Goal: Task Accomplishment & Management: Manage account settings

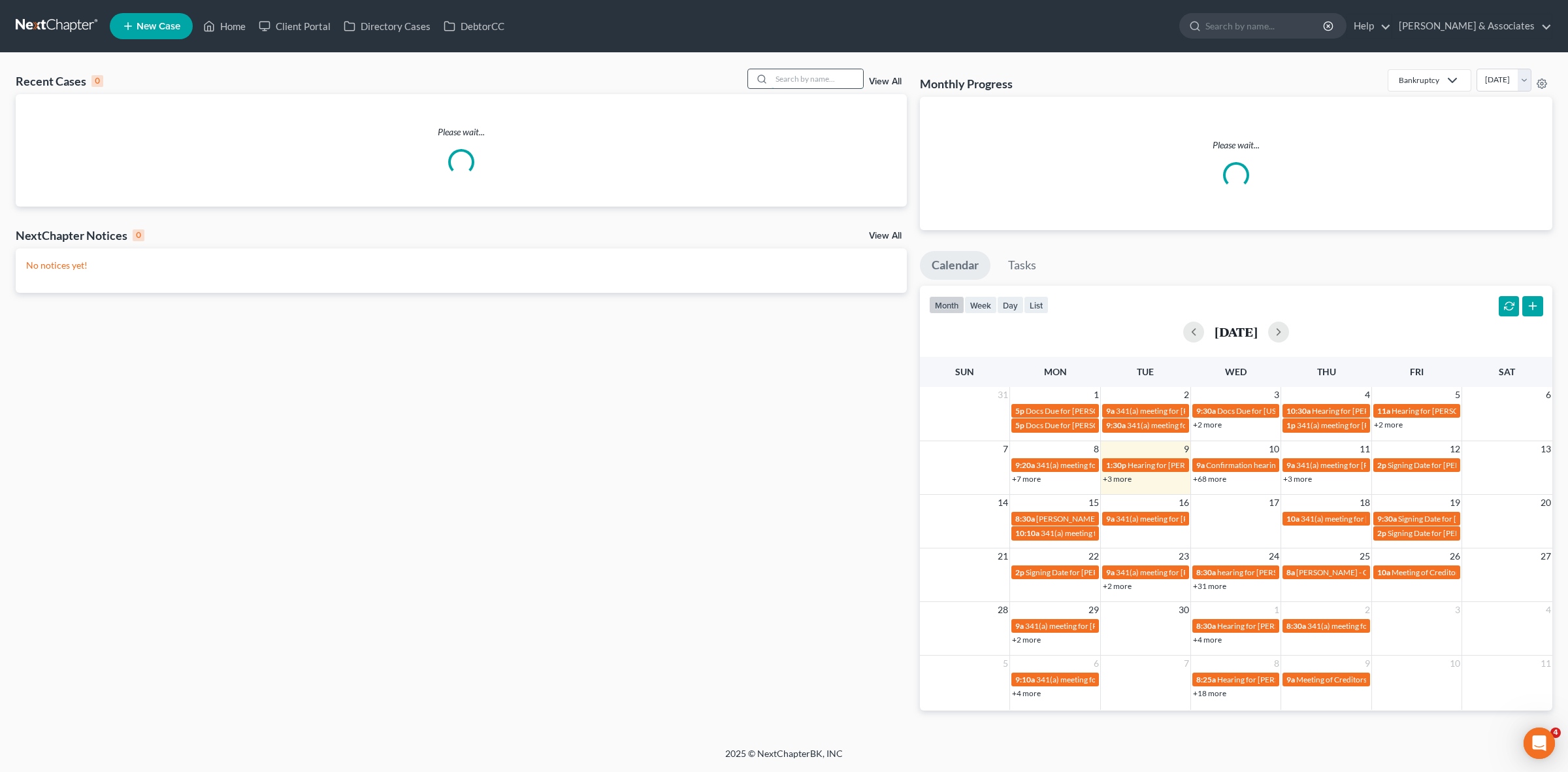
click at [787, 83] on input "search" at bounding box center [817, 78] width 91 height 19
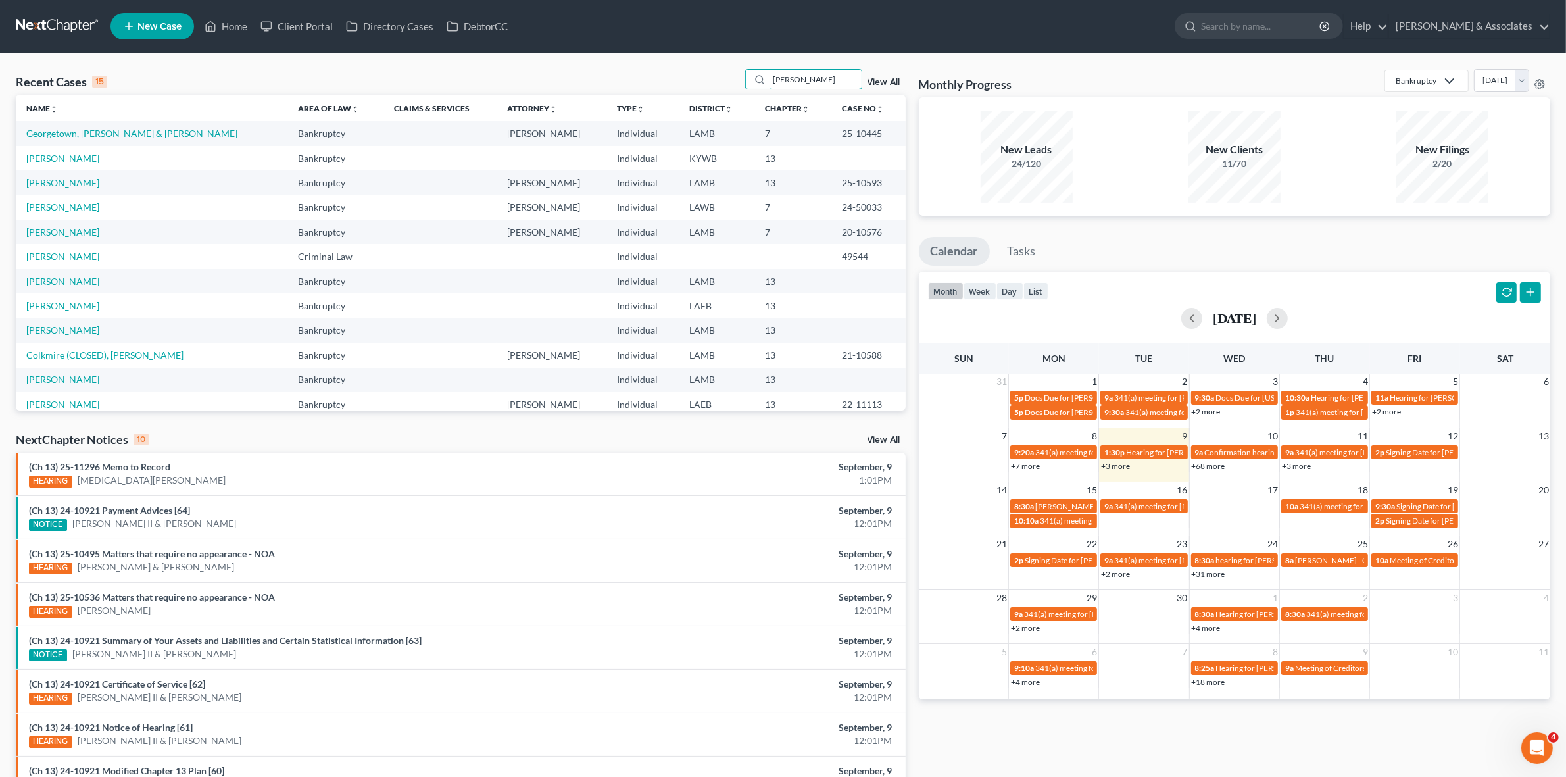
type input "steven"
click at [151, 136] on link "Georgetown, Oliver & Stevens, Stacey" at bounding box center [131, 133] width 211 height 11
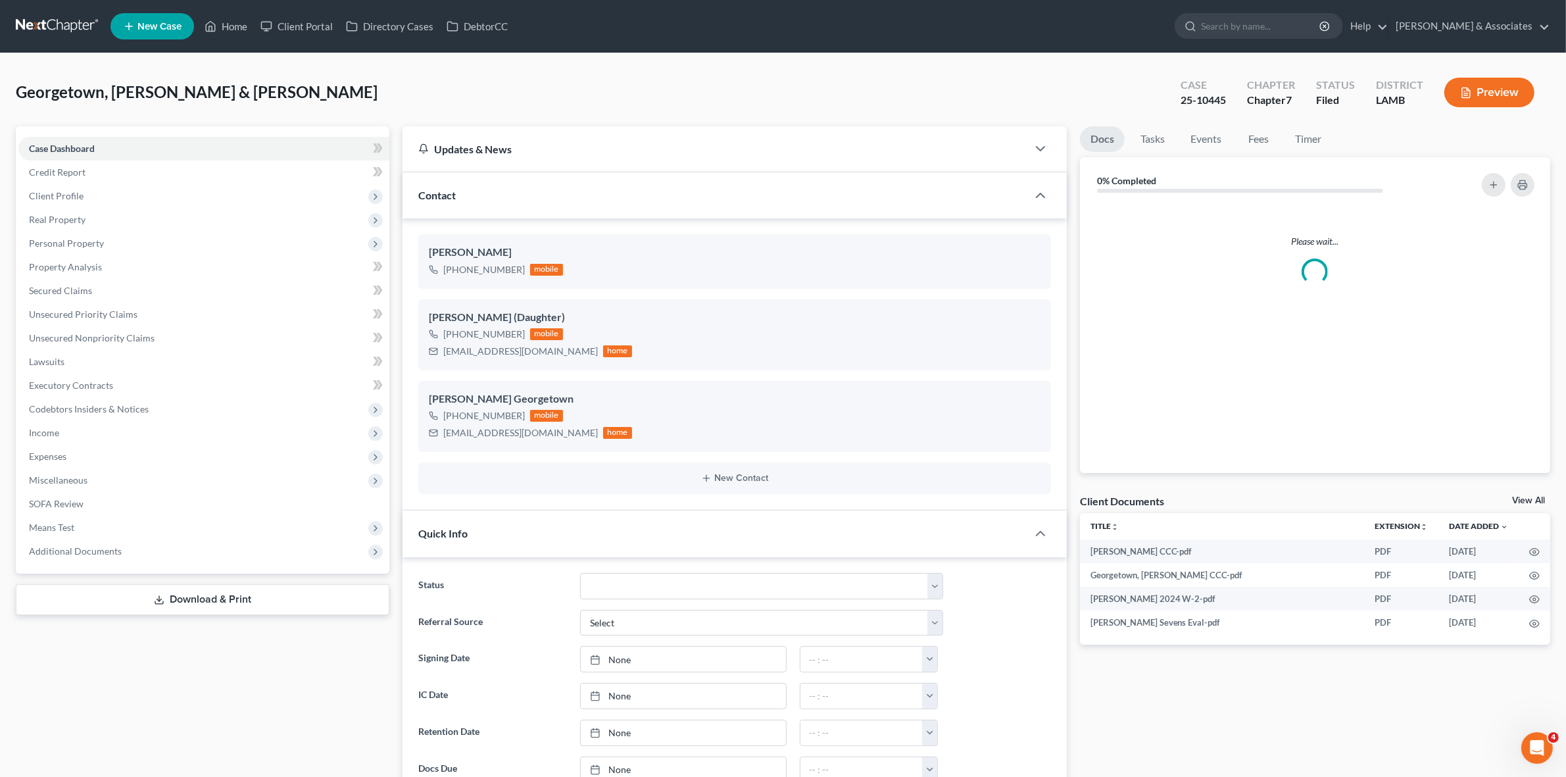
scroll to position [2143, 0]
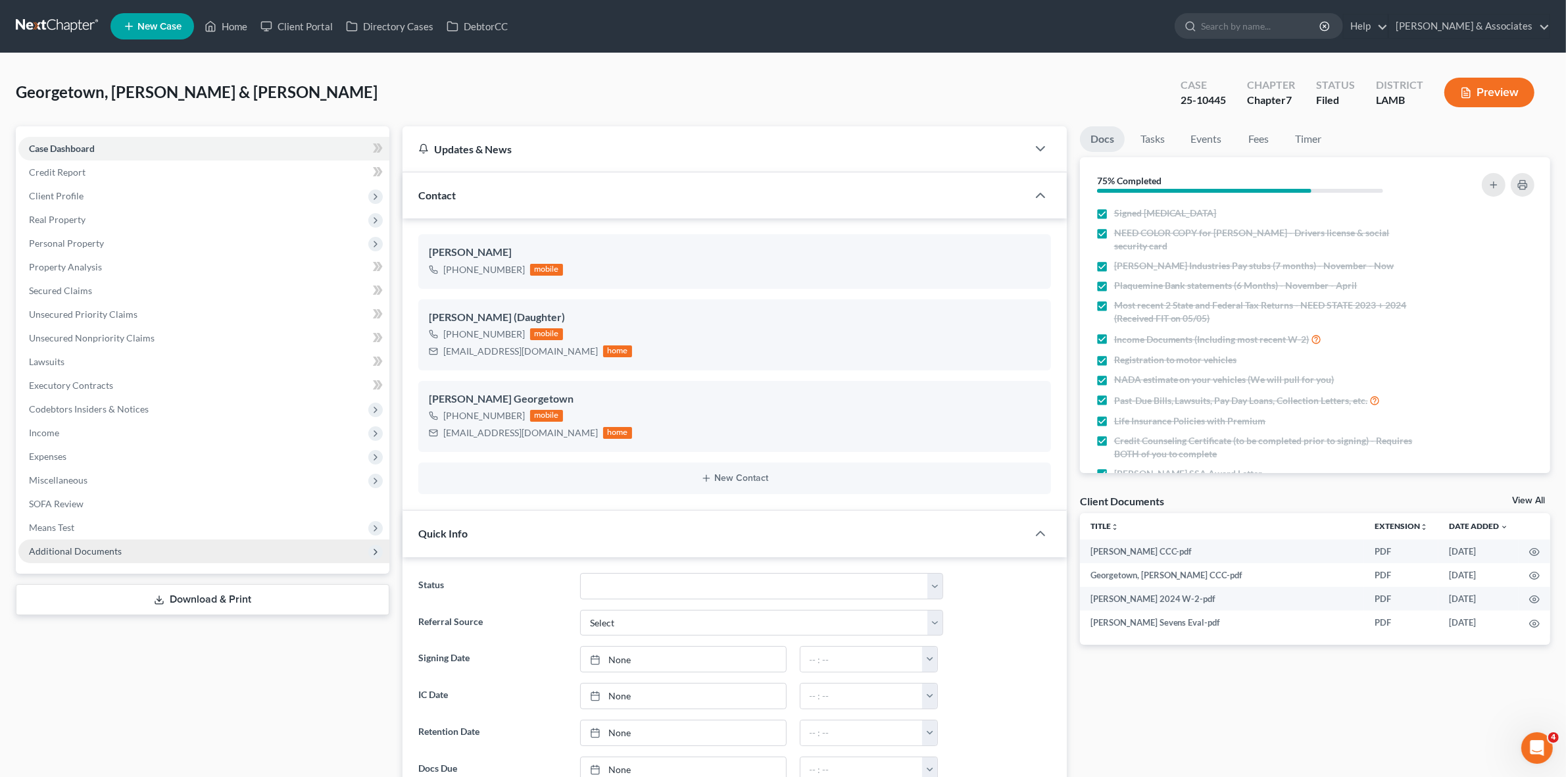
click at [343, 548] on span "Additional Documents" at bounding box center [203, 551] width 371 height 24
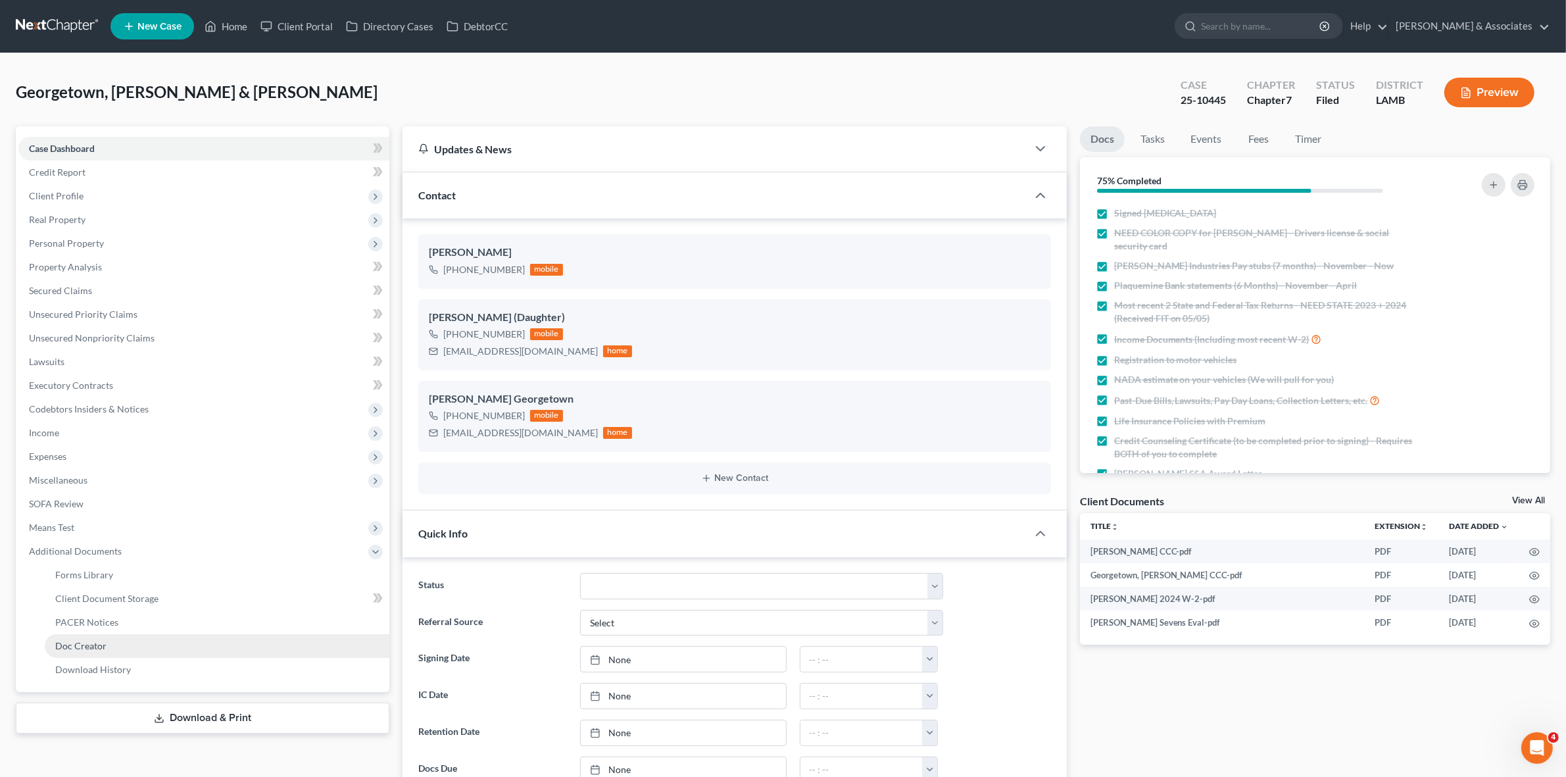
scroll to position [468, 0]
click at [320, 622] on link "PACER Notices" at bounding box center [217, 622] width 345 height 24
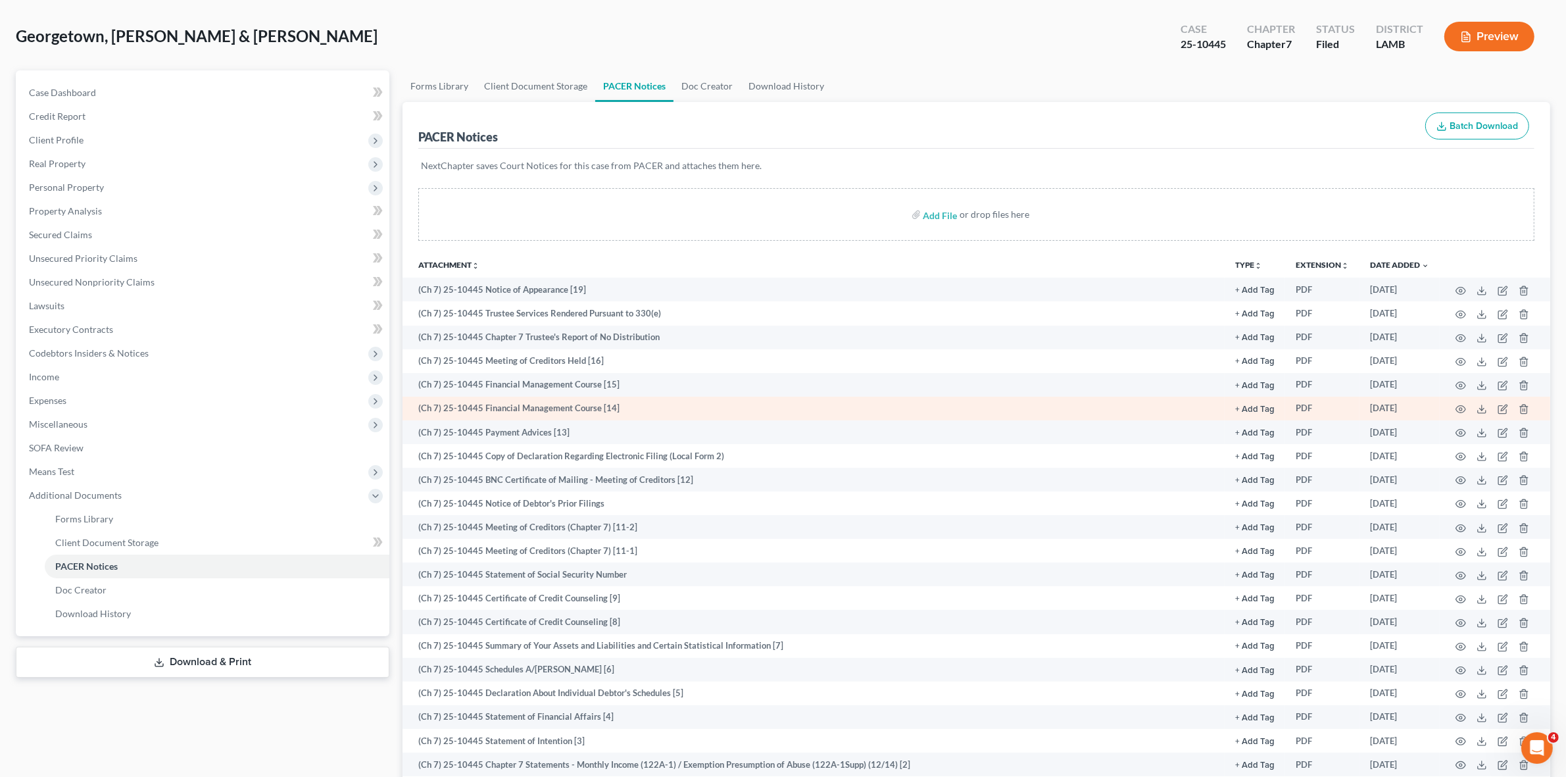
scroll to position [82, 0]
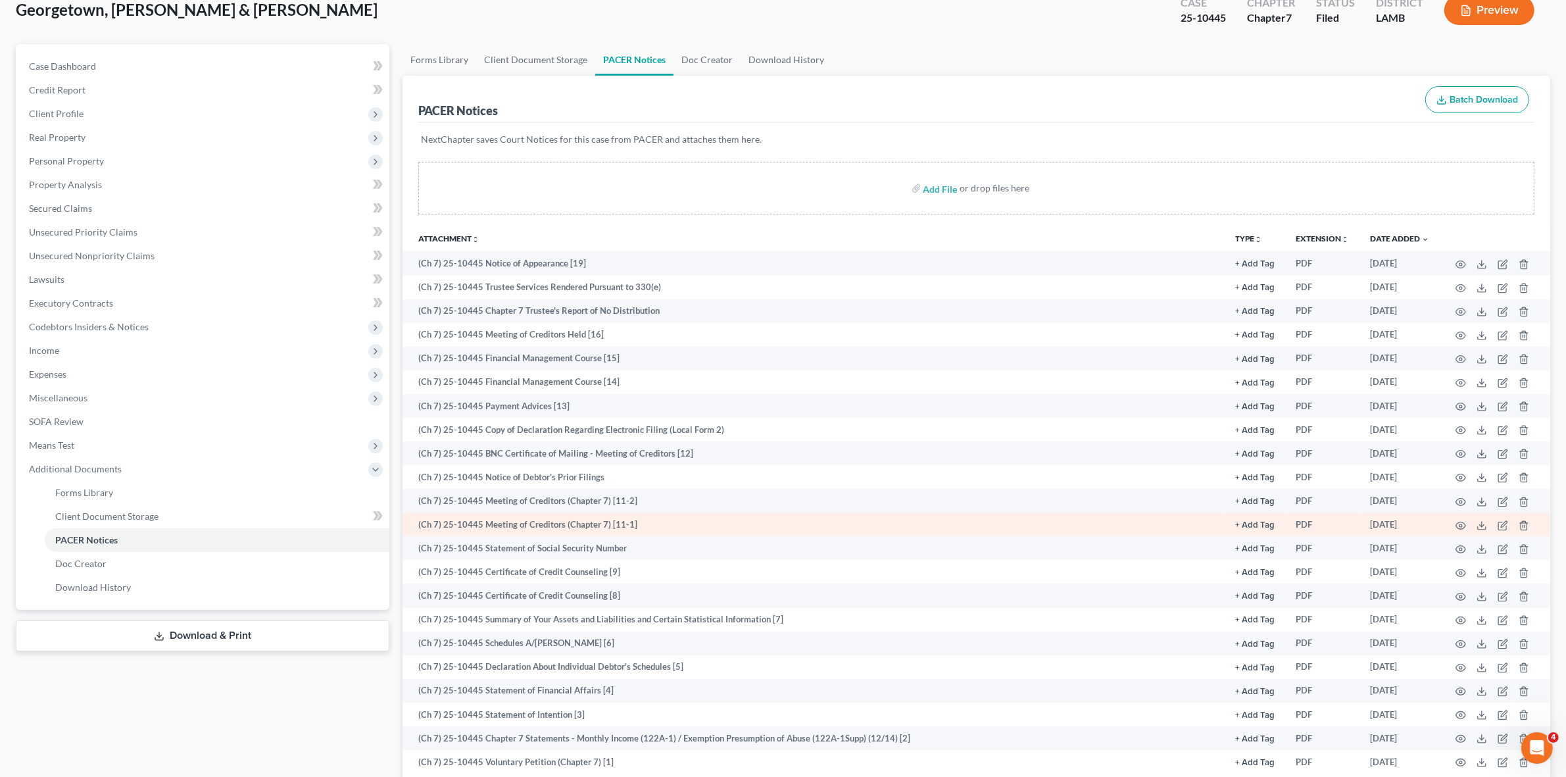
click at [1454, 524] on td at bounding box center [1495, 524] width 111 height 24
click at [1458, 522] on icon "button" at bounding box center [1461, 525] width 10 height 7
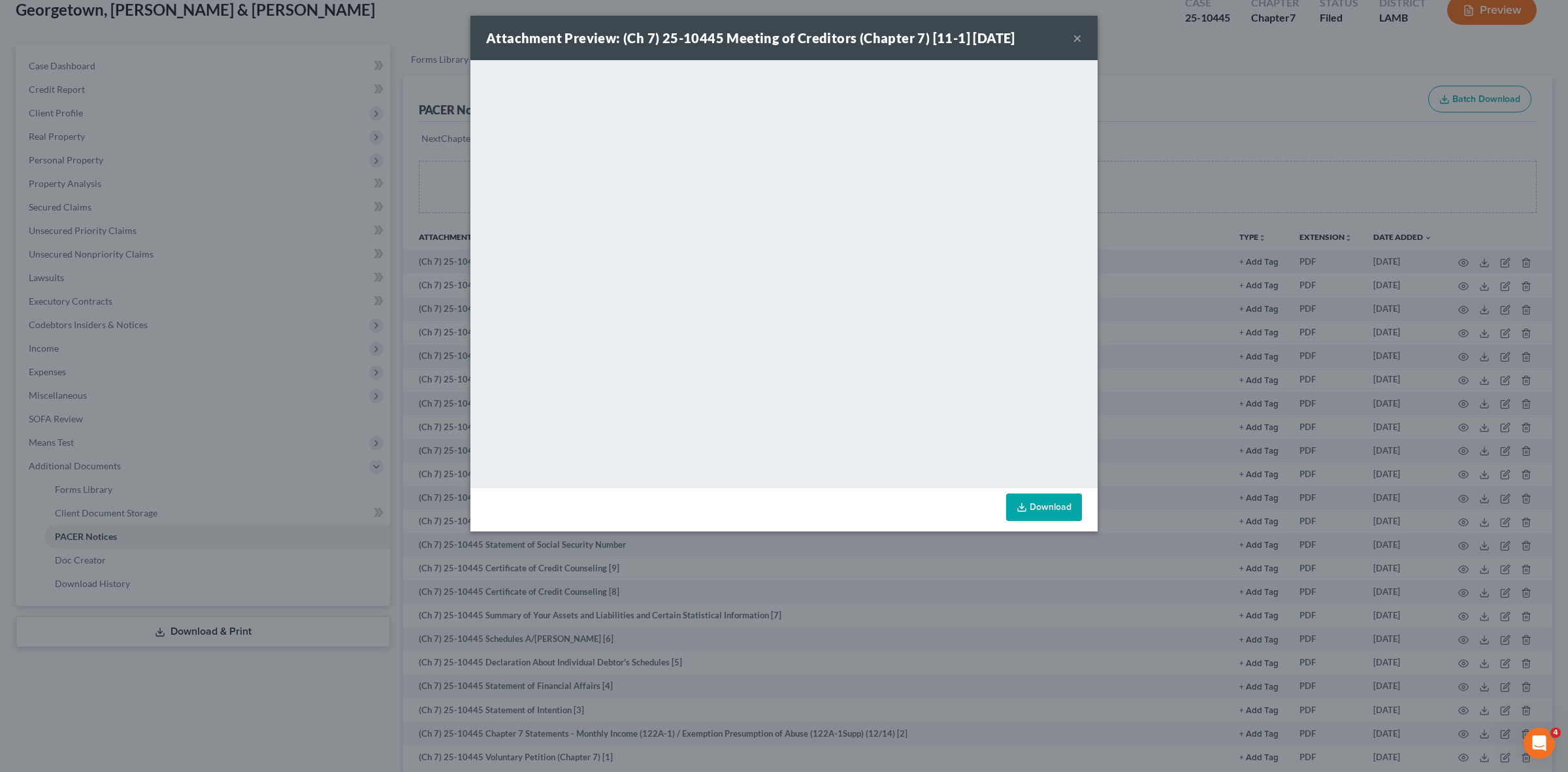
click at [1183, 138] on div "Attachment Preview: (Ch 7) 25-10445 Meeting of Creditors (Chapter 7) [11-1] 05/…" at bounding box center [784, 386] width 1568 height 772
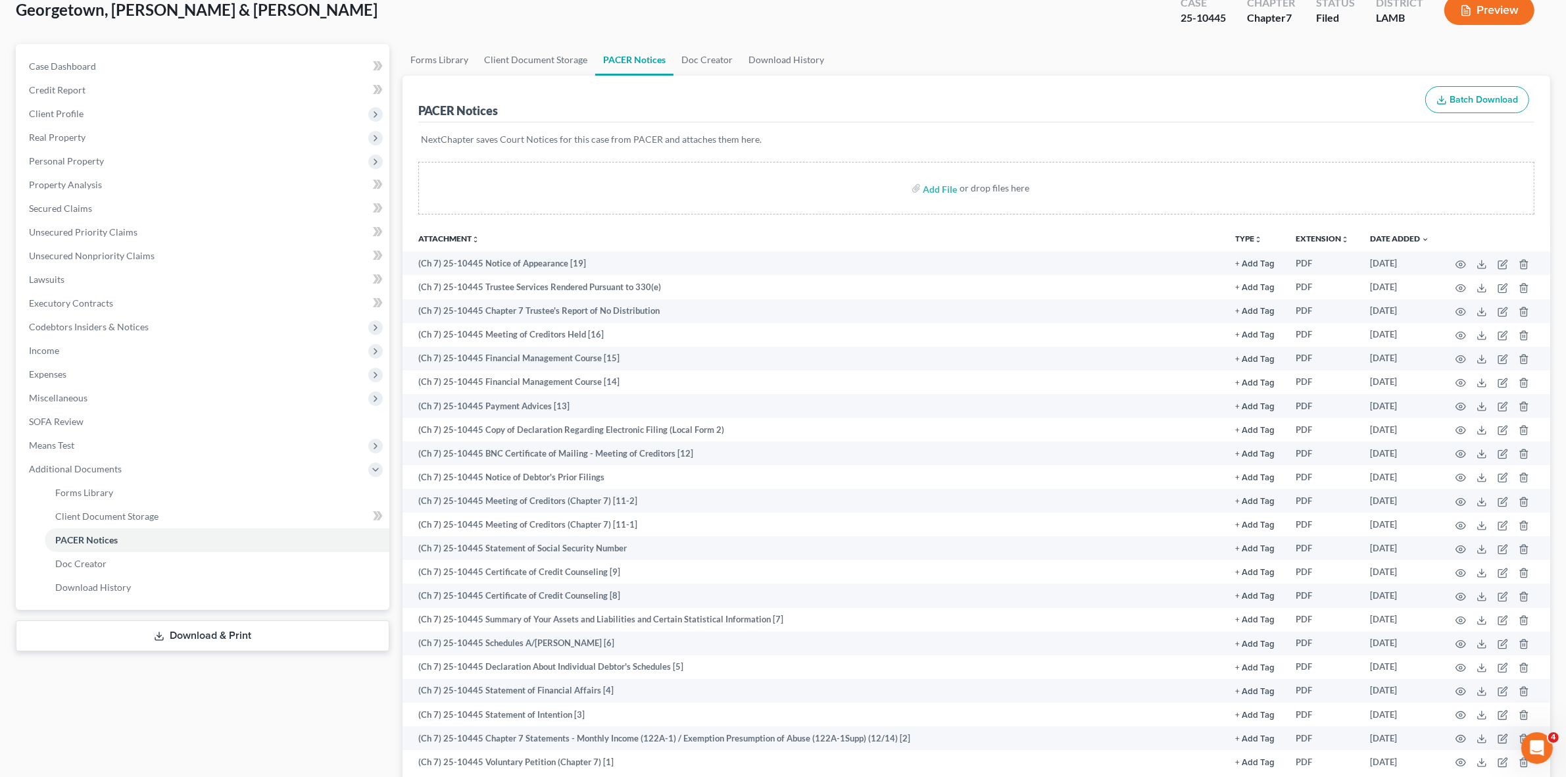
click at [64, 5] on span "Georgetown, Oliver & Stevens, Stacey" at bounding box center [197, 9] width 362 height 19
click at [64, 11] on span "Georgetown, Oliver & Stevens, Stacey" at bounding box center [197, 9] width 362 height 19
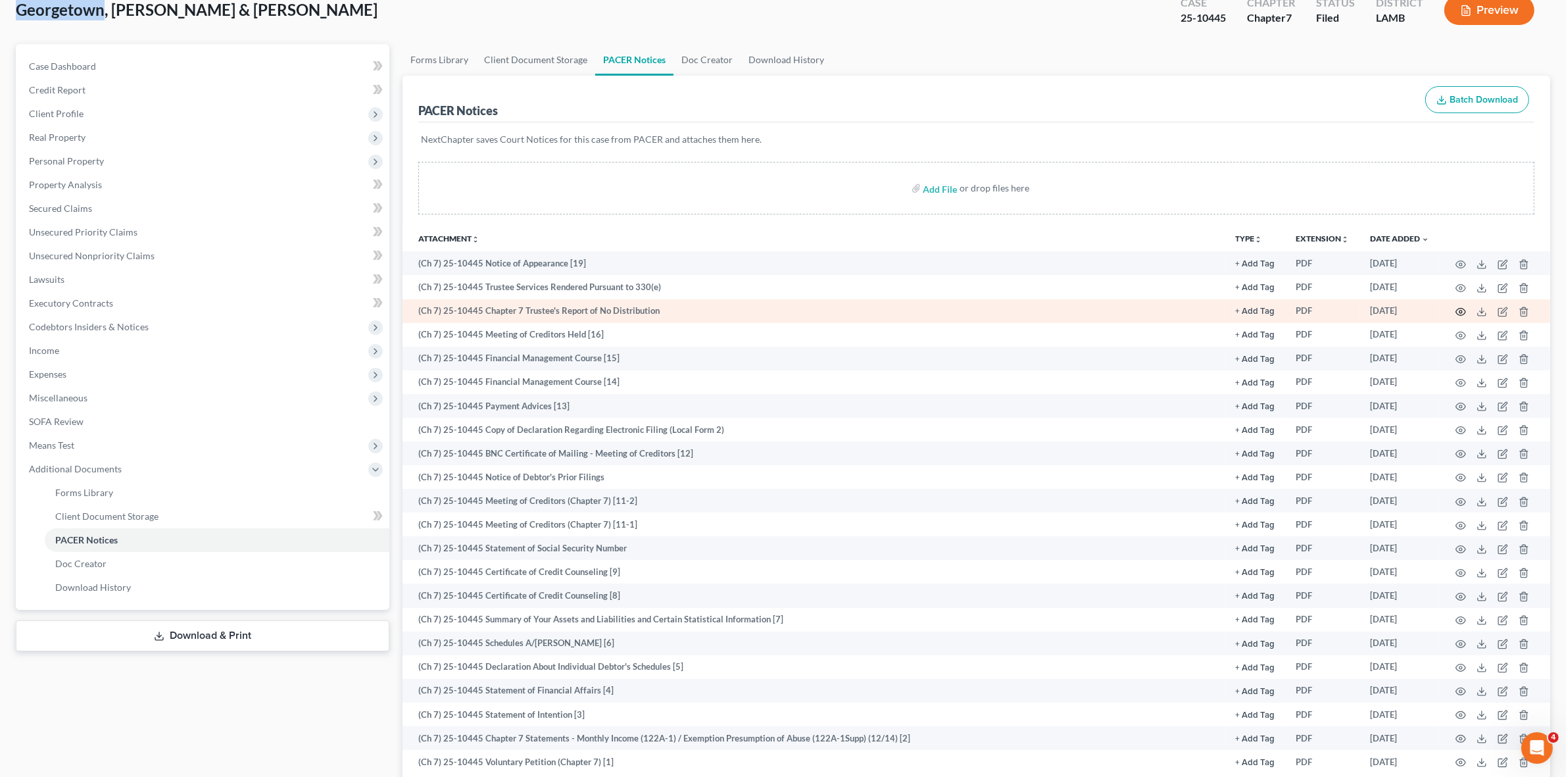
drag, startPoint x: 1458, startPoint y: 307, endPoint x: 1464, endPoint y: 310, distance: 6.8
click at [1464, 310] on icon "button" at bounding box center [1461, 312] width 11 height 11
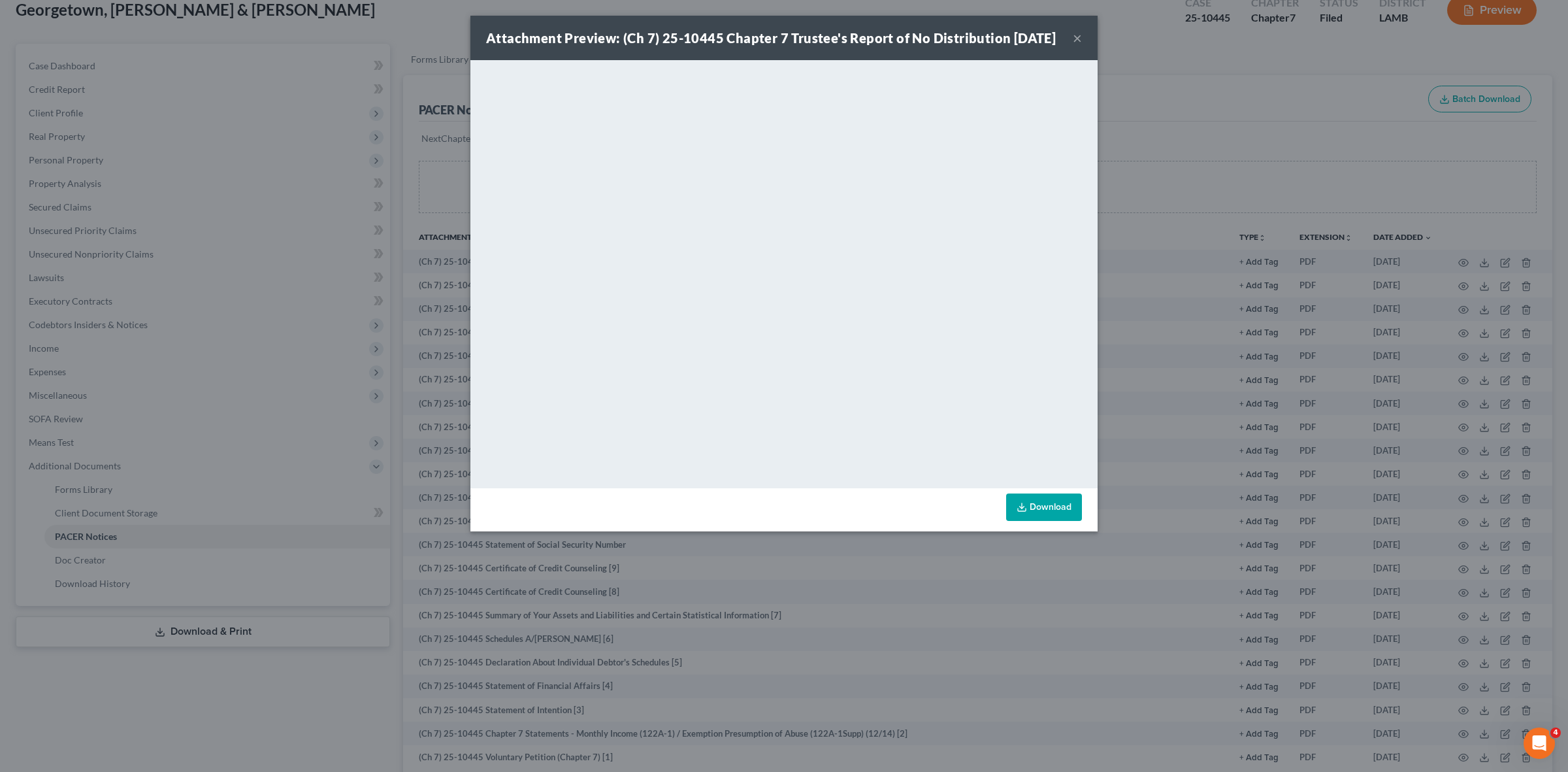
click at [1267, 96] on div "Attachment Preview: (Ch 7) 25-10445 Chapter 7 Trustee's Report of No Distributi…" at bounding box center [784, 386] width 1568 height 772
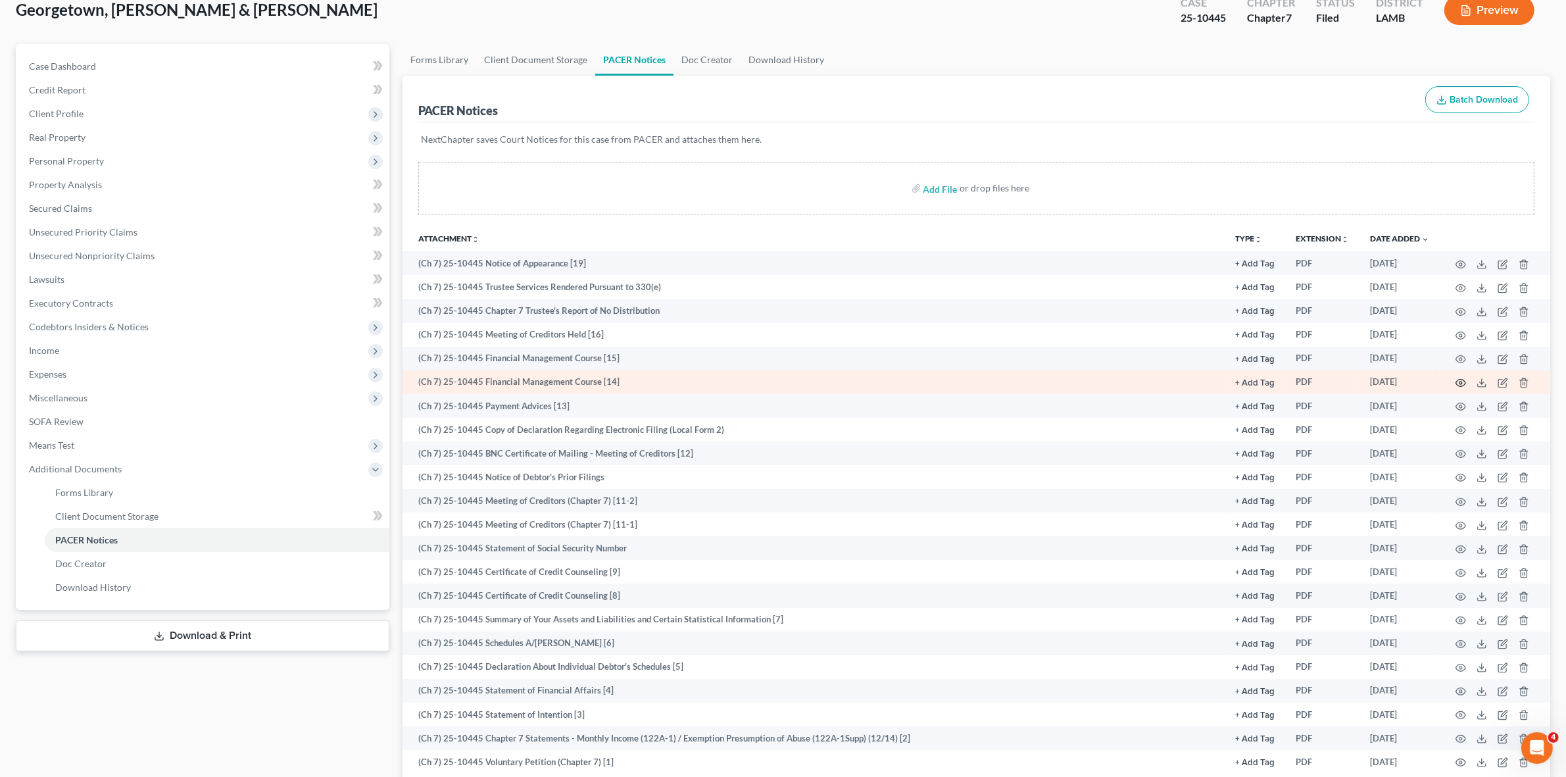
scroll to position [180, 0]
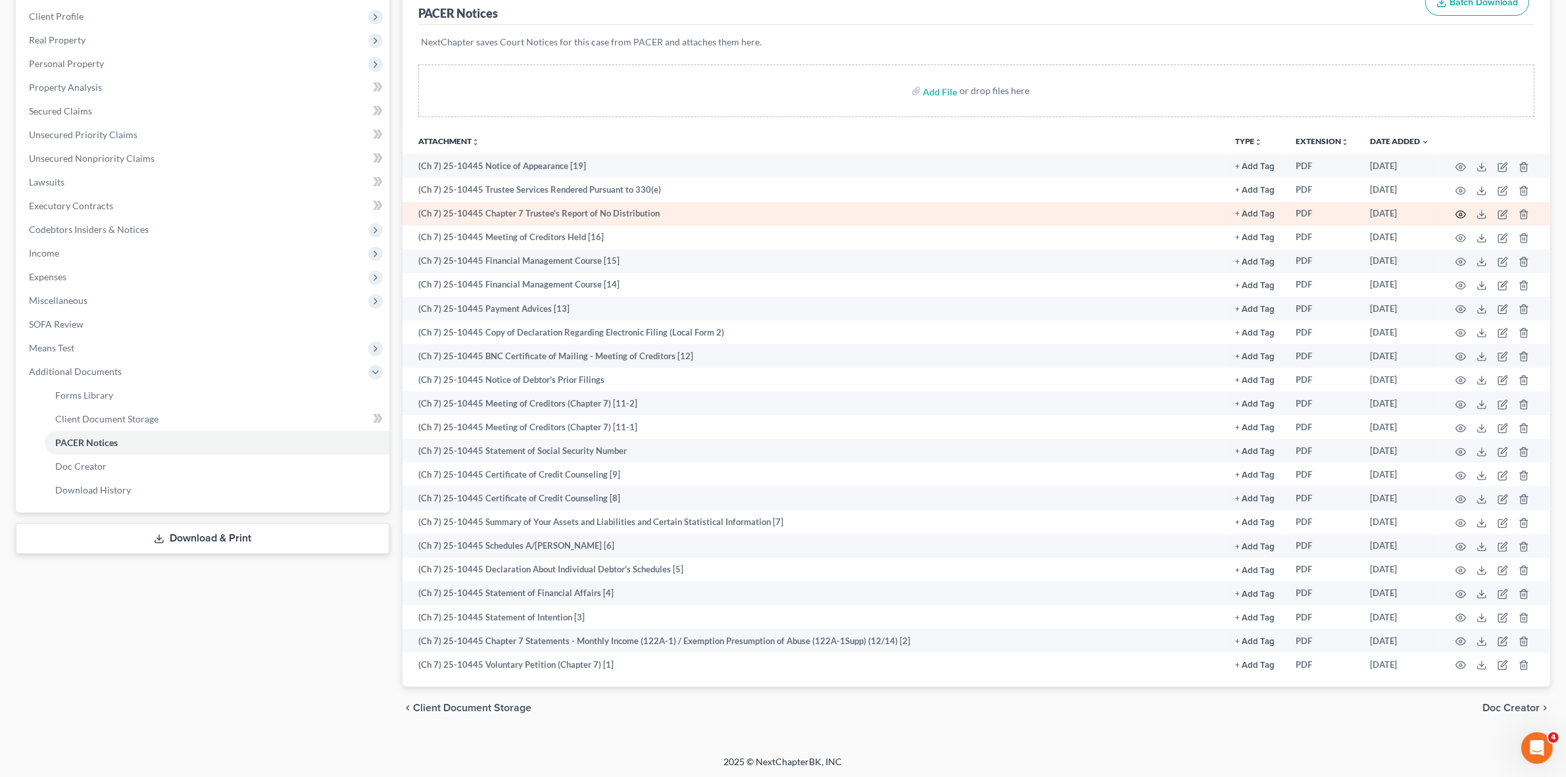
click at [1458, 216] on icon "button" at bounding box center [1461, 214] width 11 height 11
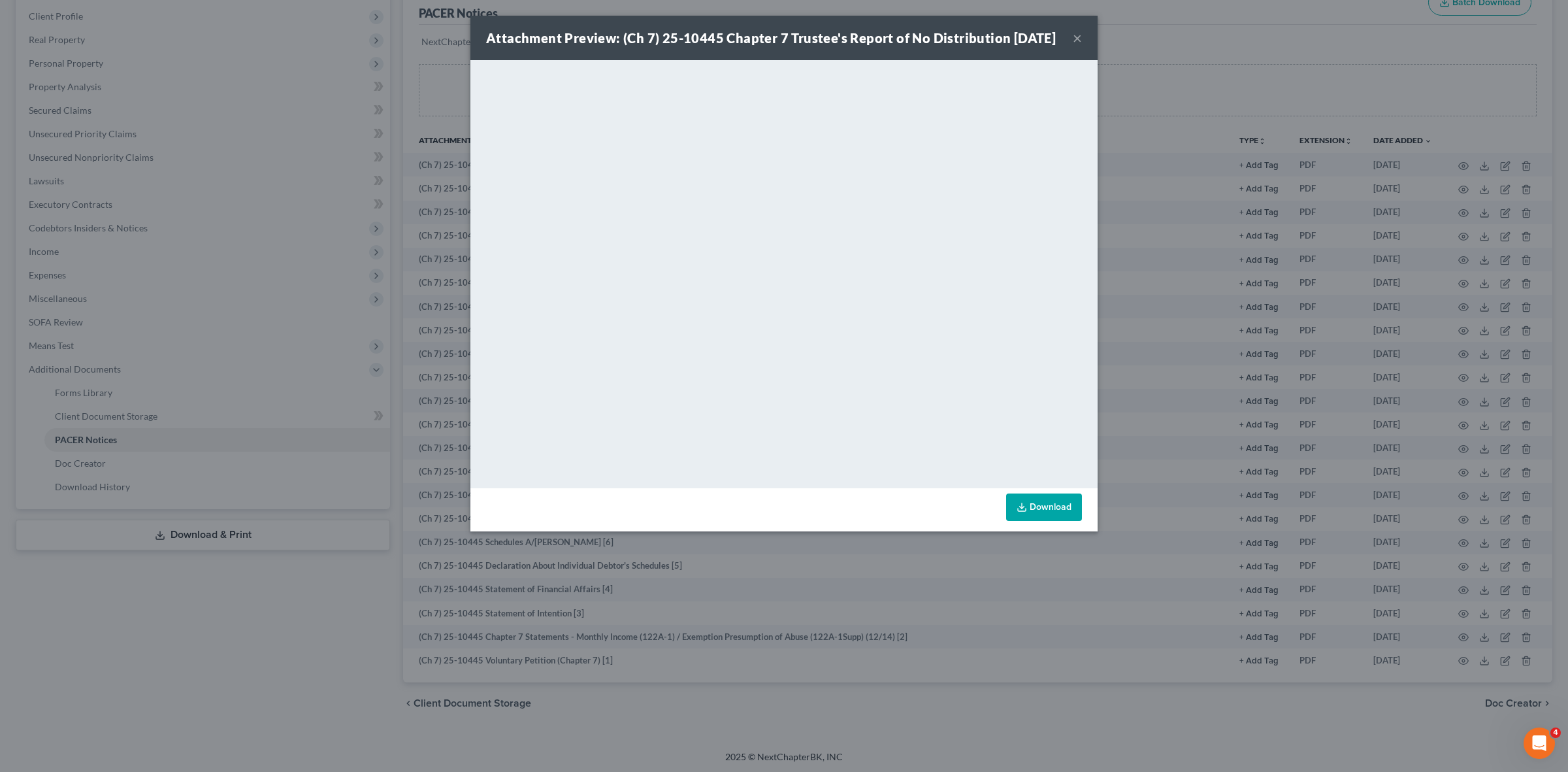
click at [971, 727] on div "Attachment Preview: (Ch 7) 25-10445 Chapter 7 Trustee's Report of No Distributi…" at bounding box center [784, 386] width 1568 height 772
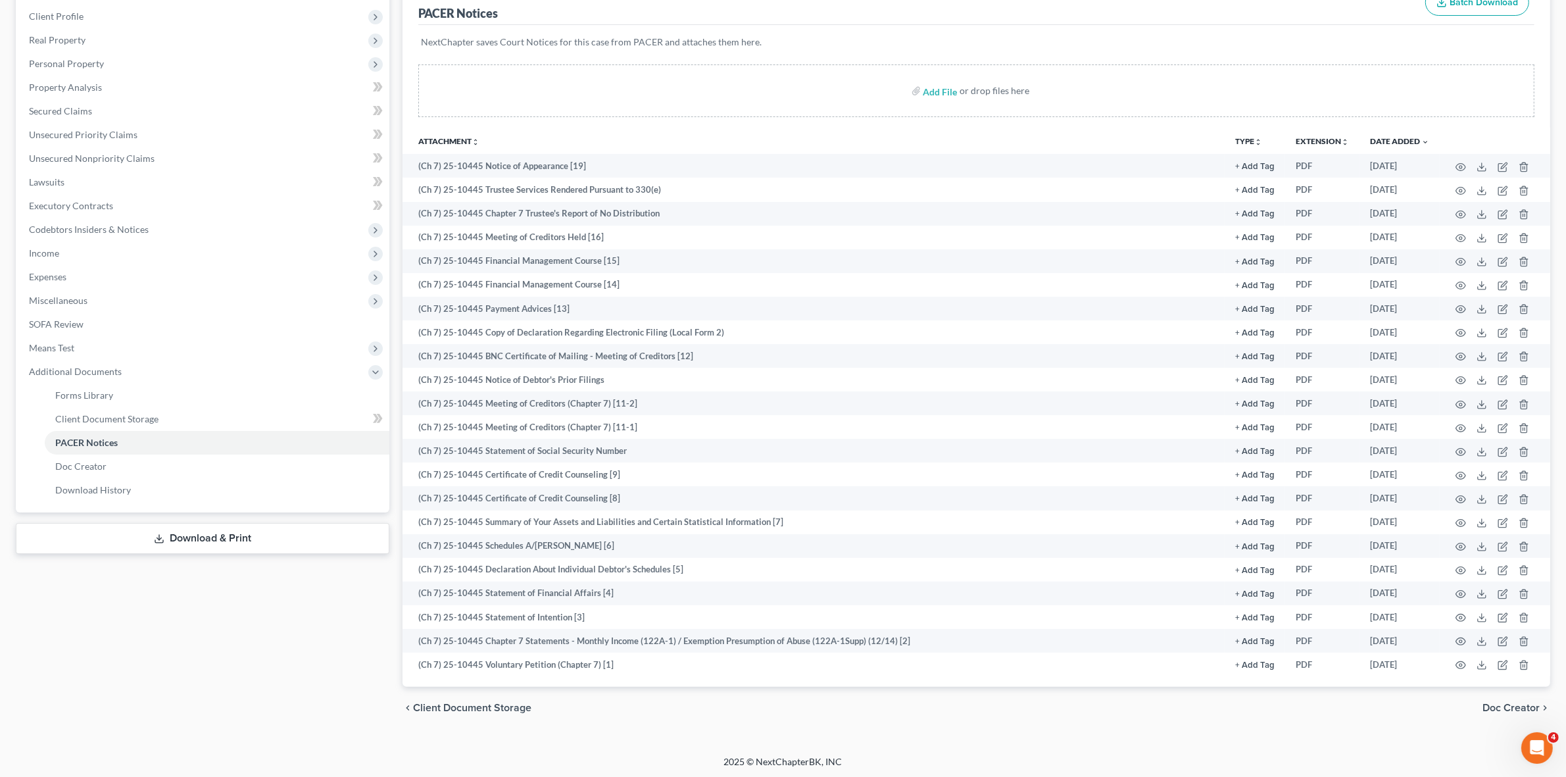
click at [1012, 49] on div "NextChapter saves Court Notices for this case from PACER and attaches them here." at bounding box center [976, 50] width 1116 height 50
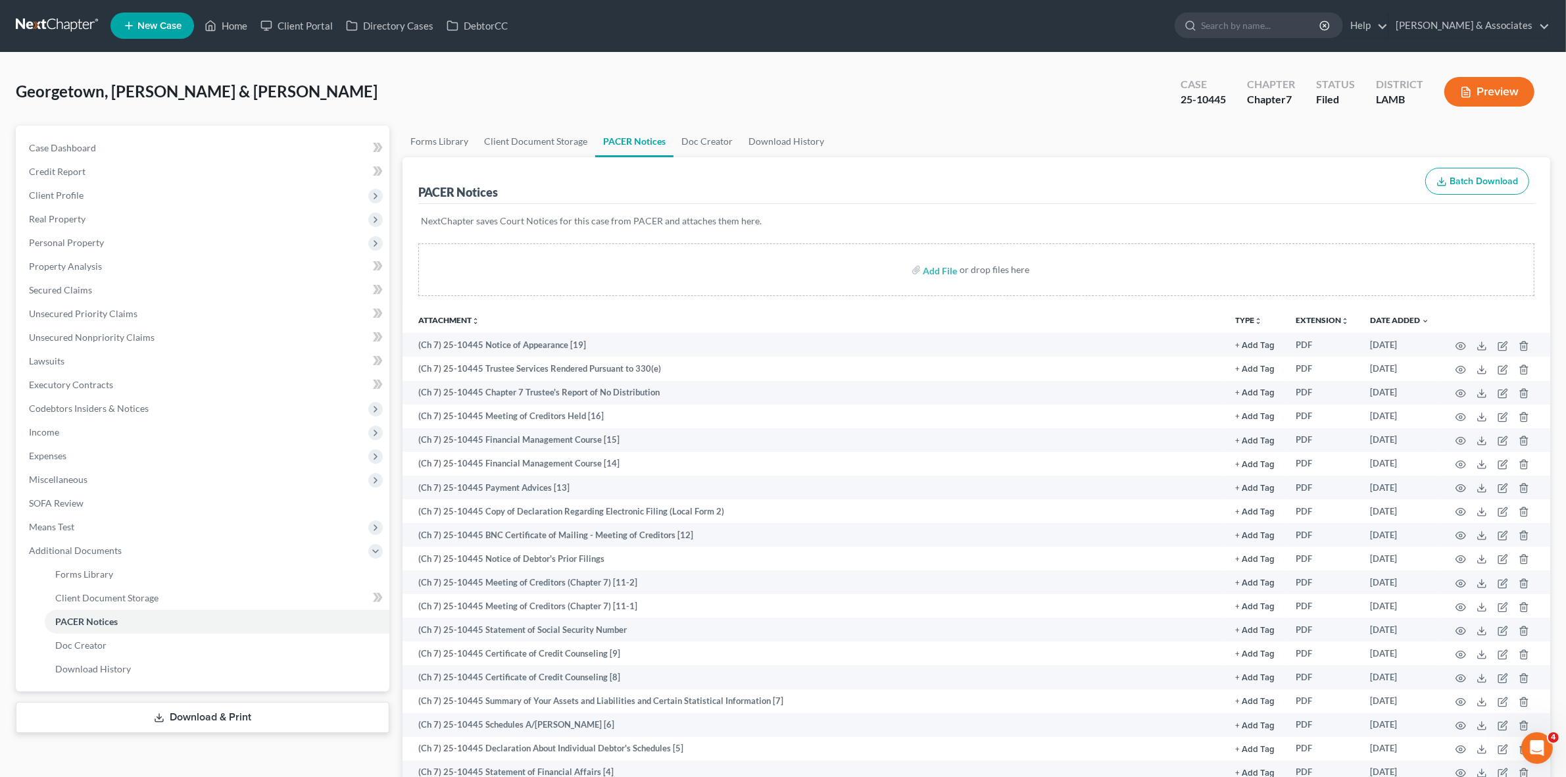
scroll to position [0, 0]
click at [239, 153] on link "Case Dashboard" at bounding box center [203, 149] width 371 height 24
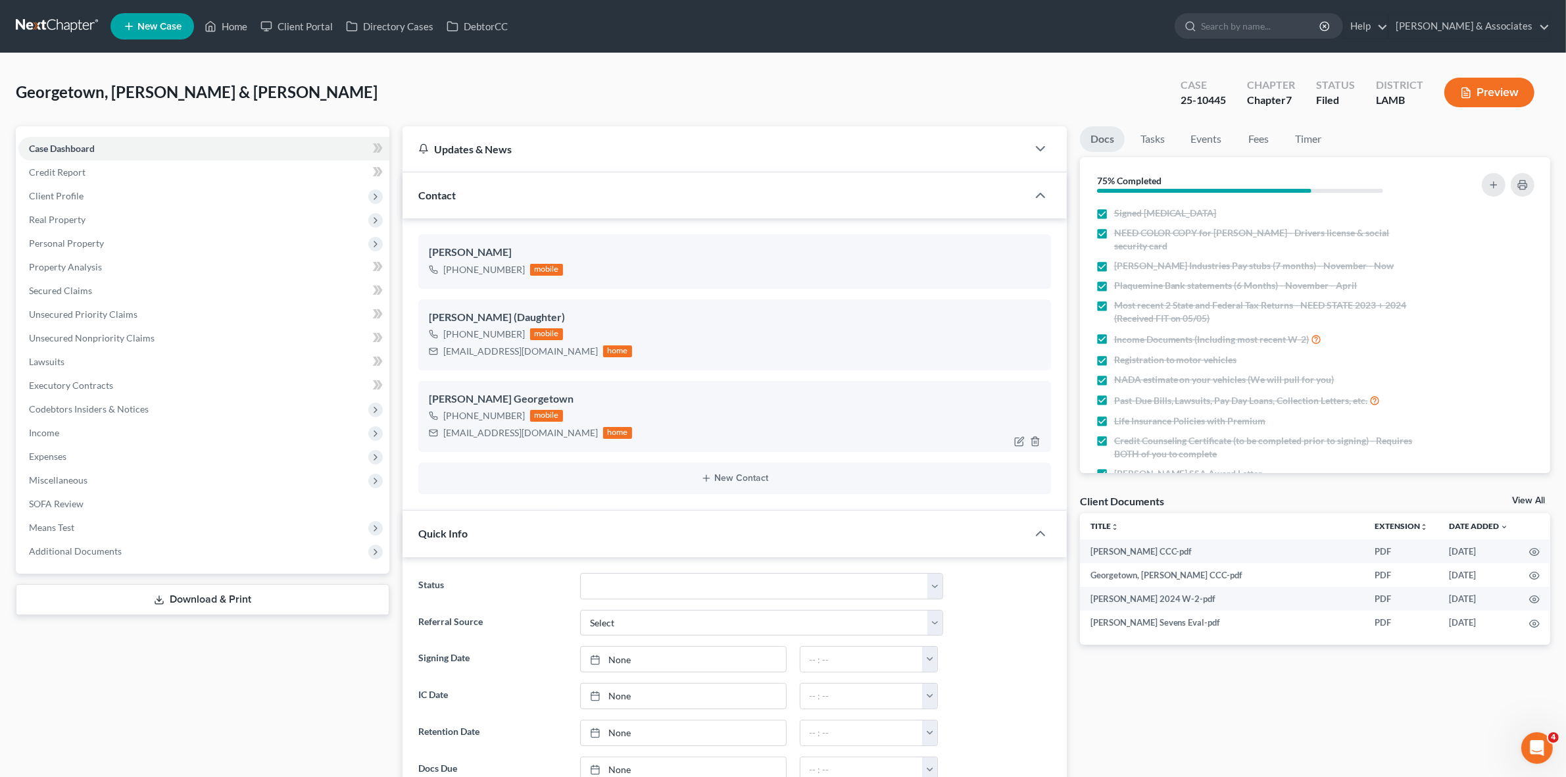
scroll to position [468, 0]
click at [474, 433] on div "staceystevens1965@gmail.com" at bounding box center [520, 432] width 155 height 13
drag, startPoint x: 474, startPoint y: 433, endPoint x: 514, endPoint y: 435, distance: 39.5
click at [475, 433] on div "staceystevens1965@gmail.com" at bounding box center [520, 432] width 155 height 13
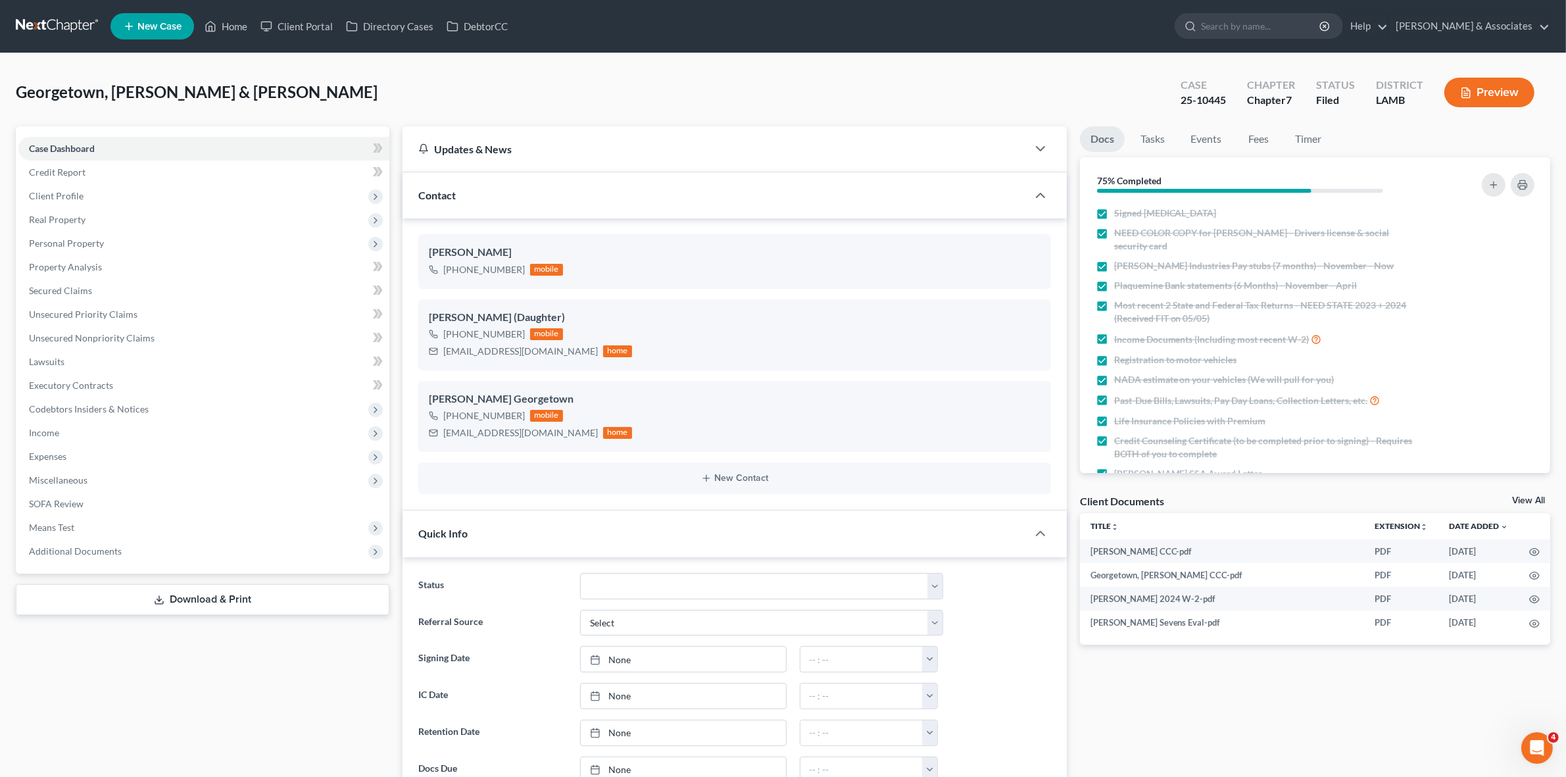
click at [1004, 87] on div "Georgetown, Oliver & Stevens, Stacey Upgraded Case 25-10445 Chapter Chapter 7 S…" at bounding box center [783, 97] width 1535 height 57
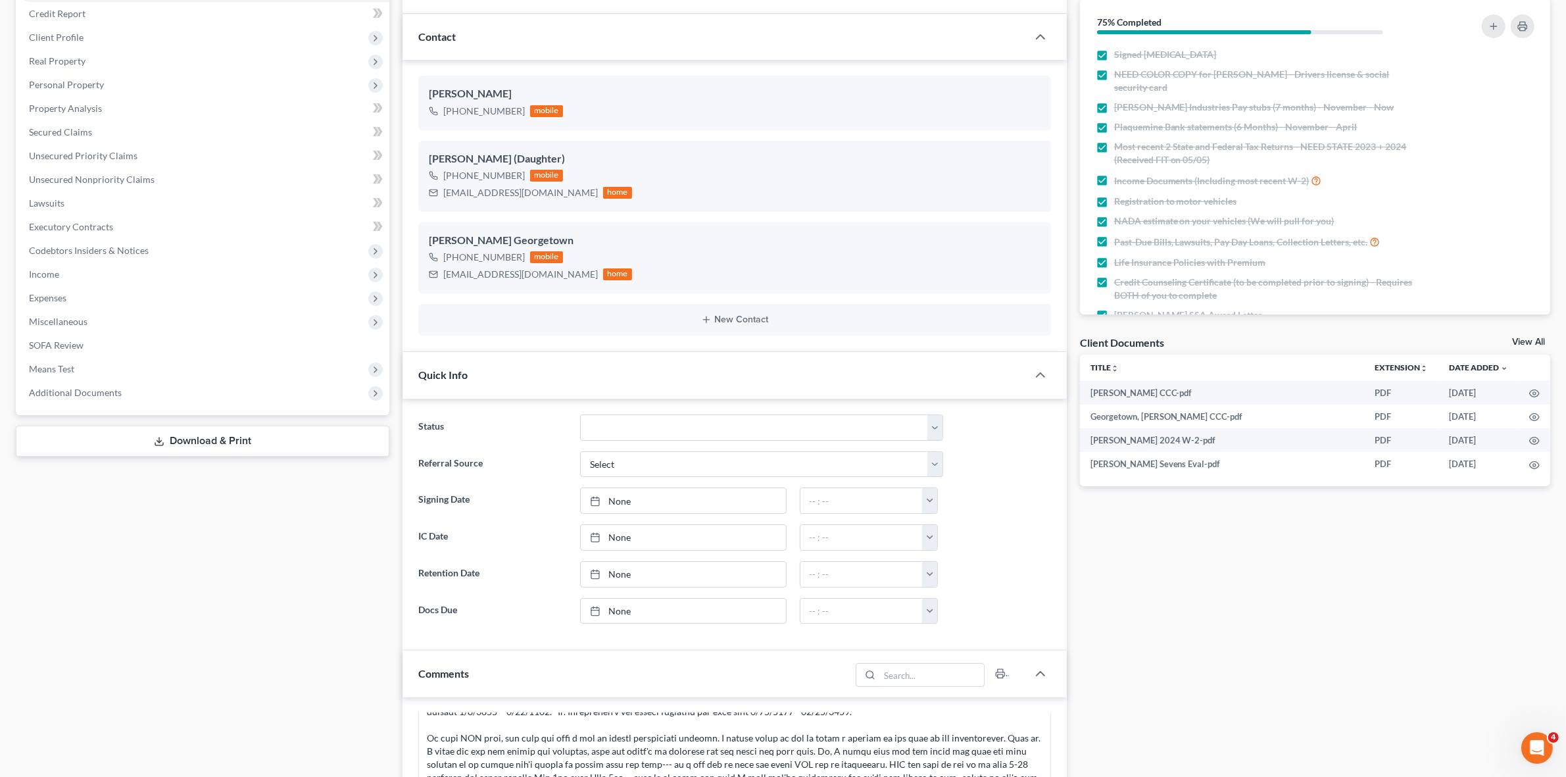
scroll to position [329, 0]
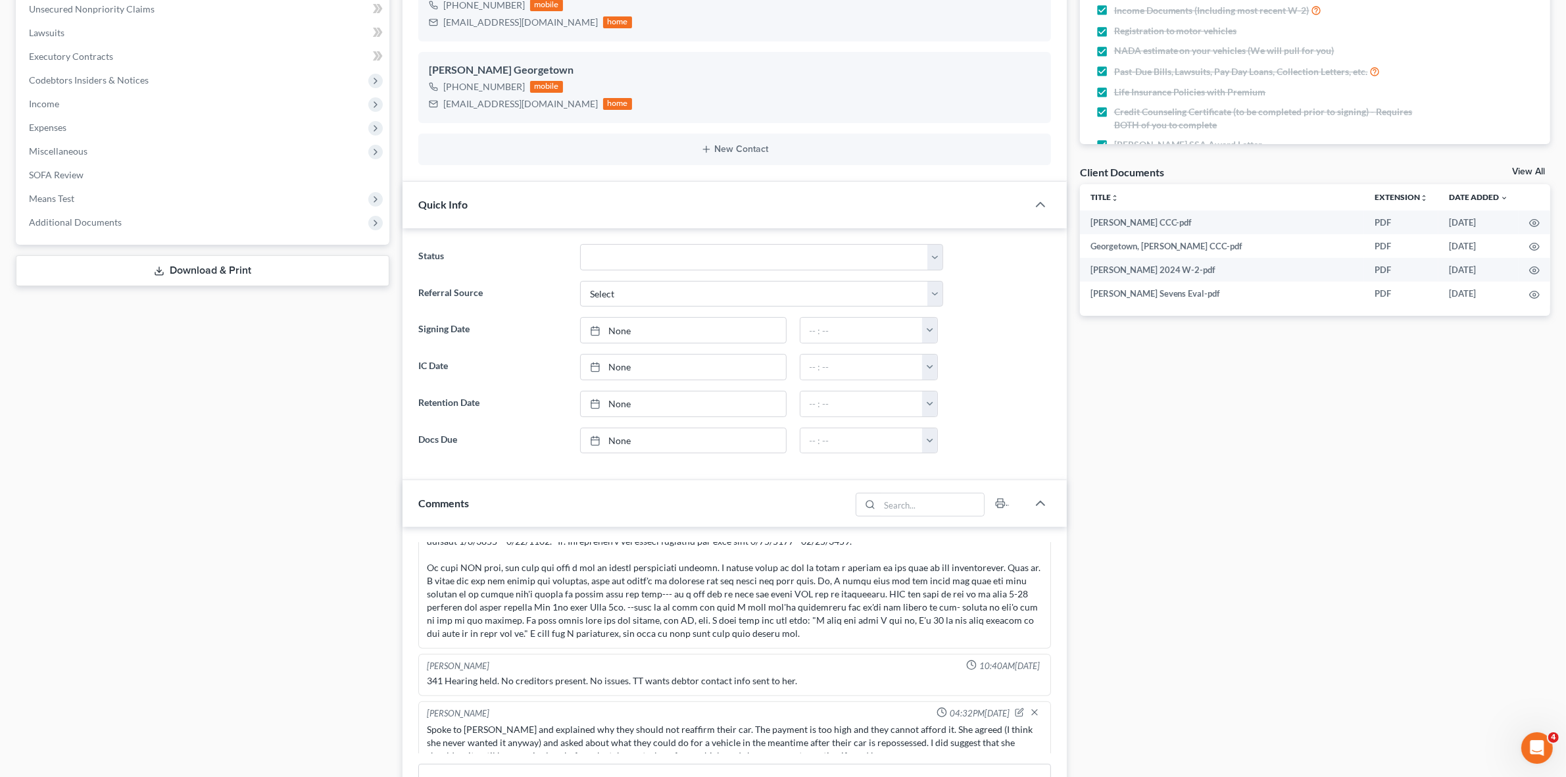
click at [647, 732] on div "Spoke to Mrs. Stevens and explained why they should not reaffirm their car. The…" at bounding box center [734, 742] width 615 height 39
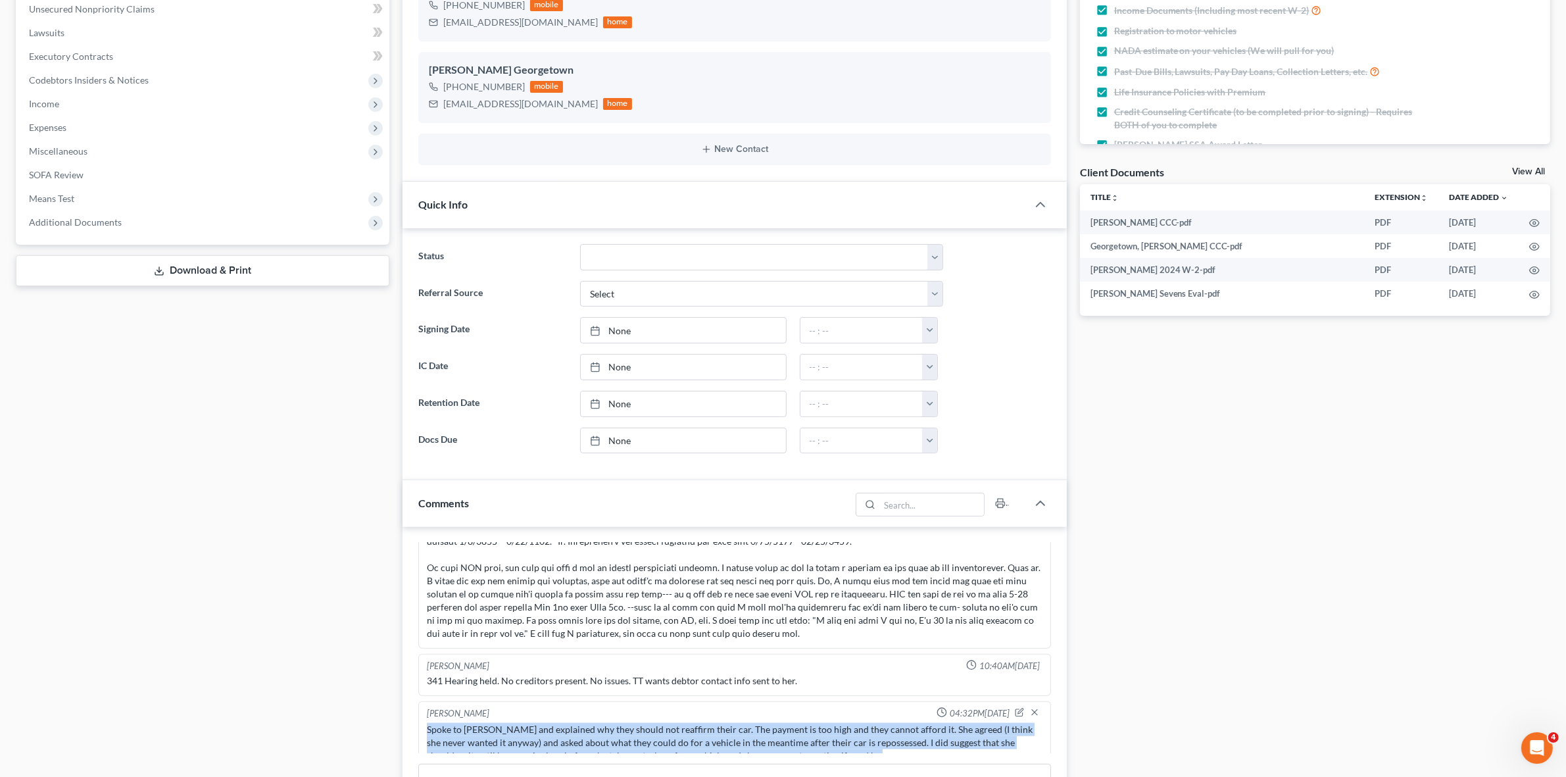
click at [647, 732] on div "Spoke to Mrs. Stevens and explained why they should not reaffirm their car. The…" at bounding box center [734, 742] width 615 height 39
click at [626, 731] on div "Spoke to Mrs. Stevens and explained why they should not reaffirm their car. The…" at bounding box center [734, 742] width 615 height 39
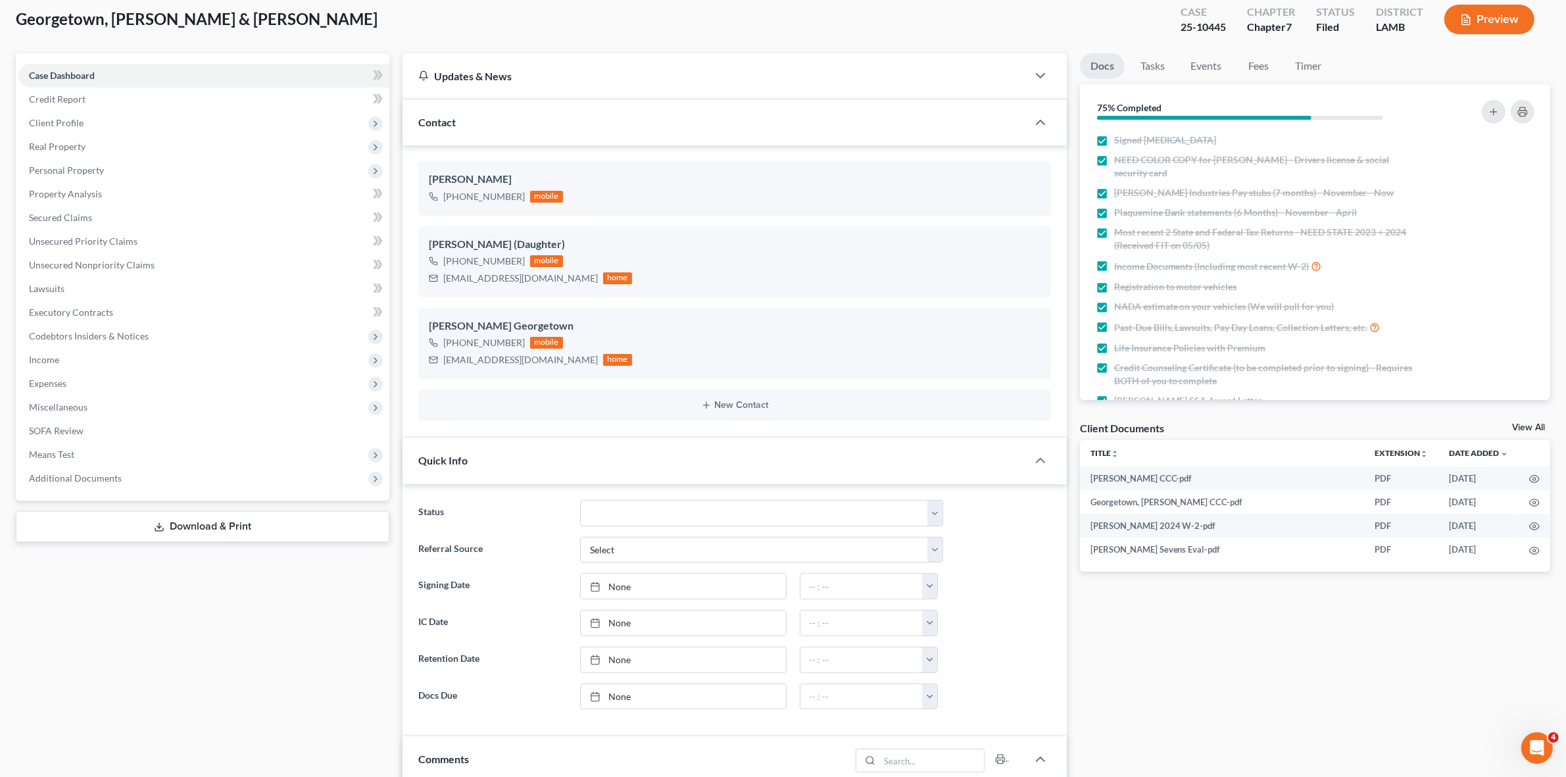
scroll to position [0, 0]
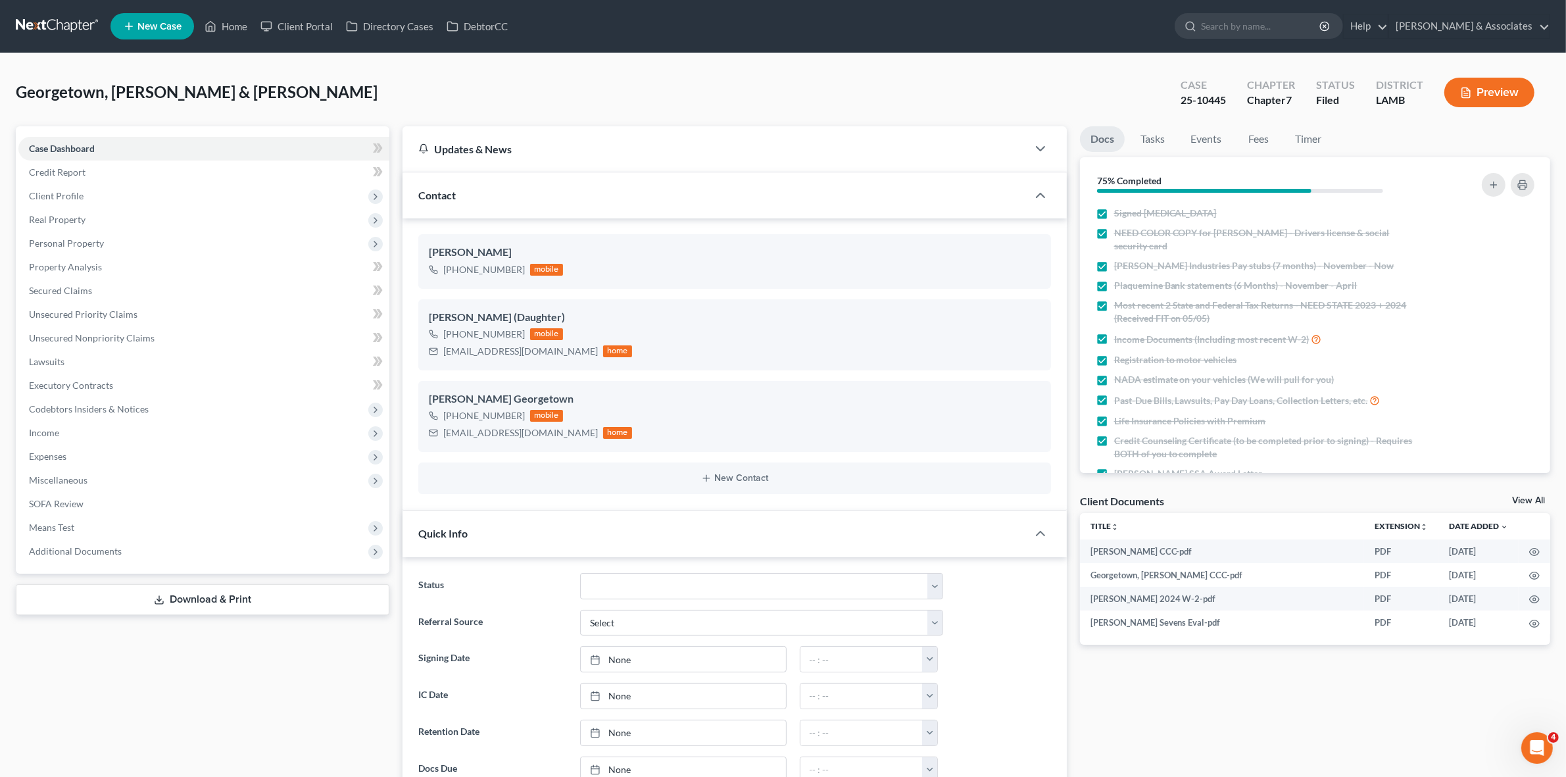
click at [885, 90] on div "Georgetown, Oliver & Stevens, Stacey Upgraded Case 25-10445 Chapter Chapter 7 S…" at bounding box center [783, 97] width 1535 height 57
click at [53, 34] on link at bounding box center [58, 26] width 84 height 24
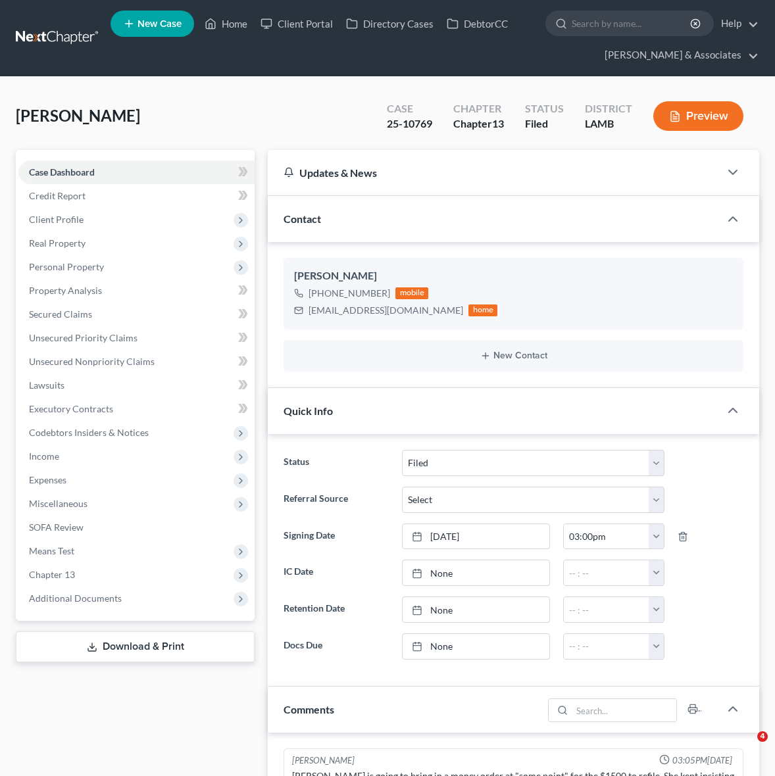
select select "8"
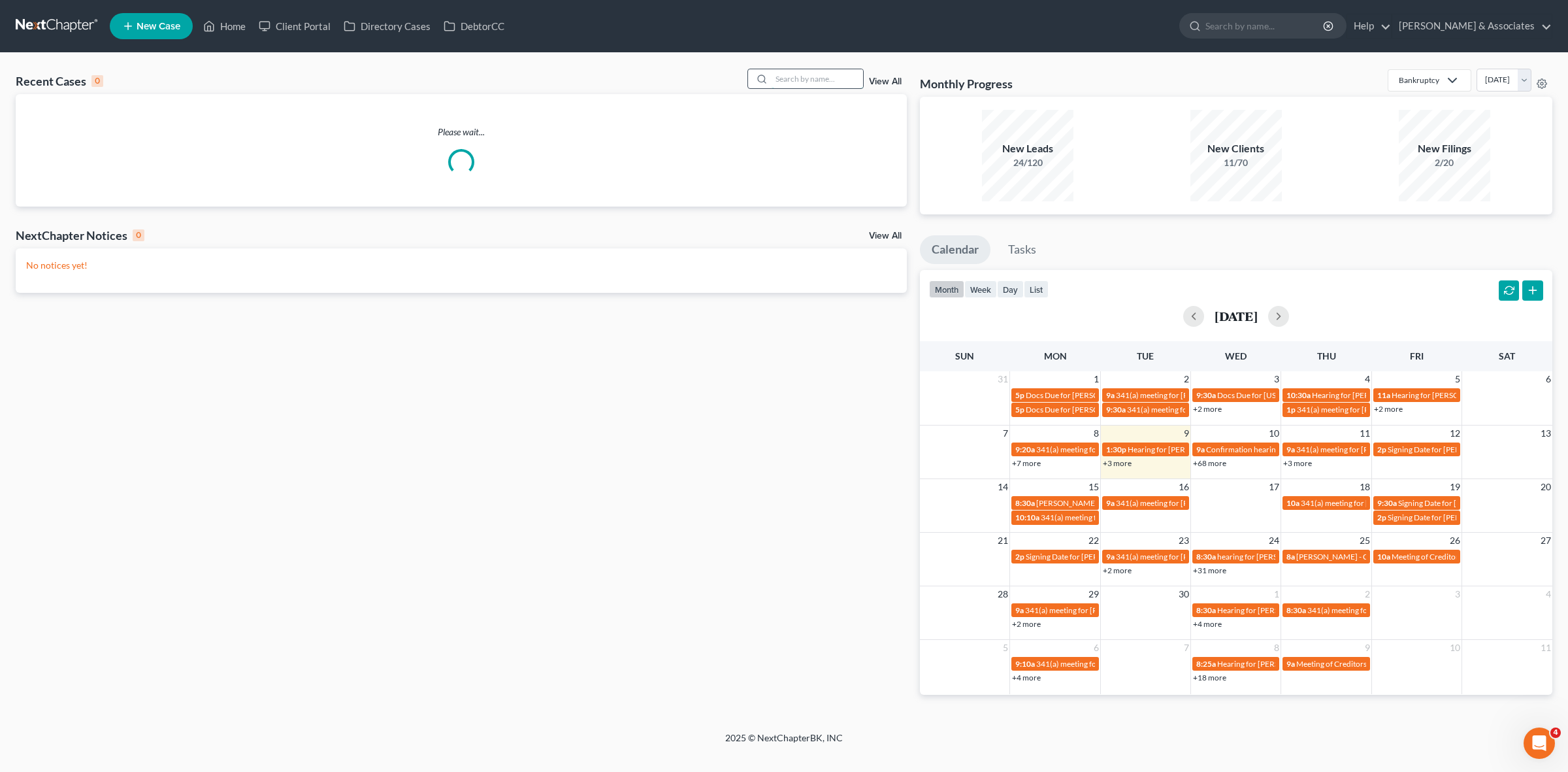
click at [804, 79] on input "search" at bounding box center [817, 78] width 91 height 19
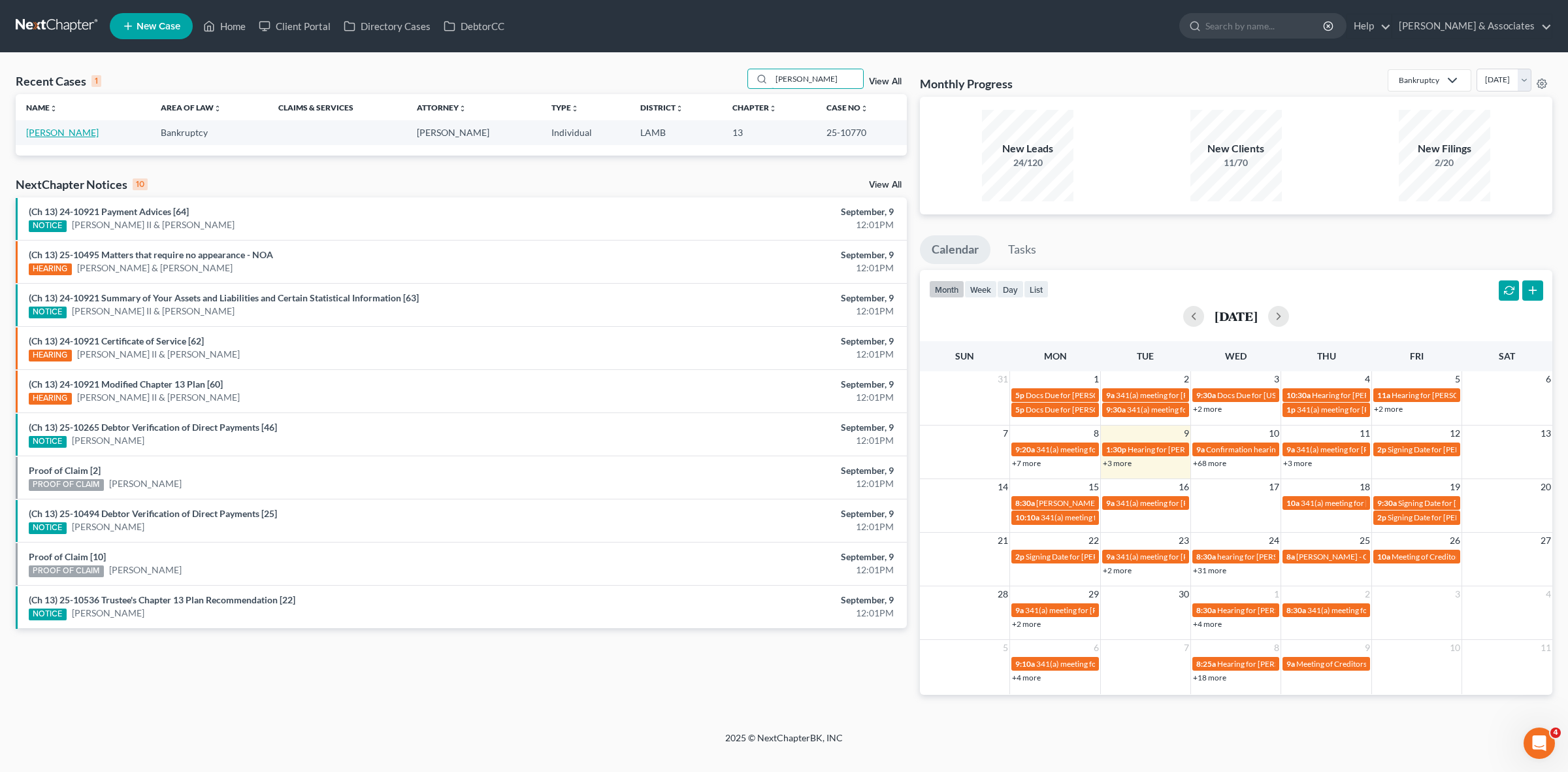
type input "ropp"
click at [69, 135] on link "Ropp, Leila" at bounding box center [62, 132] width 72 height 11
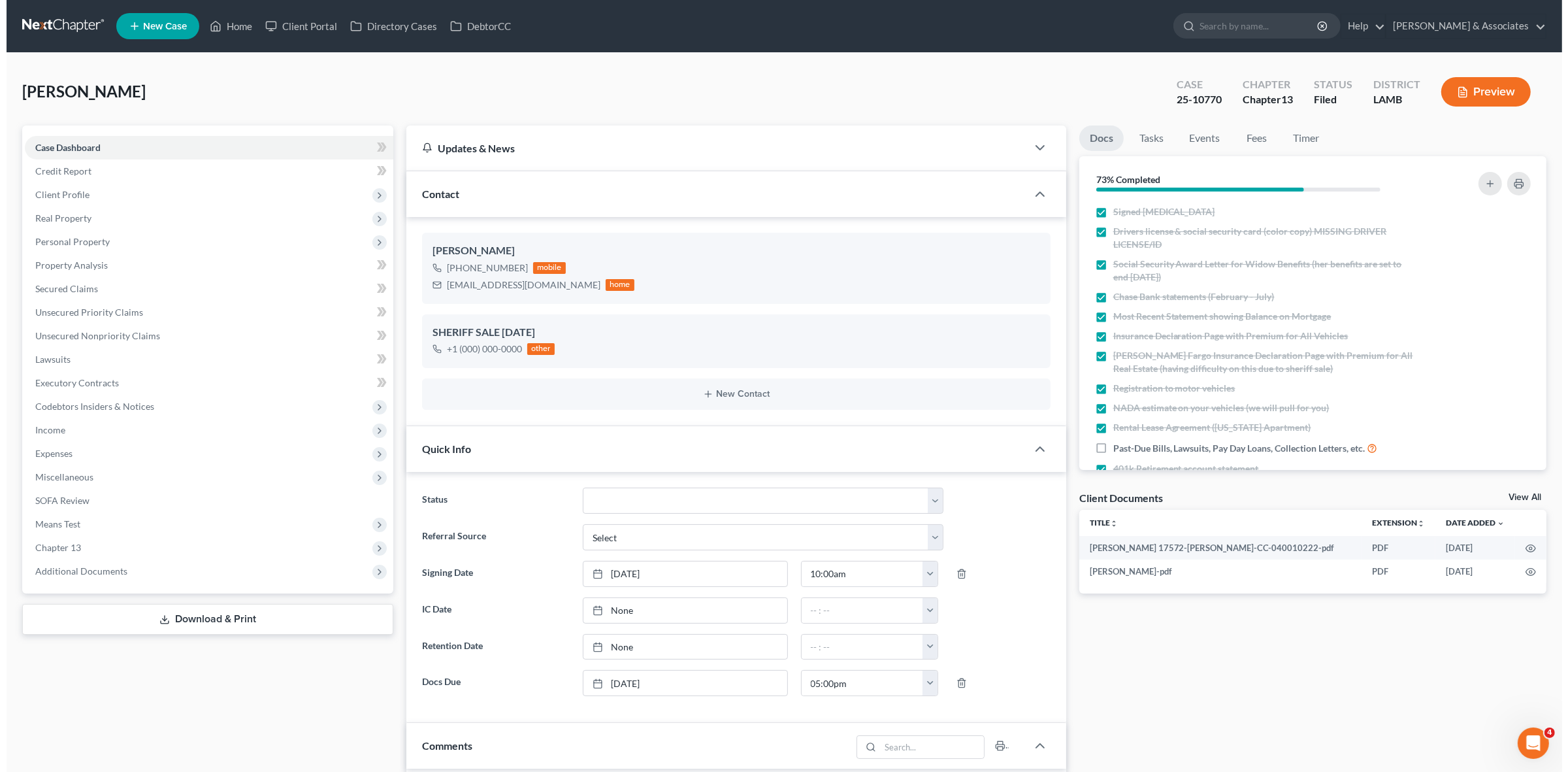
scroll to position [1242, 0]
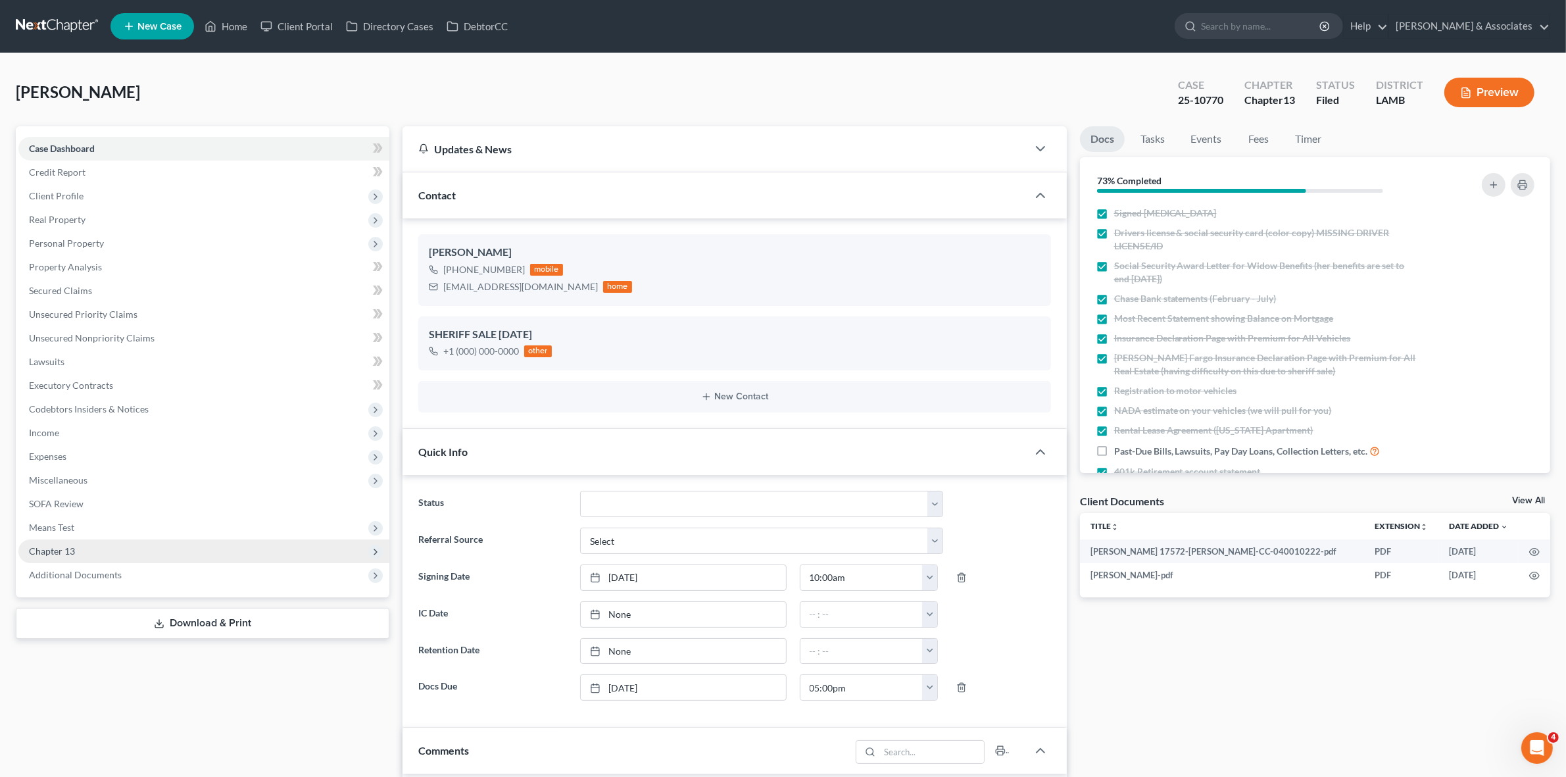
click at [303, 558] on span "Chapter 13" at bounding box center [203, 551] width 371 height 24
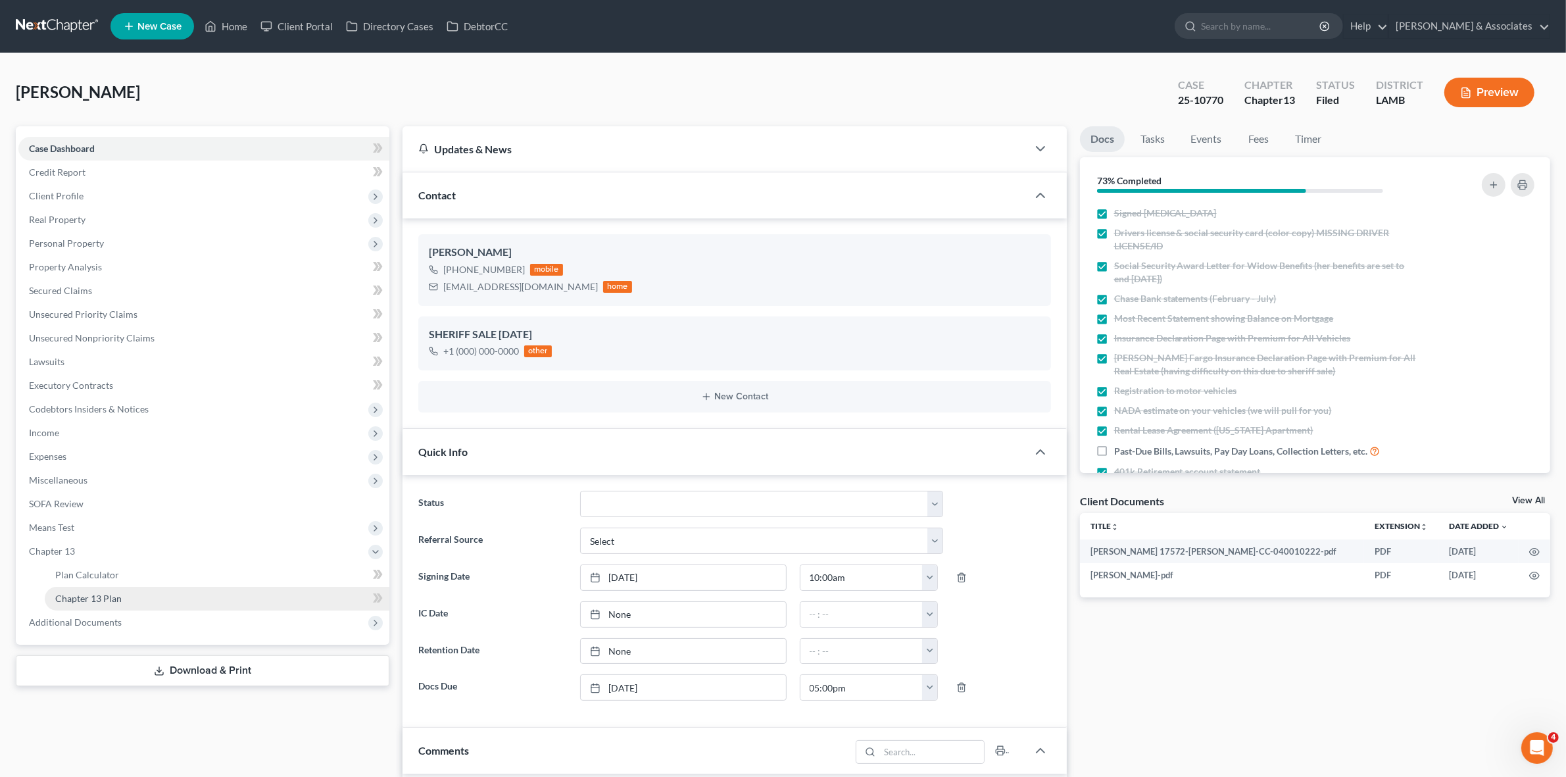
click at [305, 606] on link "Chapter 13 Plan" at bounding box center [217, 599] width 345 height 24
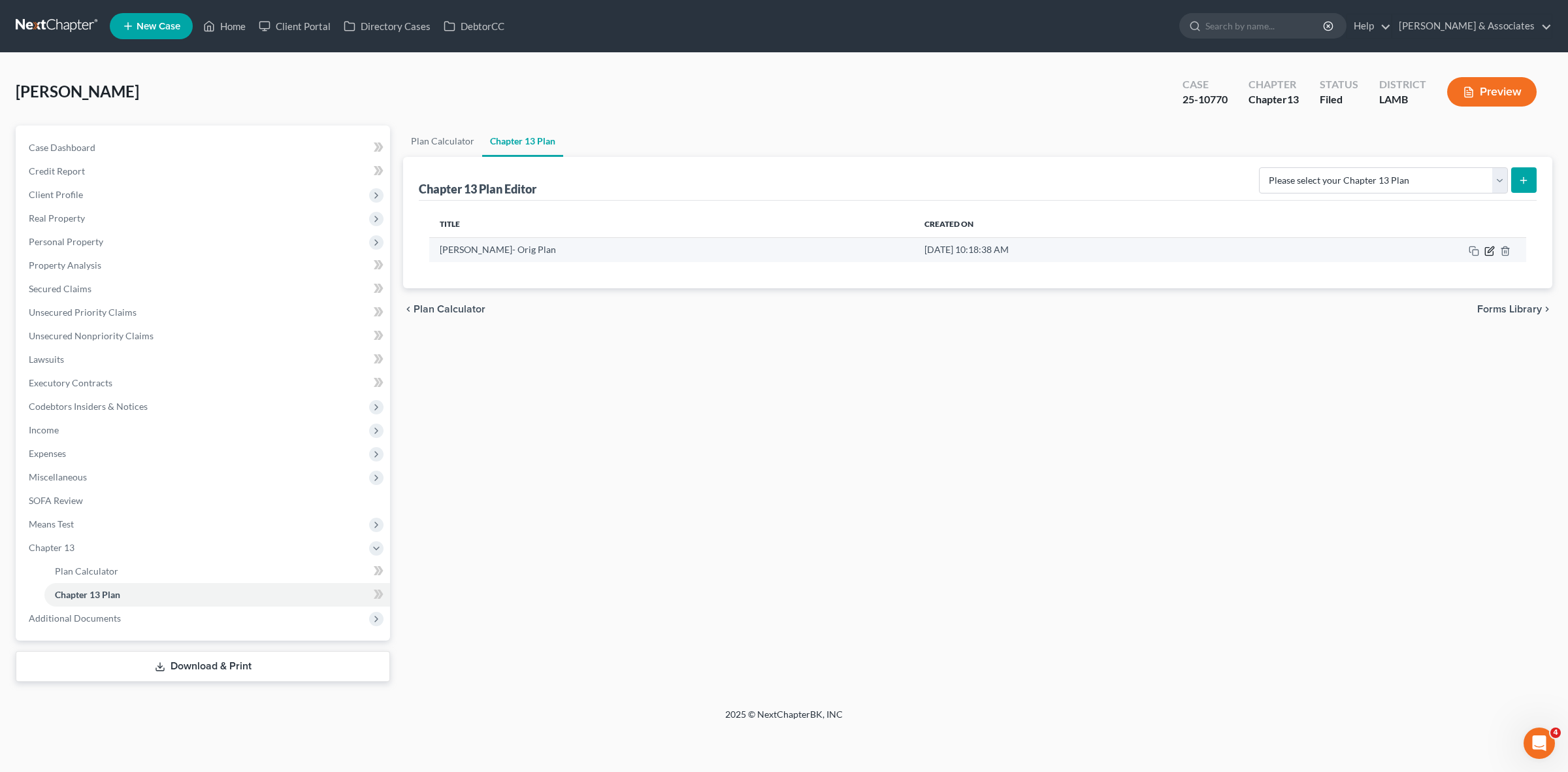
click at [1487, 253] on icon "button" at bounding box center [1490, 250] width 11 height 11
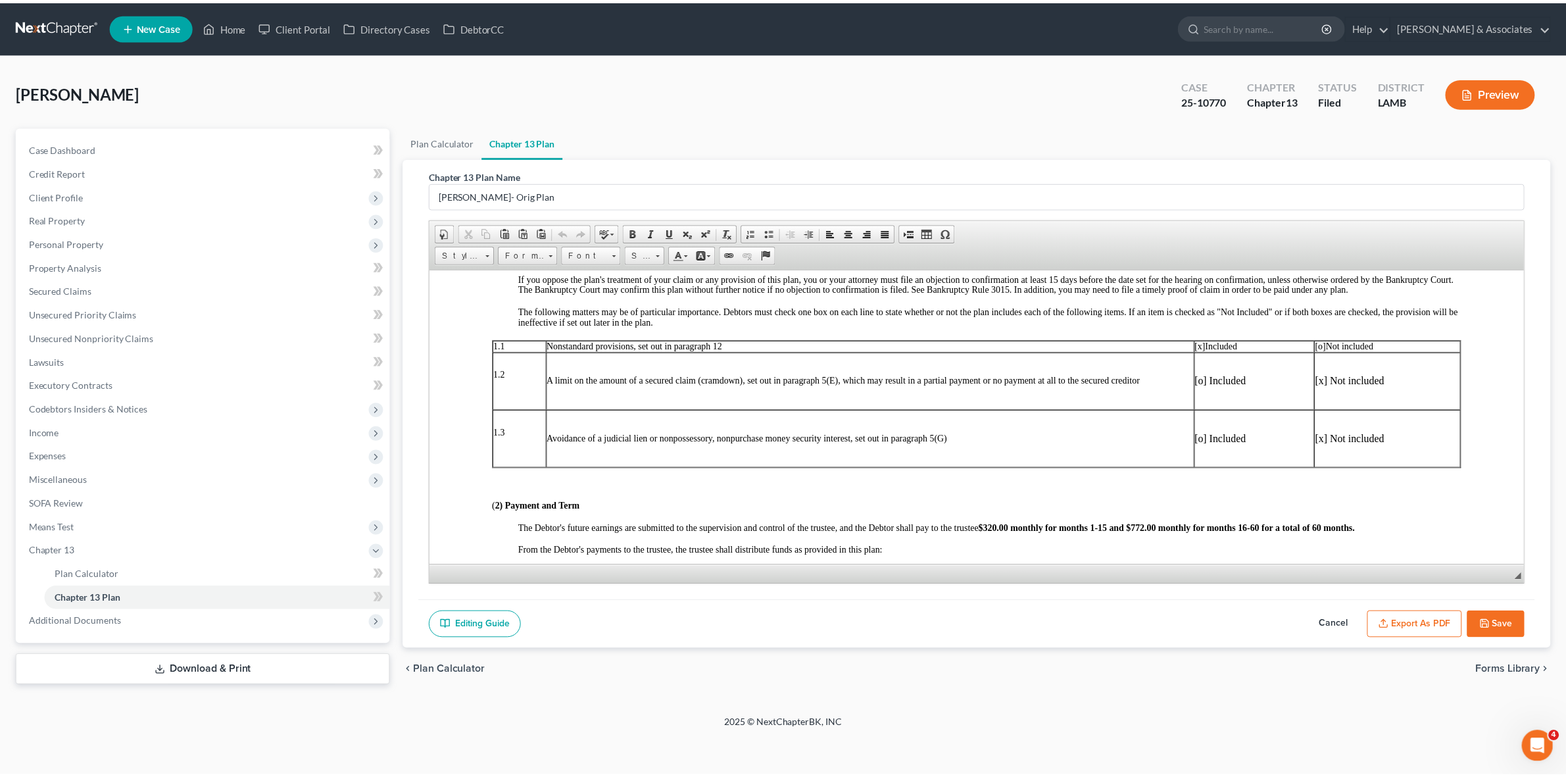
scroll to position [329, 0]
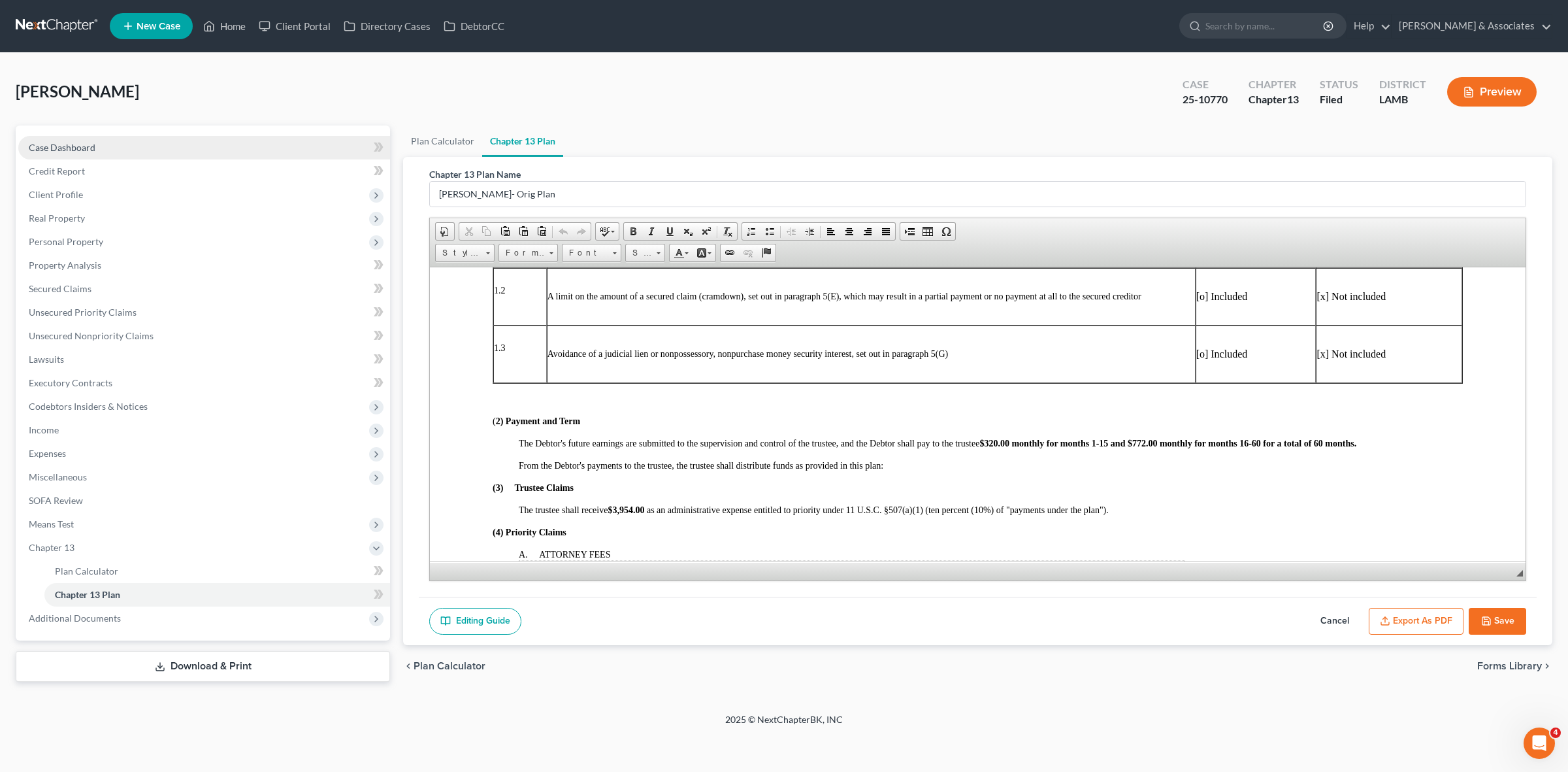
click at [73, 148] on span "Case Dashboard" at bounding box center [62, 147] width 67 height 11
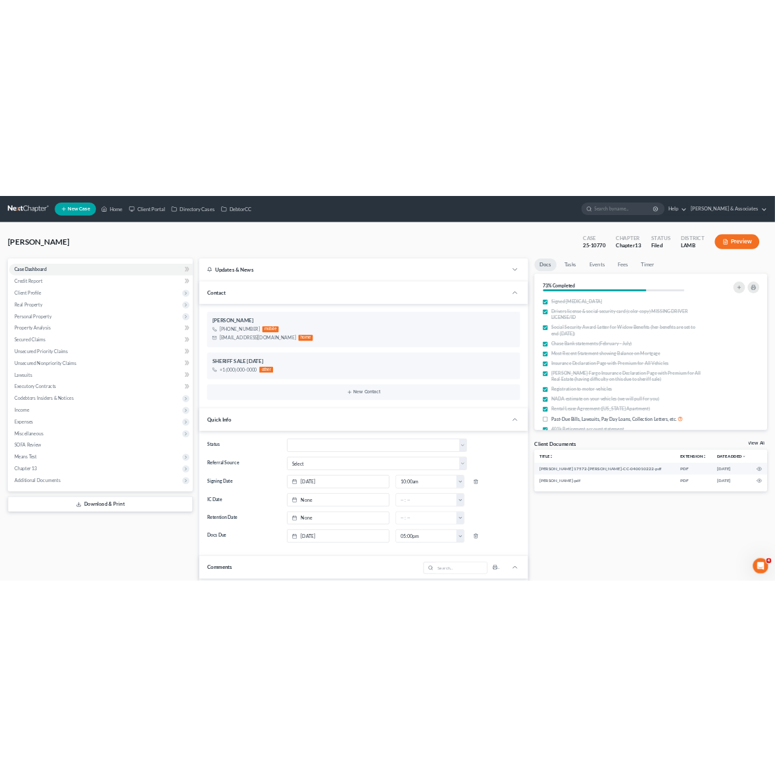
scroll to position [1250, 0]
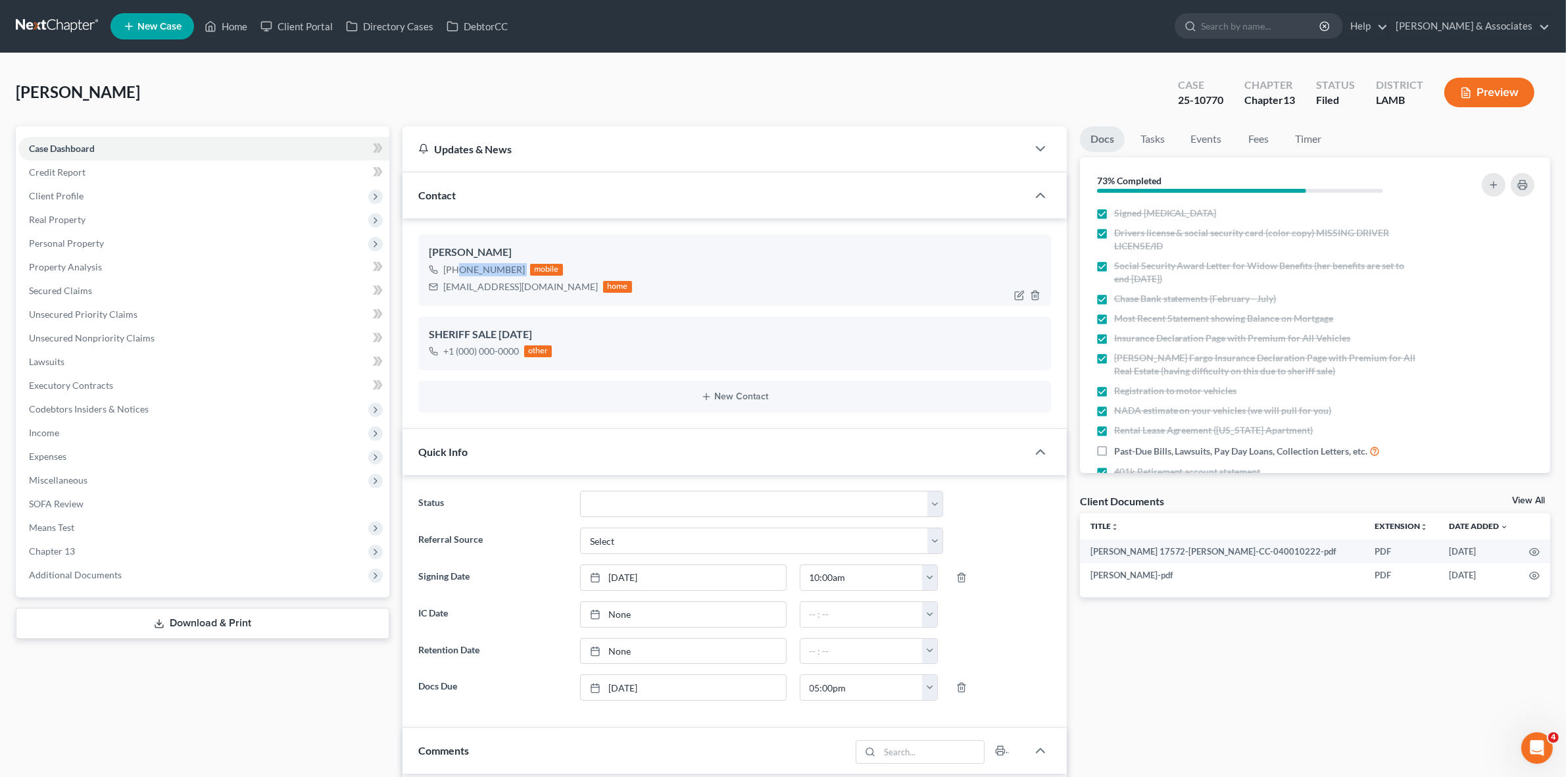
drag, startPoint x: 455, startPoint y: 270, endPoint x: 526, endPoint y: 274, distance: 71.1
click at [526, 274] on div "+1 (727) 373-9910 mobile" at bounding box center [530, 269] width 203 height 17
copy div "(727) 373-9910"
click at [186, 195] on span "Client Profile" at bounding box center [203, 196] width 371 height 24
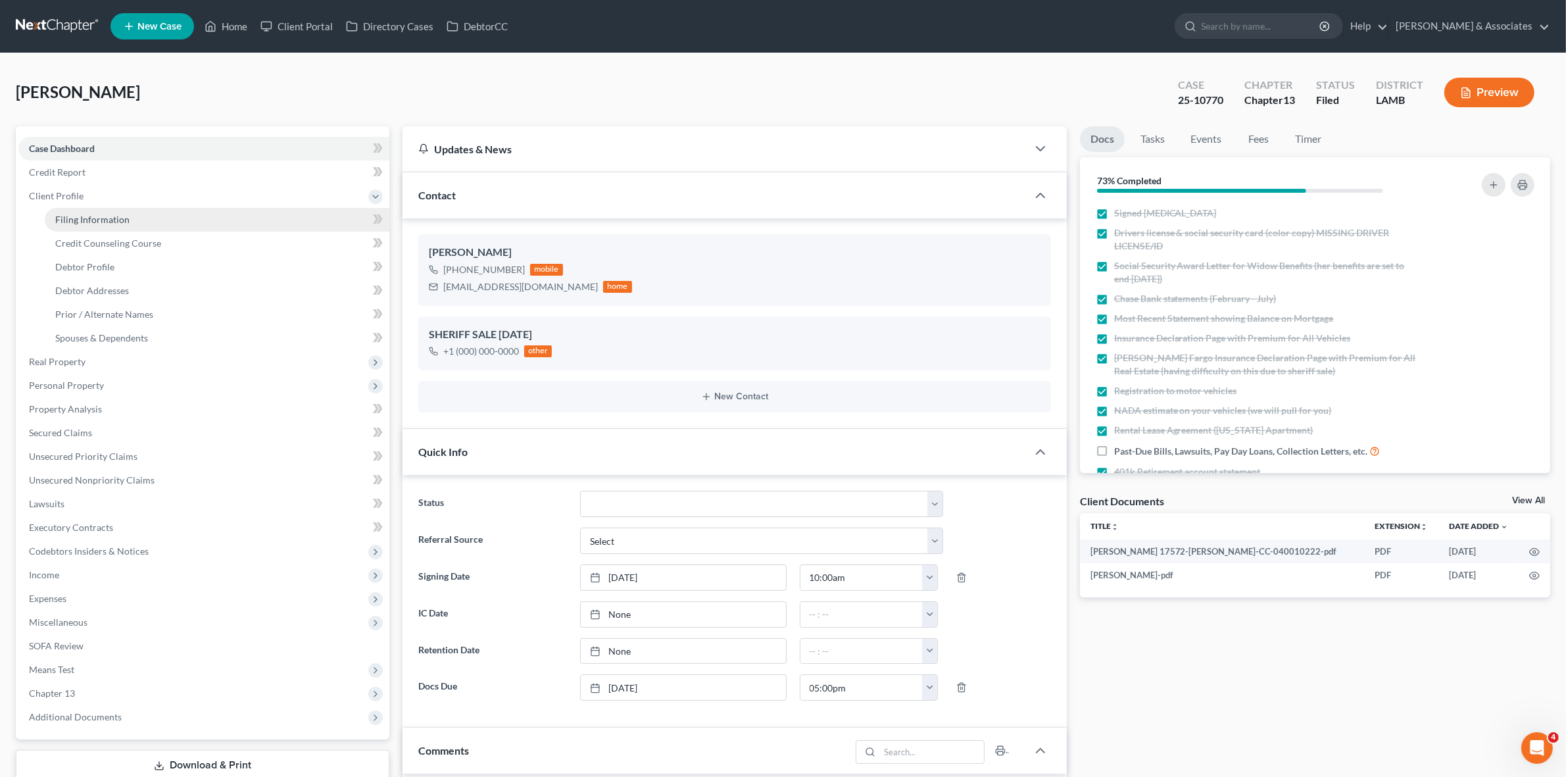
click at [197, 225] on link "Filing Information" at bounding box center [217, 220] width 345 height 24
select select "1"
select select "0"
select select "3"
select select "19"
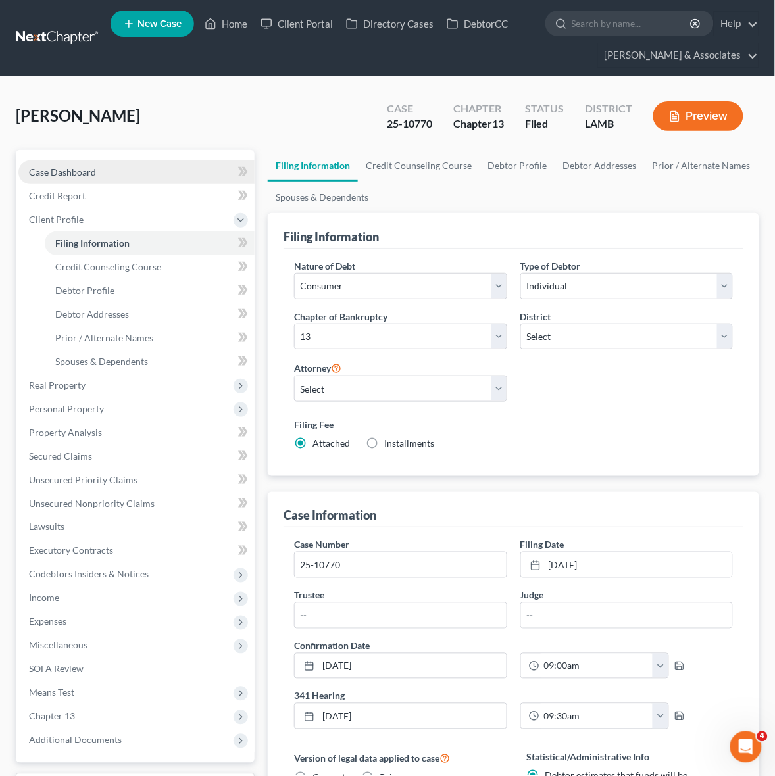
click at [109, 165] on link "Case Dashboard" at bounding box center [136, 173] width 236 height 24
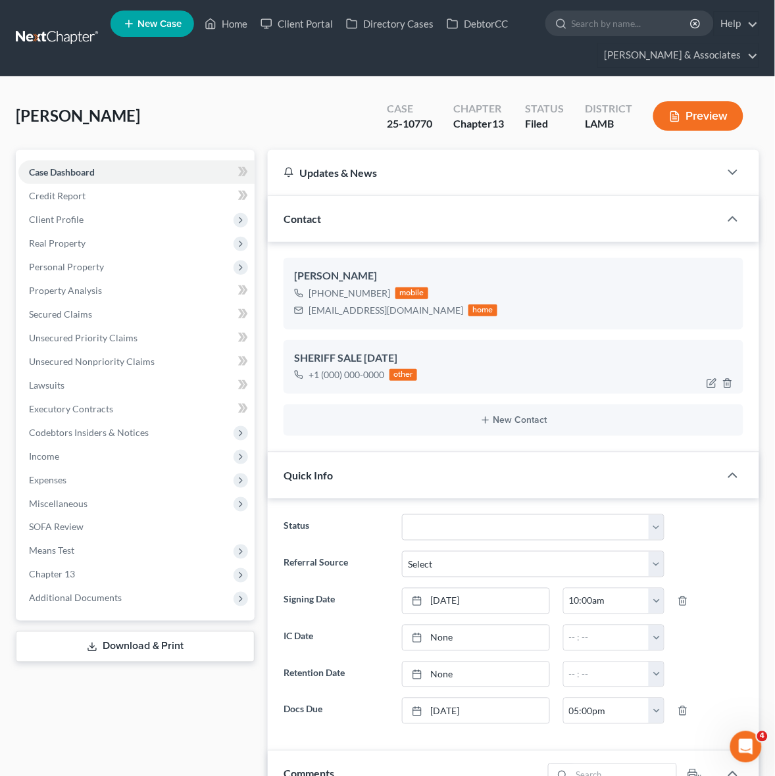
scroll to position [1355, 0]
drag, startPoint x: 318, startPoint y: 294, endPoint x: 391, endPoint y: 293, distance: 73.7
click at [391, 293] on div "+1 (727) 373-9910 mobile" at bounding box center [395, 293] width 203 height 17
click at [324, 310] on div "leilaropp1@gmail.com" at bounding box center [386, 310] width 155 height 13
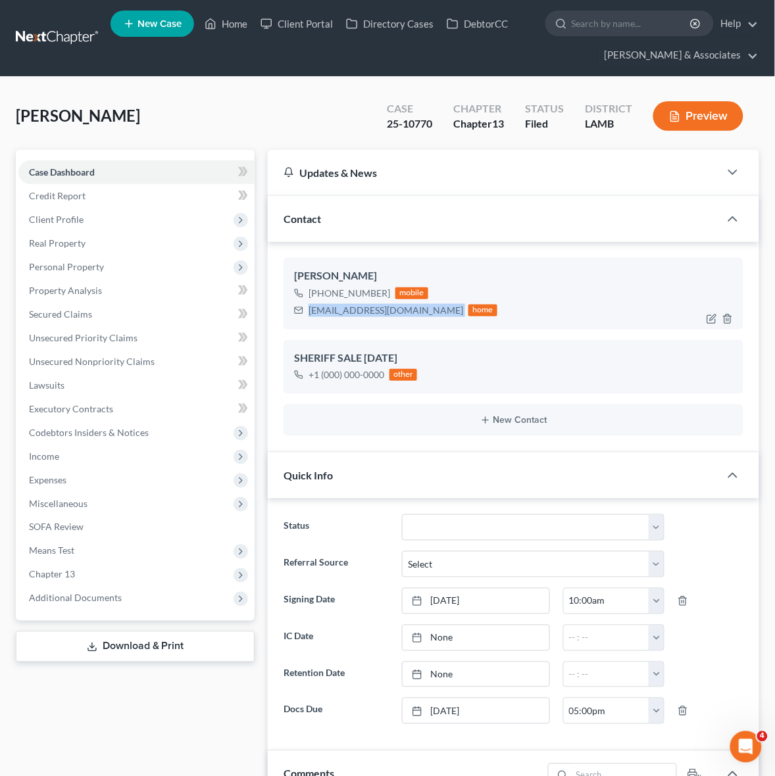
click at [324, 310] on div "leilaropp1@gmail.com" at bounding box center [386, 310] width 155 height 13
copy div "leilaropp1@gmail.com"
click at [97, 261] on span "Personal Property" at bounding box center [66, 266] width 75 height 11
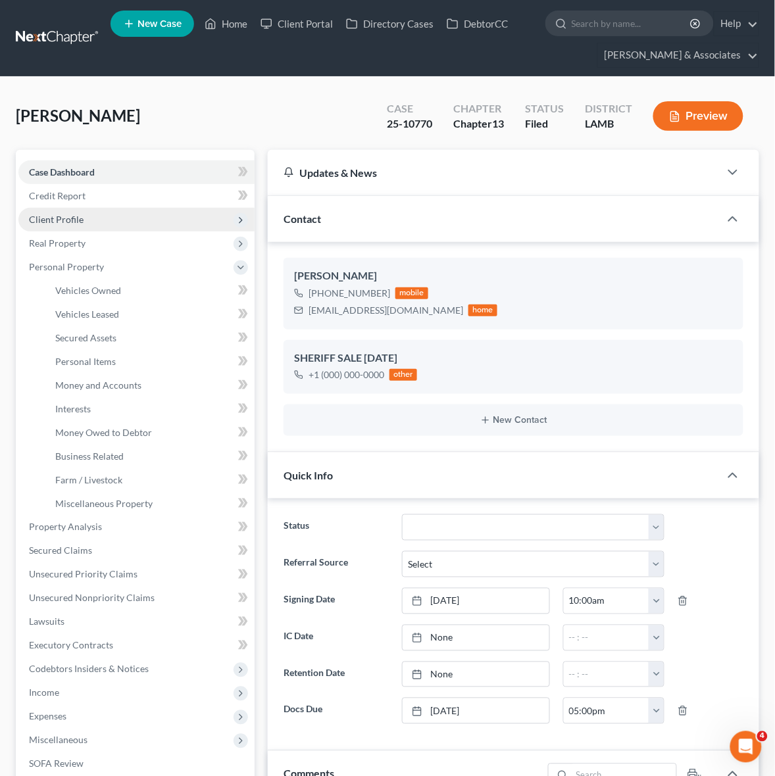
click at [107, 217] on span "Client Profile" at bounding box center [136, 220] width 236 height 24
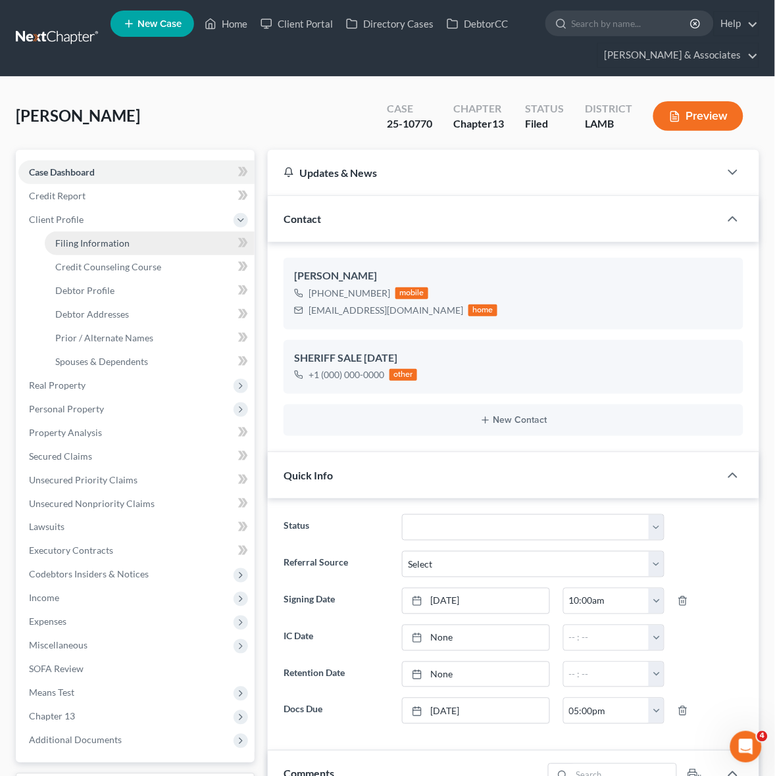
click at [117, 241] on span "Filing Information" at bounding box center [92, 242] width 74 height 11
select select "1"
select select "0"
select select "3"
select select "35"
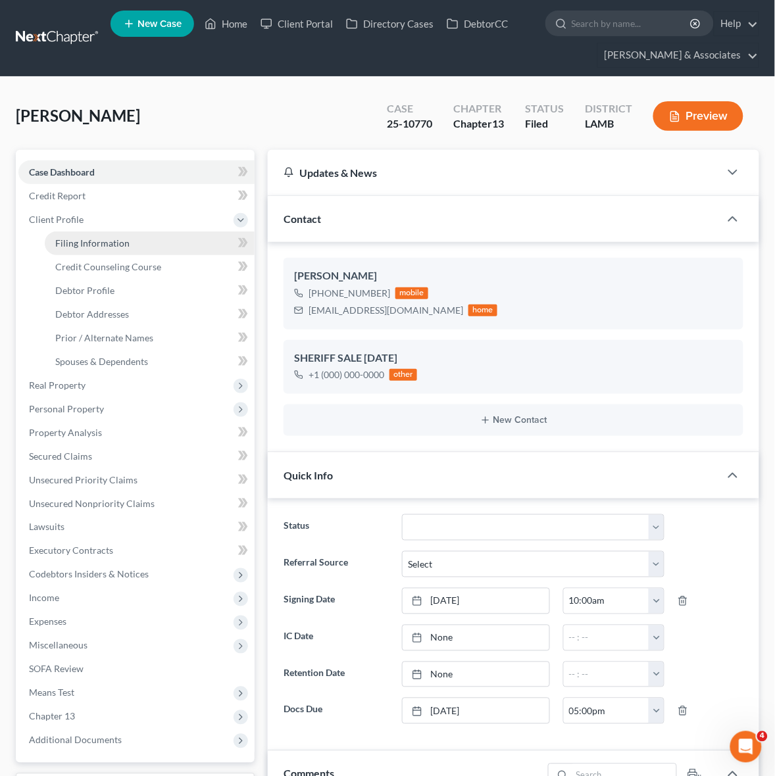
select select "0"
select select "19"
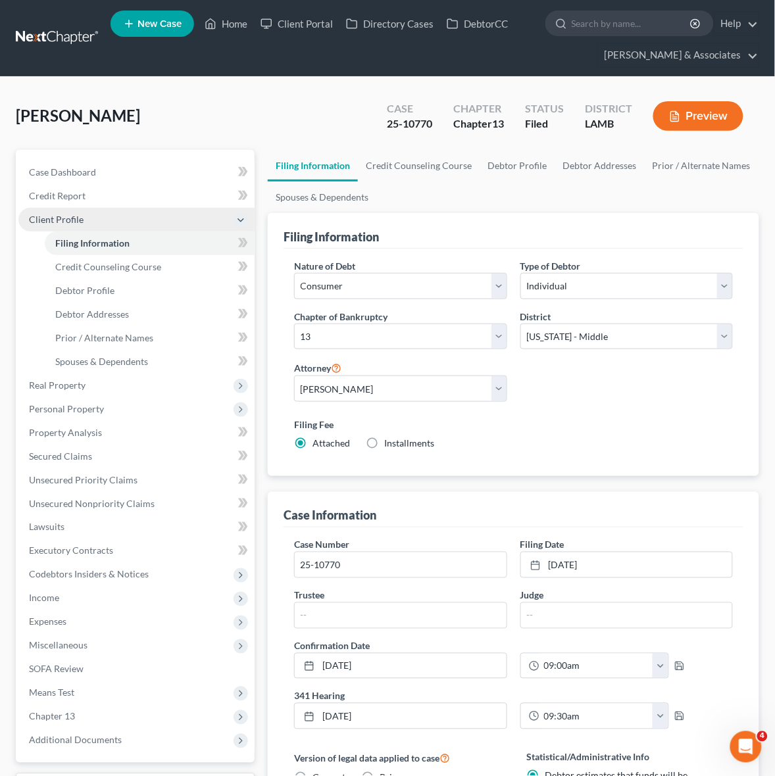
click at [166, 208] on span "Client Profile" at bounding box center [136, 220] width 236 height 24
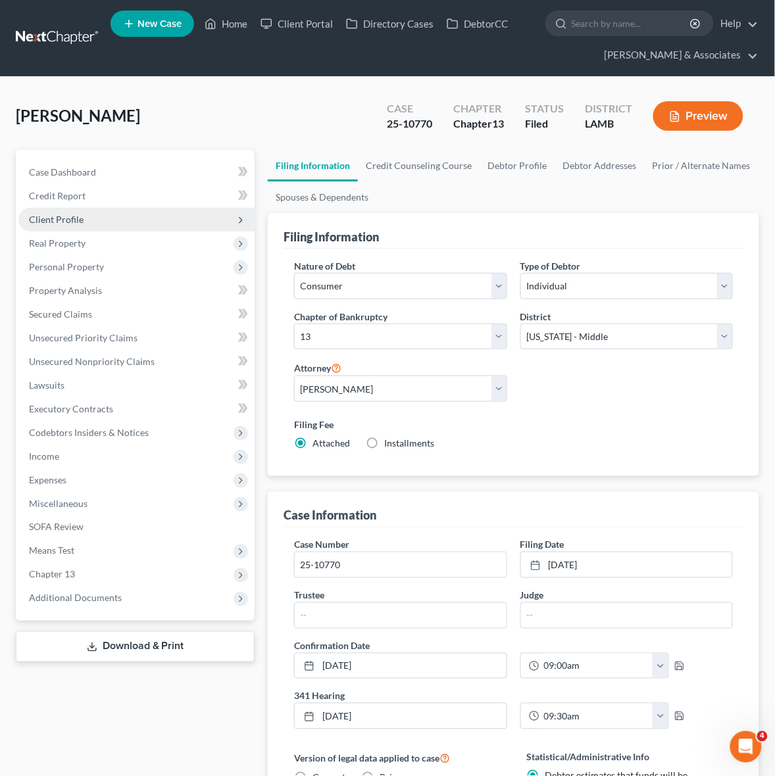
click at [168, 225] on span "Client Profile" at bounding box center [136, 220] width 236 height 24
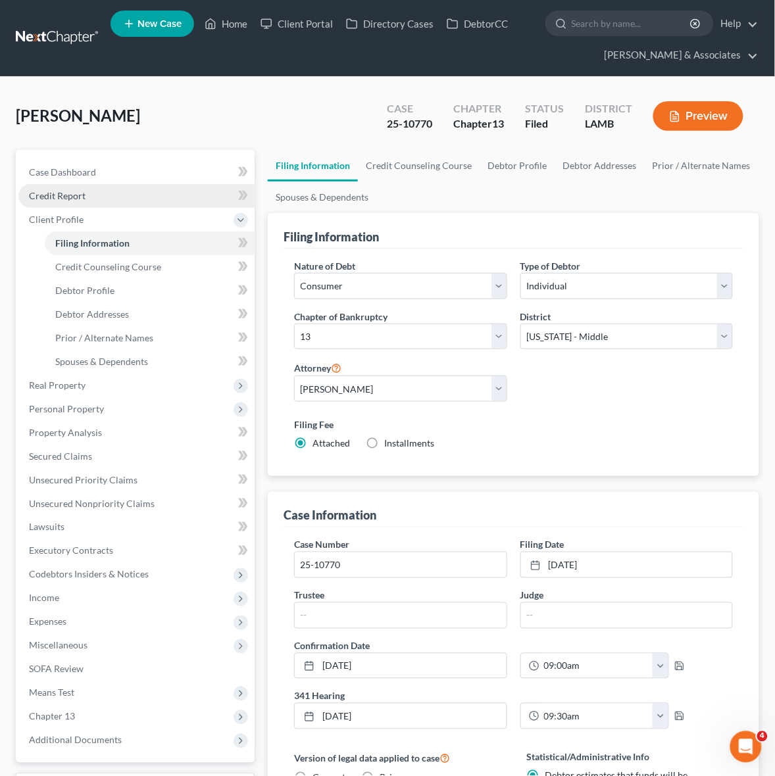
click at [164, 195] on link "Credit Report" at bounding box center [136, 196] width 236 height 24
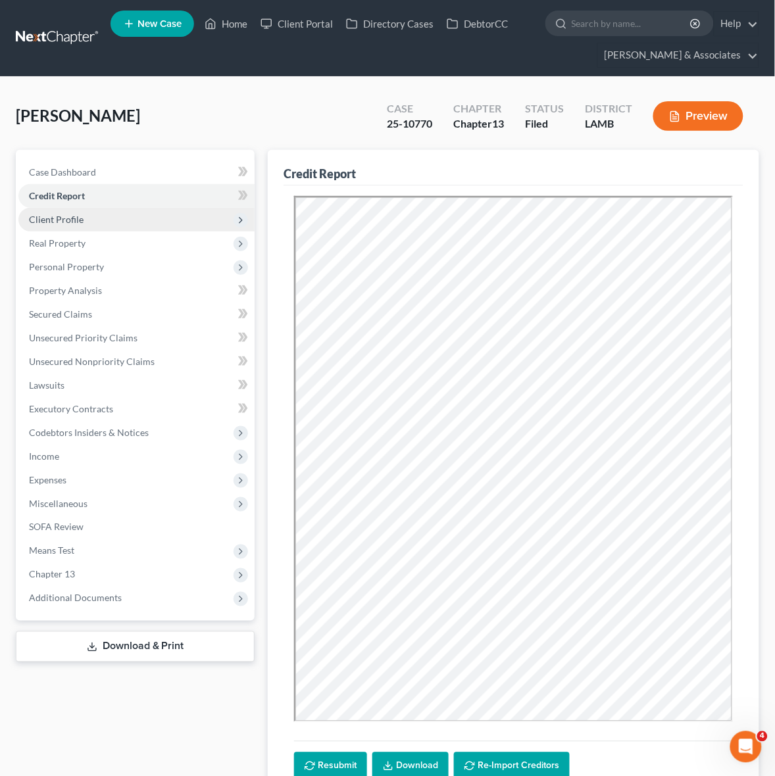
click at [168, 227] on span "Client Profile" at bounding box center [136, 220] width 236 height 24
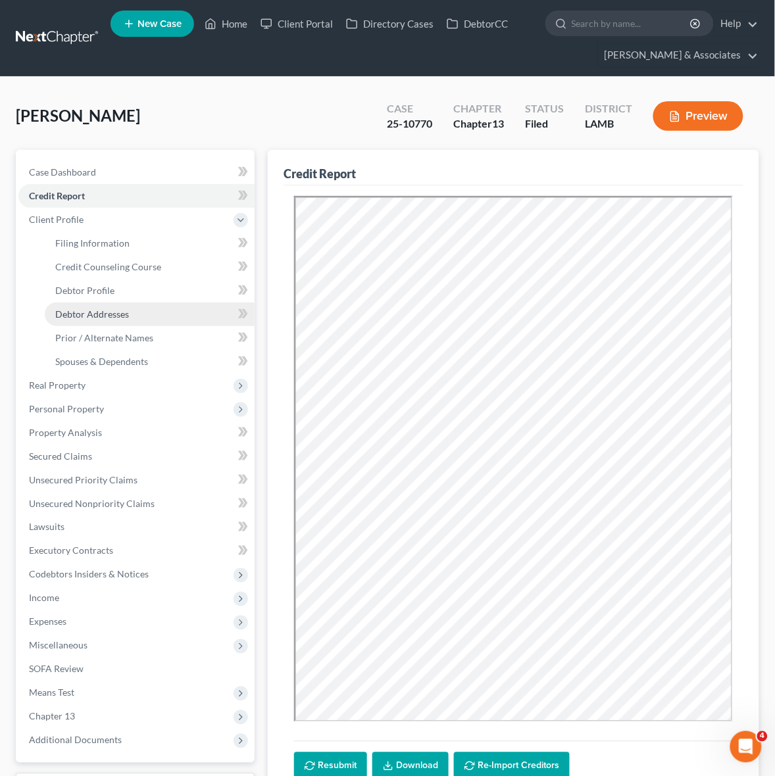
click at [166, 306] on link "Debtor Addresses" at bounding box center [150, 315] width 210 height 24
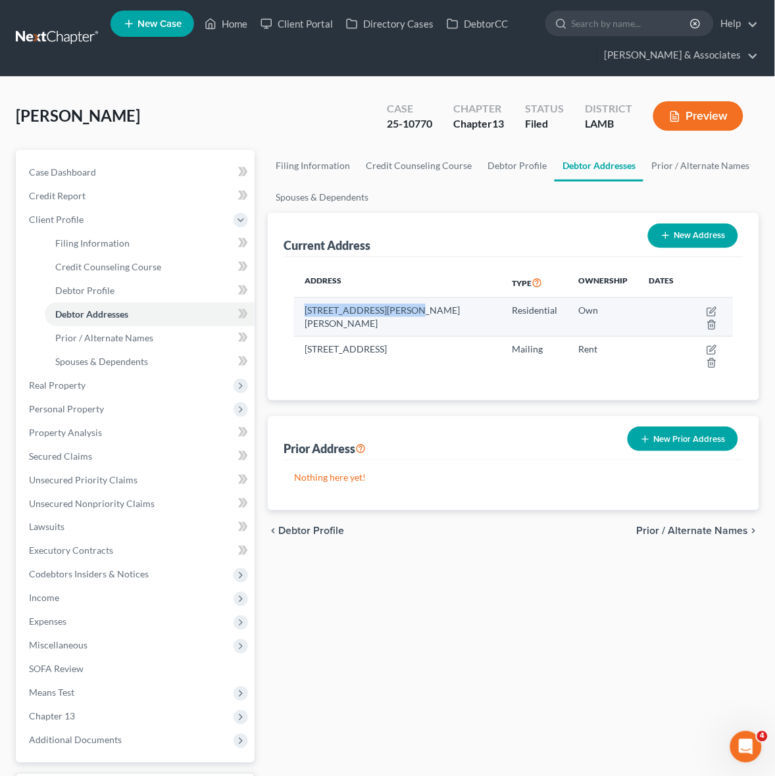
drag, startPoint x: 303, startPoint y: 312, endPoint x: 401, endPoint y: 313, distance: 98.0
click at [401, 313] on td "8080 Belle Helene Drive, Denham Springs, LA 70726" at bounding box center [398, 317] width 208 height 38
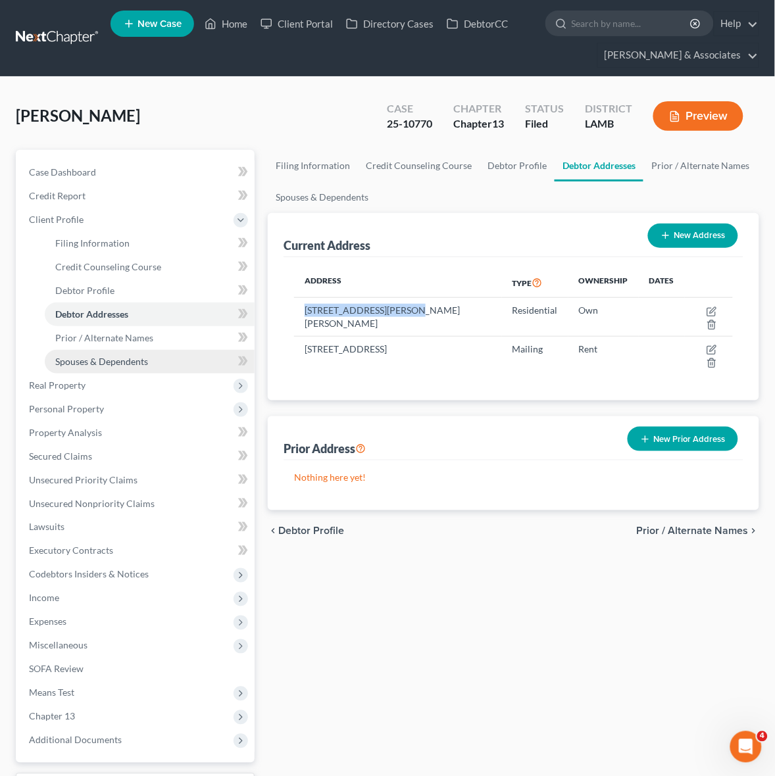
copy td "8080 Belle Helene Drive"
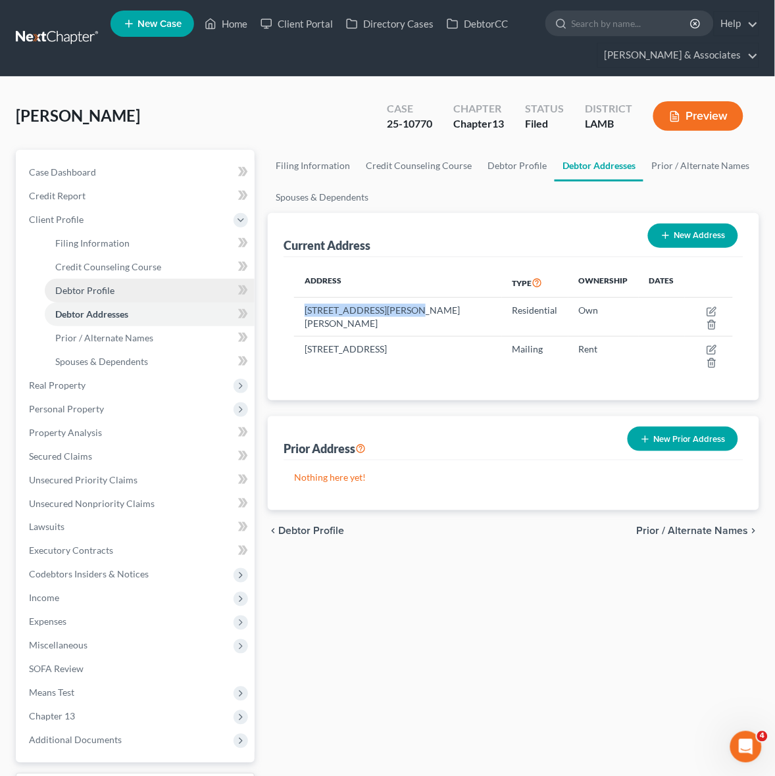
click at [119, 285] on link "Debtor Profile" at bounding box center [150, 291] width 210 height 24
select select "0"
select select "2"
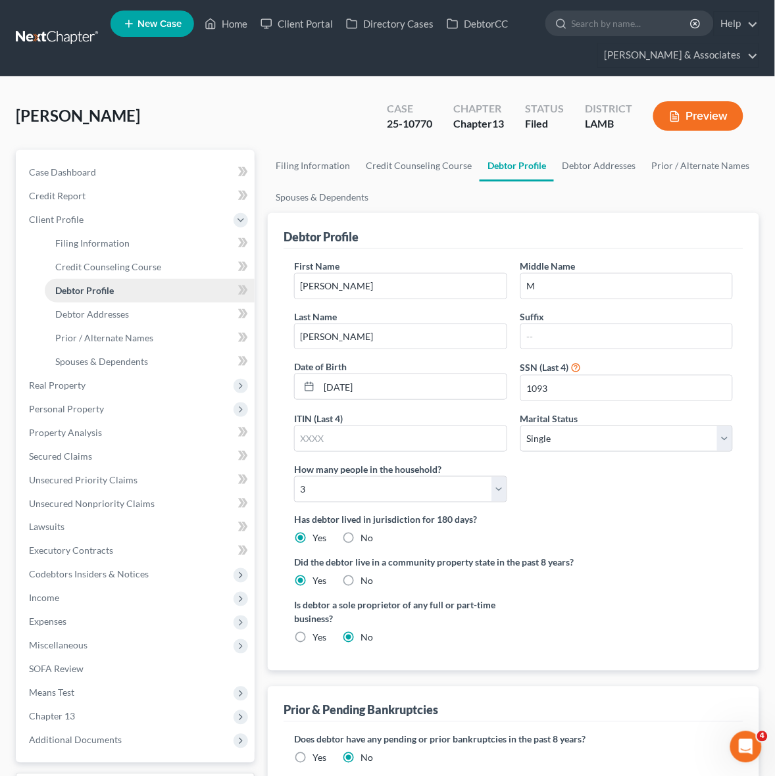
radio input "true"
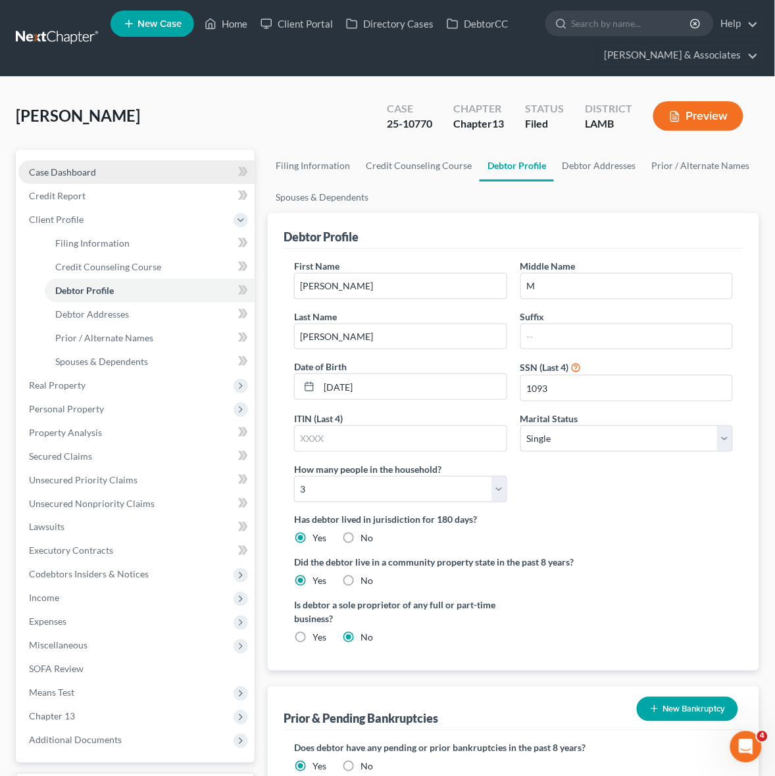
click at [132, 168] on link "Case Dashboard" at bounding box center [136, 173] width 236 height 24
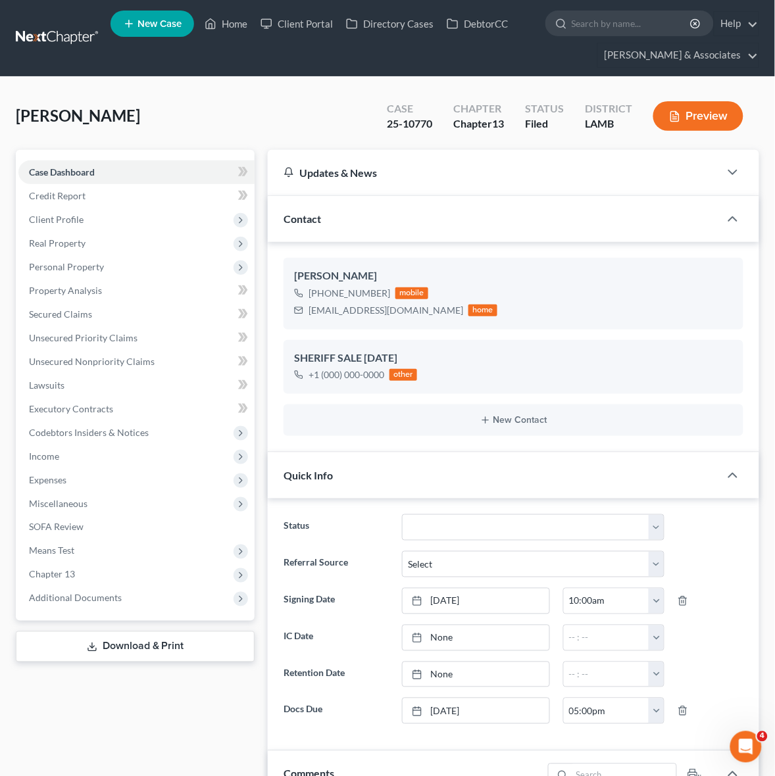
scroll to position [1355, 0]
click at [70, 37] on link at bounding box center [58, 38] width 84 height 24
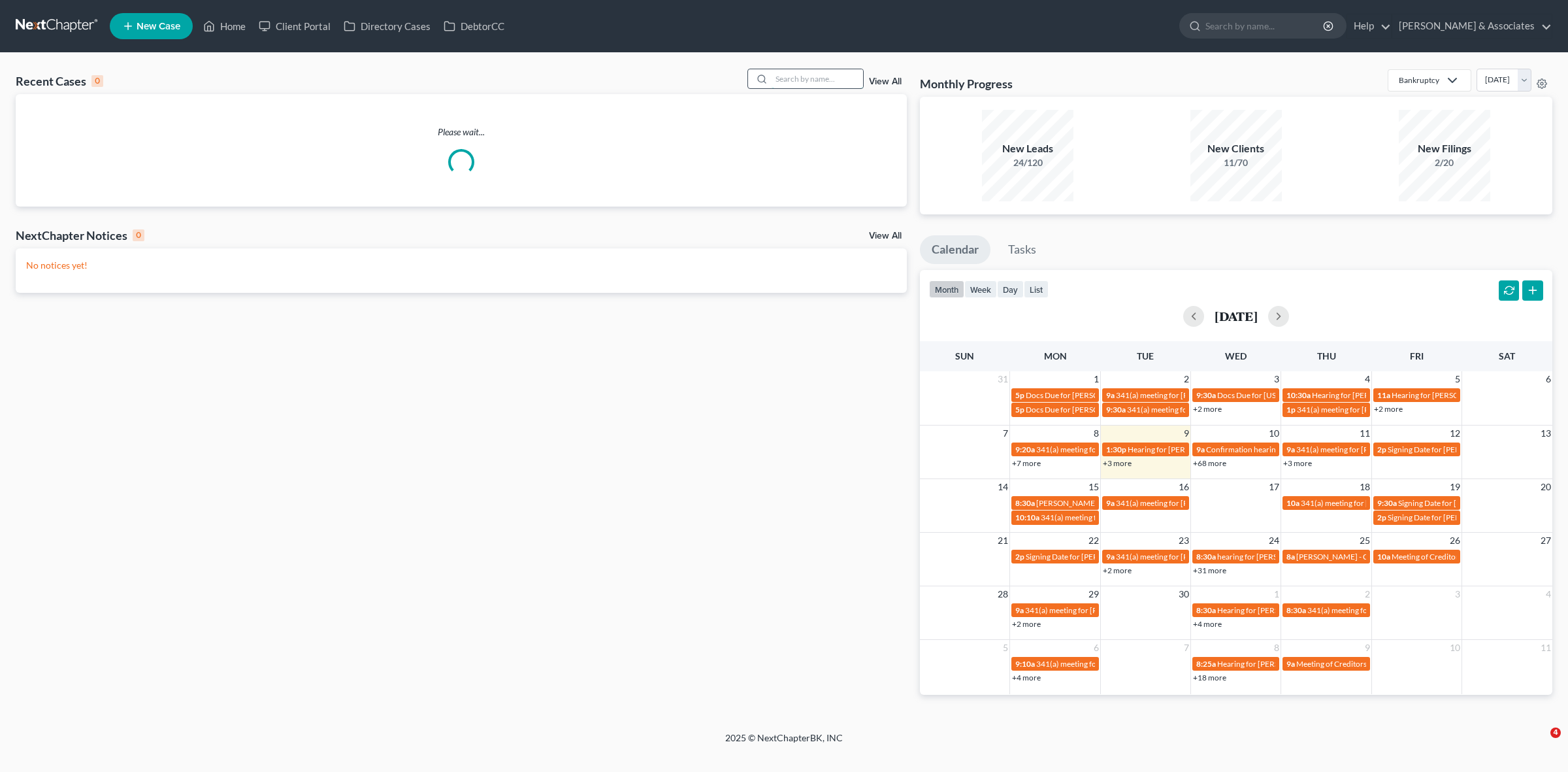
click at [810, 70] on input "search" at bounding box center [817, 78] width 91 height 19
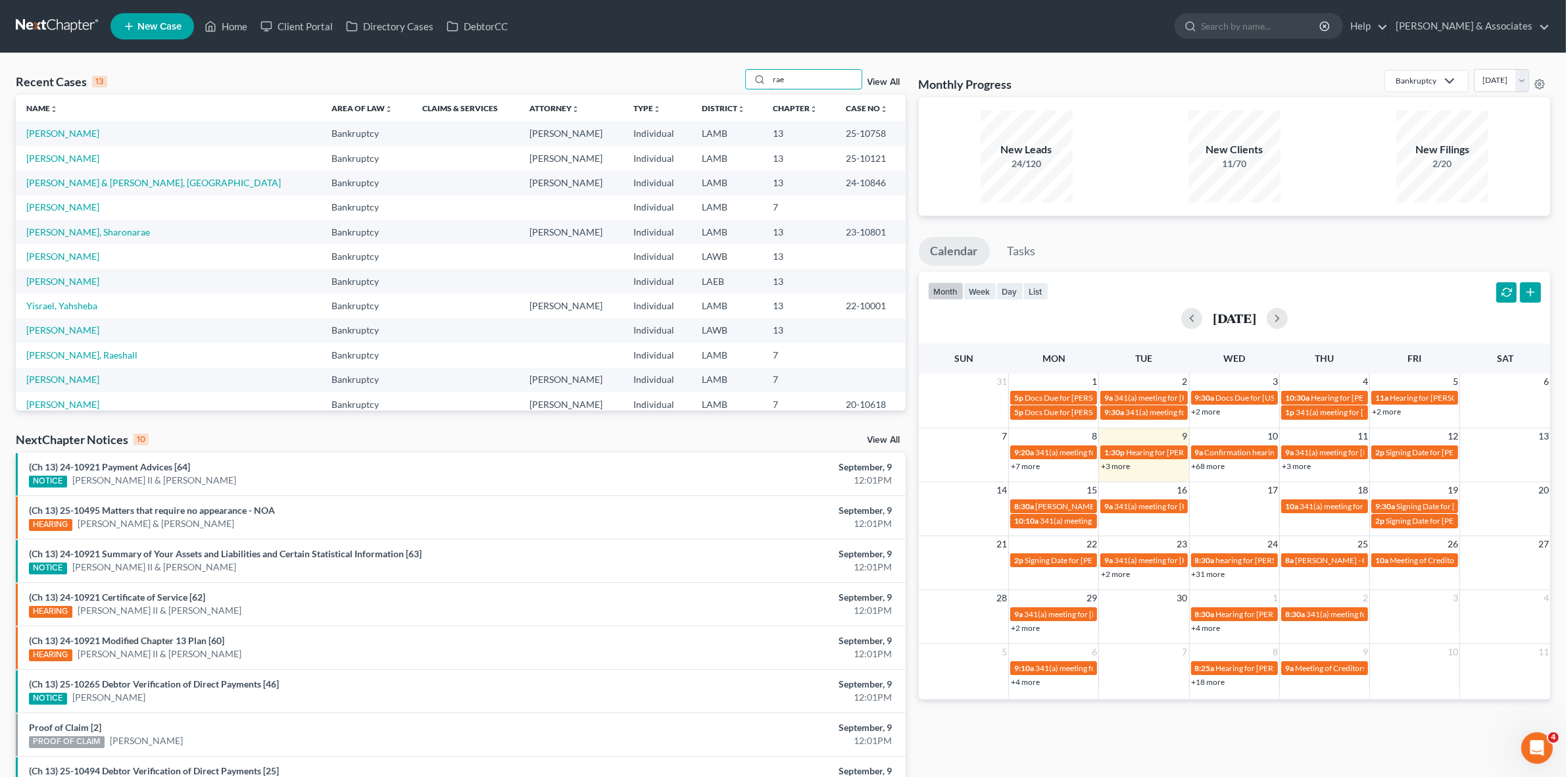
type input "rae"
click at [56, 164] on td "Morel, Rae" at bounding box center [168, 158] width 305 height 24
click at [40, 209] on link "Tucker, Rae" at bounding box center [62, 206] width 73 height 11
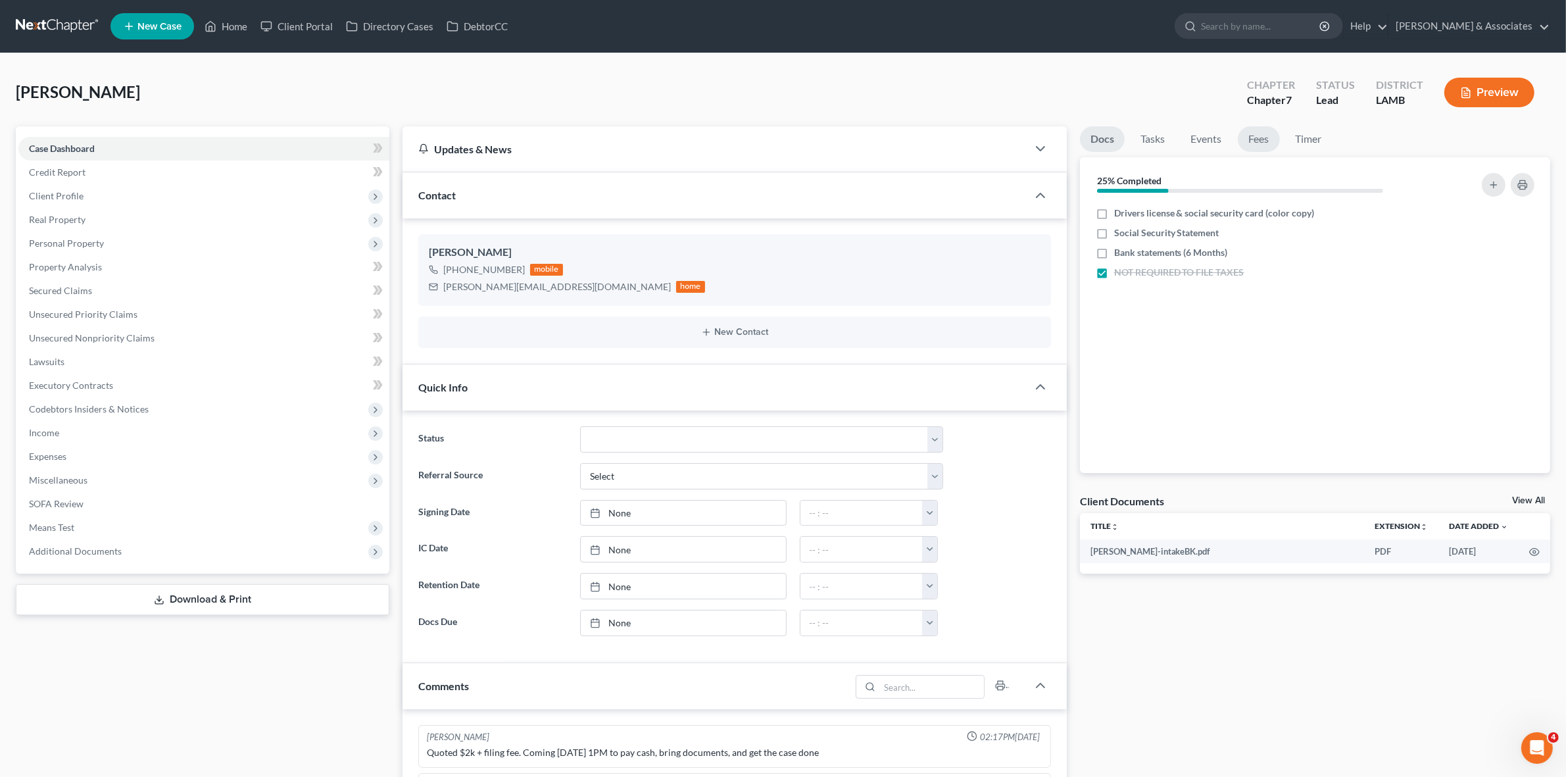
click at [1244, 137] on link "Fees" at bounding box center [1259, 139] width 42 height 26
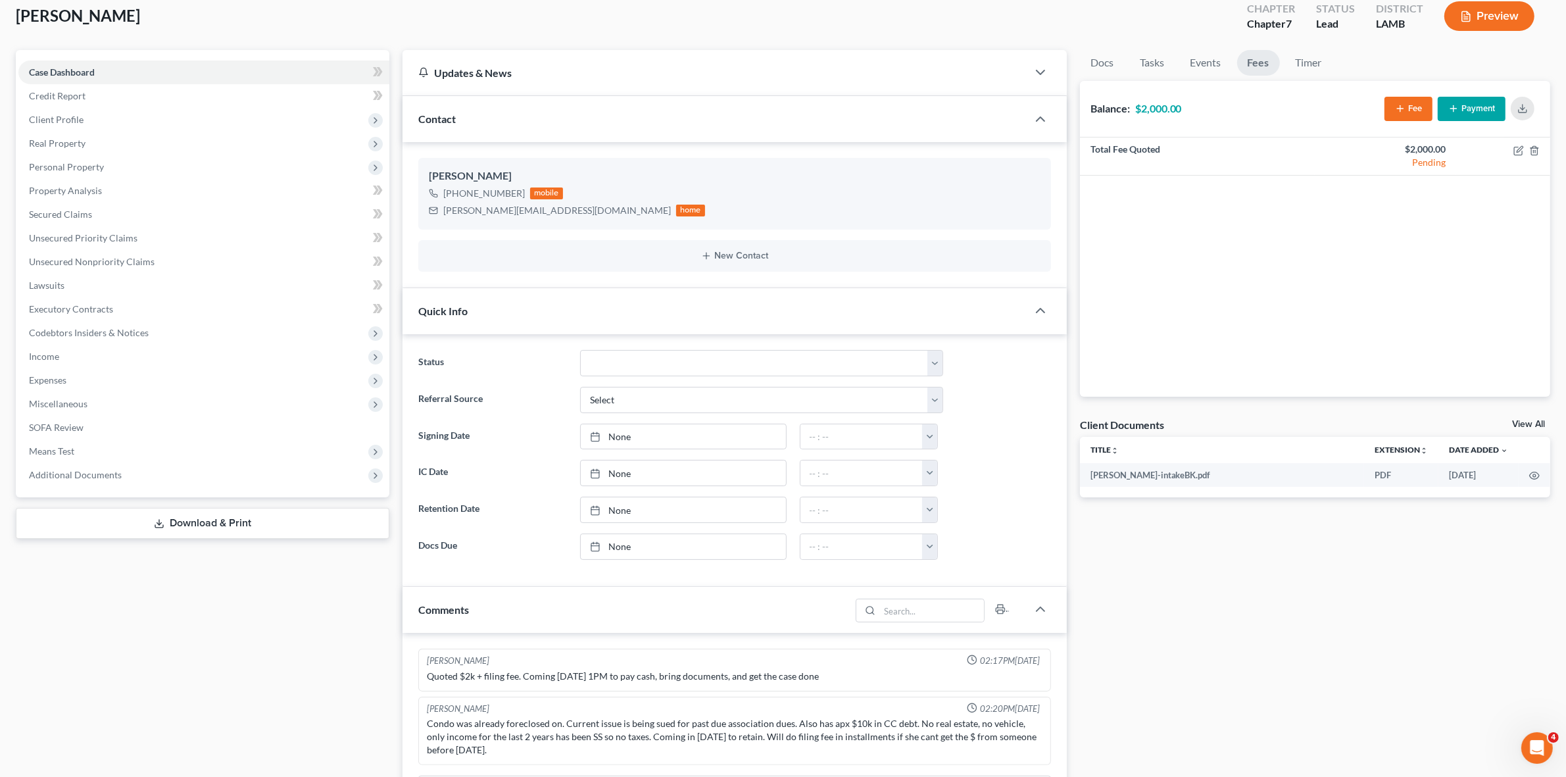
scroll to position [164, 0]
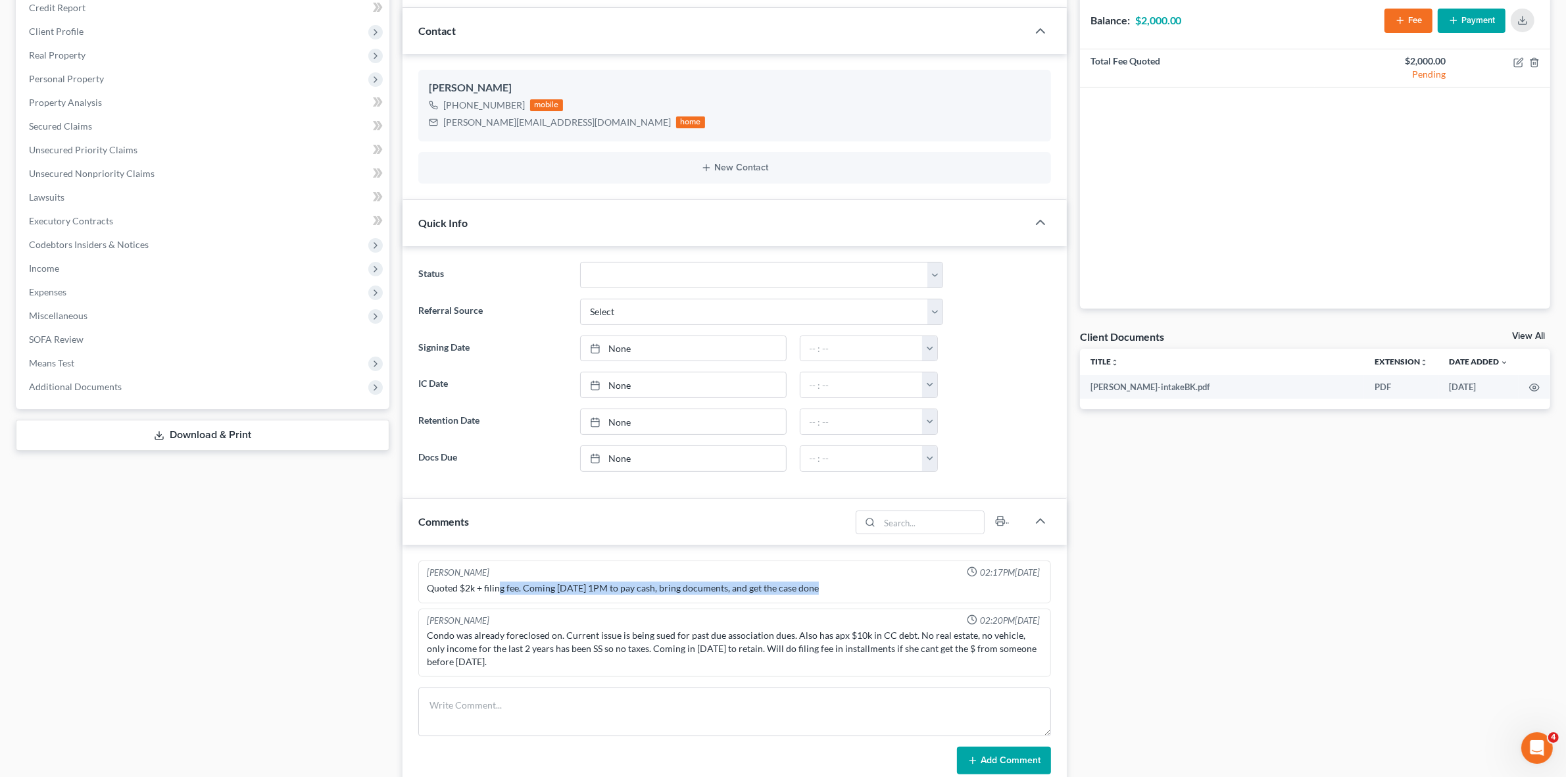
drag, startPoint x: 501, startPoint y: 587, endPoint x: 803, endPoint y: 623, distance: 304.0
click at [810, 600] on div "Morley Diment 02:17PM, 08/21/2025 Quoted $2k + filing fee. Coming 8/22 @ 1PM to…" at bounding box center [734, 581] width 632 height 43
click at [785, 649] on div "Condo was already foreclosed on. Current issue is being sued for past due assoc…" at bounding box center [734, 648] width 615 height 39
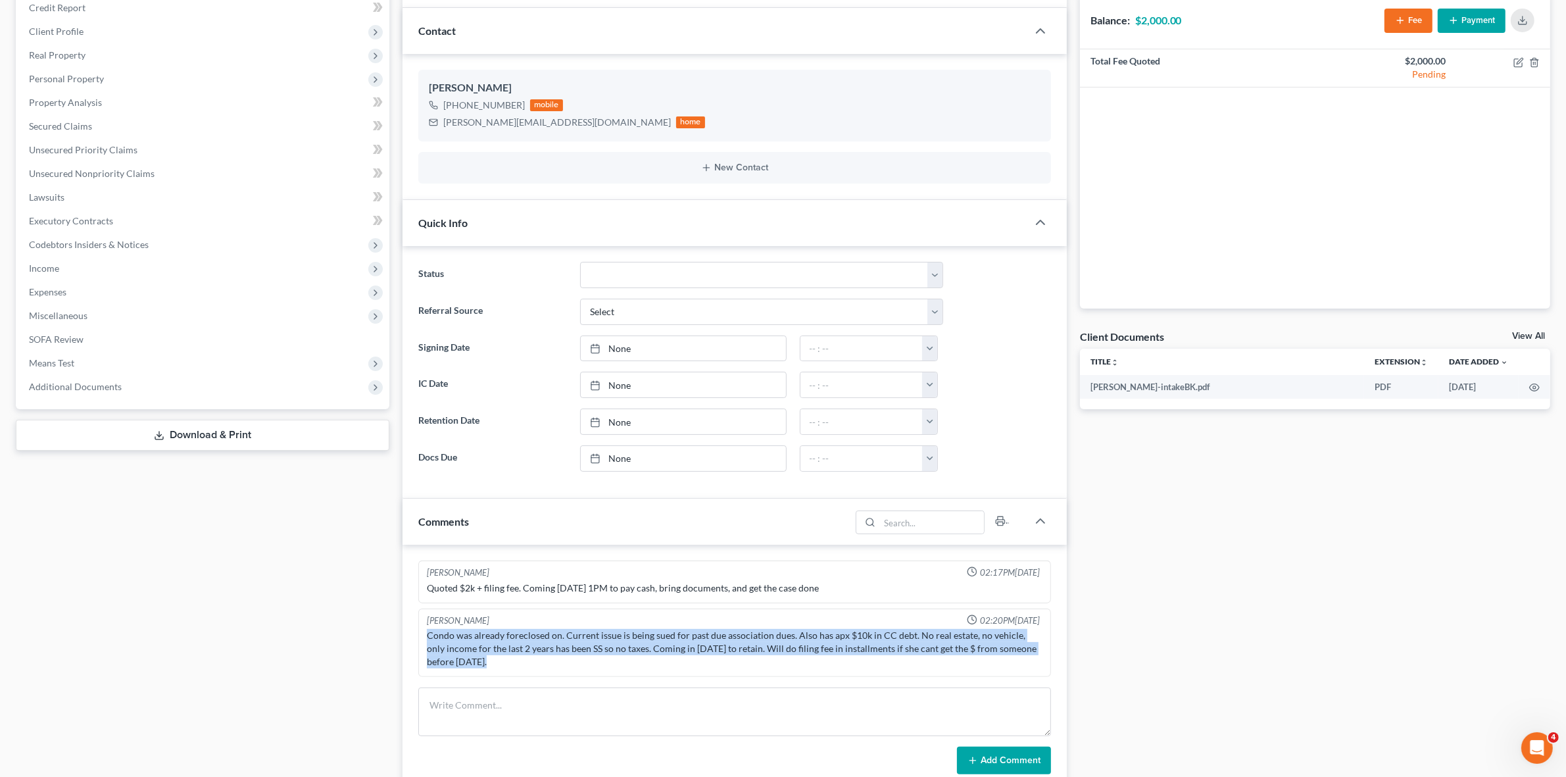
click at [785, 649] on div "Condo was already foreclosed on. Current issue is being sued for past due assoc…" at bounding box center [734, 648] width 615 height 39
click at [484, 639] on div "Condo was already foreclosed on. Current issue is being sued for past due assoc…" at bounding box center [734, 648] width 615 height 39
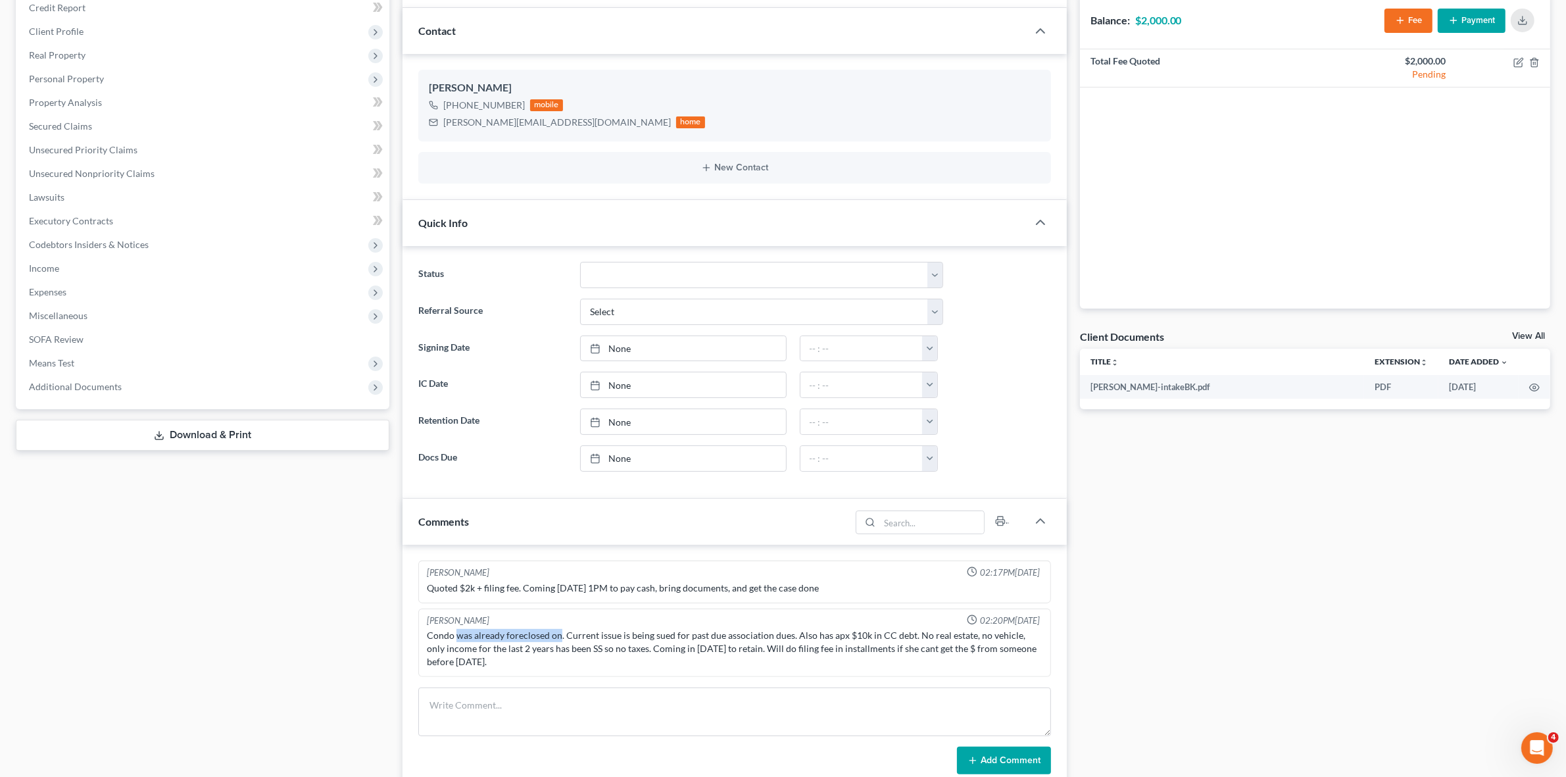
drag, startPoint x: 459, startPoint y: 636, endPoint x: 557, endPoint y: 643, distance: 98.9
click at [557, 643] on div "Condo was already foreclosed on. Current issue is being sued for past due assoc…" at bounding box center [734, 648] width 615 height 39
drag, startPoint x: 1211, startPoint y: 645, endPoint x: 1224, endPoint y: 633, distance: 17.7
click at [1224, 633] on div "Docs Tasks Events Fees Timer 25% Completed Nothing here yet! Drivers license & …" at bounding box center [1316, 469] width 484 height 1014
drag, startPoint x: 504, startPoint y: 635, endPoint x: 860, endPoint y: 662, distance: 356.9
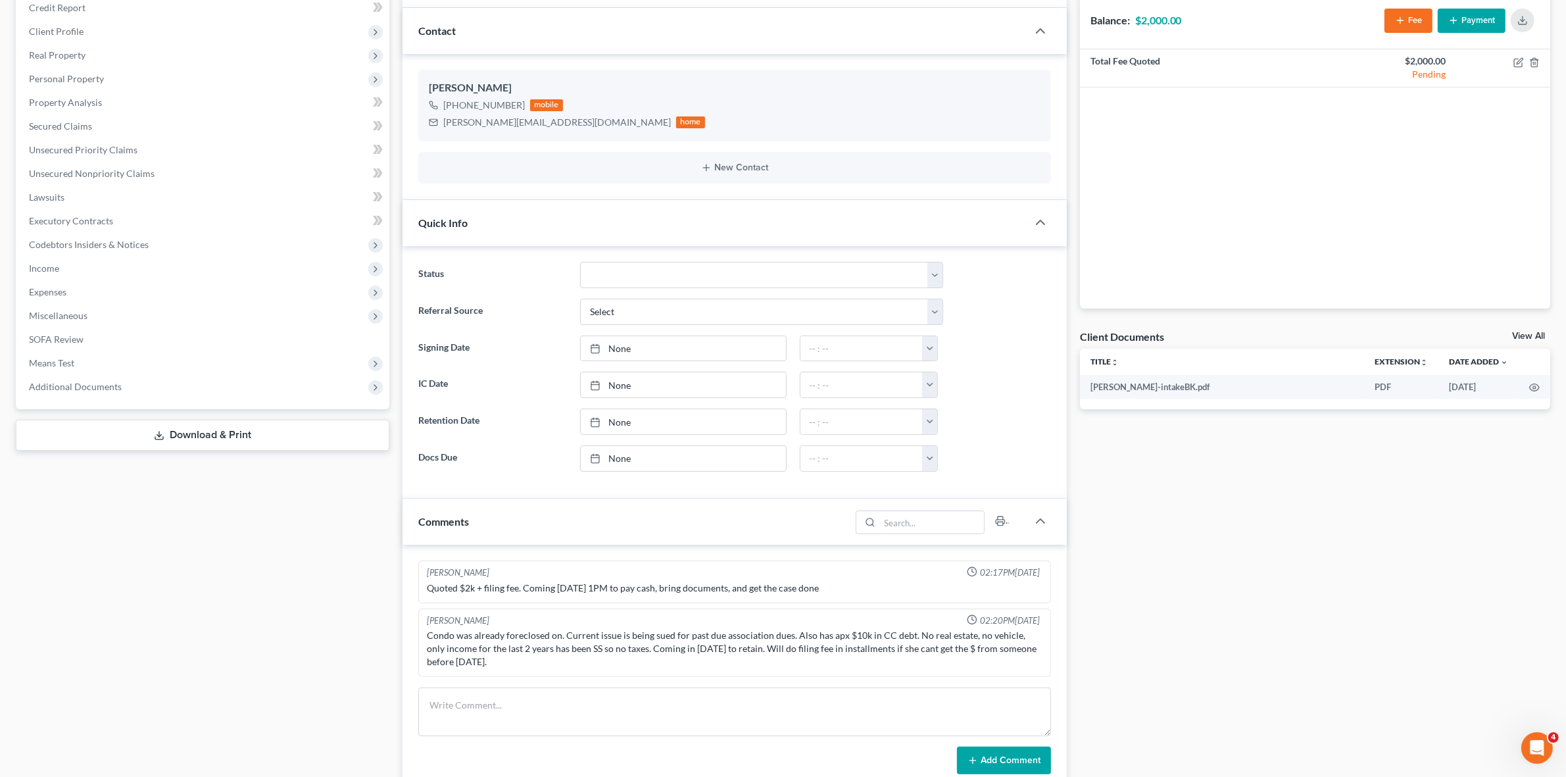
click at [860, 662] on div "Condo was already foreclosed on. Current issue is being sued for past due assoc…" at bounding box center [734, 648] width 615 height 39
click at [851, 648] on div "Condo was already foreclosed on. Current issue is being sued for past due assoc…" at bounding box center [734, 648] width 615 height 39
drag, startPoint x: 804, startPoint y: 649, endPoint x: 968, endPoint y: 659, distance: 164.1
click at [968, 659] on div "Condo was already foreclosed on. Current issue is being sued for past due assoc…" at bounding box center [734, 648] width 615 height 39
click at [938, 649] on div "Condo was already foreclosed on. Current issue is being sued for past due assoc…" at bounding box center [734, 648] width 615 height 39
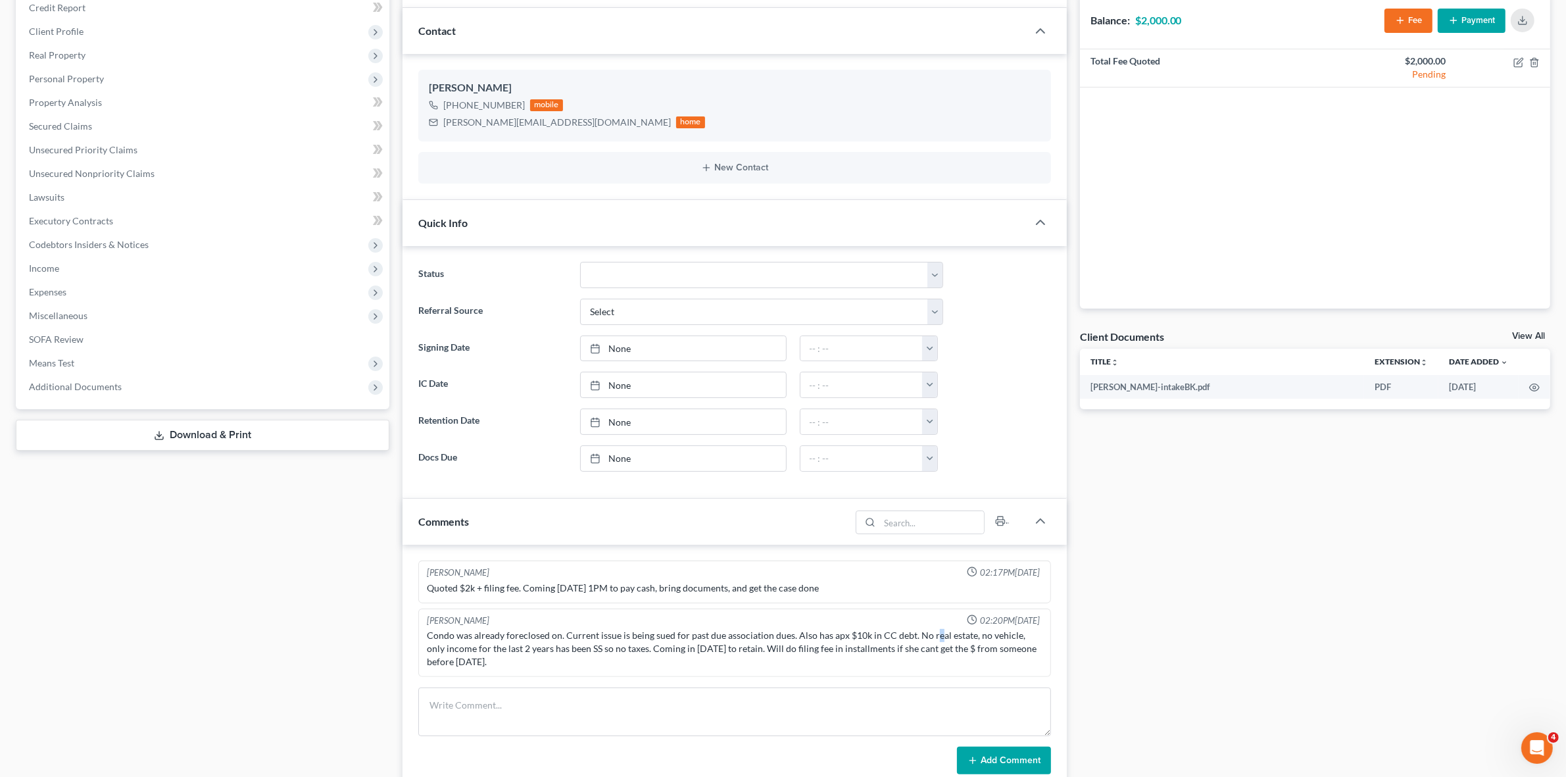
drag, startPoint x: 928, startPoint y: 639, endPoint x: 935, endPoint y: 641, distance: 7.7
click at [935, 641] on div "Condo was already foreclosed on. Current issue is being sued for past due assoc…" at bounding box center [734, 648] width 615 height 39
click at [951, 642] on div "Condo was already foreclosed on. Current issue is being sued for past due assoc…" at bounding box center [734, 648] width 615 height 39
click at [1263, 732] on div "Docs Tasks Events Fees Timer 25% Completed Nothing here yet! Drivers license & …" at bounding box center [1316, 469] width 484 height 1014
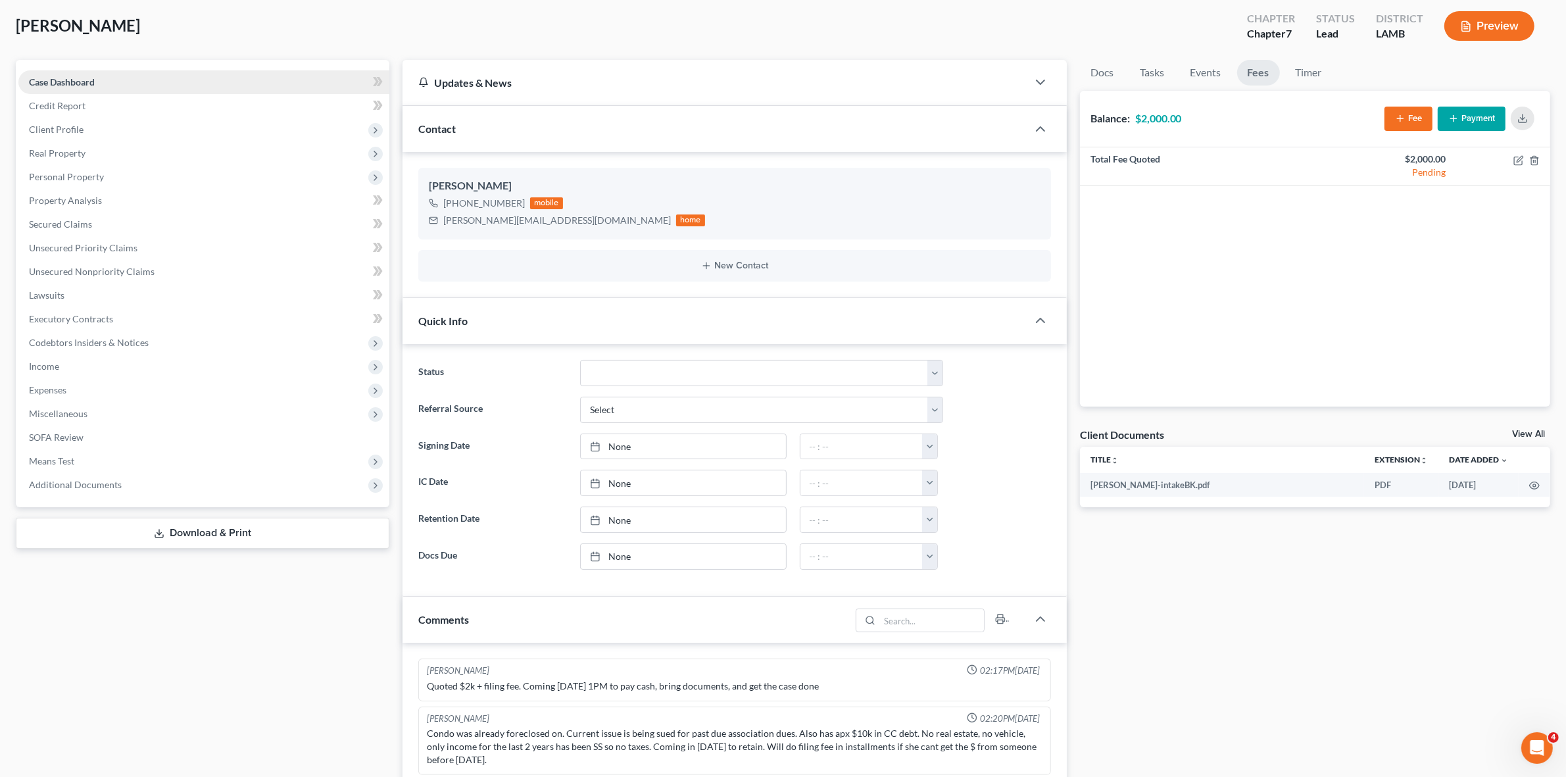
scroll to position [0, 0]
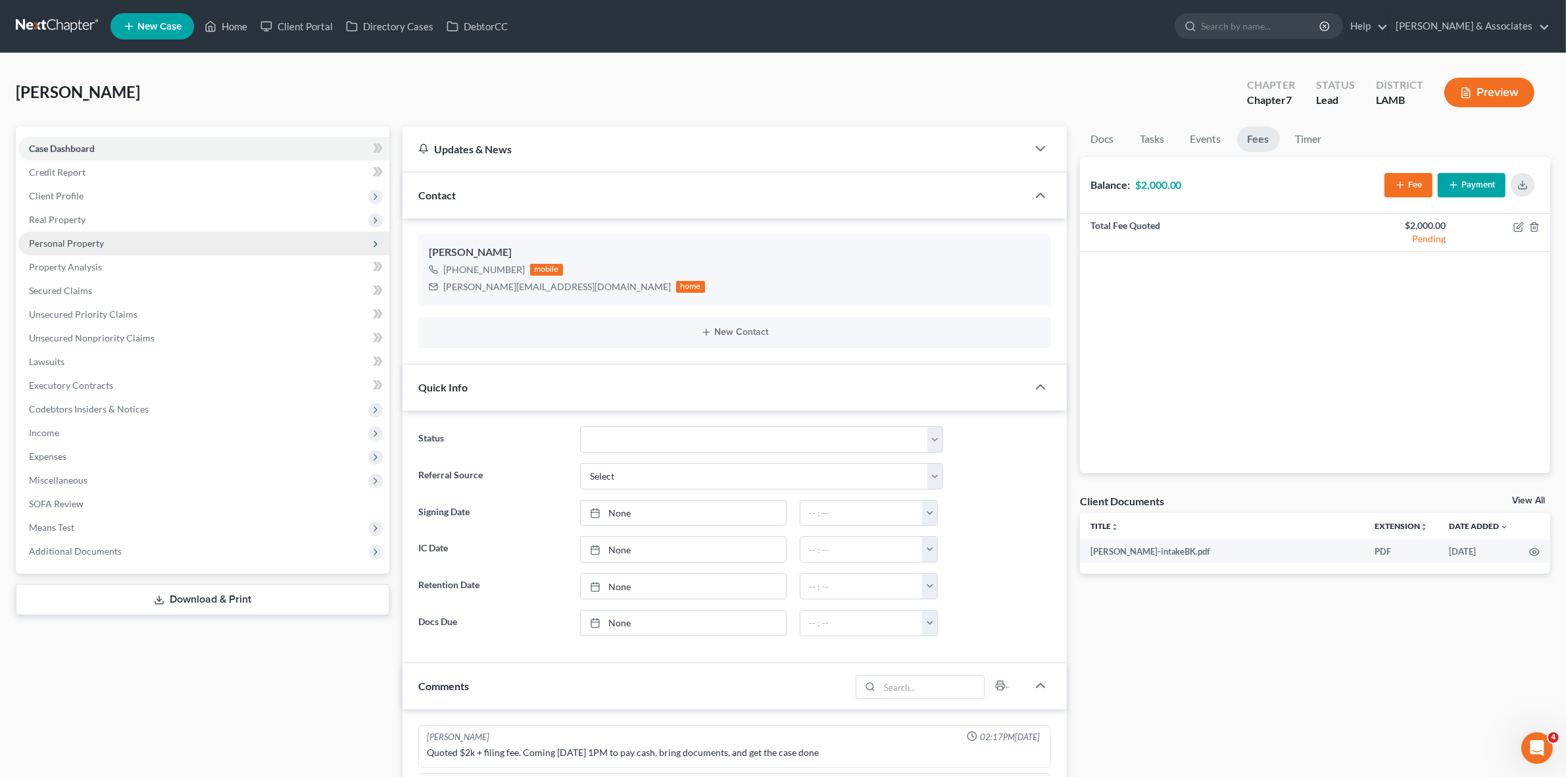
click at [132, 235] on span "Personal Property" at bounding box center [203, 244] width 371 height 24
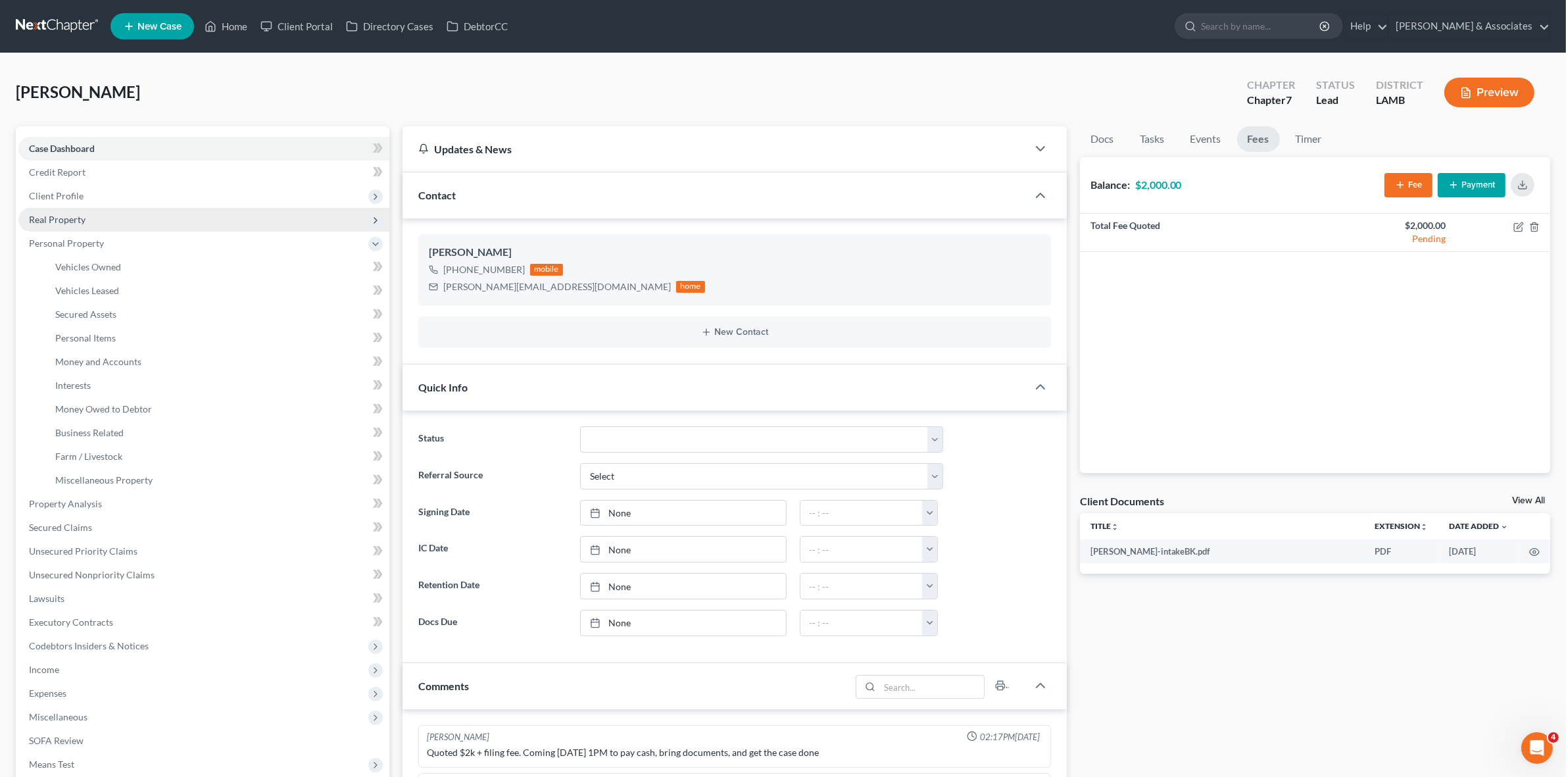
click at [138, 224] on span "Real Property" at bounding box center [203, 220] width 371 height 24
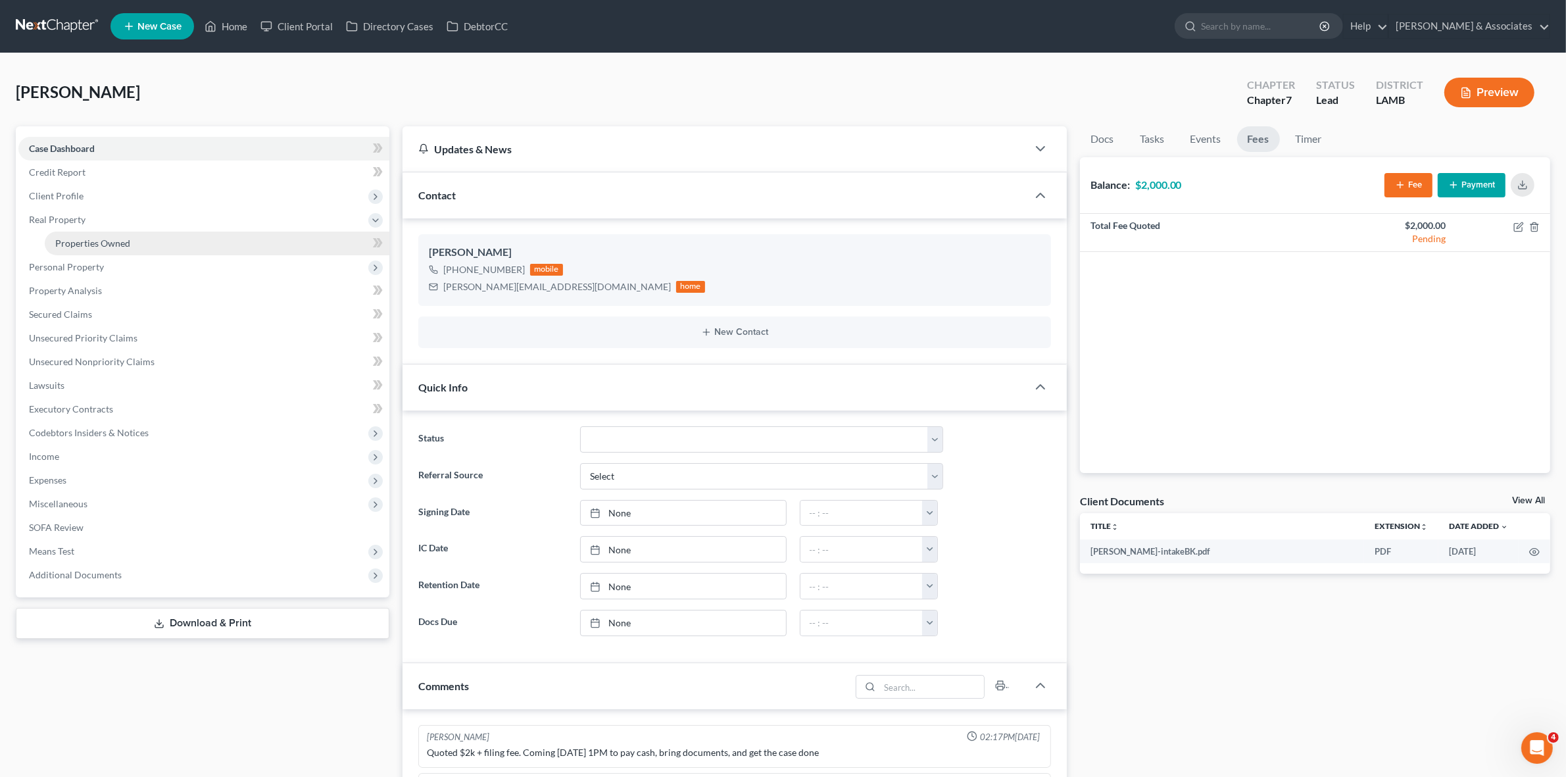
click at [140, 236] on link "Properties Owned" at bounding box center [217, 244] width 345 height 24
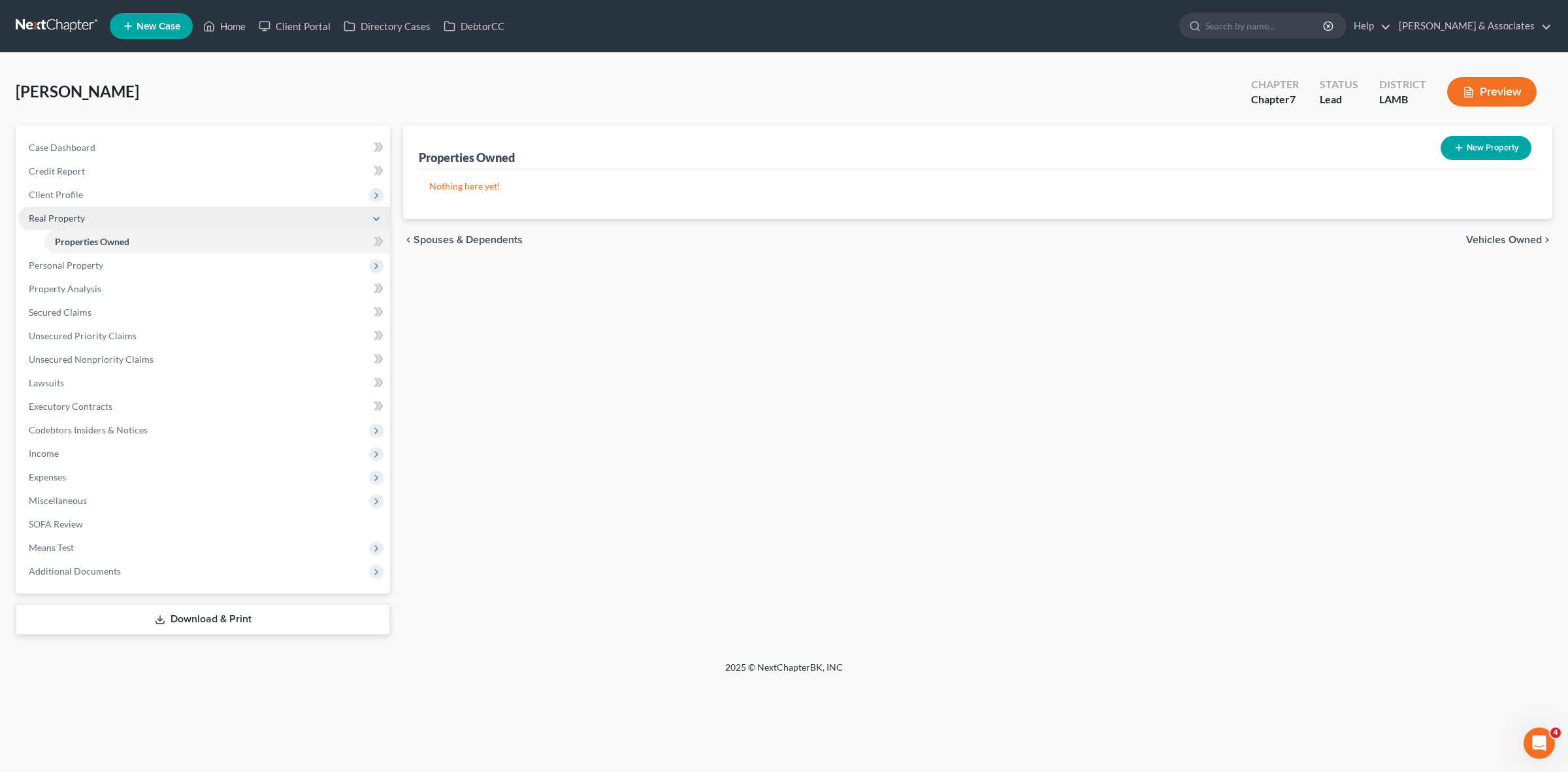
click at [150, 216] on span "Real Property" at bounding box center [204, 219] width 371 height 24
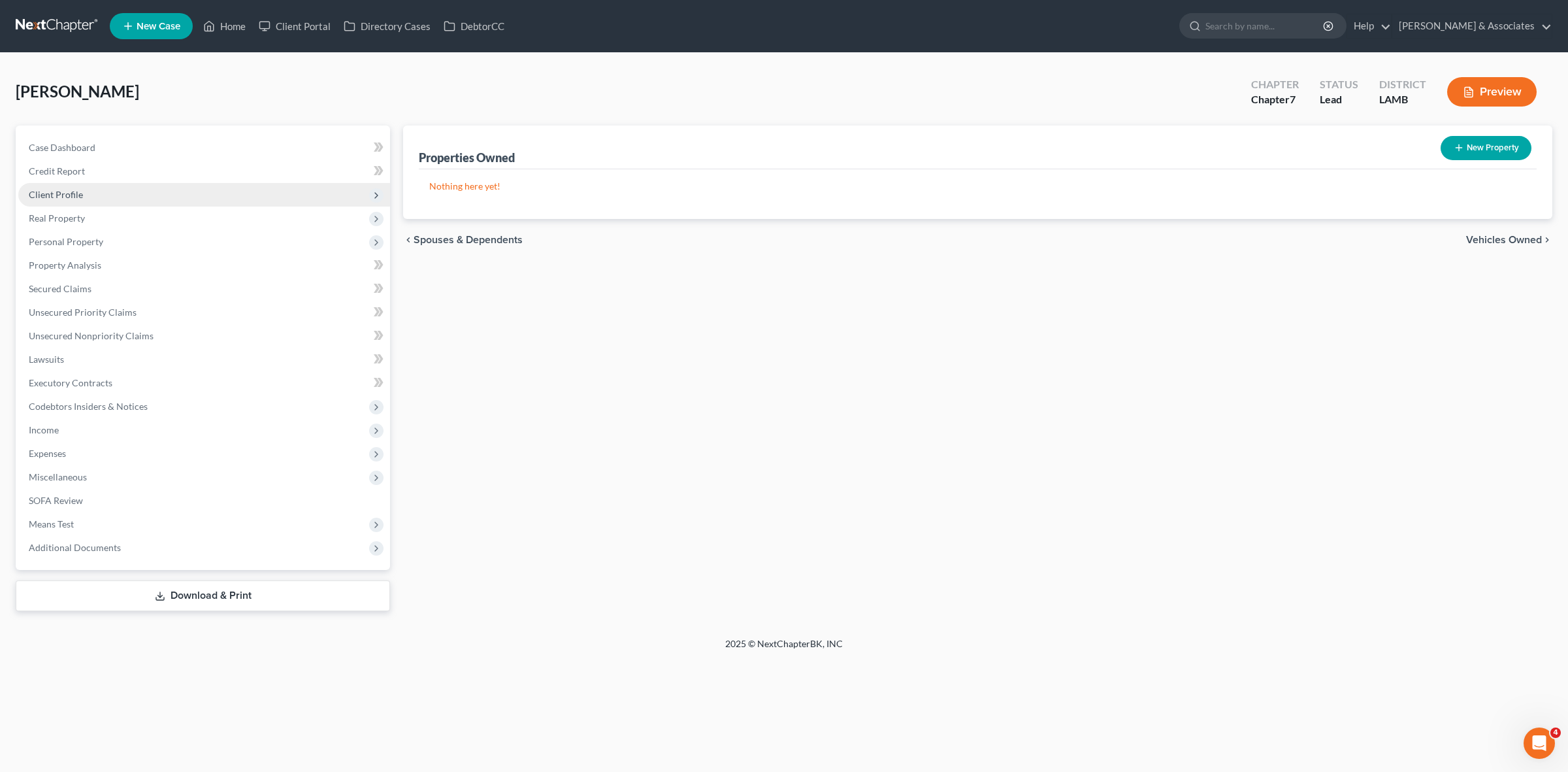
click at [161, 194] on span "Client Profile" at bounding box center [204, 195] width 371 height 24
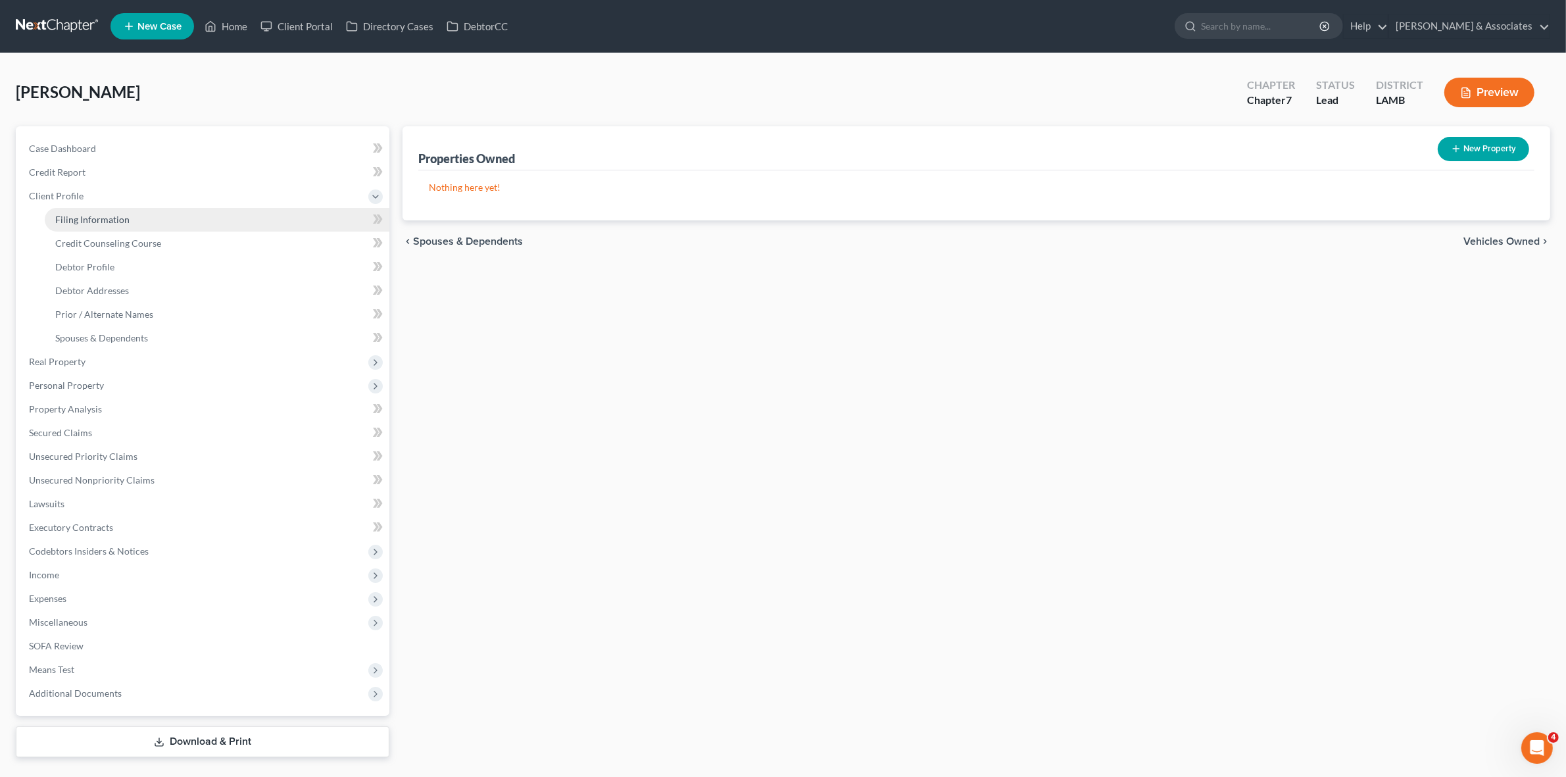
click at [166, 216] on link "Filing Information" at bounding box center [217, 220] width 345 height 24
select select "1"
select select "0"
select select "19"
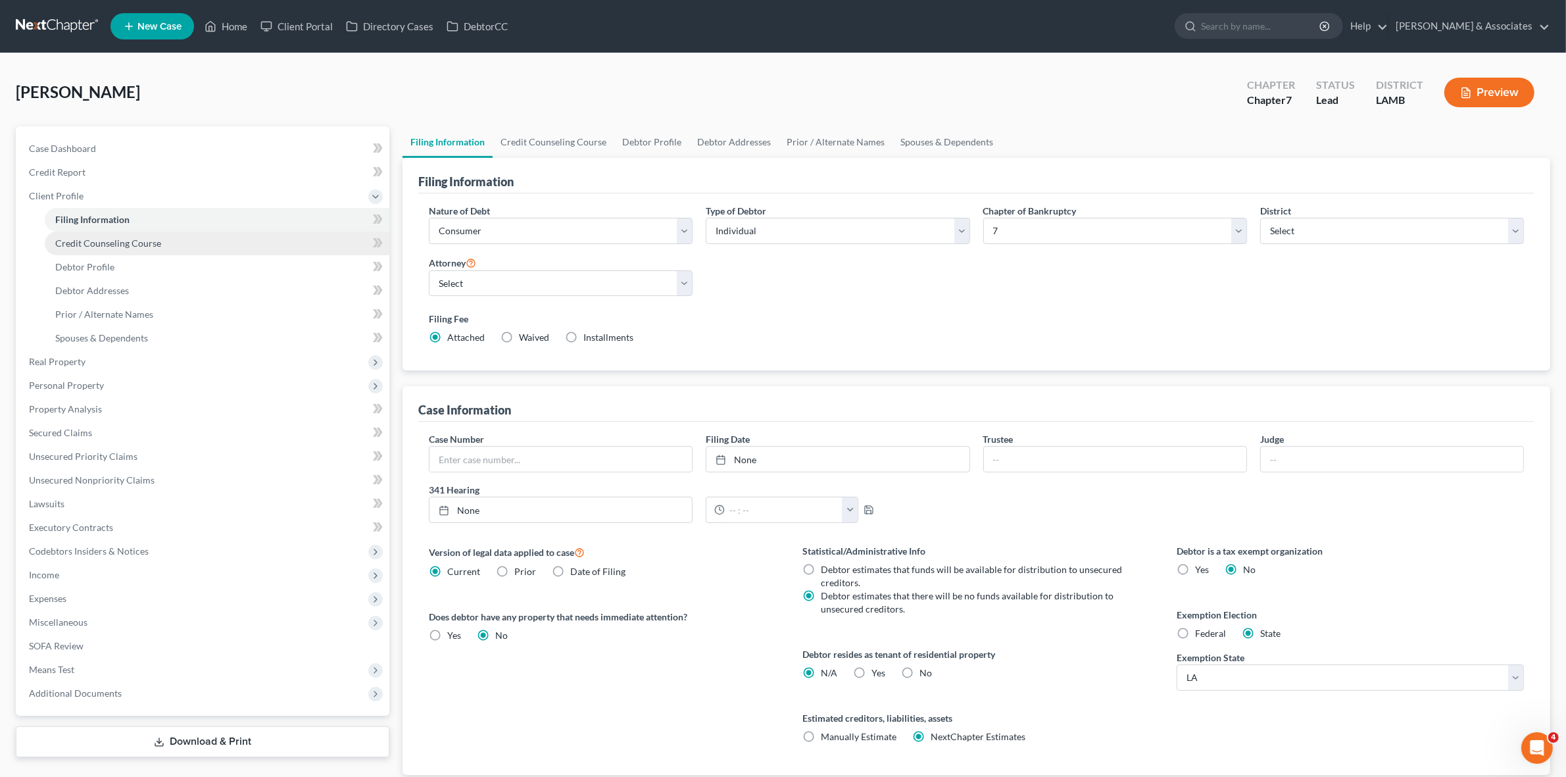
click at [165, 234] on link "Credit Counseling Course" at bounding box center [217, 244] width 345 height 24
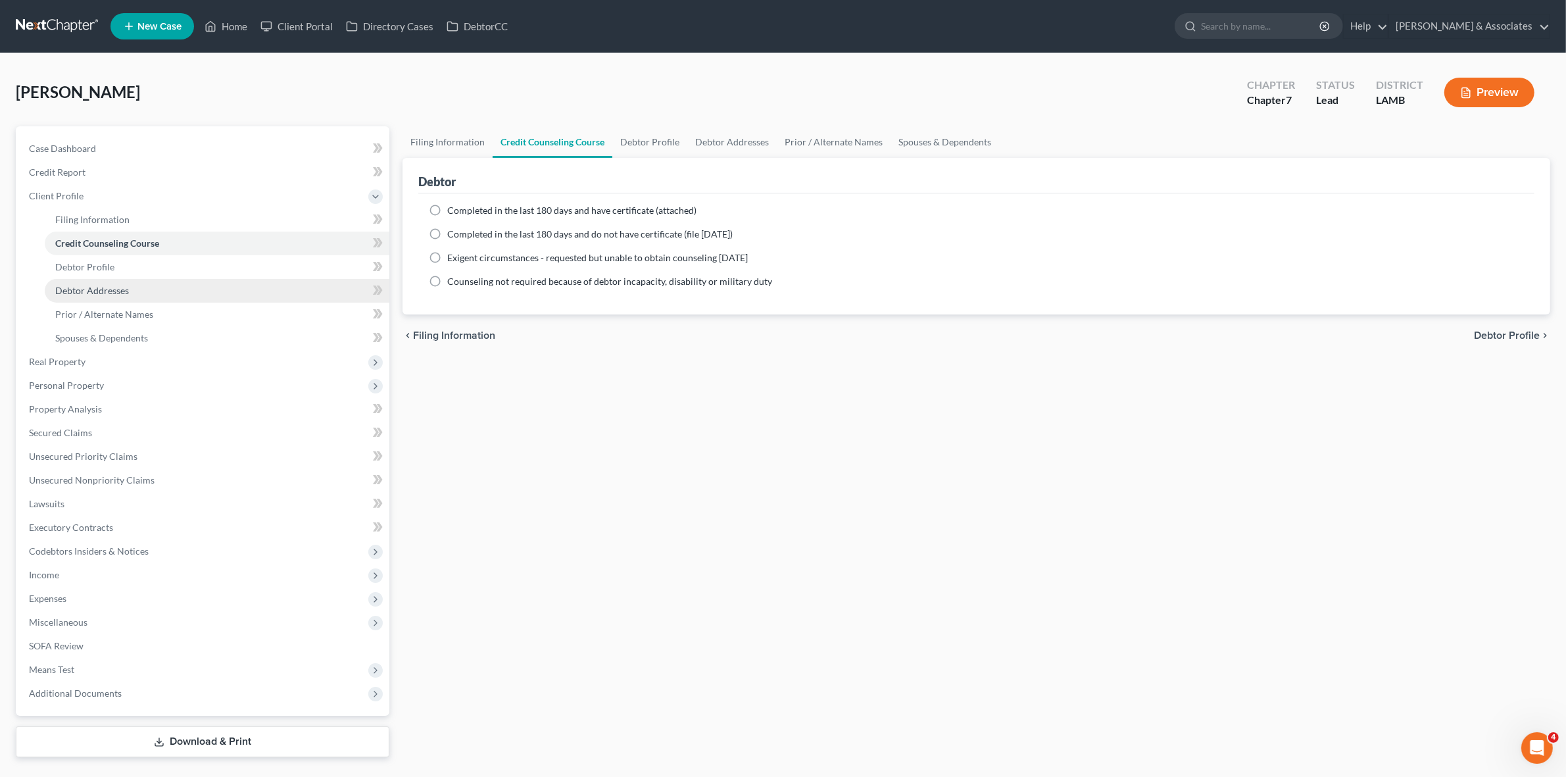
click at [141, 296] on link "Debtor Addresses" at bounding box center [217, 291] width 345 height 24
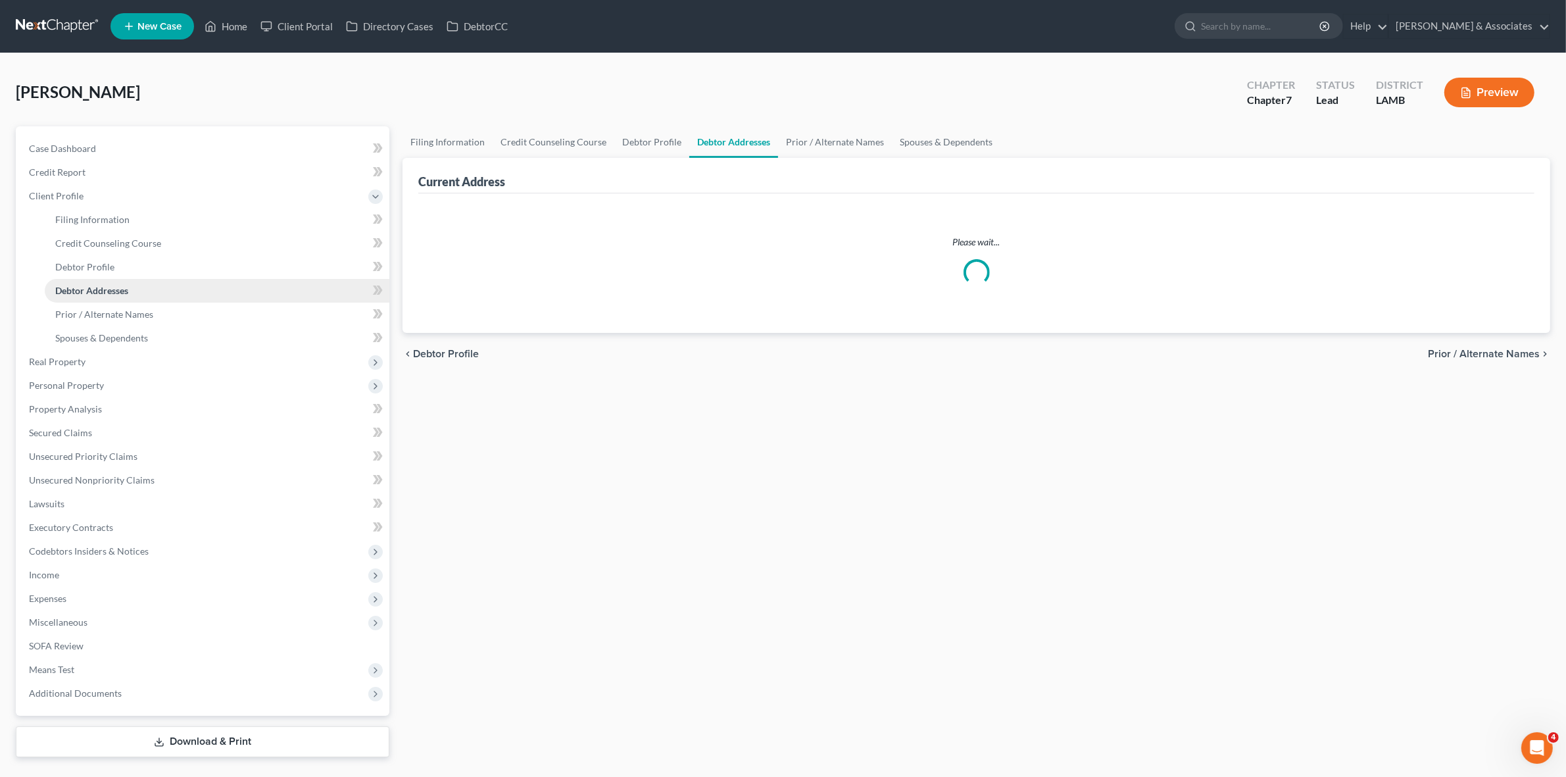
select select "0"
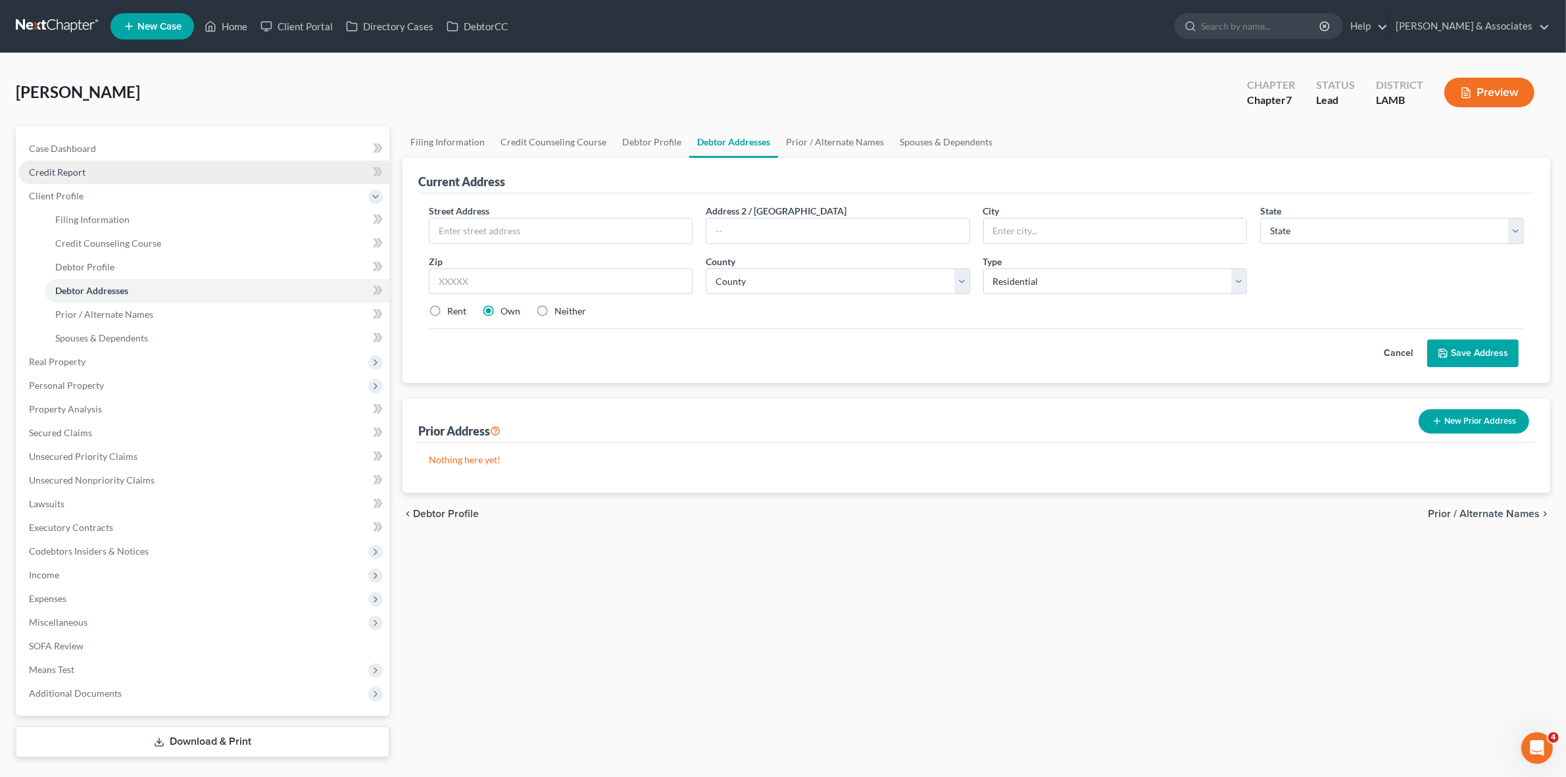
click at [117, 174] on link "Credit Report" at bounding box center [203, 173] width 371 height 24
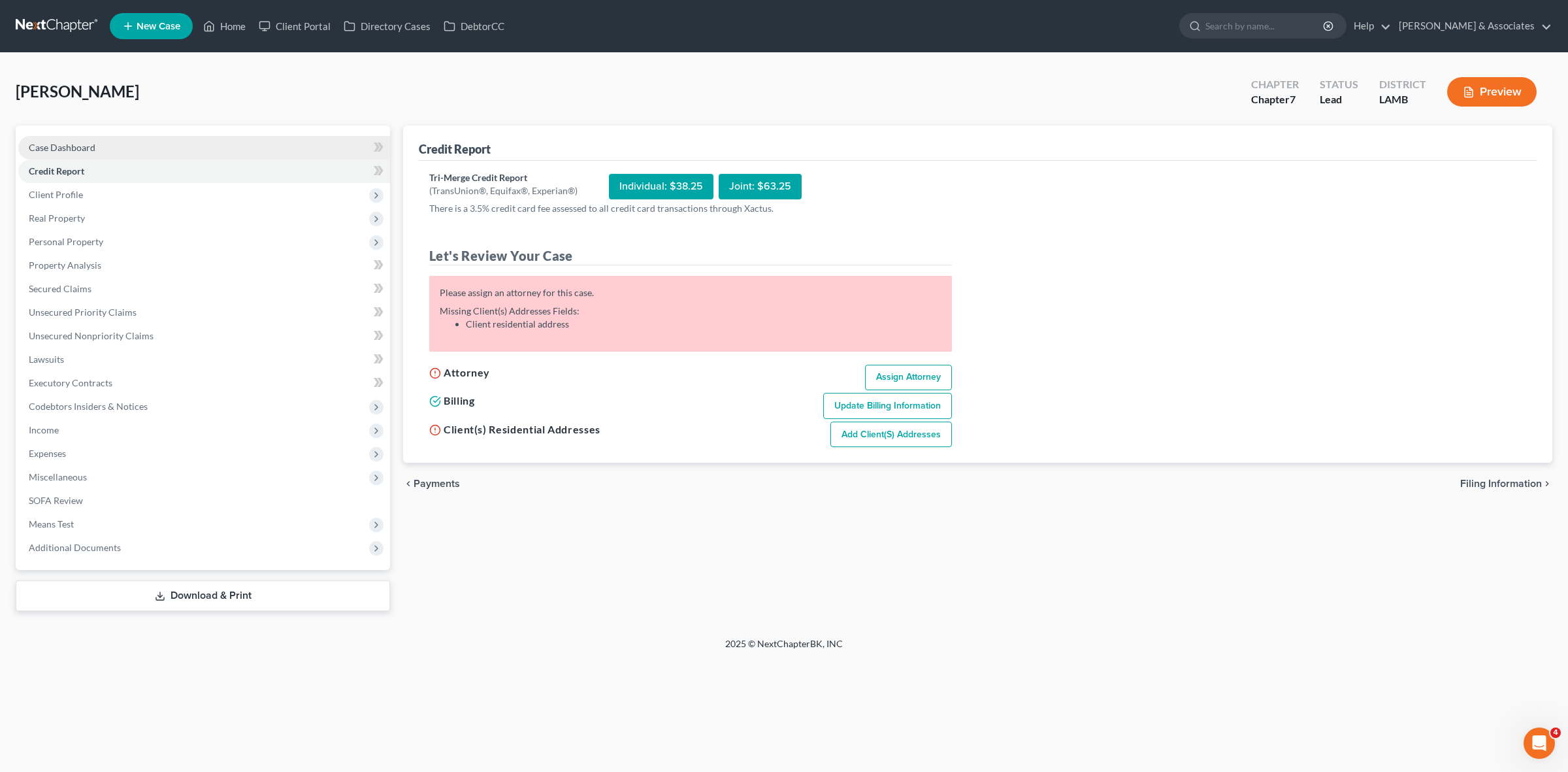
click at [118, 151] on link "Case Dashboard" at bounding box center [204, 148] width 371 height 24
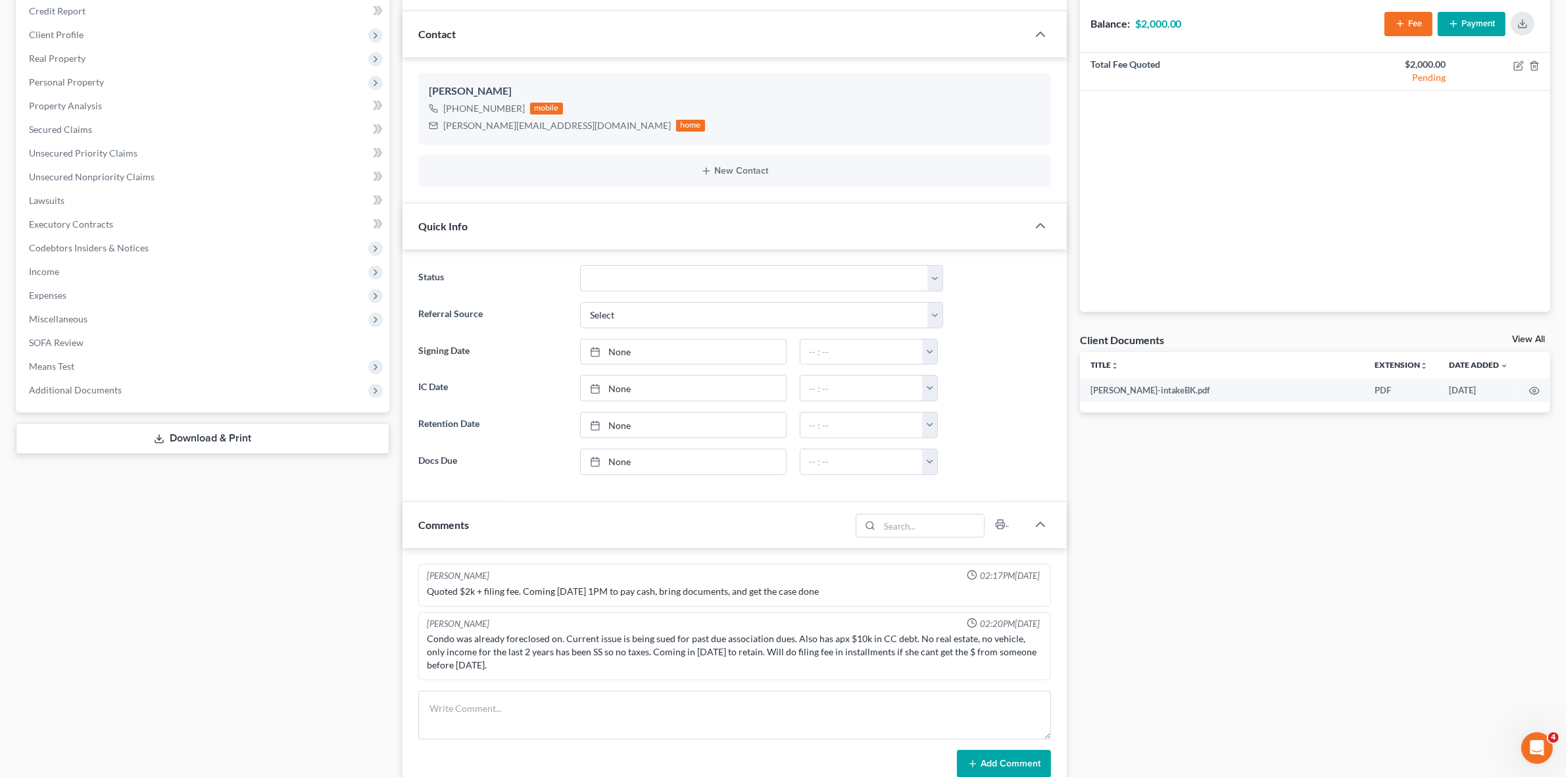
scroll to position [164, 0]
click at [1358, 603] on div "Docs Tasks Events Fees Timer 25% Completed Nothing here yet! Drivers license & …" at bounding box center [1316, 469] width 484 height 1014
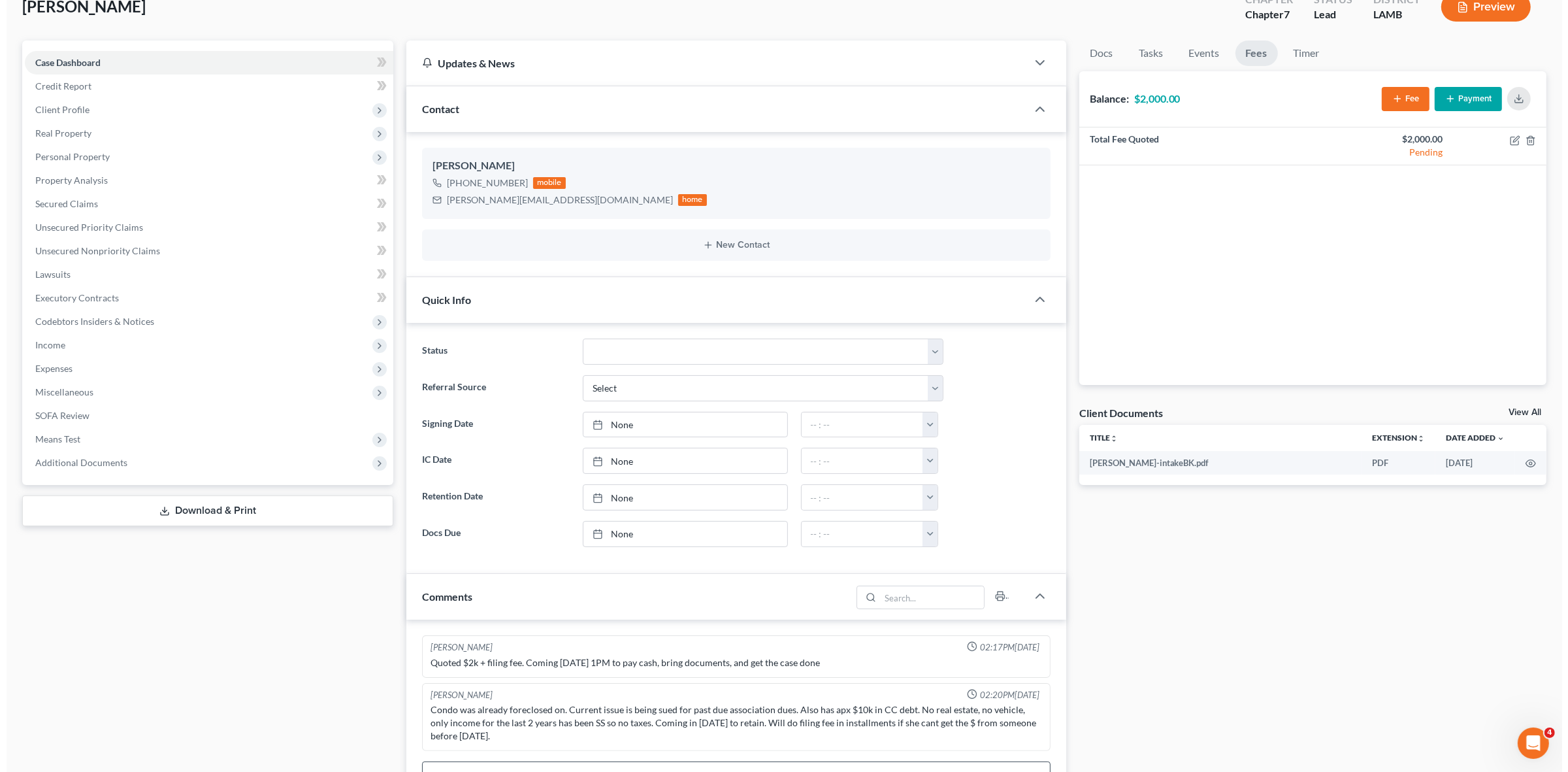
scroll to position [0, 0]
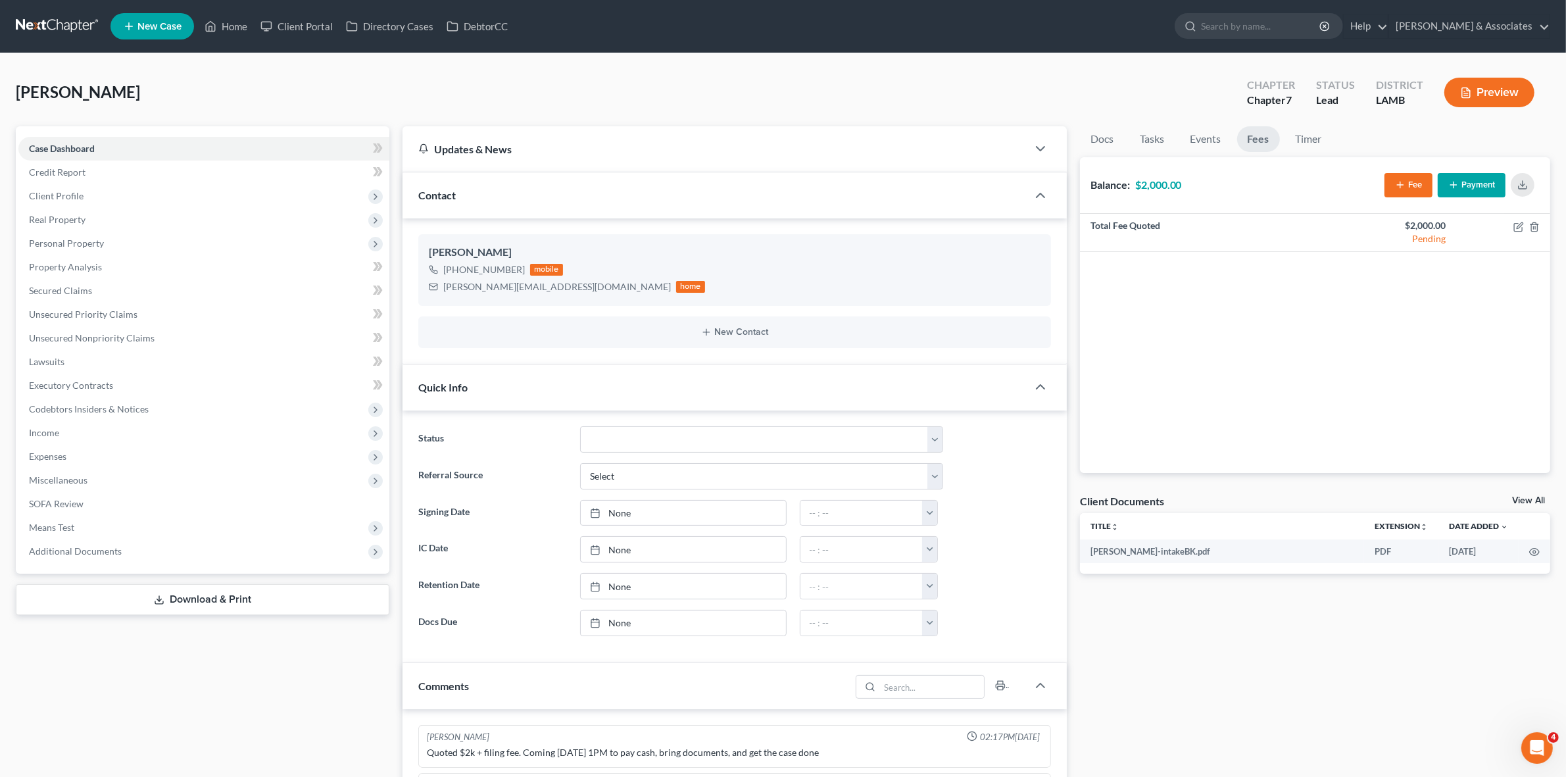
click at [1491, 176] on button "Payment" at bounding box center [1472, 185] width 68 height 24
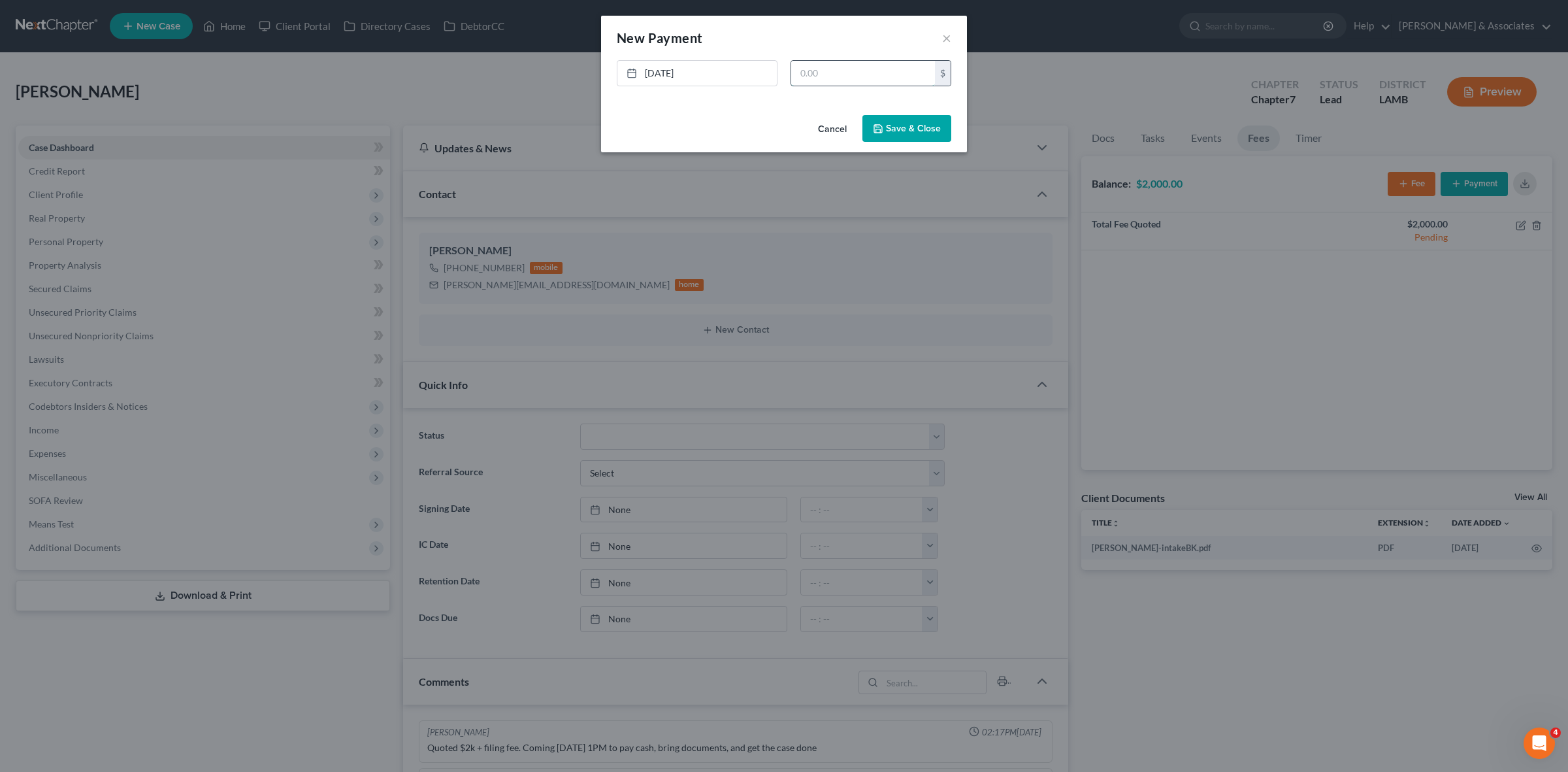
click at [889, 70] on input "text" at bounding box center [863, 73] width 144 height 25
type input "2,000"
click at [895, 138] on button "Save & Close" at bounding box center [906, 129] width 88 height 28
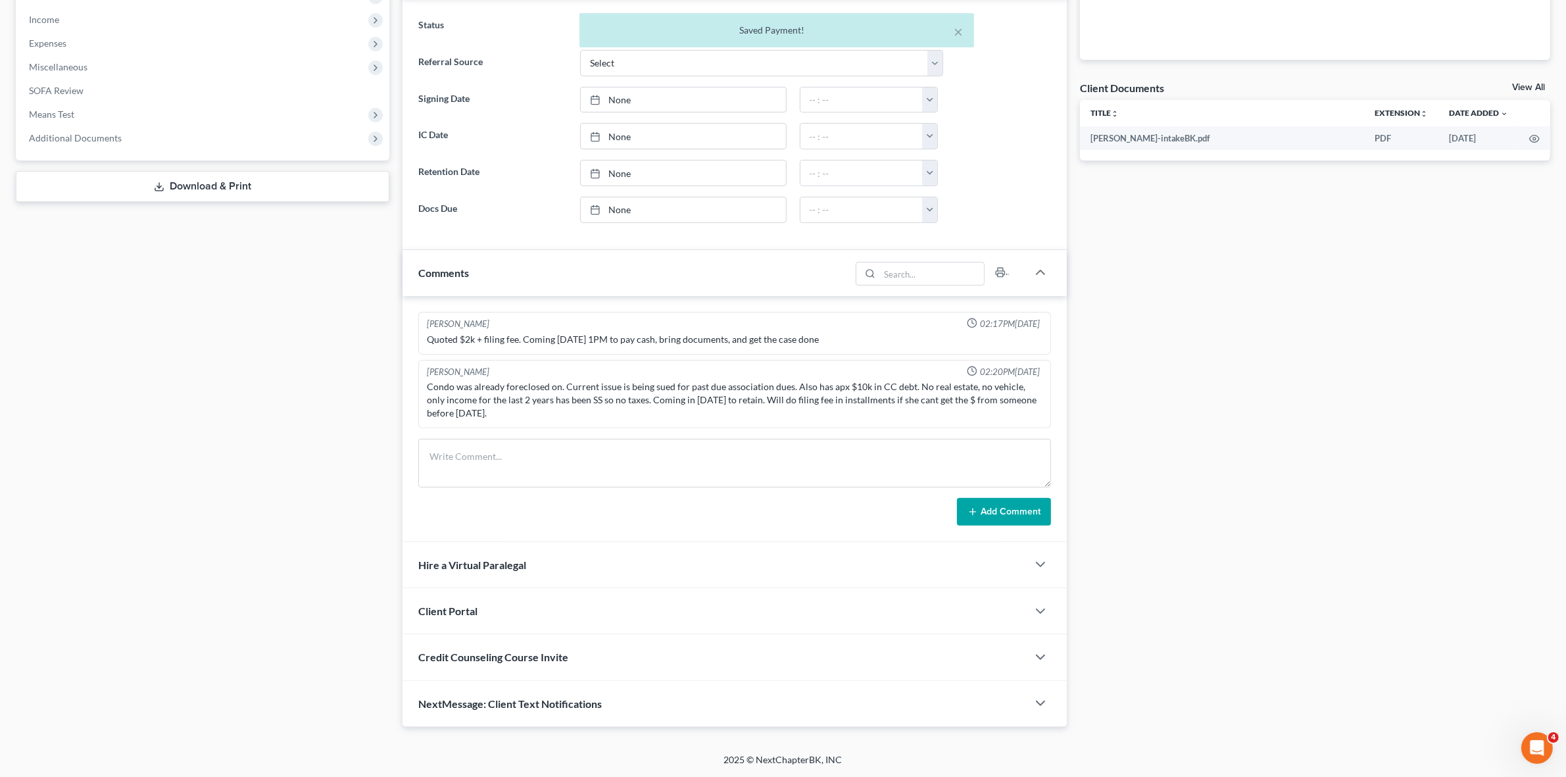
scroll to position [416, 0]
click at [666, 472] on textarea at bounding box center [734, 463] width 632 height 49
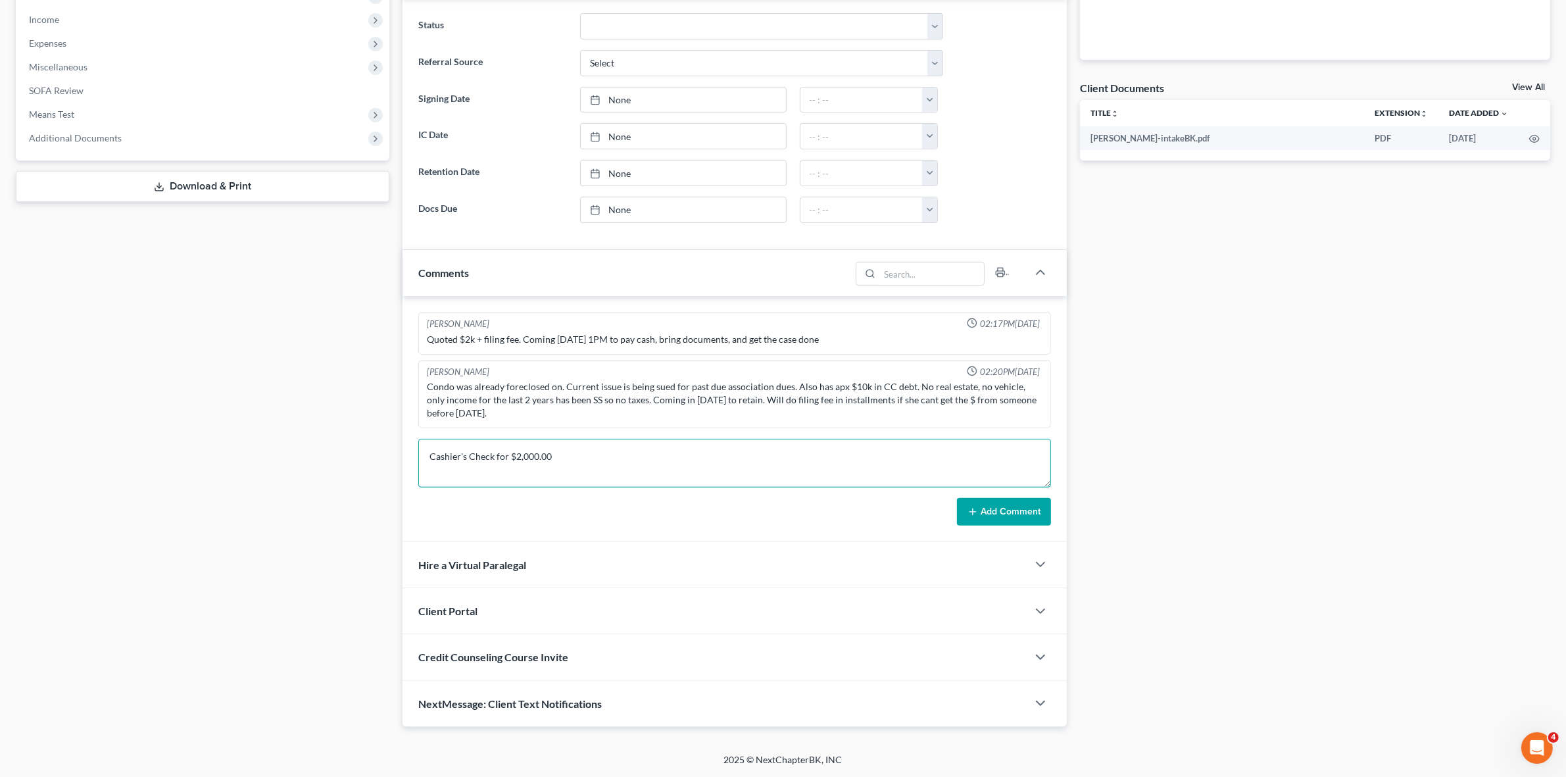
type textarea "Cashier's Check for $2,000.00"
click at [1005, 508] on button "Add Comment" at bounding box center [1004, 512] width 94 height 28
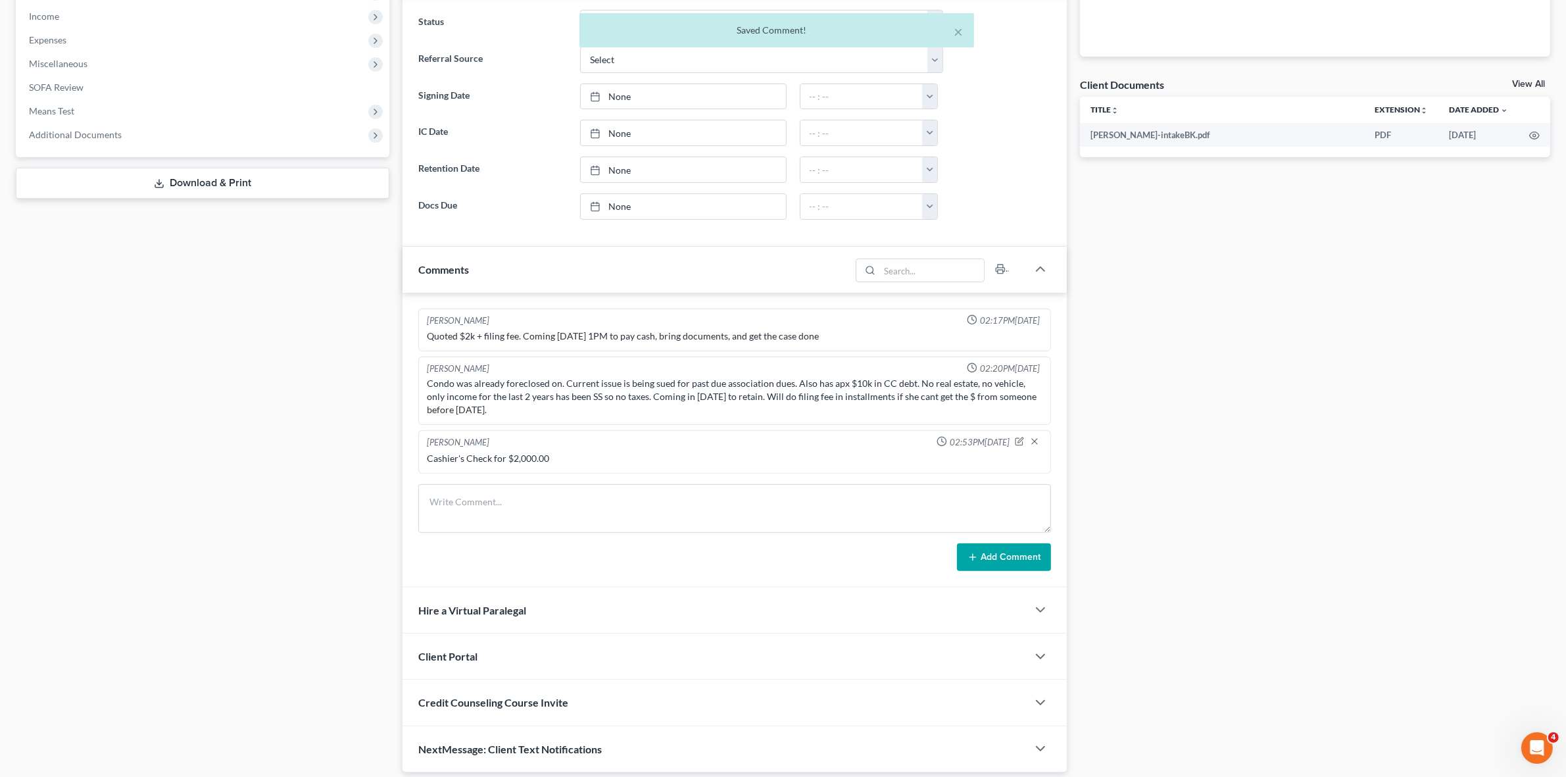
scroll to position [5, 0]
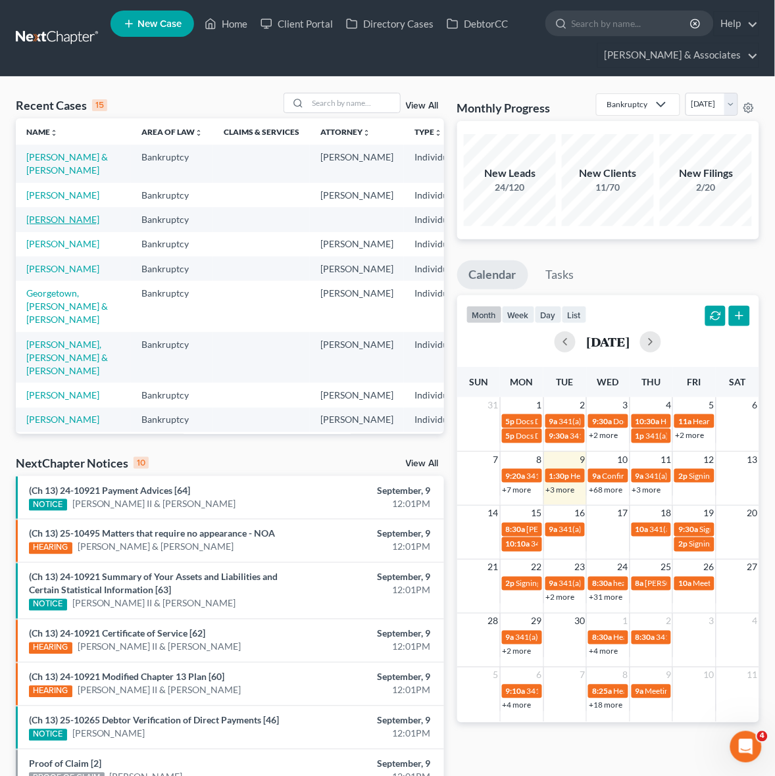
click at [63, 225] on link "[PERSON_NAME]" at bounding box center [62, 219] width 73 height 11
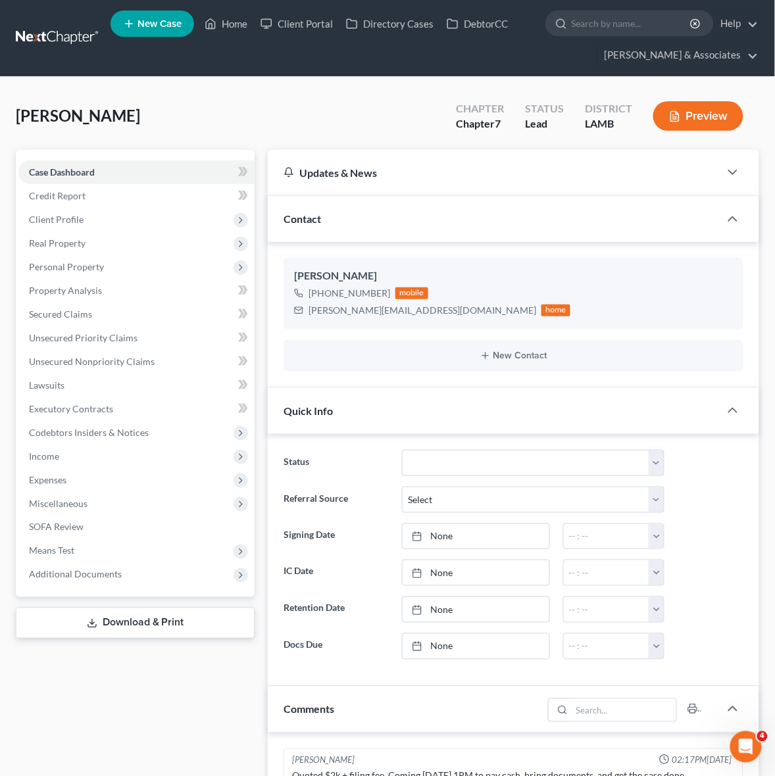
scroll to position [329, 0]
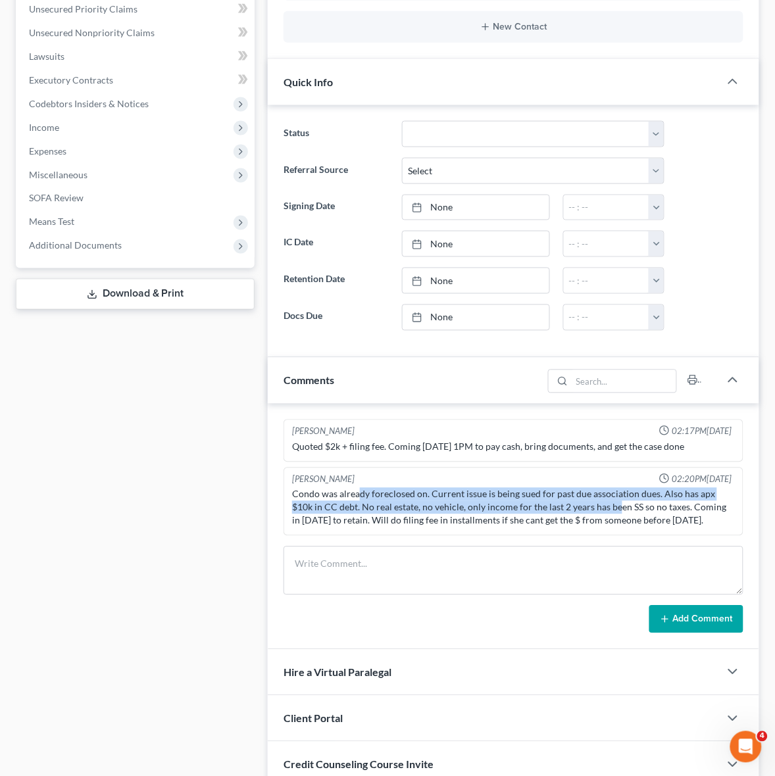
drag, startPoint x: 359, startPoint y: 501, endPoint x: 586, endPoint y: 514, distance: 227.3
click at [593, 507] on div "Condo was already foreclosed on. Current issue is being sued for past due assoc…" at bounding box center [513, 507] width 443 height 39
click at [586, 514] on div "Condo was already foreclosed on. Current issue is being sued for past due assoc…" at bounding box center [513, 507] width 443 height 39
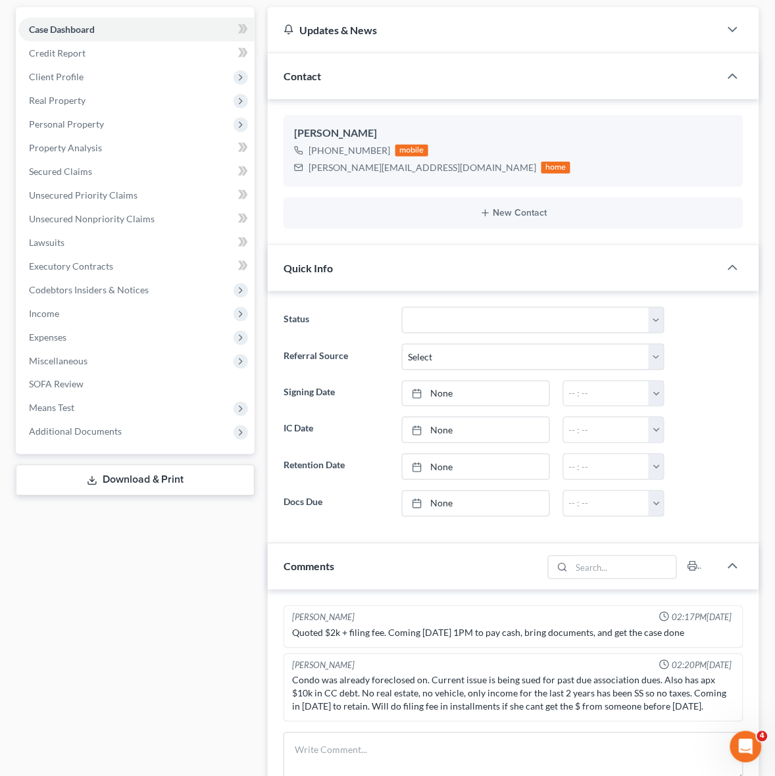
scroll to position [0, 0]
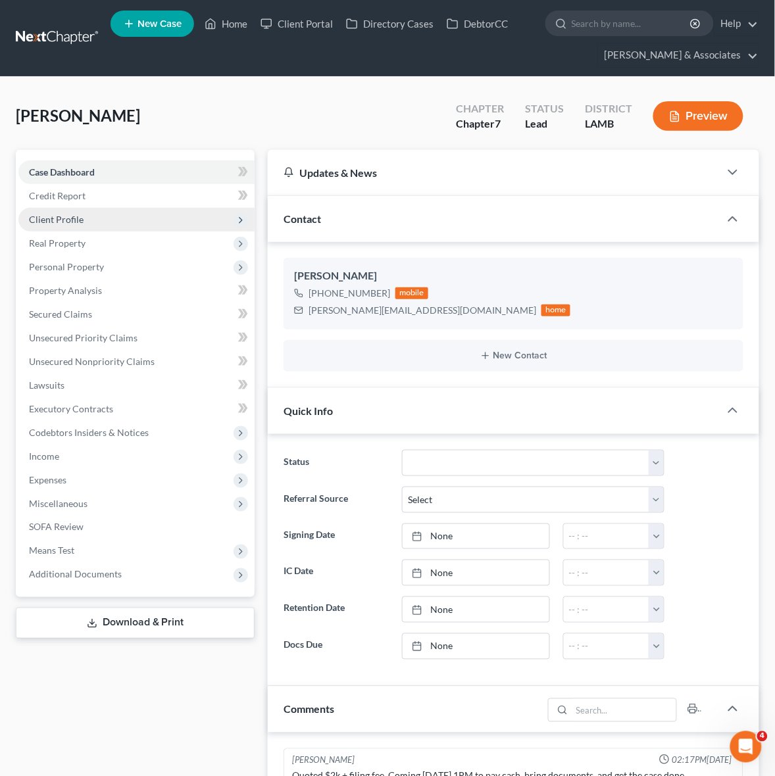
click at [139, 209] on span "Client Profile" at bounding box center [136, 220] width 236 height 24
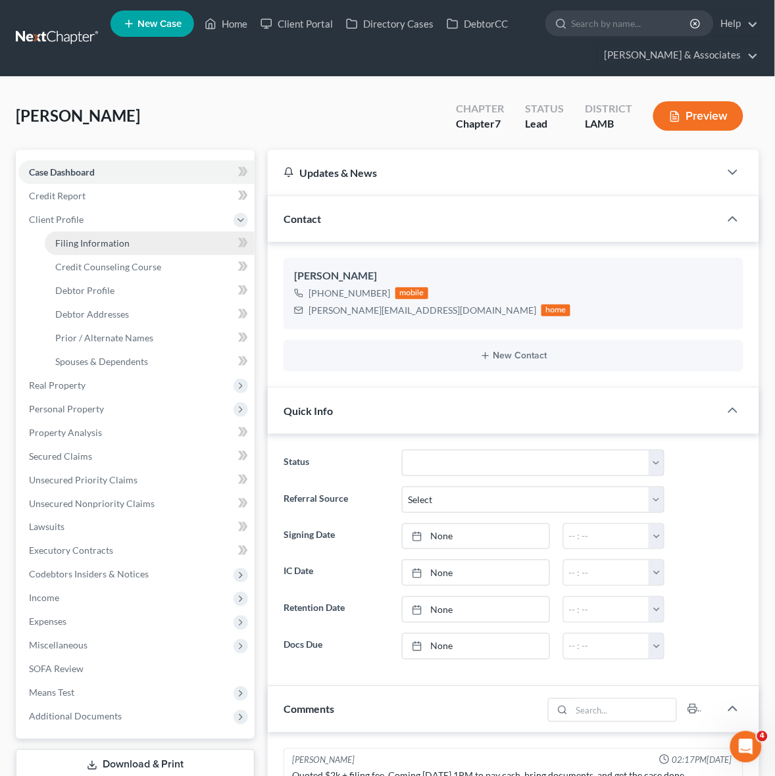
click at [139, 237] on link "Filing Information" at bounding box center [150, 244] width 210 height 24
select select "1"
select select "0"
select select "19"
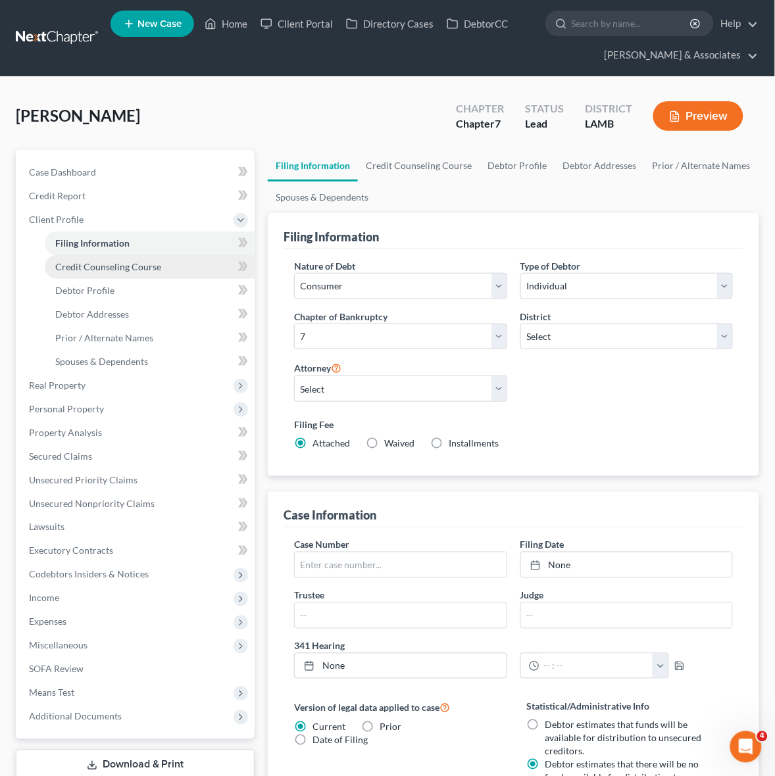
click at [151, 267] on span "Credit Counseling Course" at bounding box center [108, 266] width 106 height 11
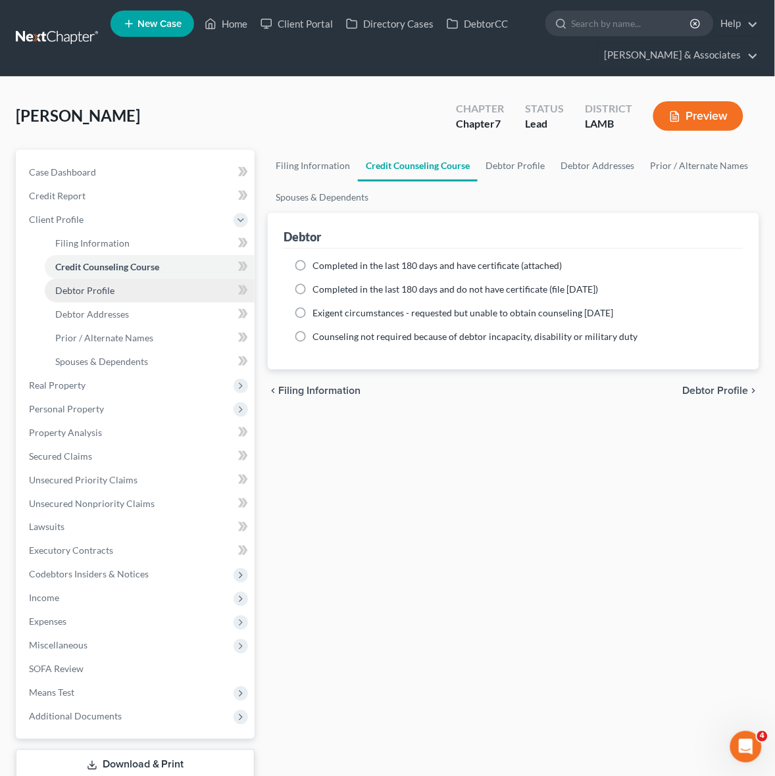
click at [151, 293] on link "Debtor Profile" at bounding box center [150, 291] width 210 height 24
select select "0"
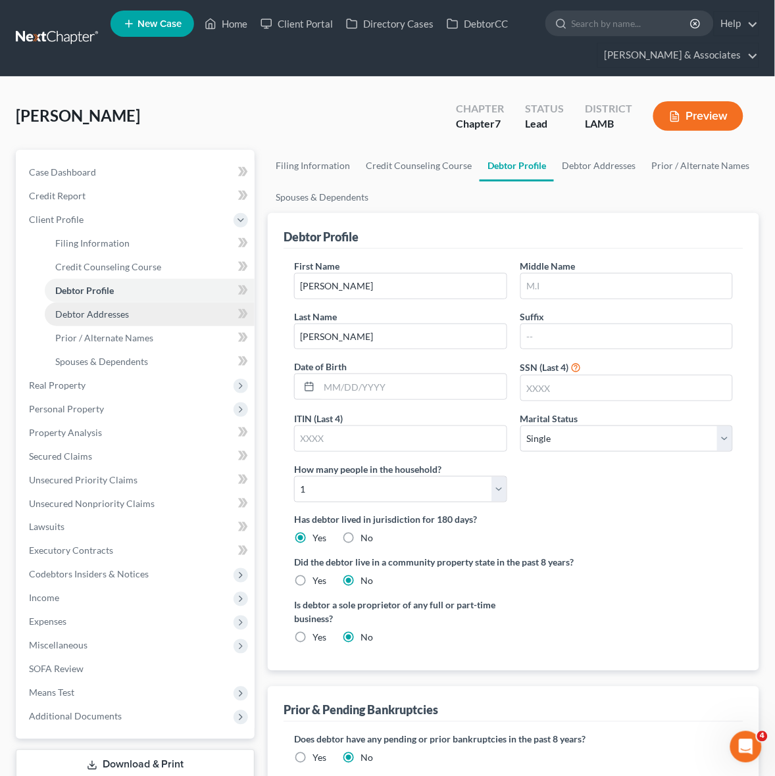
click at [124, 320] on link "Debtor Addresses" at bounding box center [150, 315] width 210 height 24
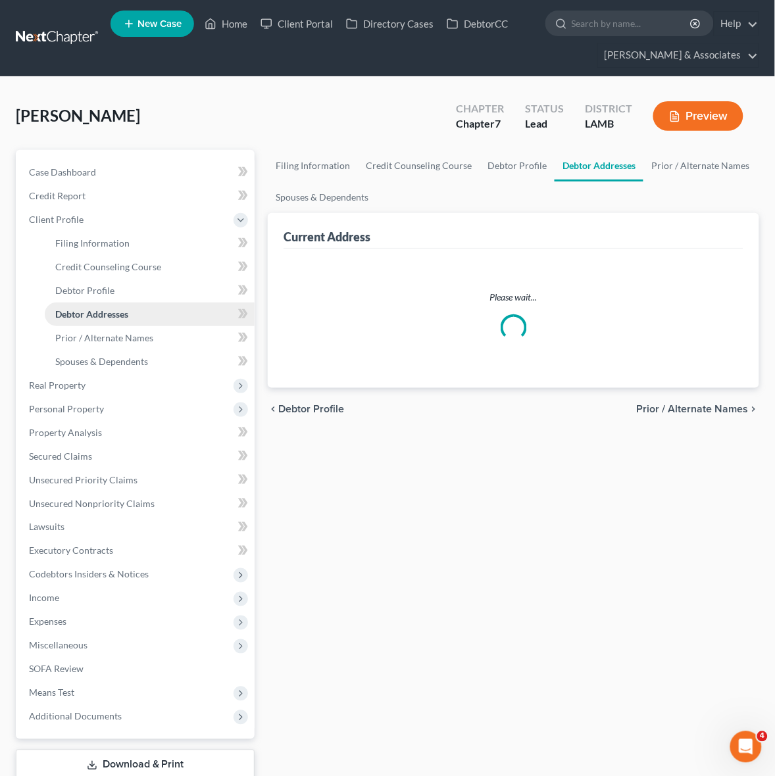
select select "0"
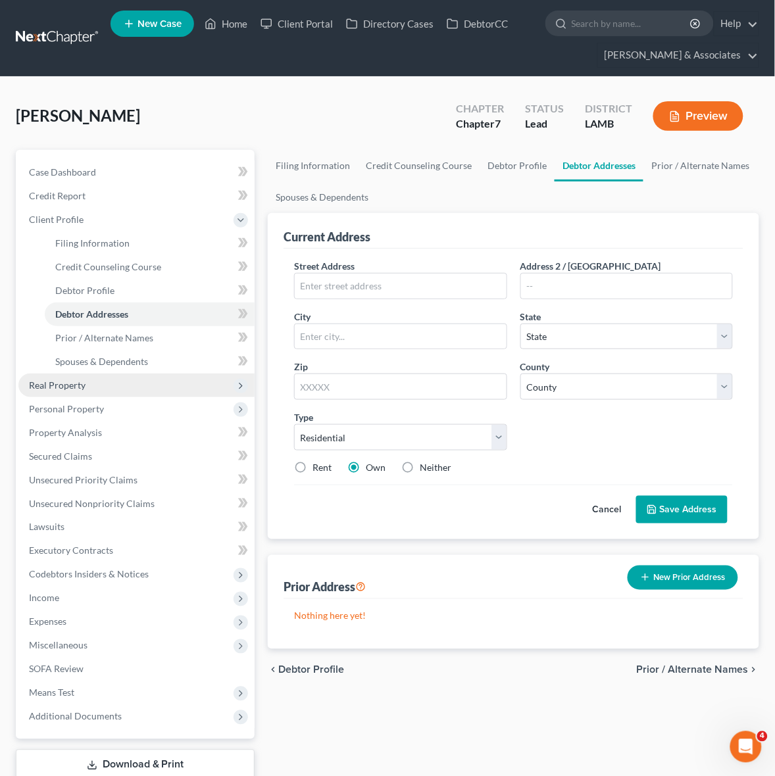
click at [100, 384] on span "Real Property" at bounding box center [136, 386] width 236 height 24
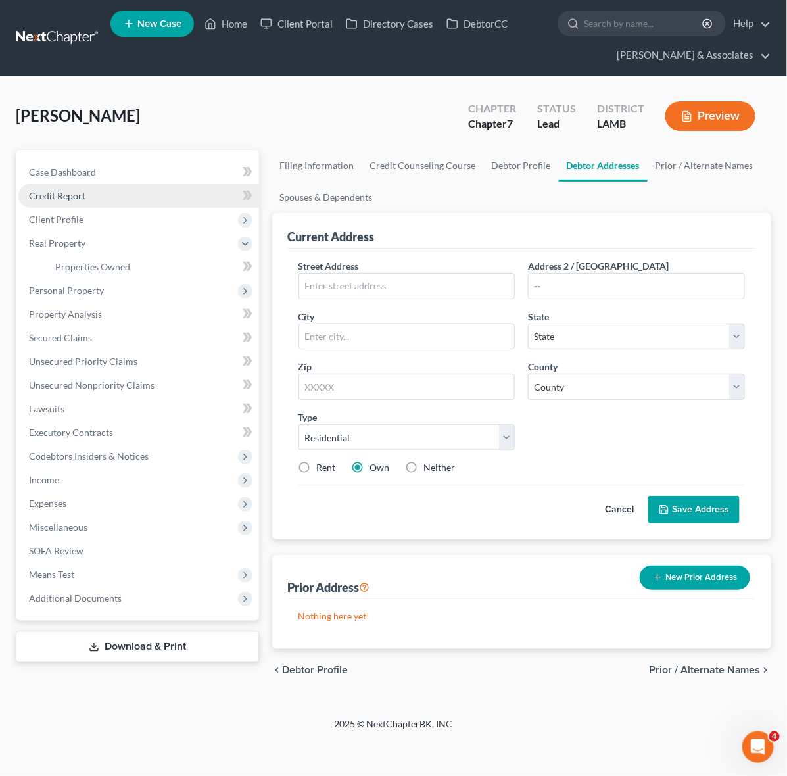
click at [78, 186] on link "Credit Report" at bounding box center [138, 196] width 241 height 24
click at [97, 172] on link "Case Dashboard" at bounding box center [138, 173] width 241 height 24
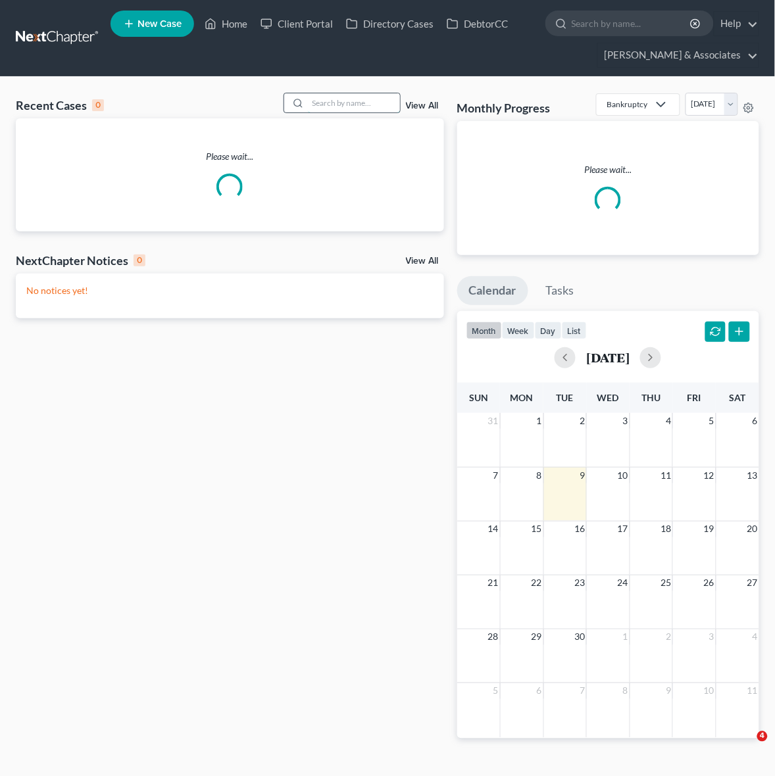
click at [309, 106] on input "search" at bounding box center [354, 102] width 92 height 19
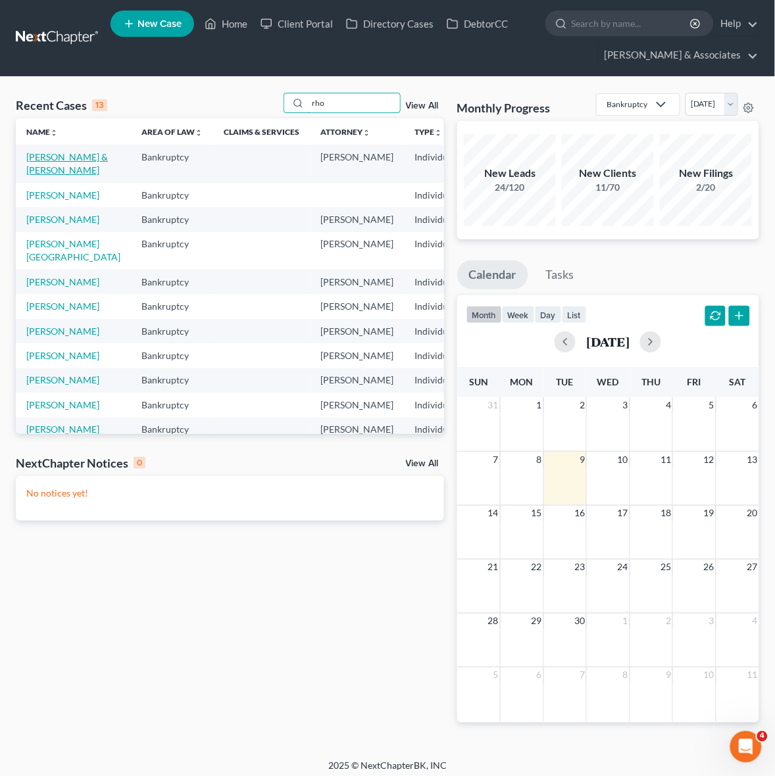
type input "rho"
click at [47, 171] on link "[PERSON_NAME] & [PERSON_NAME]" at bounding box center [67, 163] width 82 height 24
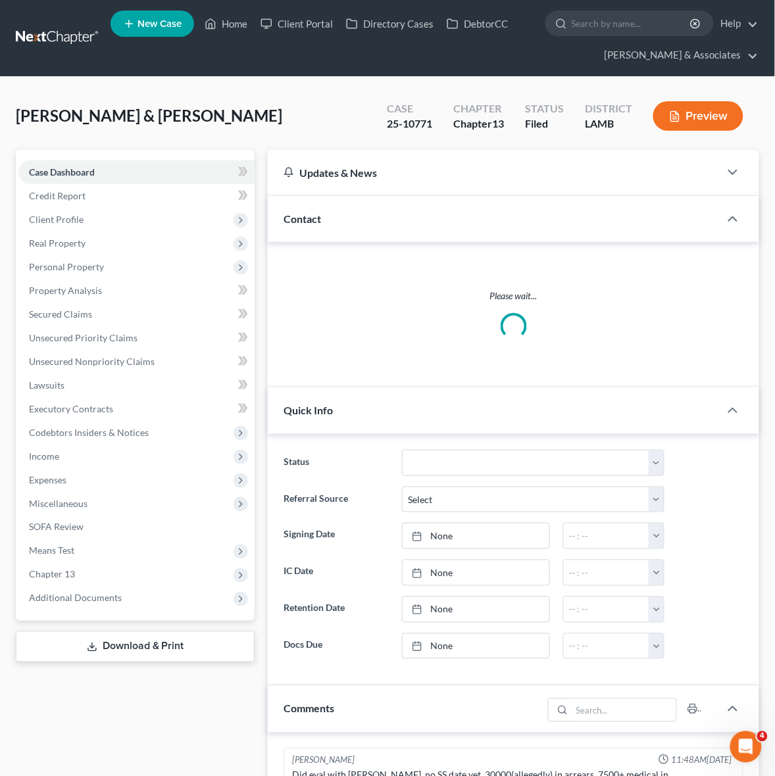
scroll to position [344, 0]
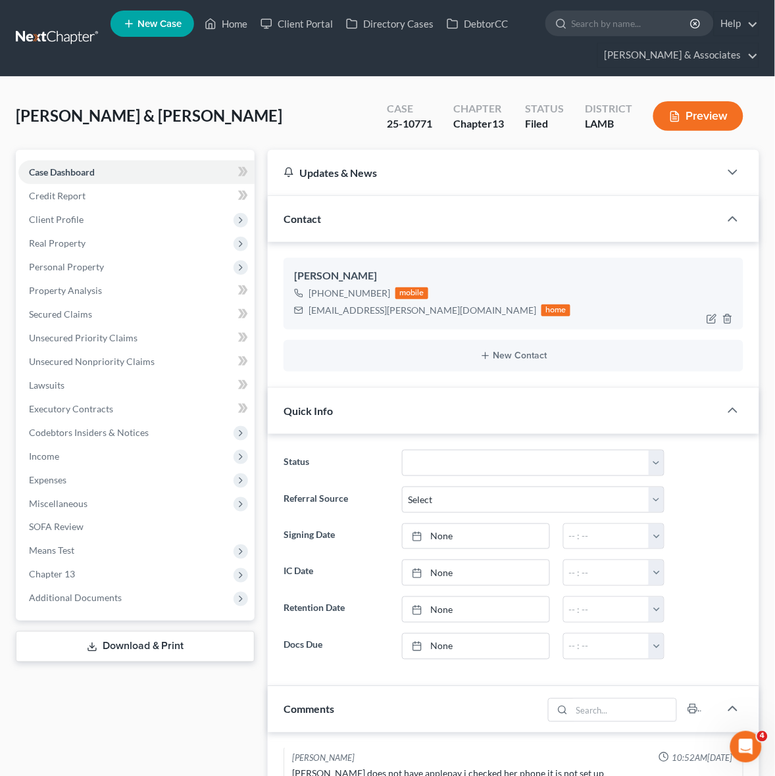
drag, startPoint x: 321, startPoint y: 291, endPoint x: 385, endPoint y: 297, distance: 64.1
click at [385, 297] on div "[PHONE_NUMBER]" at bounding box center [350, 293] width 82 height 13
copy div "[PHONE_NUMBER]"
click at [353, 310] on div "[EMAIL_ADDRESS][PERSON_NAME][DOMAIN_NAME]" at bounding box center [423, 310] width 228 height 13
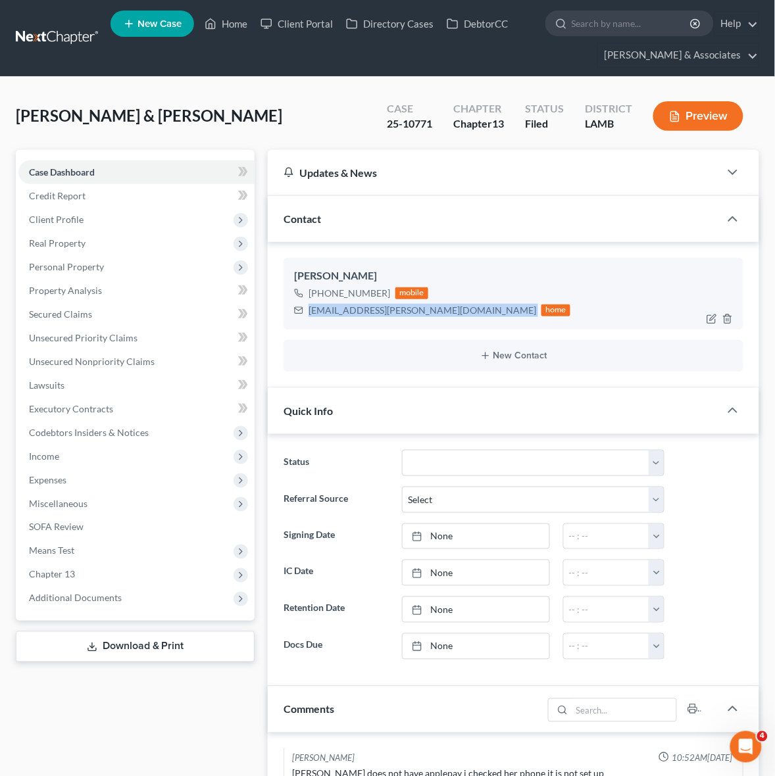
click at [353, 310] on div "[EMAIL_ADDRESS][PERSON_NAME][DOMAIN_NAME]" at bounding box center [423, 310] width 228 height 13
copy div "[EMAIL_ADDRESS][PERSON_NAME][DOMAIN_NAME]"
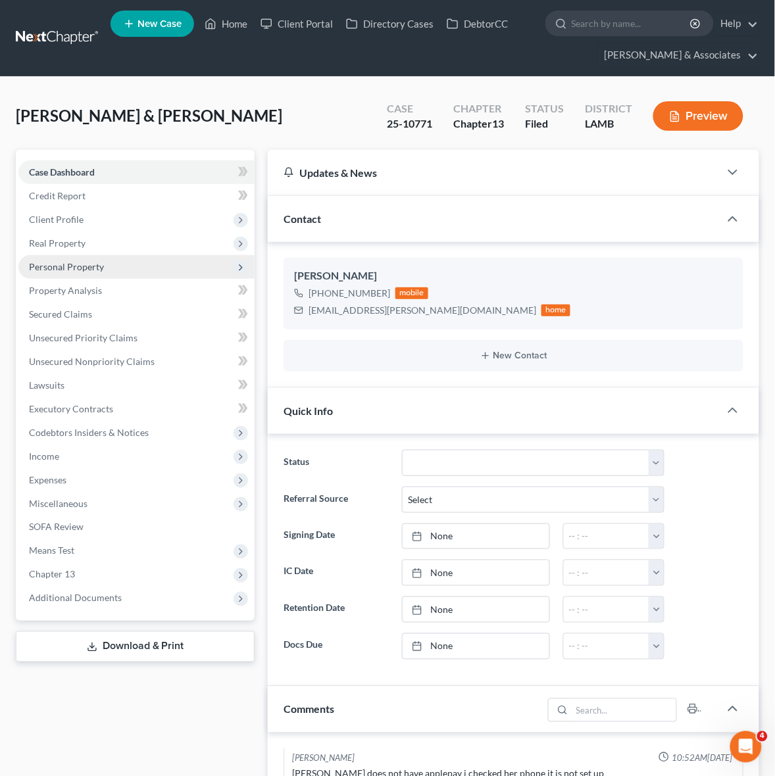
click at [148, 261] on span "Personal Property" at bounding box center [136, 267] width 236 height 24
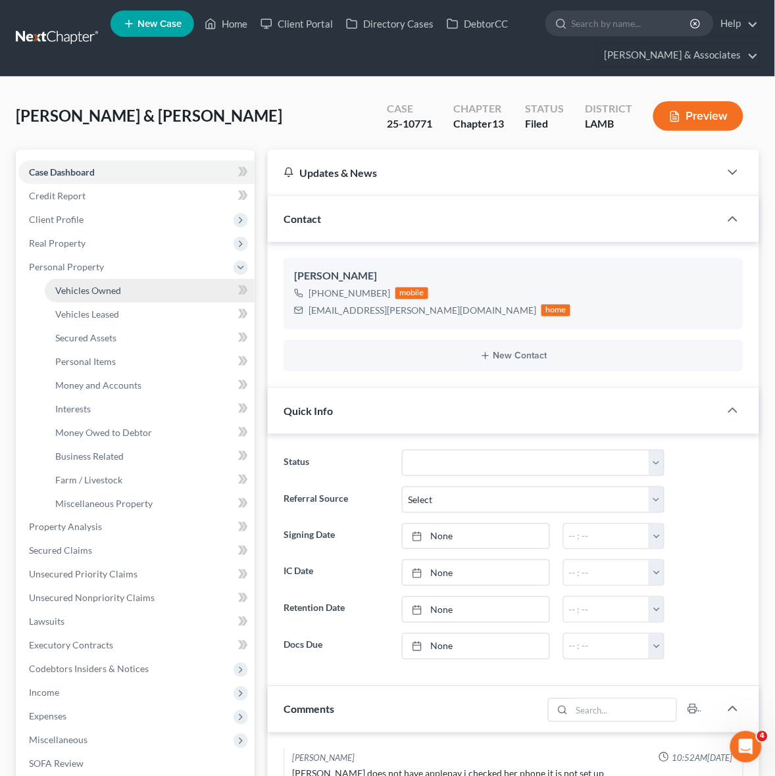
click at [112, 287] on span "Vehicles Owned" at bounding box center [88, 290] width 66 height 11
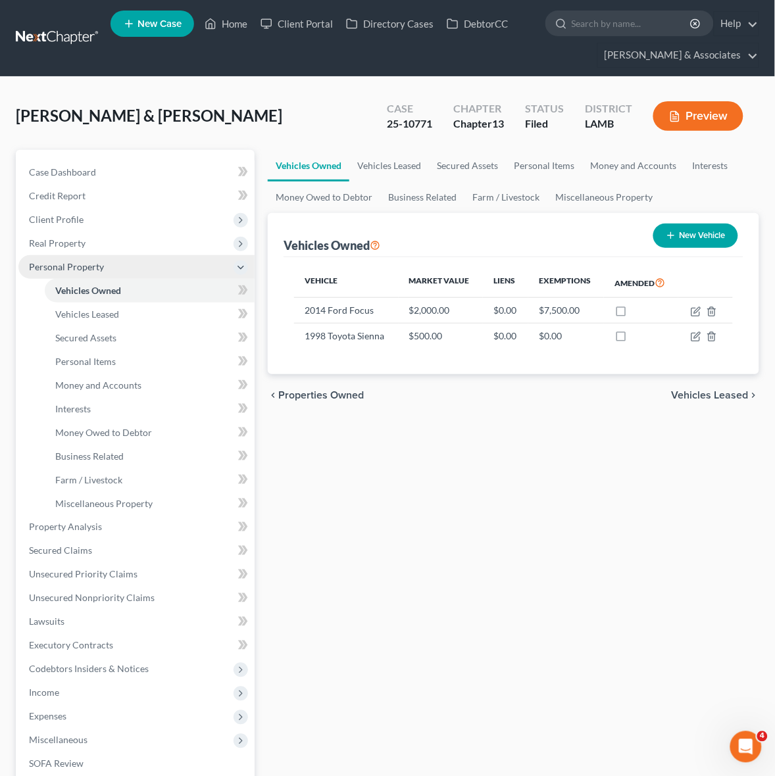
click at [101, 258] on span "Personal Property" at bounding box center [136, 267] width 236 height 24
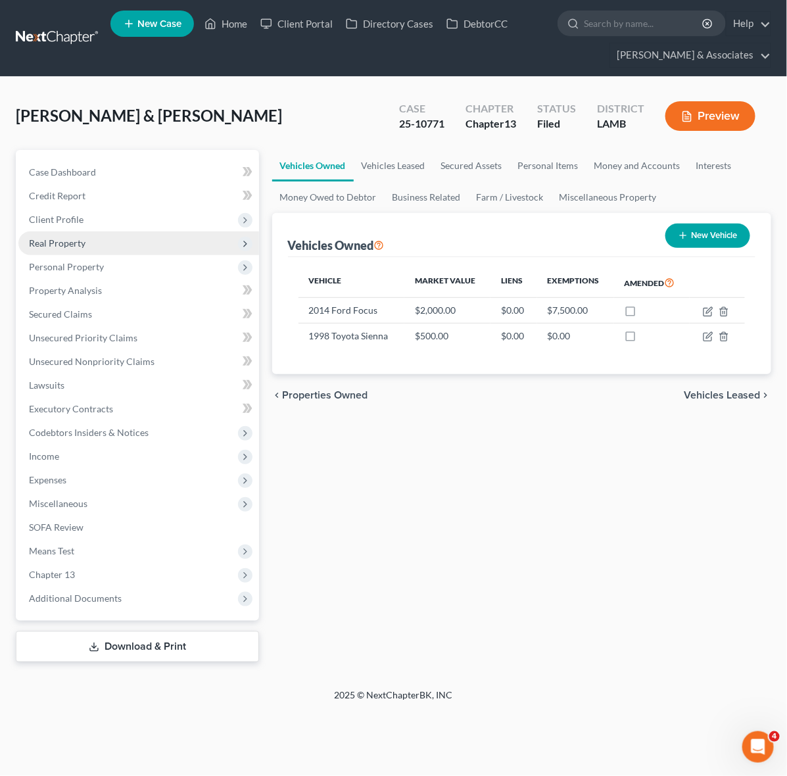
click at [102, 232] on span "Real Property" at bounding box center [138, 244] width 241 height 24
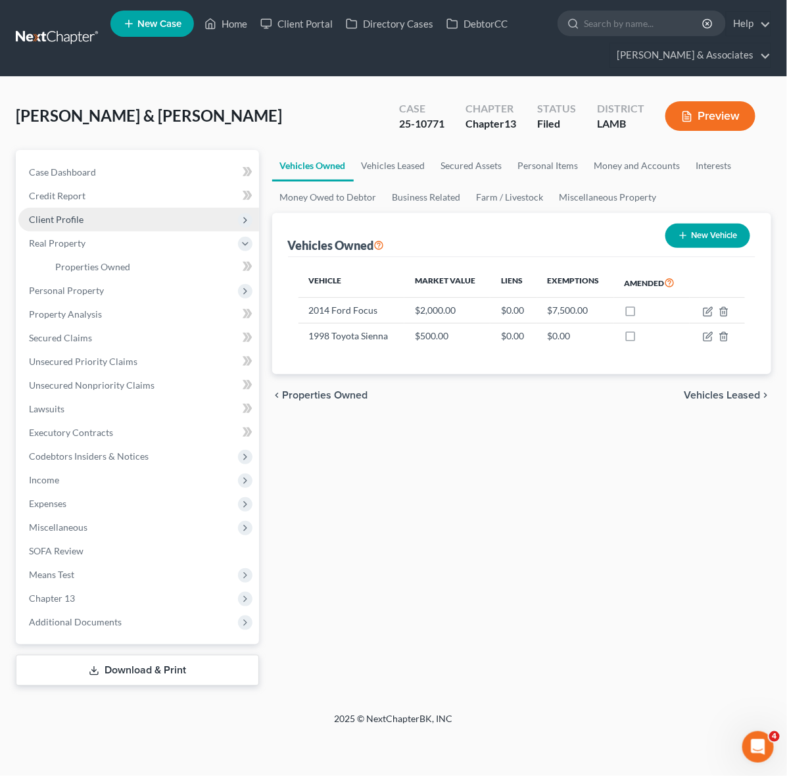
click at [97, 215] on span "Client Profile" at bounding box center [138, 220] width 241 height 24
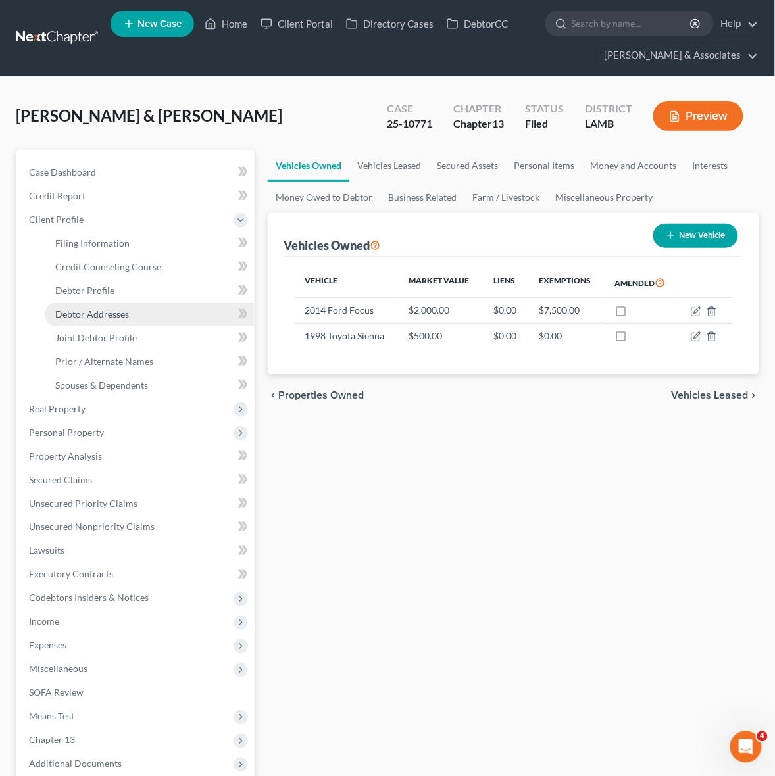
click at [99, 311] on span "Debtor Addresses" at bounding box center [92, 314] width 74 height 11
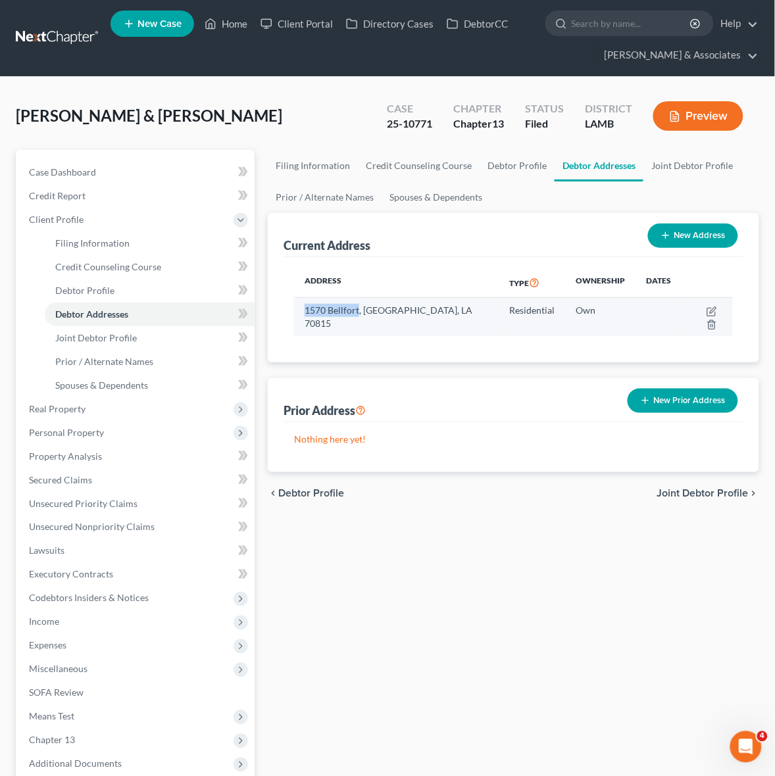
drag, startPoint x: 300, startPoint y: 314, endPoint x: 359, endPoint y: 318, distance: 58.7
click at [359, 318] on td "1570 Bellfort, [GEOGRAPHIC_DATA], LA 70815" at bounding box center [396, 317] width 205 height 38
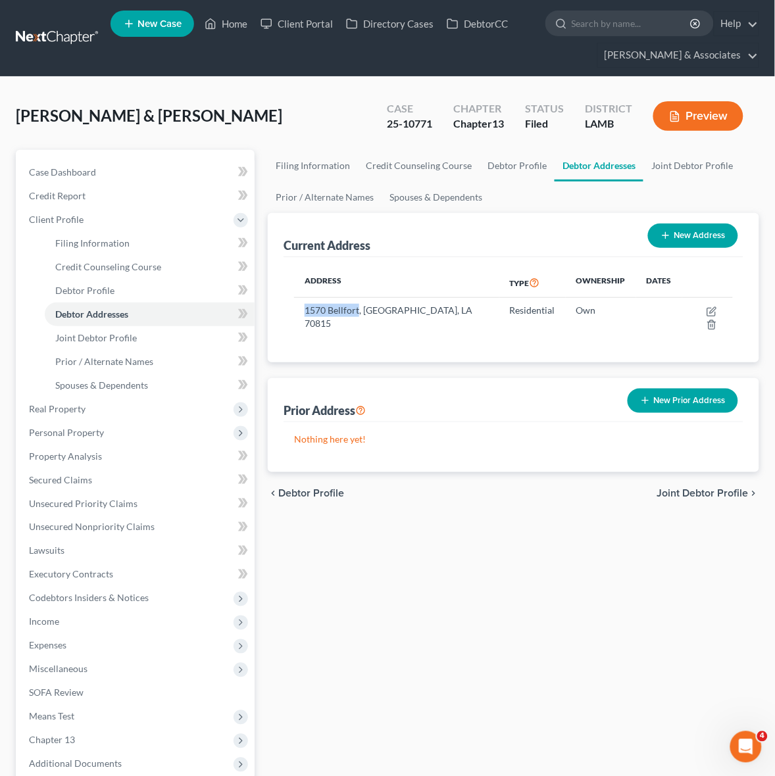
copy td "1570 [GEOGRAPHIC_DATA]"
click at [178, 287] on link "Debtor Profile" at bounding box center [150, 291] width 210 height 24
select select "1"
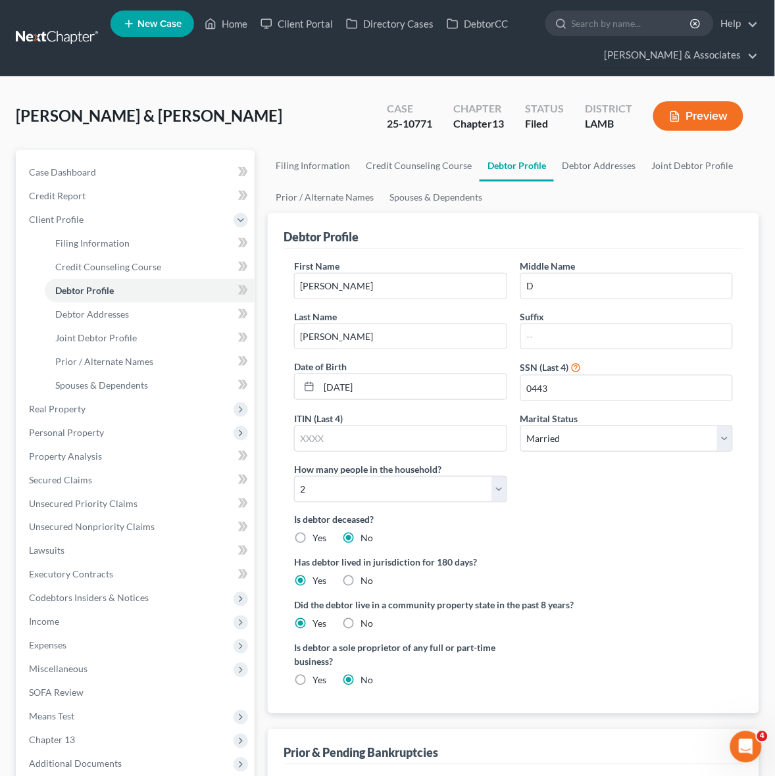
click at [63, 39] on link at bounding box center [58, 38] width 84 height 24
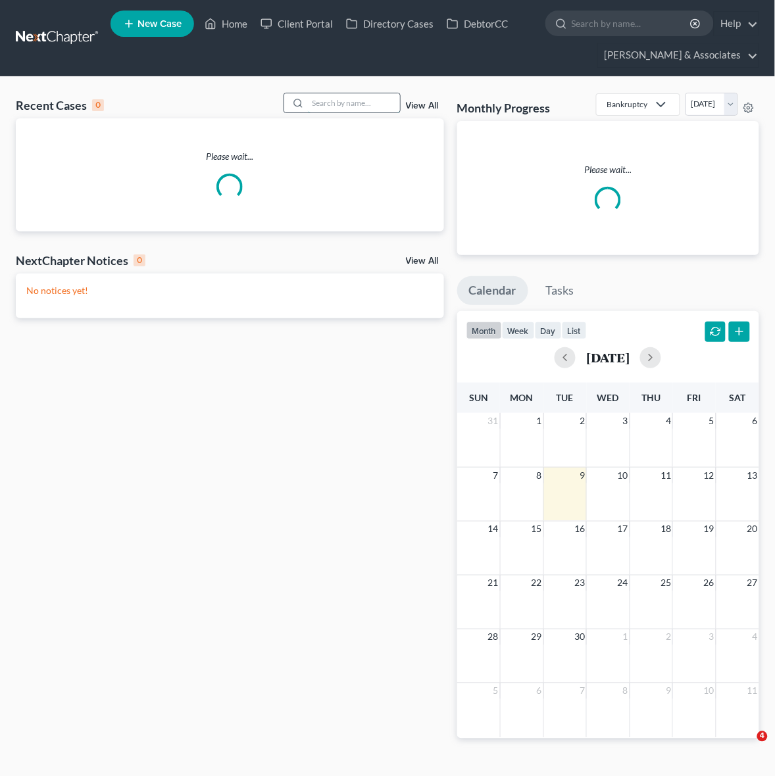
click at [321, 107] on input "search" at bounding box center [354, 102] width 92 height 19
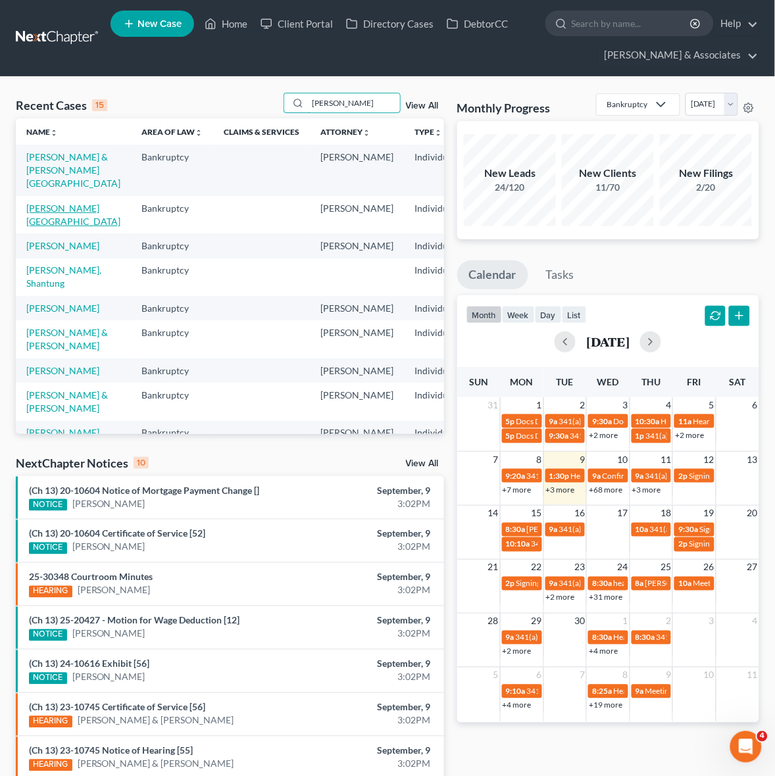
type input "[PERSON_NAME]"
click at [50, 227] on link "[PERSON_NAME][GEOGRAPHIC_DATA]" at bounding box center [73, 215] width 94 height 24
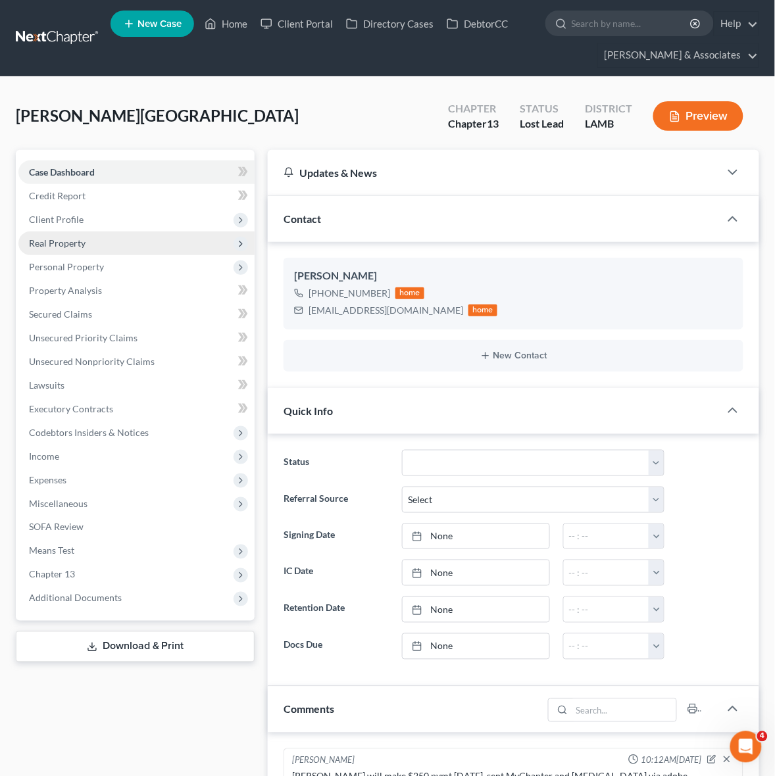
click at [96, 232] on span "Real Property" at bounding box center [136, 244] width 236 height 24
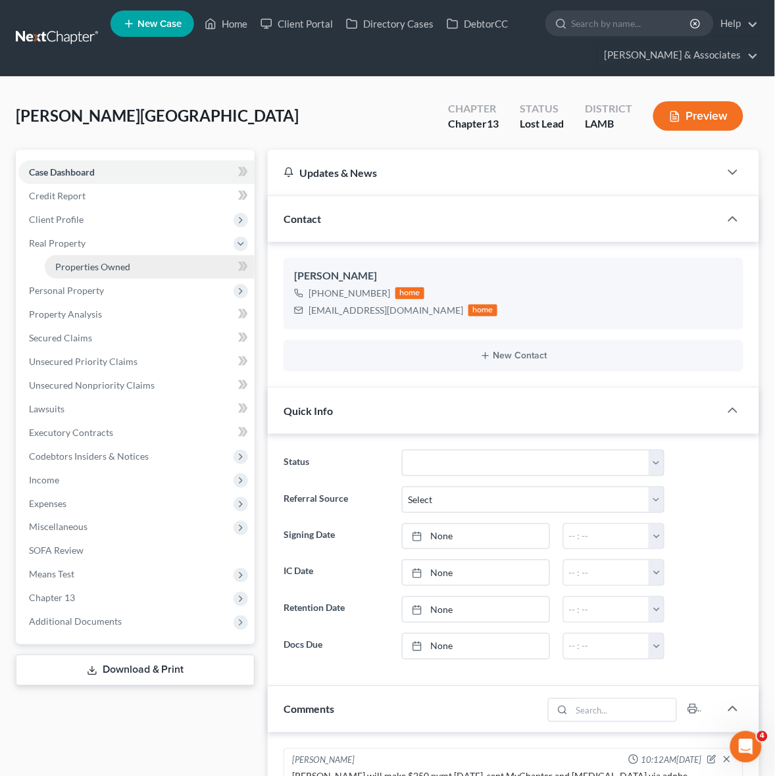
click at [97, 264] on span "Properties Owned" at bounding box center [92, 266] width 75 height 11
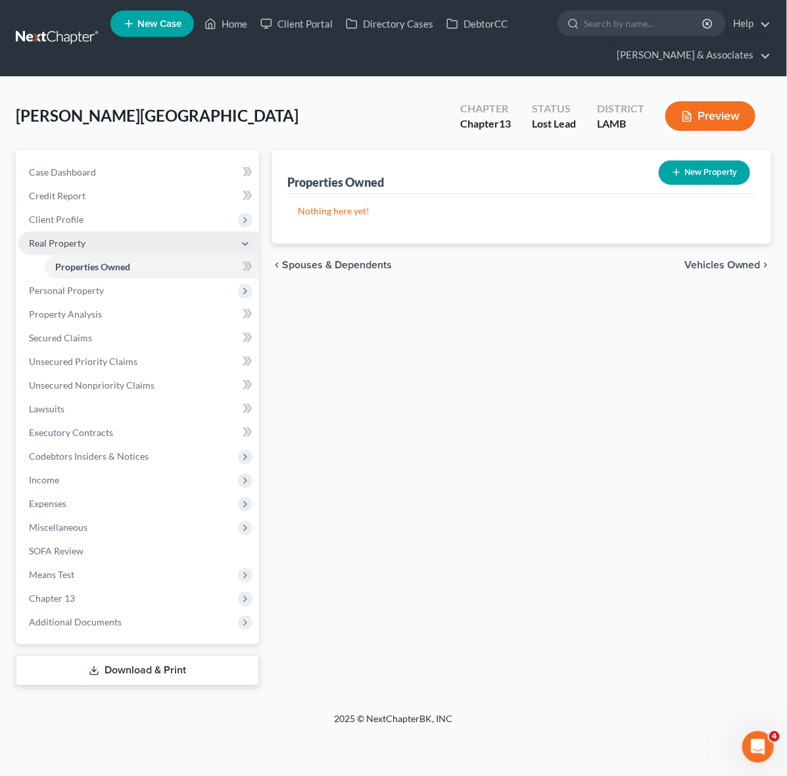
click at [84, 238] on span "Real Property" at bounding box center [57, 242] width 57 height 11
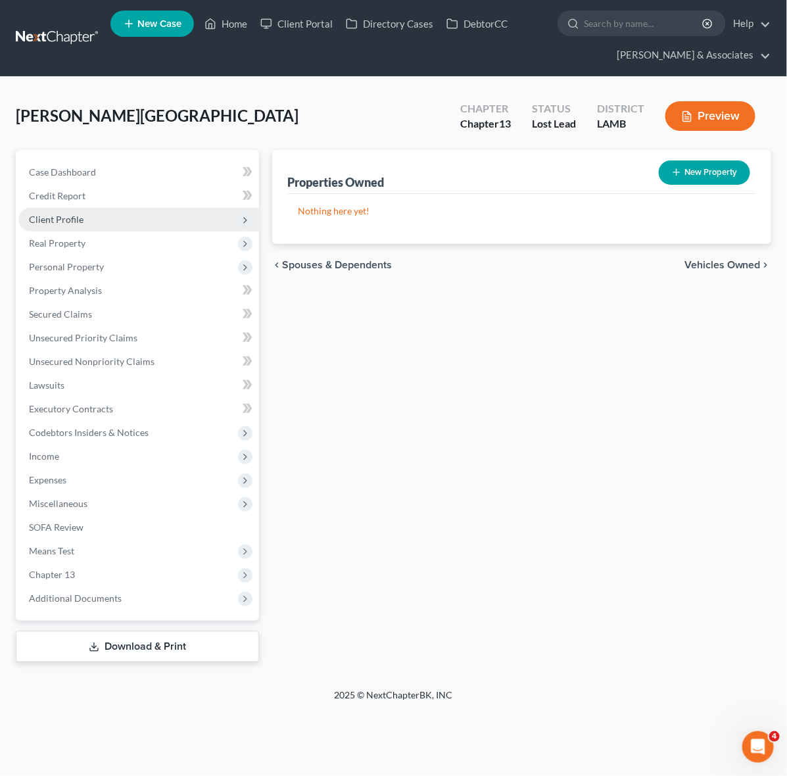
click at [83, 224] on span "Client Profile" at bounding box center [138, 220] width 241 height 24
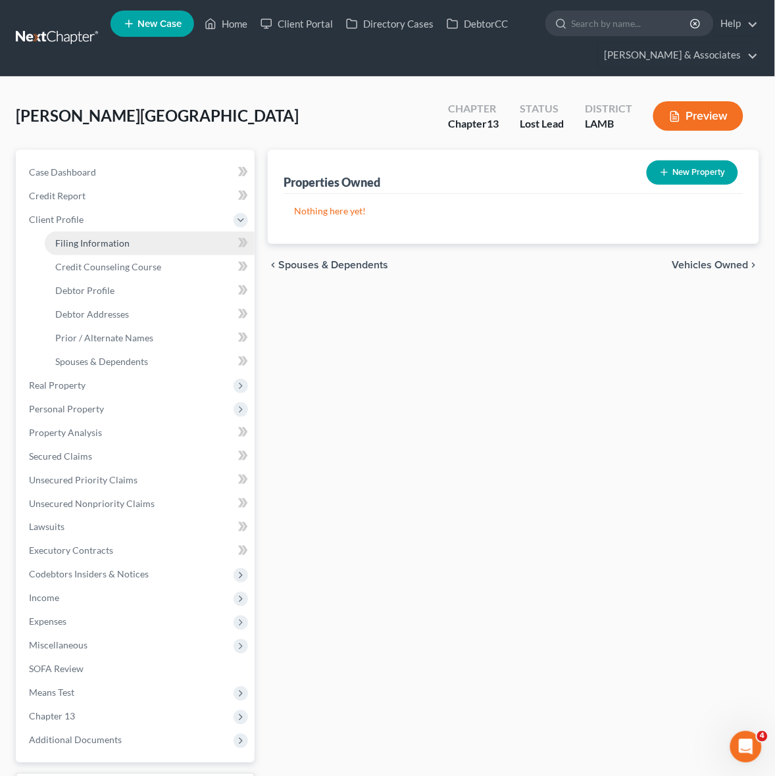
click at [82, 238] on span "Filing Information" at bounding box center [92, 242] width 74 height 11
select select "1"
select select "0"
select select "3"
select select "19"
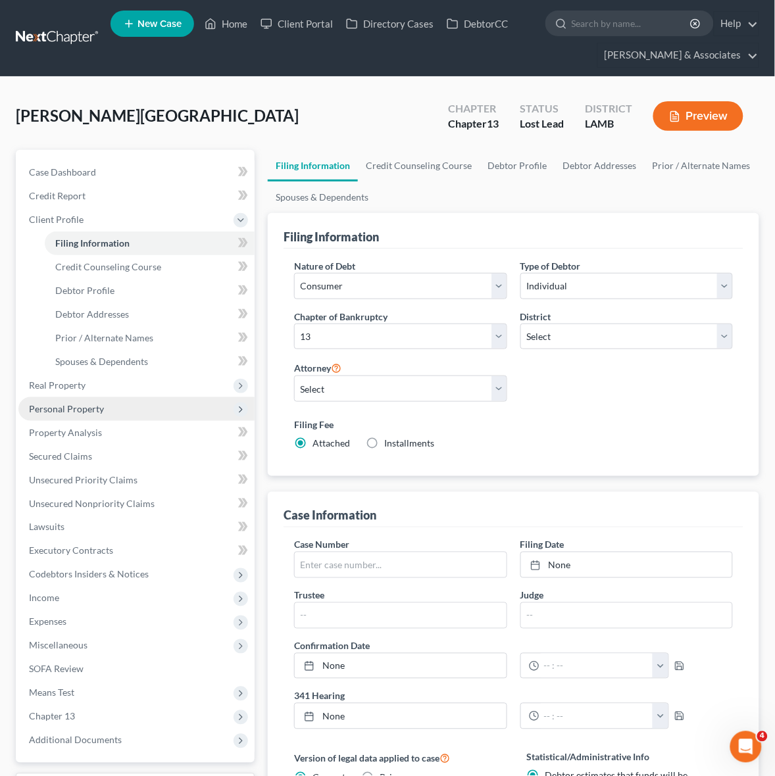
click at [93, 412] on span "Personal Property" at bounding box center [66, 408] width 75 height 11
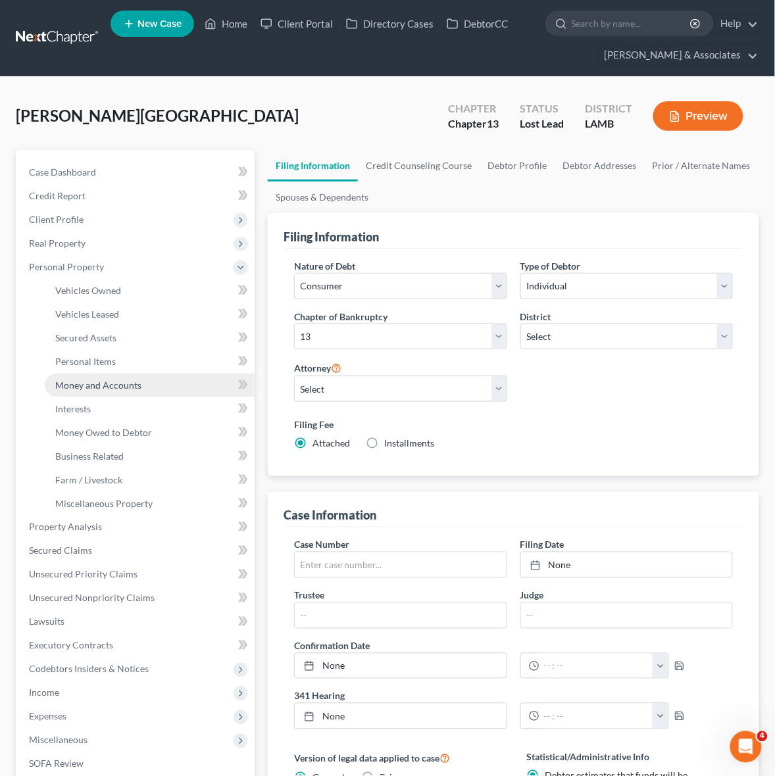
click at [101, 386] on span "Money and Accounts" at bounding box center [98, 385] width 86 height 11
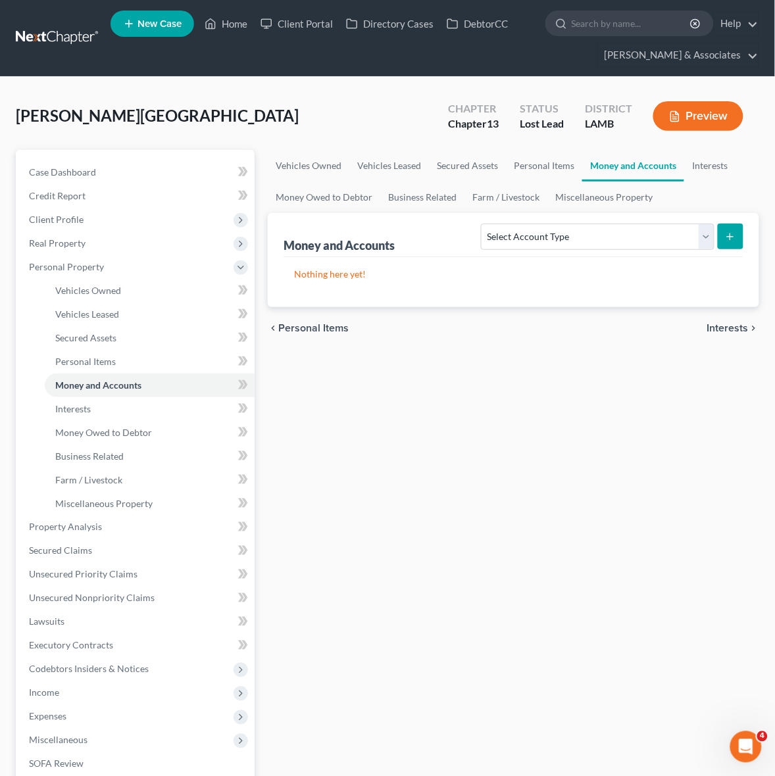
click at [422, 520] on div "Vehicles Owned Vehicles Leased Secured Assets Personal Items Money and Accounts…" at bounding box center [513, 524] width 505 height 749
click at [132, 178] on link "Case Dashboard" at bounding box center [136, 173] width 236 height 24
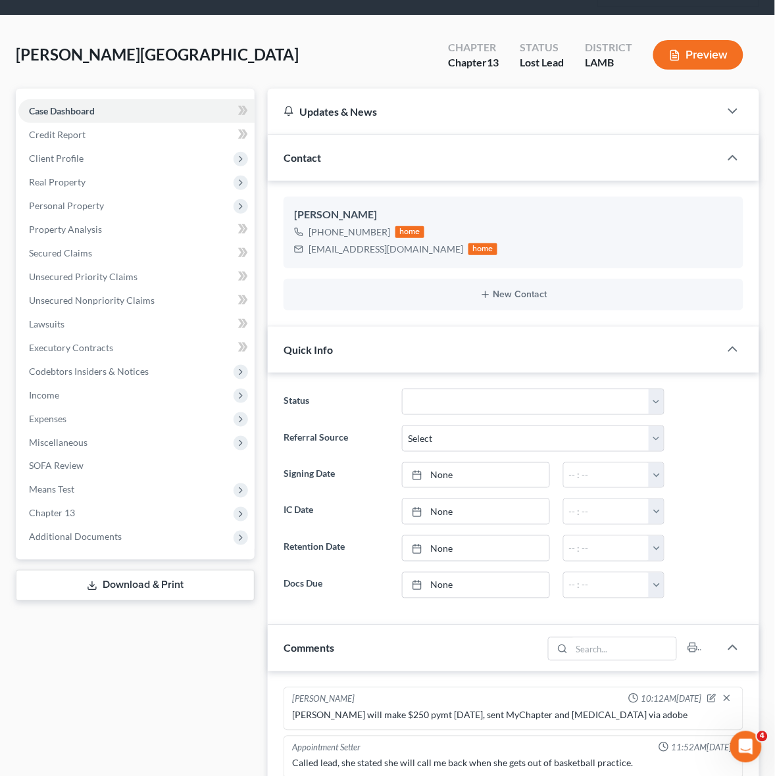
scroll to position [164, 0]
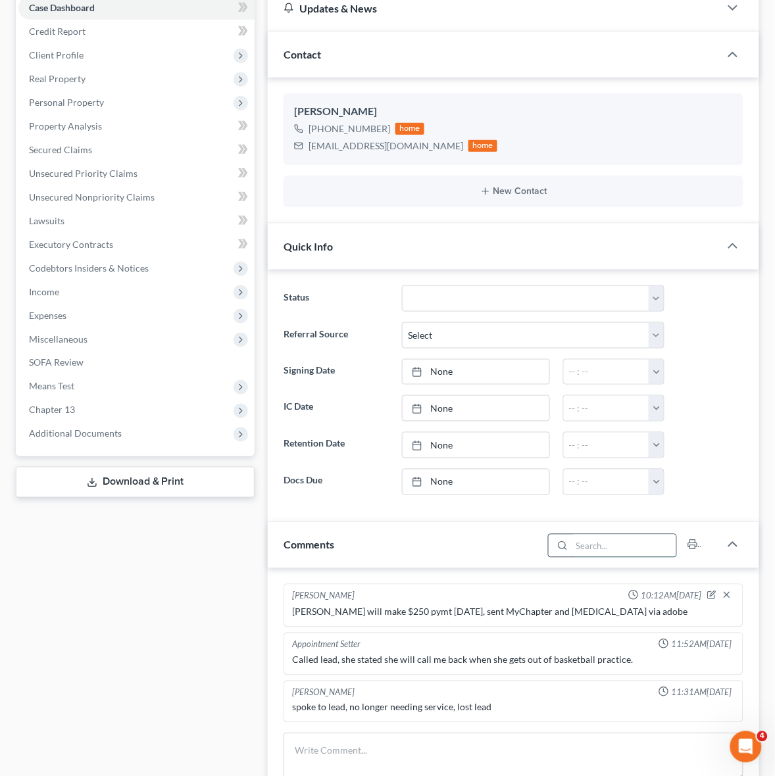
click at [600, 551] on input "search" at bounding box center [624, 546] width 105 height 22
type input "[PERSON_NAME]"
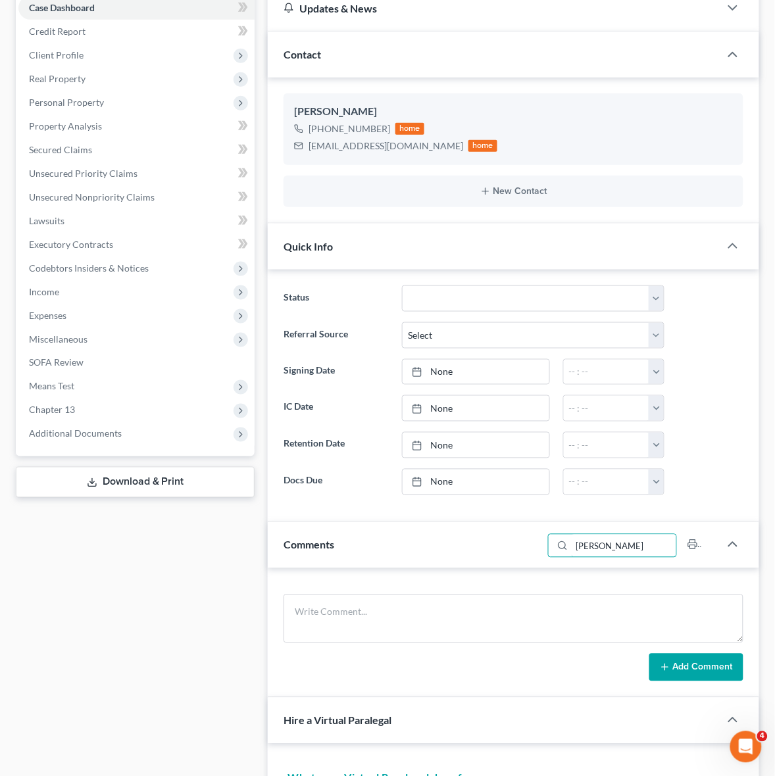
drag, startPoint x: 612, startPoint y: 557, endPoint x: 479, endPoint y: 566, distance: 133.9
click at [479, 566] on div "Comments hines" at bounding box center [513, 545] width 491 height 46
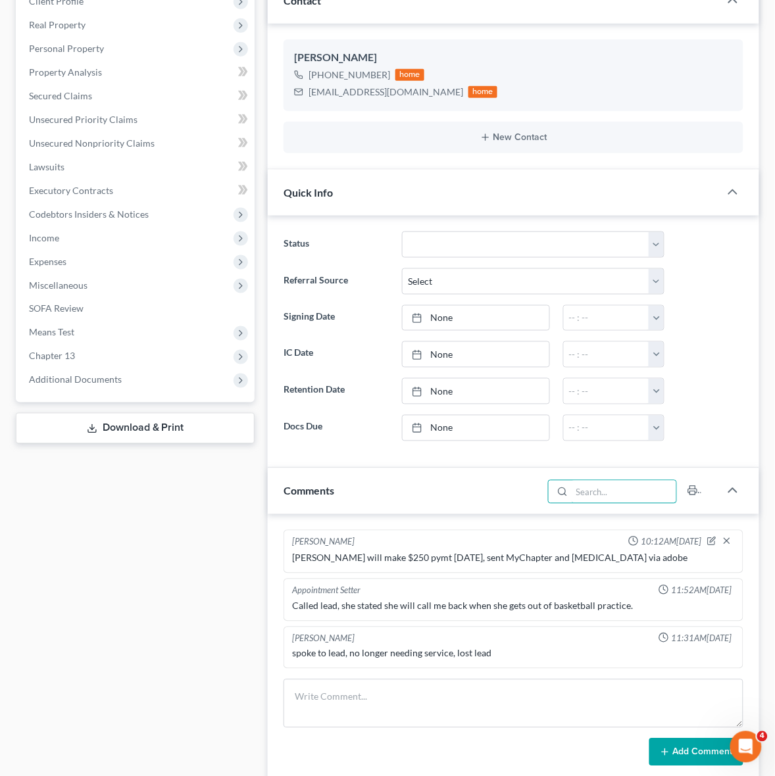
scroll to position [219, 0]
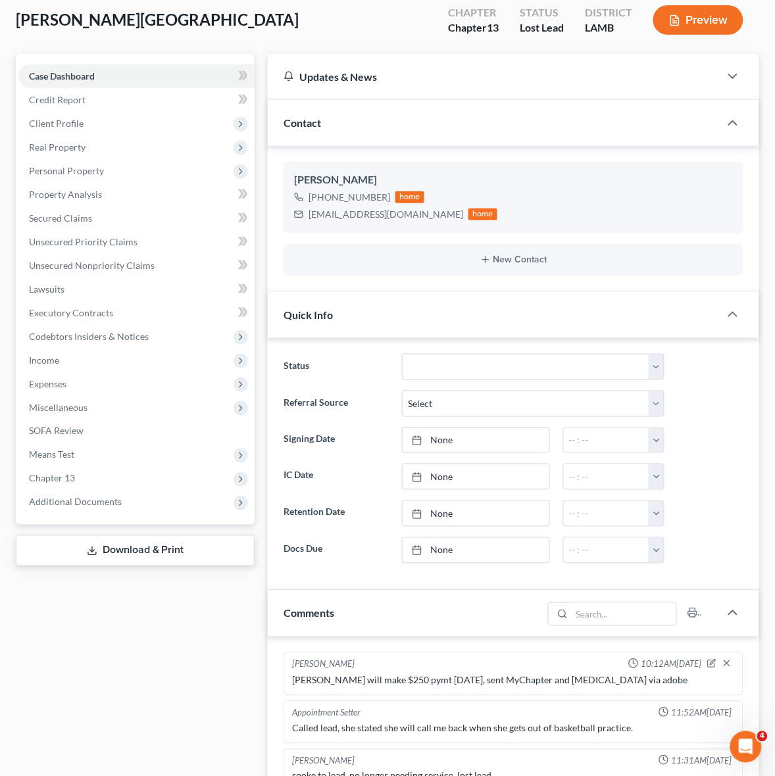
scroll to position [0, 0]
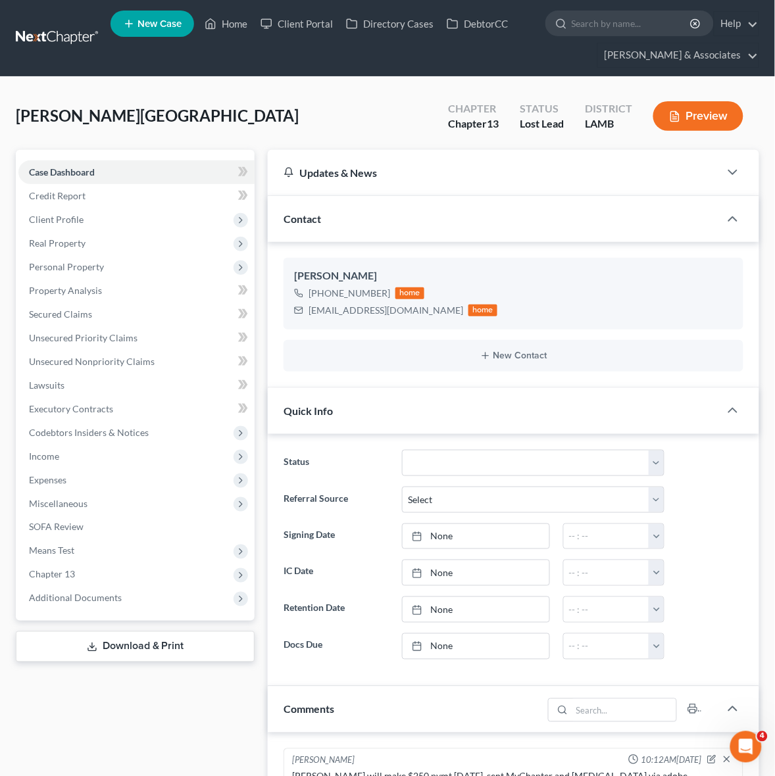
click at [80, 41] on link at bounding box center [58, 38] width 84 height 24
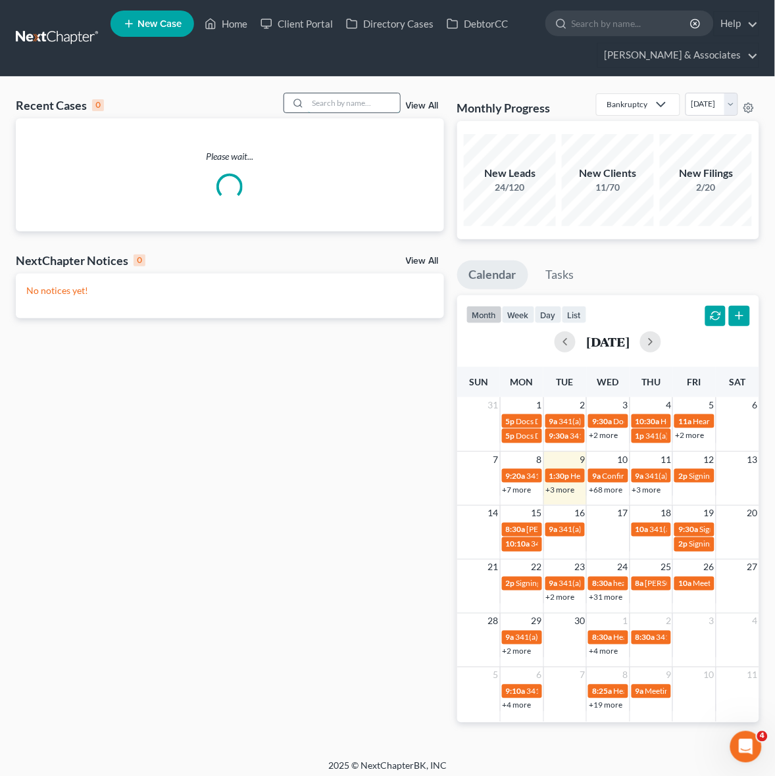
click at [345, 97] on input "search" at bounding box center [354, 102] width 92 height 19
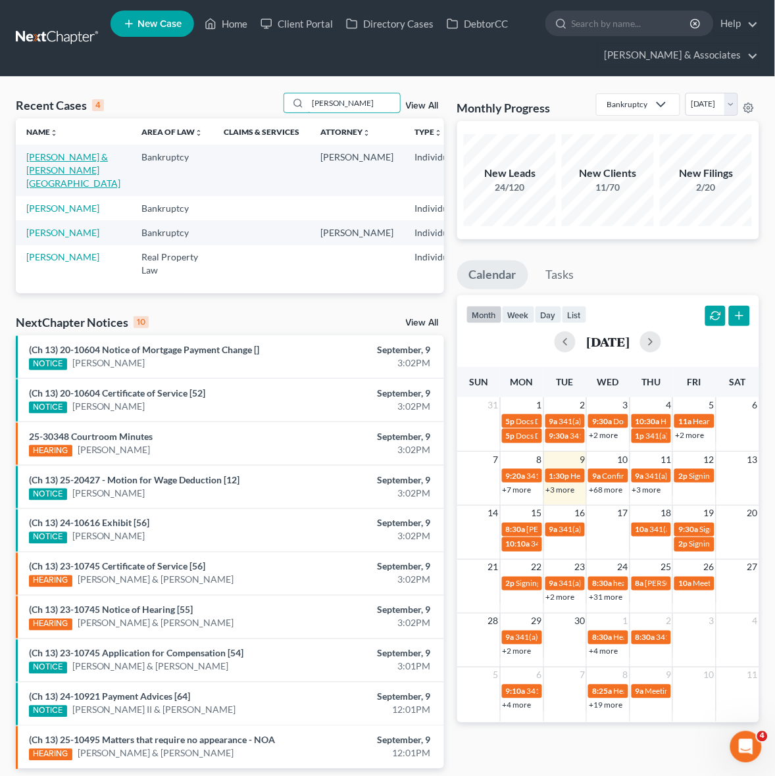
type input "[PERSON_NAME]"
click at [54, 185] on link "[PERSON_NAME] & [PERSON_NAME][GEOGRAPHIC_DATA]" at bounding box center [73, 169] width 94 height 37
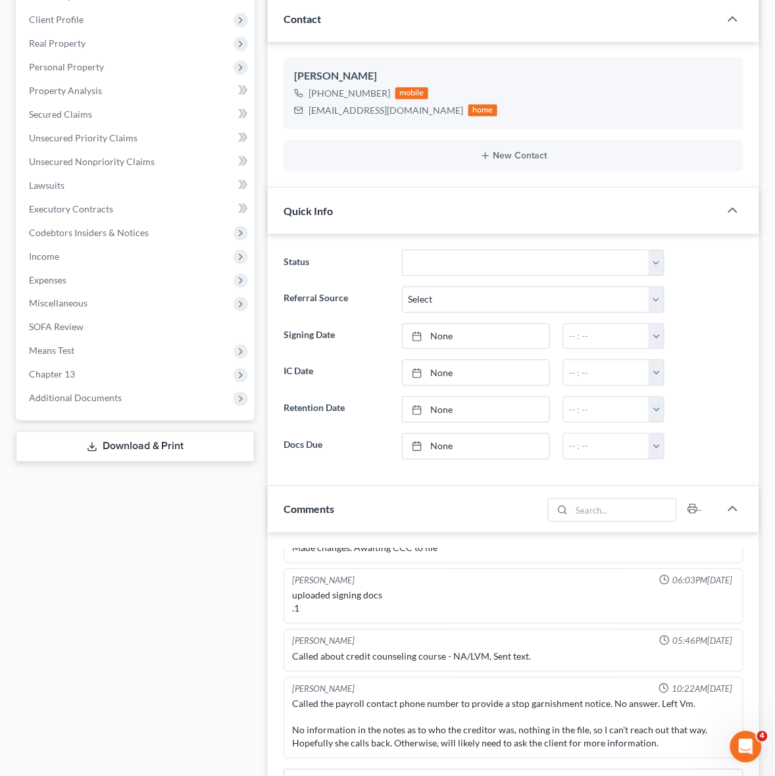
scroll to position [411, 0]
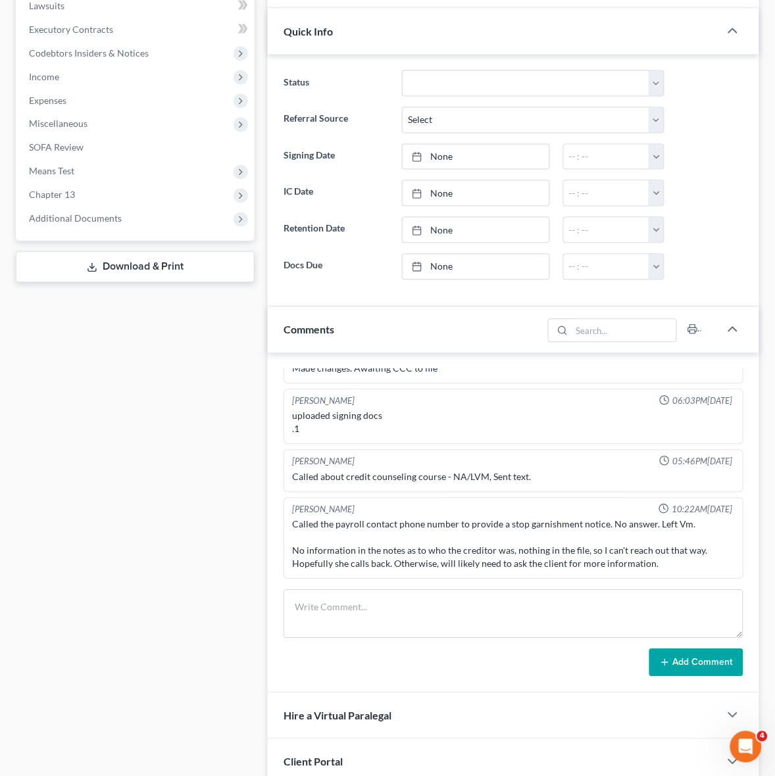
click at [372, 518] on div "Called the payroll contact phone number to provide a stop garnishment notice. N…" at bounding box center [513, 544] width 443 height 53
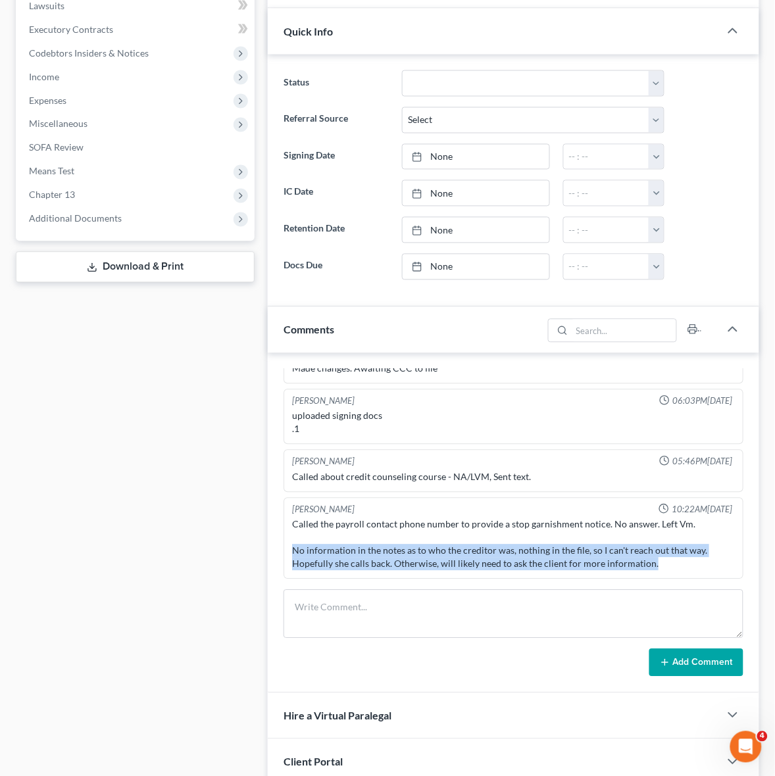
click at [372, 518] on div "Called the payroll contact phone number to provide a stop garnishment notice. N…" at bounding box center [513, 544] width 443 height 53
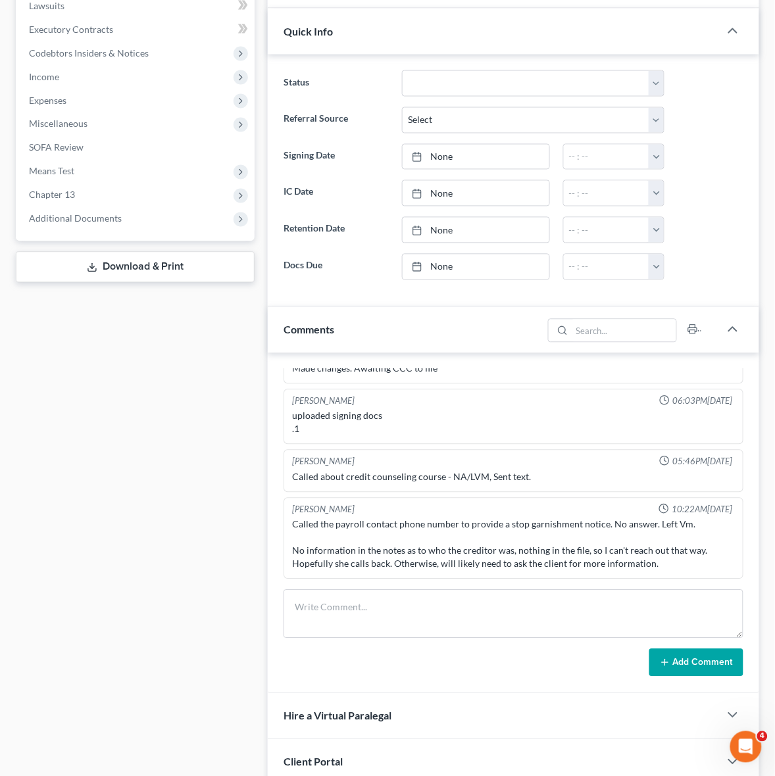
click at [401, 518] on div "Called the payroll contact phone number to provide a stop garnishment notice. N…" at bounding box center [513, 544] width 443 height 53
click at [453, 518] on div "Called the payroll contact phone number to provide a stop garnishment notice. N…" at bounding box center [513, 544] width 443 height 53
click at [455, 520] on div "Called the payroll contact phone number to provide a stop garnishment notice. N…" at bounding box center [513, 544] width 443 height 53
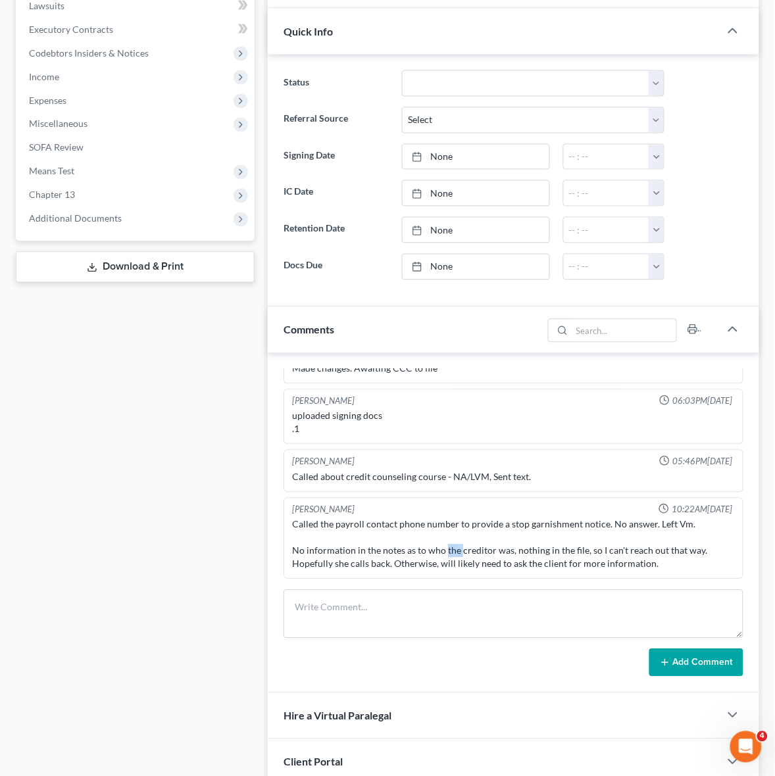
click at [455, 520] on div "Called the payroll contact phone number to provide a stop garnishment notice. N…" at bounding box center [513, 544] width 443 height 53
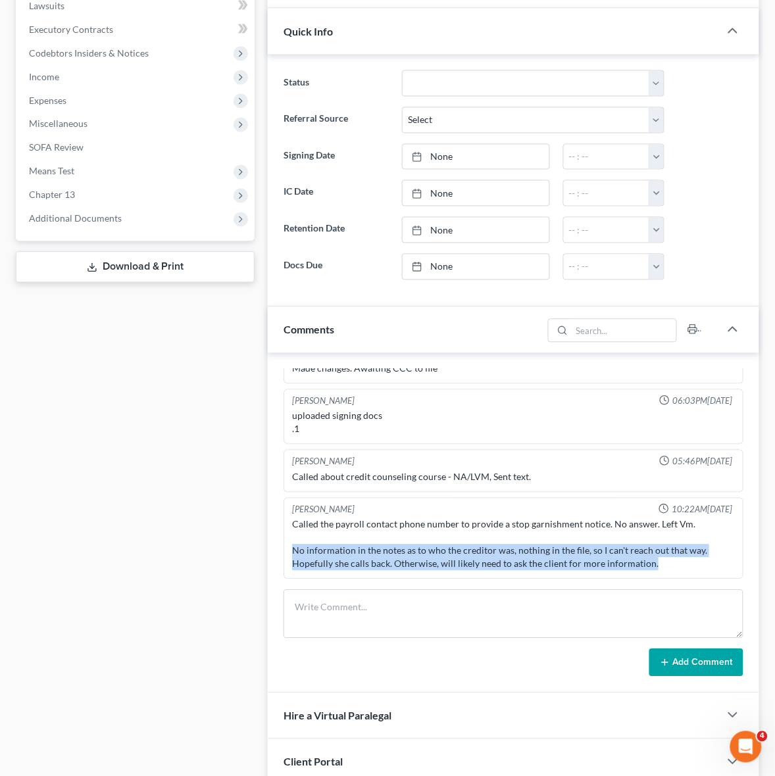
click at [455, 520] on div "Called the payroll contact phone number to provide a stop garnishment notice. N…" at bounding box center [513, 544] width 443 height 53
click at [347, 520] on div "Called the payroll contact phone number to provide a stop garnishment notice. N…" at bounding box center [513, 544] width 443 height 53
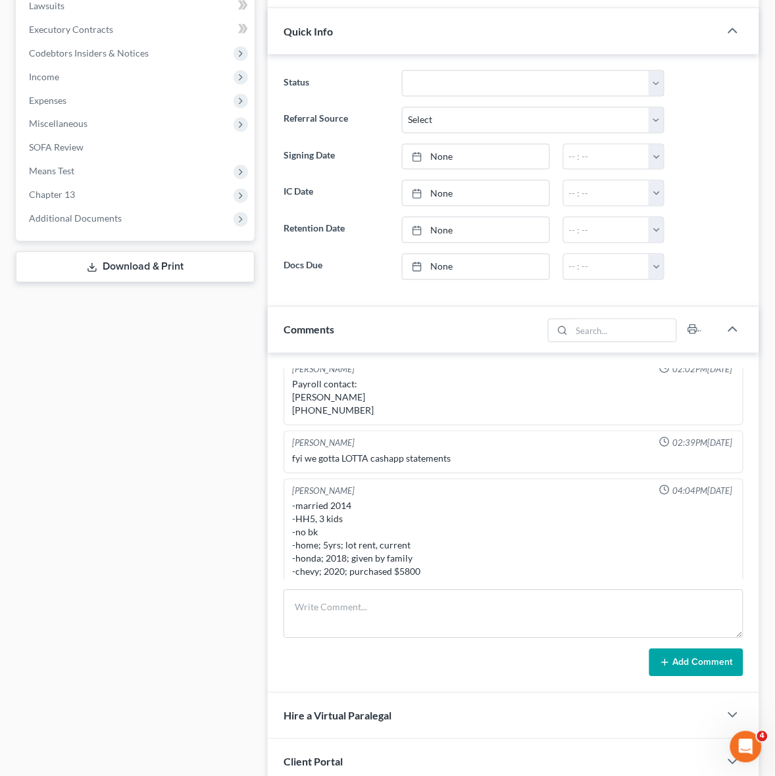
scroll to position [707, 0]
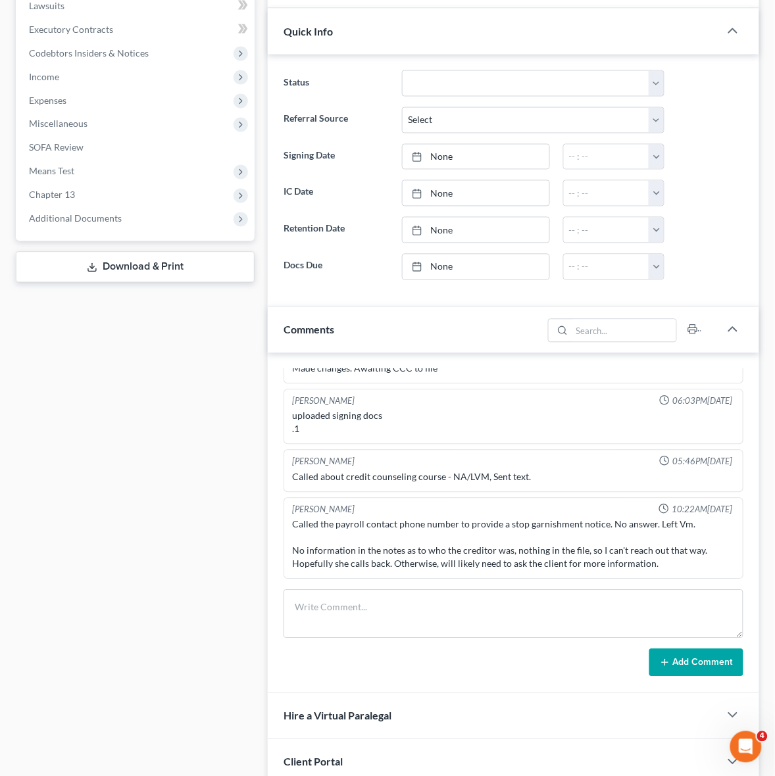
click at [189, 422] on div "Case Dashboard Payments Invoices Payments Payments Credit Report Client Profile" at bounding box center [135, 637] width 252 height 1735
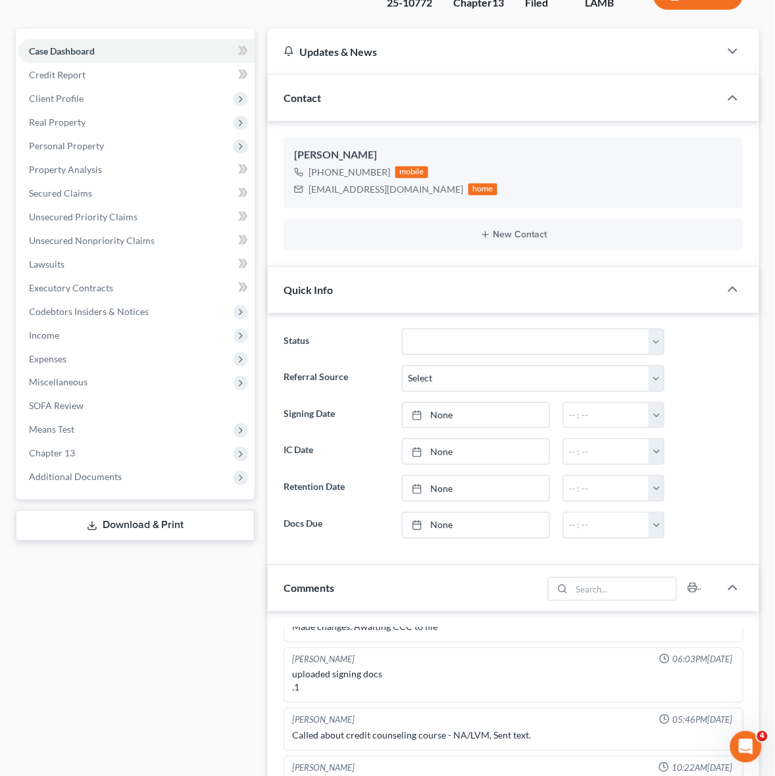
scroll to position [0, 0]
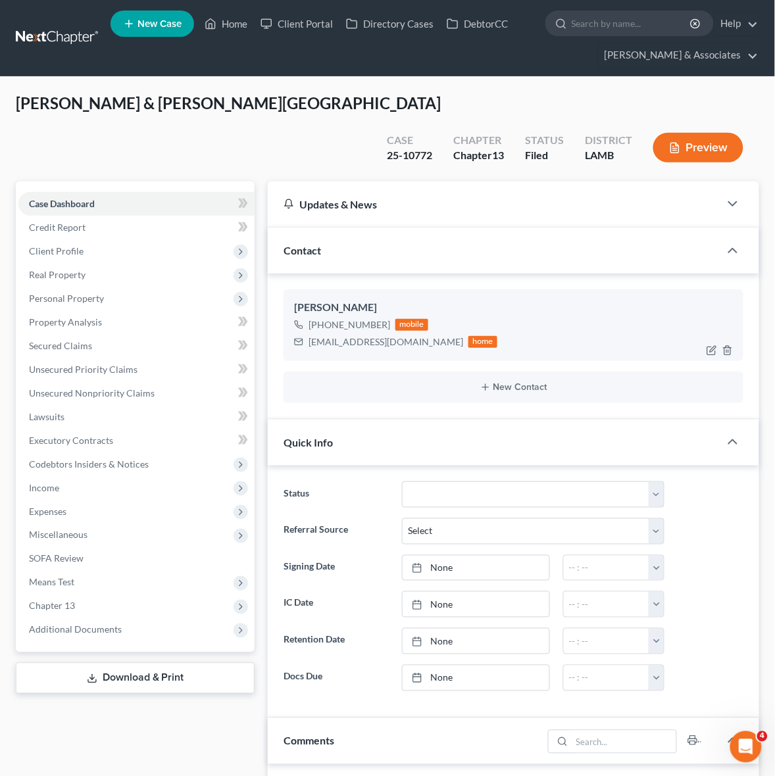
drag, startPoint x: 322, startPoint y: 290, endPoint x: 386, endPoint y: 293, distance: 63.9
click at [386, 316] on div "+1 (225) 253-4082 mobile" at bounding box center [395, 324] width 203 height 17
copy div "(225) 253-4082"
click at [370, 335] on div "lilkodakmommy@yahoo.com" at bounding box center [386, 341] width 155 height 13
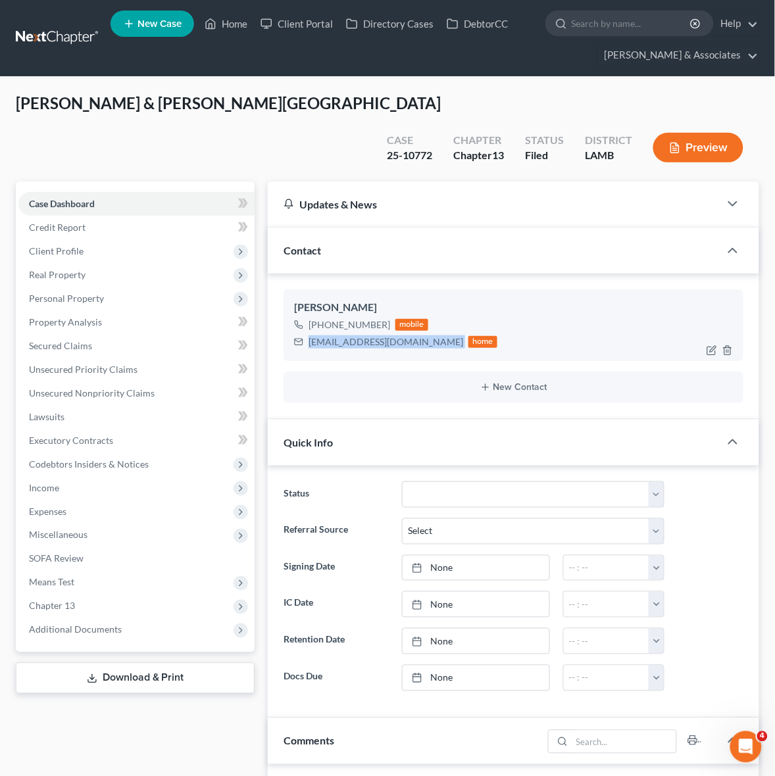
click at [370, 335] on div "lilkodakmommy@yahoo.com" at bounding box center [386, 341] width 155 height 13
copy div "lilkodakmommy@yahoo.com"
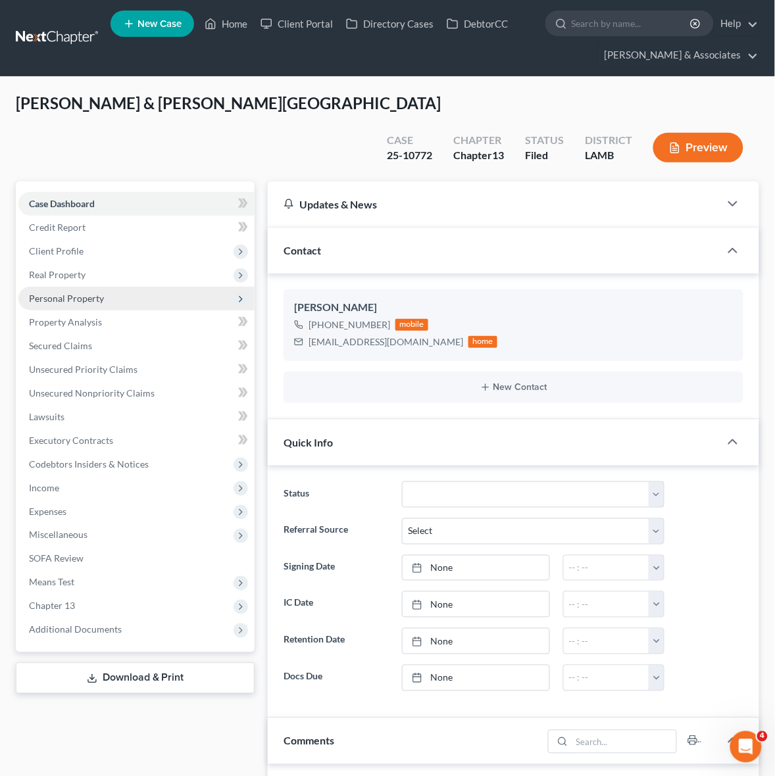
click at [116, 287] on span "Personal Property" at bounding box center [136, 299] width 236 height 24
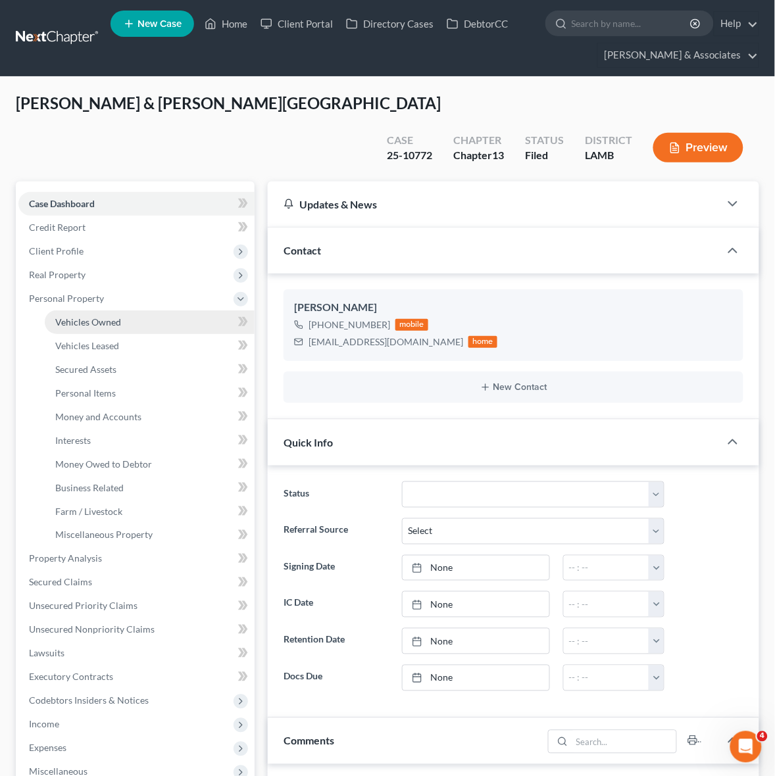
click at [126, 310] on link "Vehicles Owned" at bounding box center [150, 322] width 210 height 24
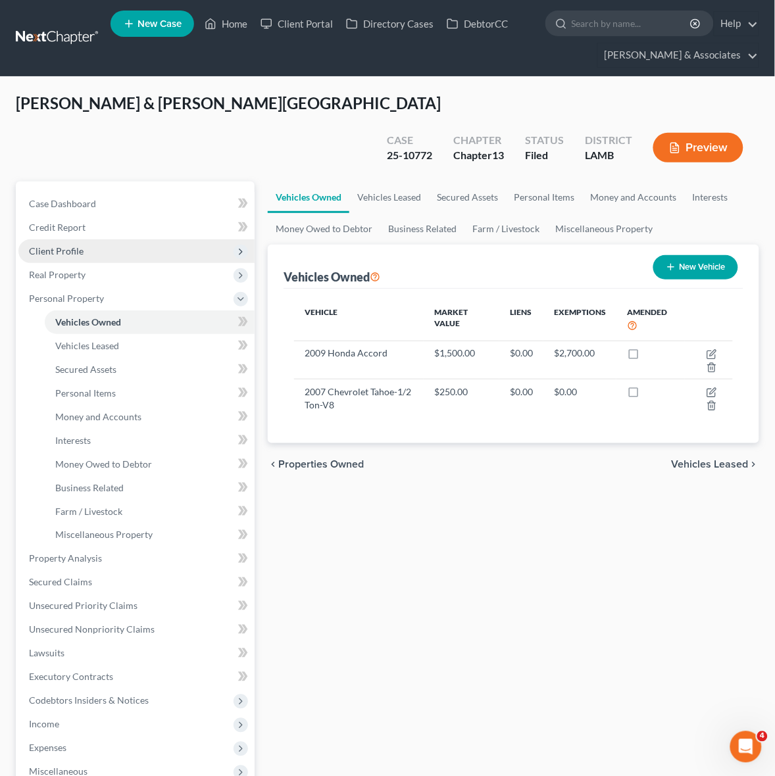
click at [113, 239] on span "Client Profile" at bounding box center [136, 251] width 236 height 24
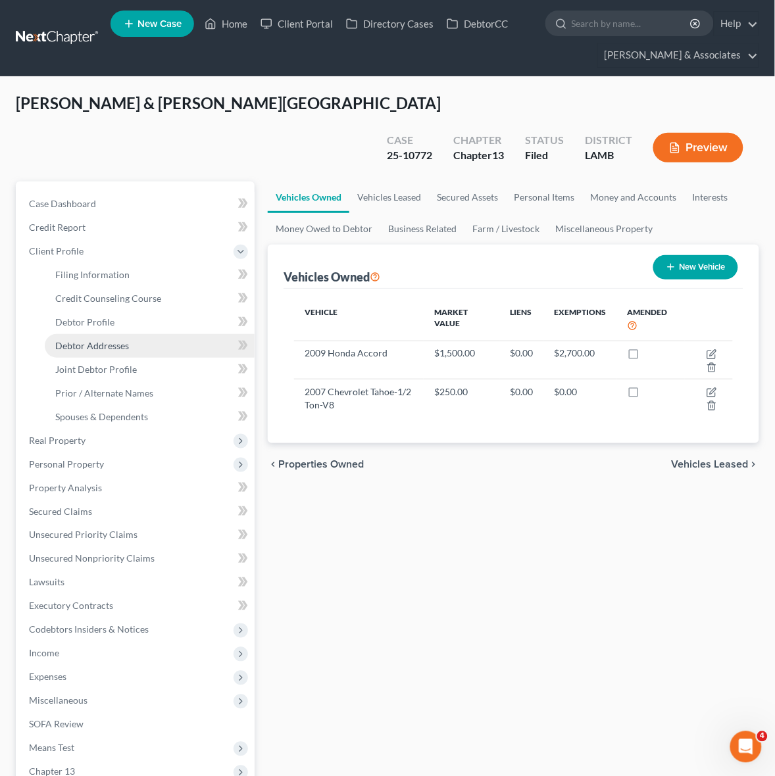
click at [120, 340] on span "Debtor Addresses" at bounding box center [92, 345] width 74 height 11
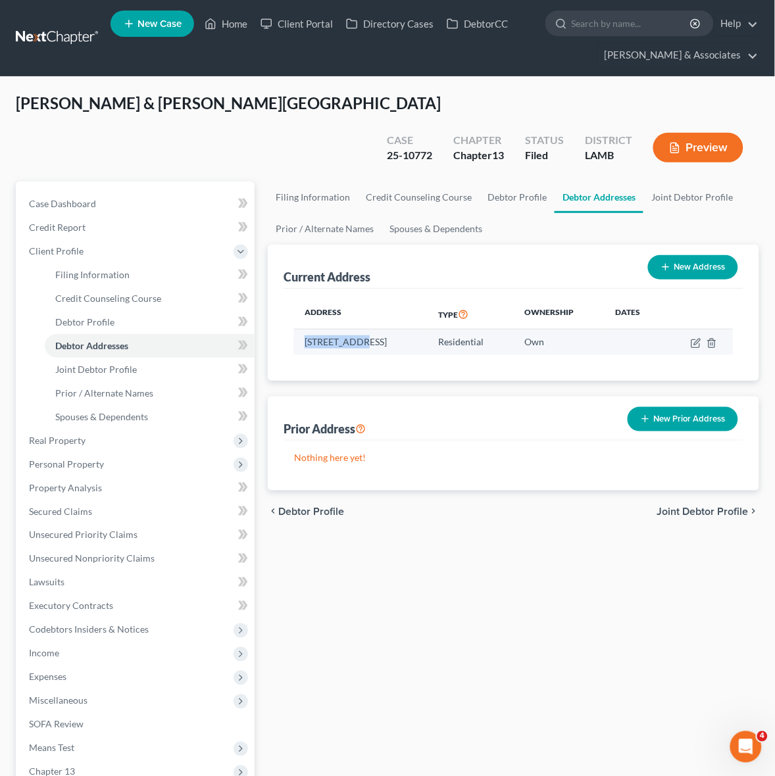
drag, startPoint x: 301, startPoint y: 308, endPoint x: 365, endPoint y: 317, distance: 64.5
click at [365, 330] on td "37313 Hwy 74, Lot 98, Geismar, LA 70734" at bounding box center [361, 342] width 134 height 25
click at [384, 330] on td "37313 Hwy 74, Lot 98, Geismar, LA 70734" at bounding box center [361, 342] width 134 height 25
drag, startPoint x: 303, startPoint y: 310, endPoint x: 362, endPoint y: 320, distance: 60.7
click at [362, 330] on td "37313 Hwy 74, Lot 98, Geismar, LA 70734" at bounding box center [361, 342] width 134 height 25
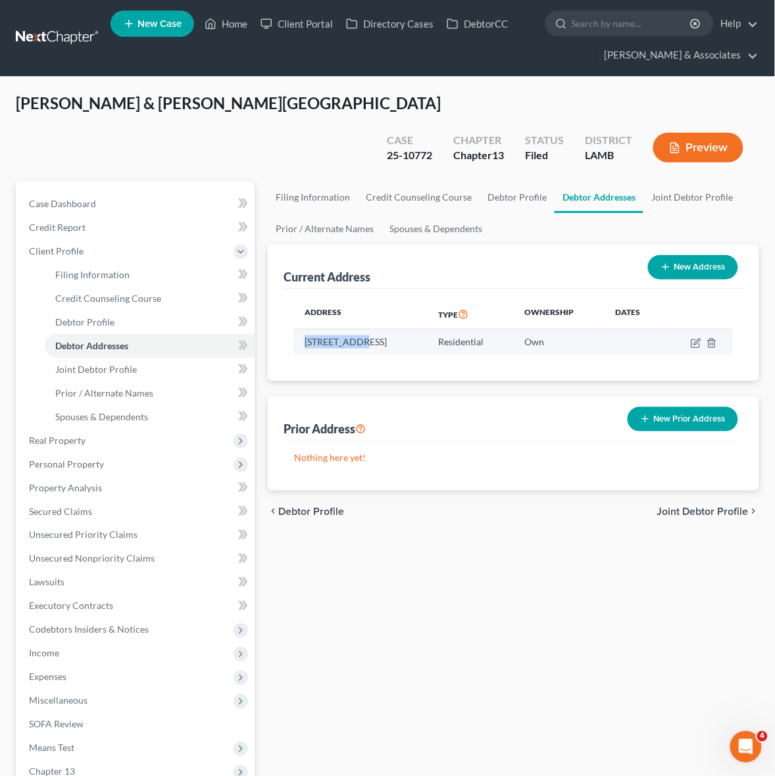
copy td "37313 Hwy 74"
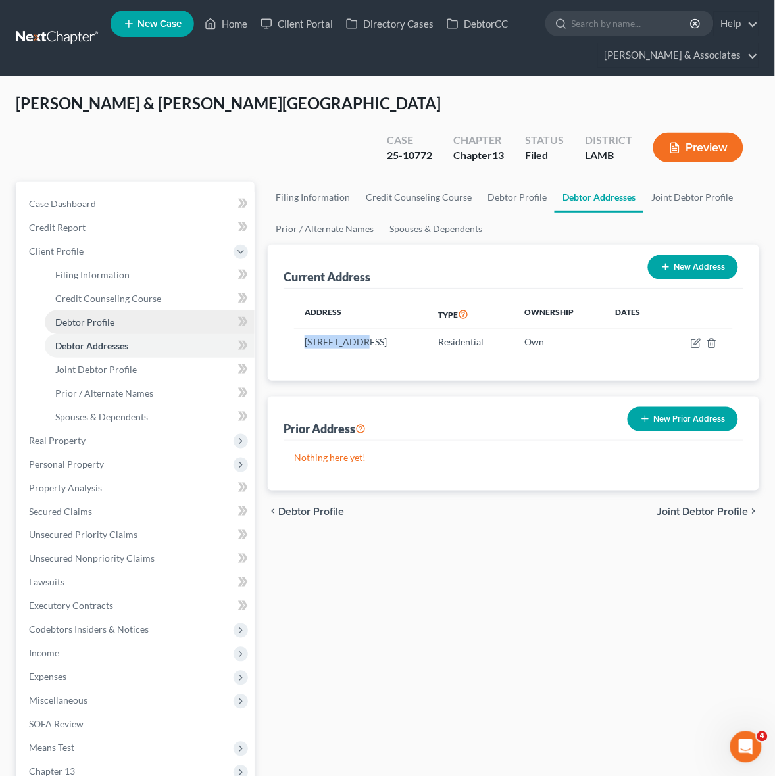
click at [110, 316] on span "Debtor Profile" at bounding box center [84, 321] width 59 height 11
select select "1"
select select "4"
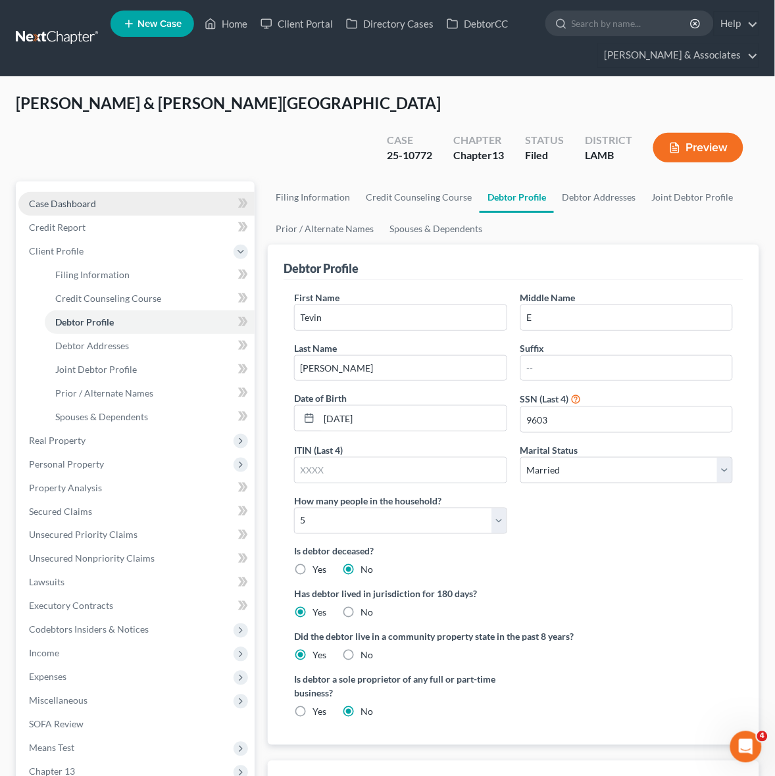
click at [168, 192] on link "Case Dashboard" at bounding box center [136, 204] width 236 height 24
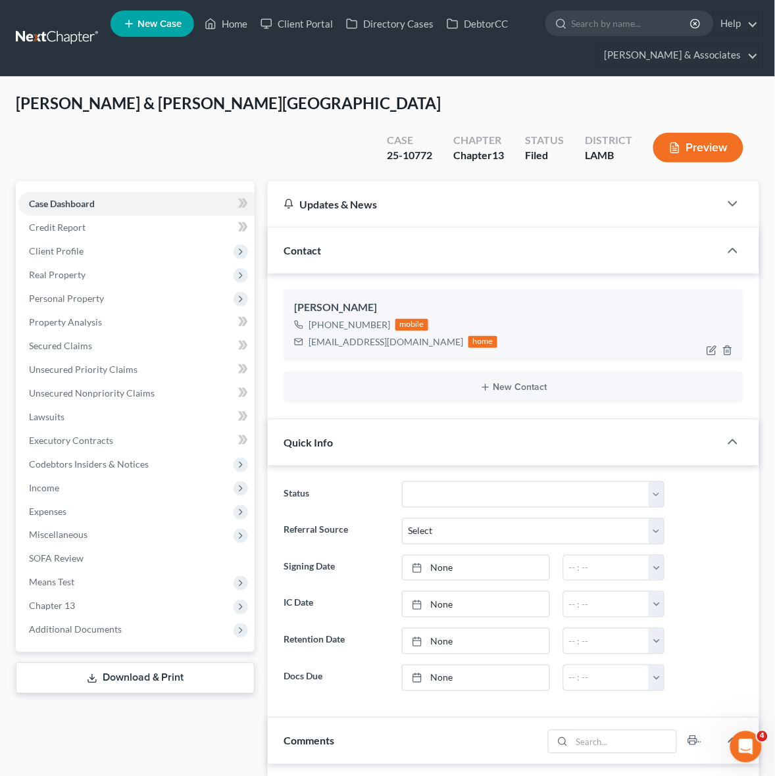
scroll to position [707, 0]
drag, startPoint x: 320, startPoint y: 290, endPoint x: 384, endPoint y: 296, distance: 63.4
click at [384, 318] on div "+1 (225) 253-4082" at bounding box center [350, 324] width 82 height 13
copy div "(225) 253-4082"
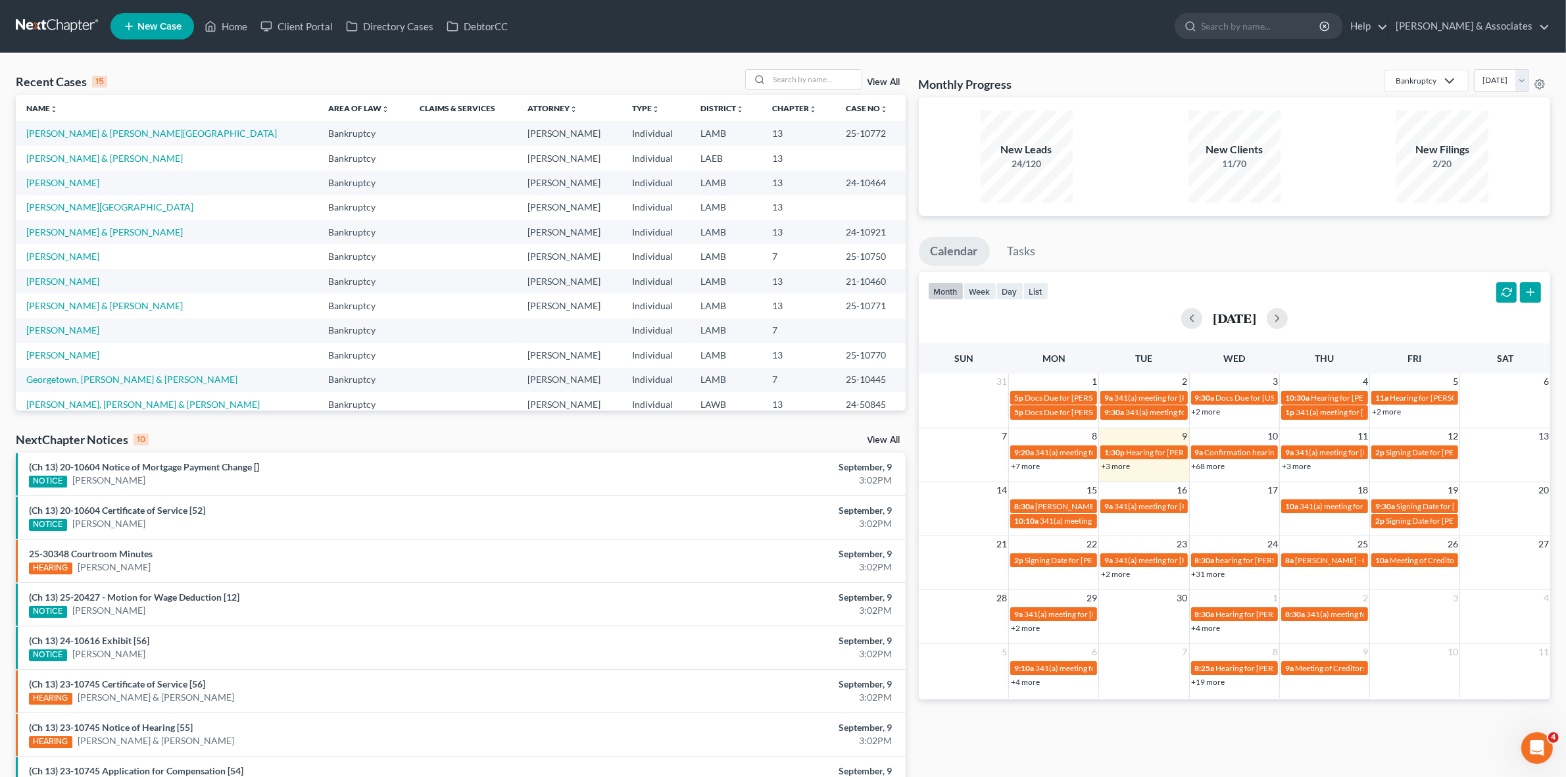
click at [912, 447] on div "Monthly Progress Bankruptcy Bankruptcy Business Formation and Planning Collecti…" at bounding box center [1234, 488] width 645 height 838
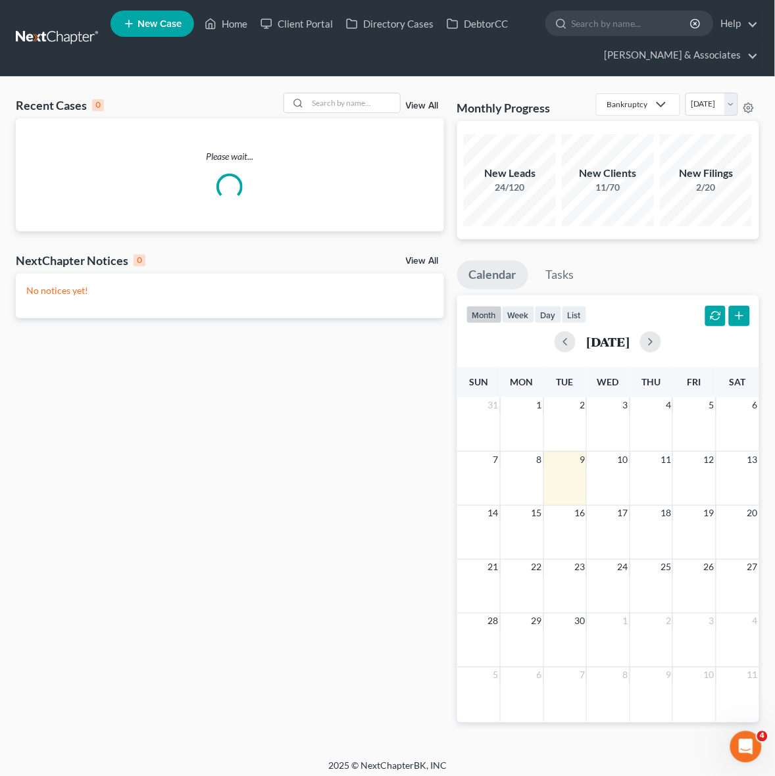
click at [337, 115] on div "Recent Cases 0 View All" at bounding box center [230, 106] width 428 height 26
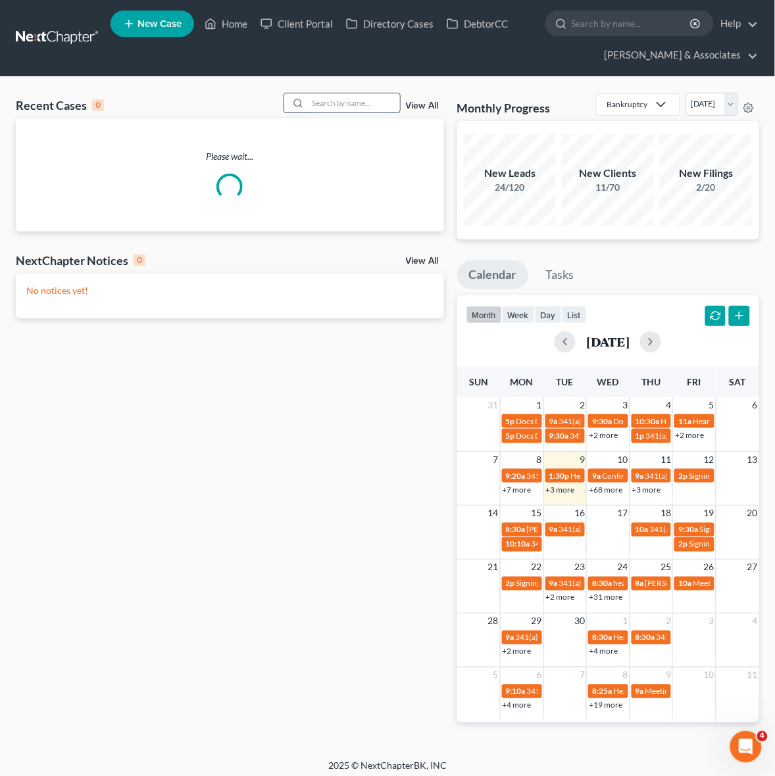
click at [337, 109] on input "search" at bounding box center [354, 102] width 92 height 19
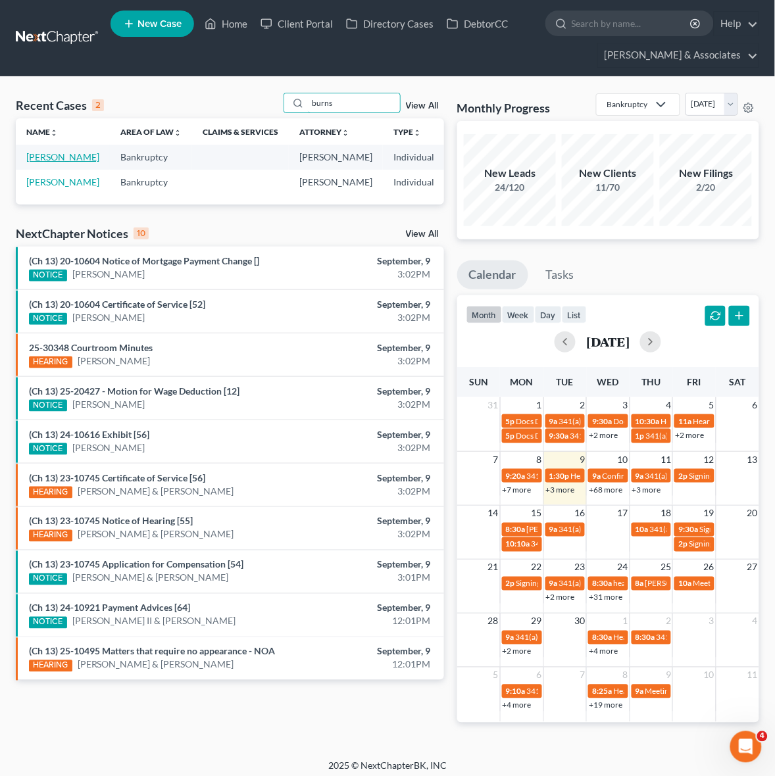
type input "burns"
click at [38, 162] on link "[PERSON_NAME]" at bounding box center [62, 156] width 73 height 11
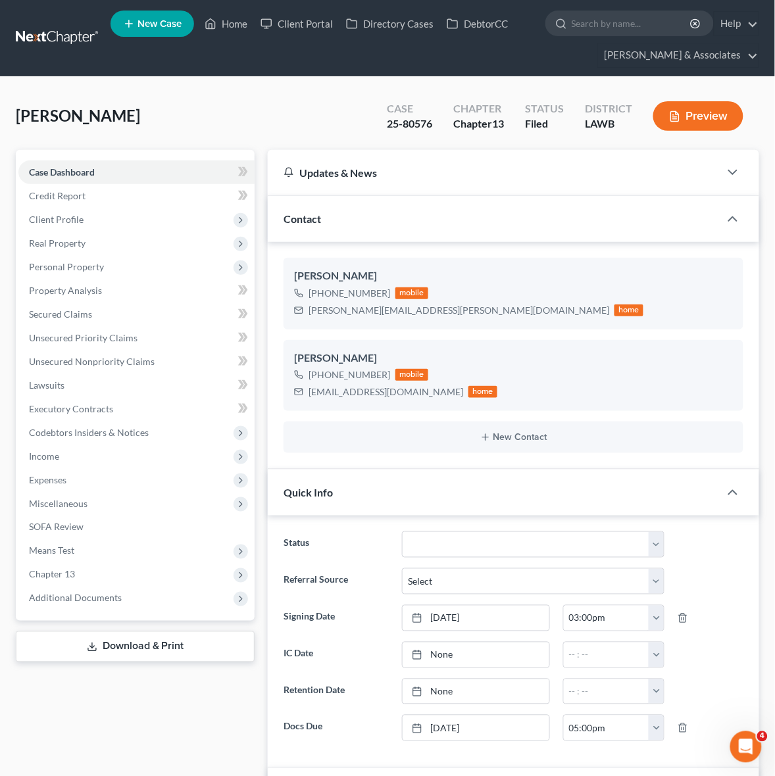
scroll to position [987, 0]
drag, startPoint x: 319, startPoint y: 376, endPoint x: 386, endPoint y: 376, distance: 67.1
click at [386, 376] on div "[PHONE_NUMBER] mobile" at bounding box center [395, 374] width 203 height 17
copy div "[PHONE_NUMBER]"
click at [352, 389] on div "[EMAIL_ADDRESS][DOMAIN_NAME]" at bounding box center [386, 391] width 155 height 13
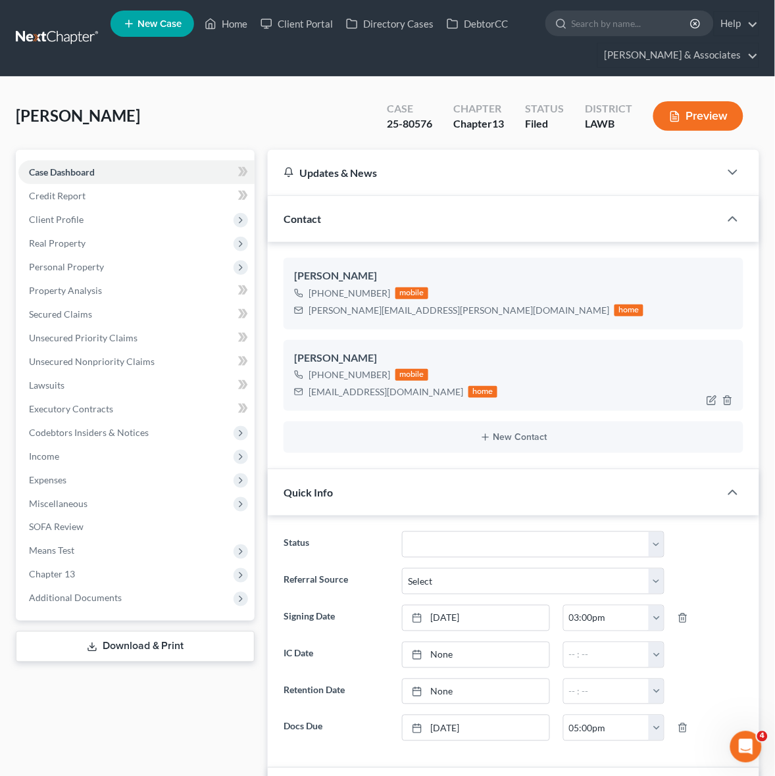
click at [351, 389] on div "[EMAIL_ADDRESS][DOMAIN_NAME]" at bounding box center [386, 391] width 155 height 13
click at [349, 389] on div "[EMAIL_ADDRESS][DOMAIN_NAME]" at bounding box center [386, 391] width 155 height 13
drag, startPoint x: 403, startPoint y: 389, endPoint x: 310, endPoint y: 393, distance: 92.9
click at [310, 393] on div "[EMAIL_ADDRESS][DOMAIN_NAME]" at bounding box center [386, 391] width 155 height 13
copy div "[EMAIL_ADDRESS][DOMAIN_NAME]"
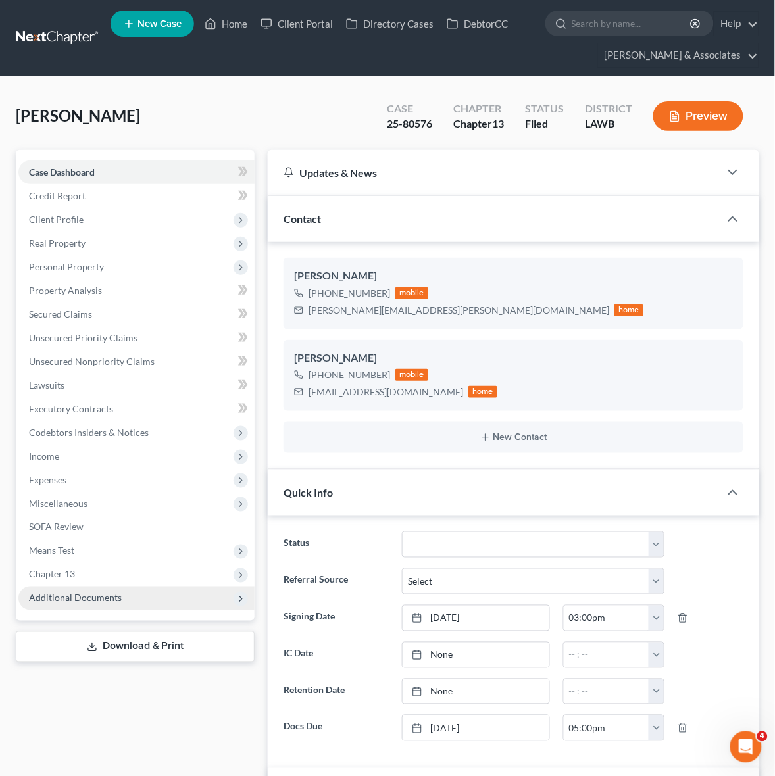
click at [126, 601] on span "Additional Documents" at bounding box center [136, 599] width 236 height 24
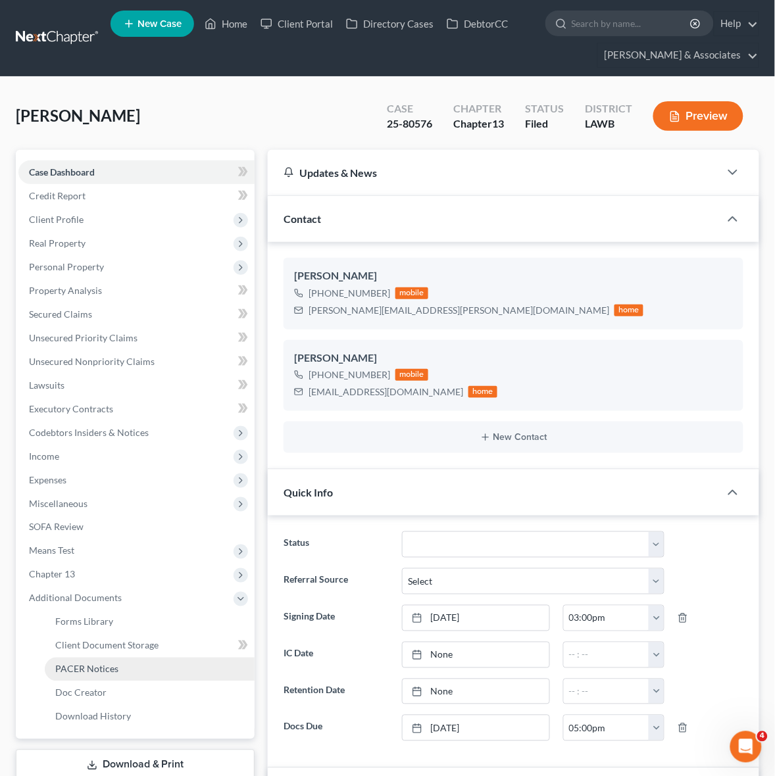
click at [166, 673] on link "PACER Notices" at bounding box center [150, 670] width 210 height 24
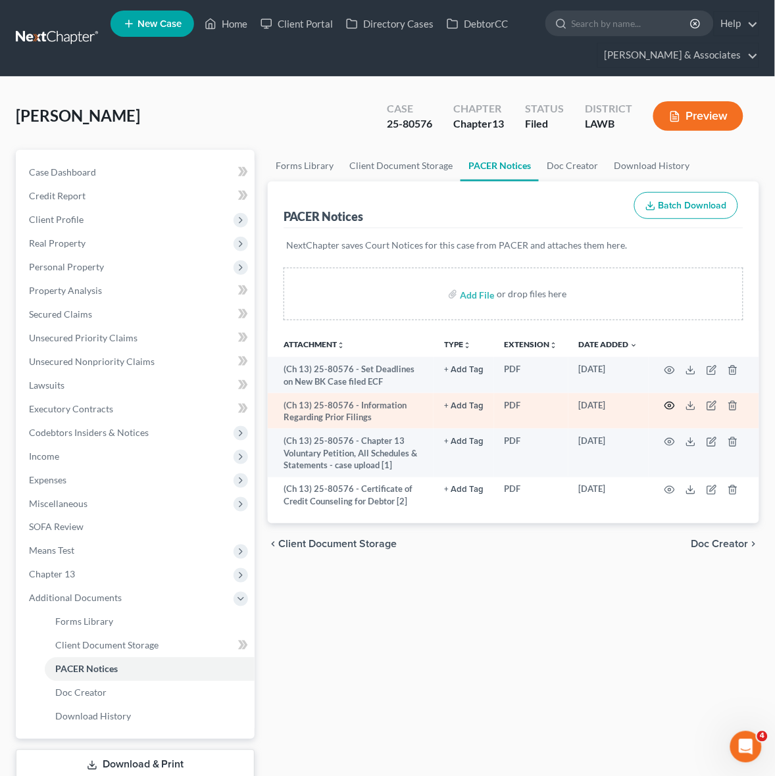
click at [669, 410] on icon "button" at bounding box center [669, 406] width 11 height 11
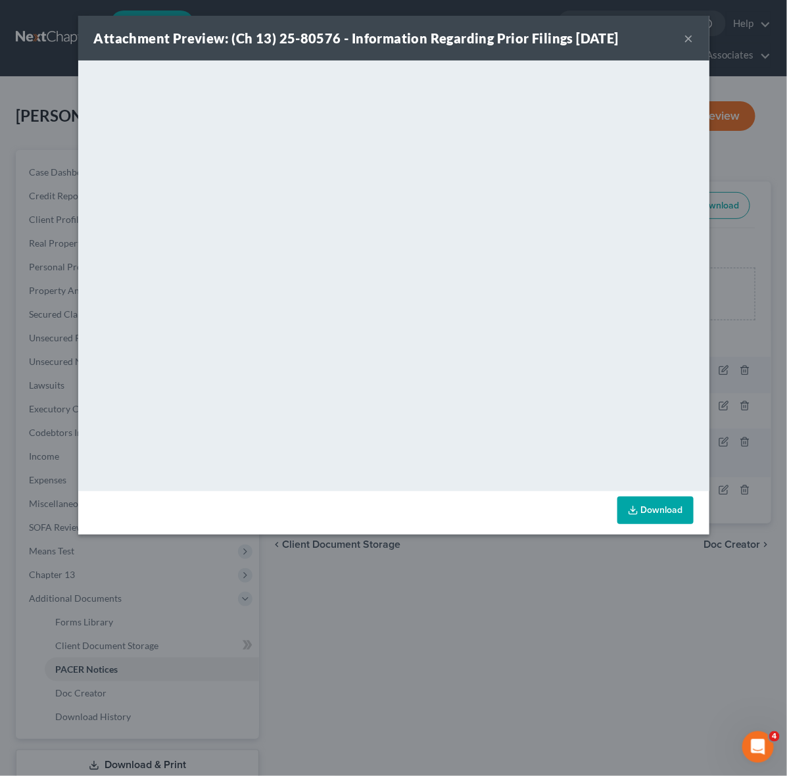
click at [577, 636] on div "Attachment Preview: (Ch 13) 25-80576 - Information Regarding Prior Filings 09/0…" at bounding box center [393, 388] width 787 height 776
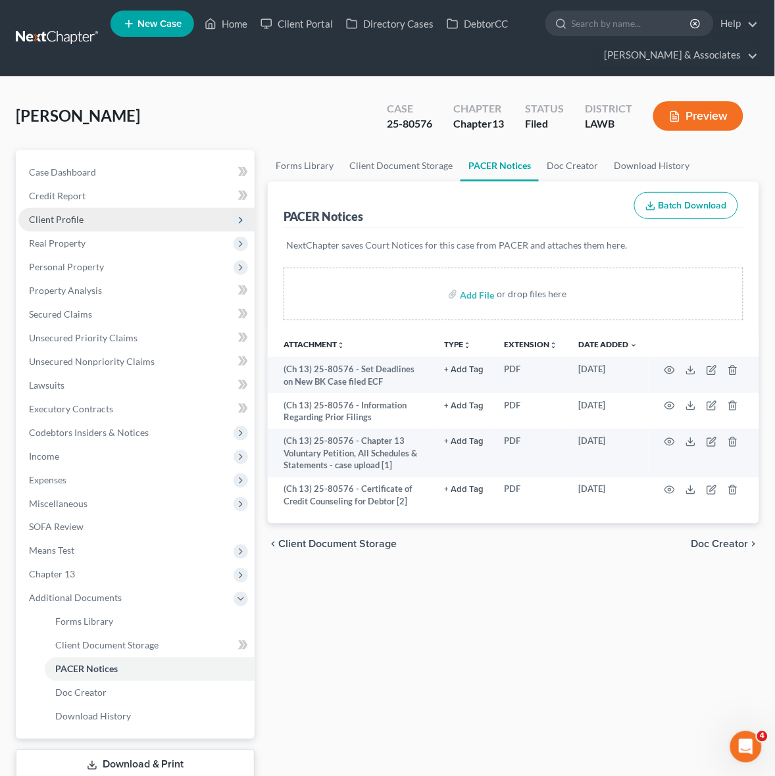
click at [103, 217] on span "Client Profile" at bounding box center [136, 220] width 236 height 24
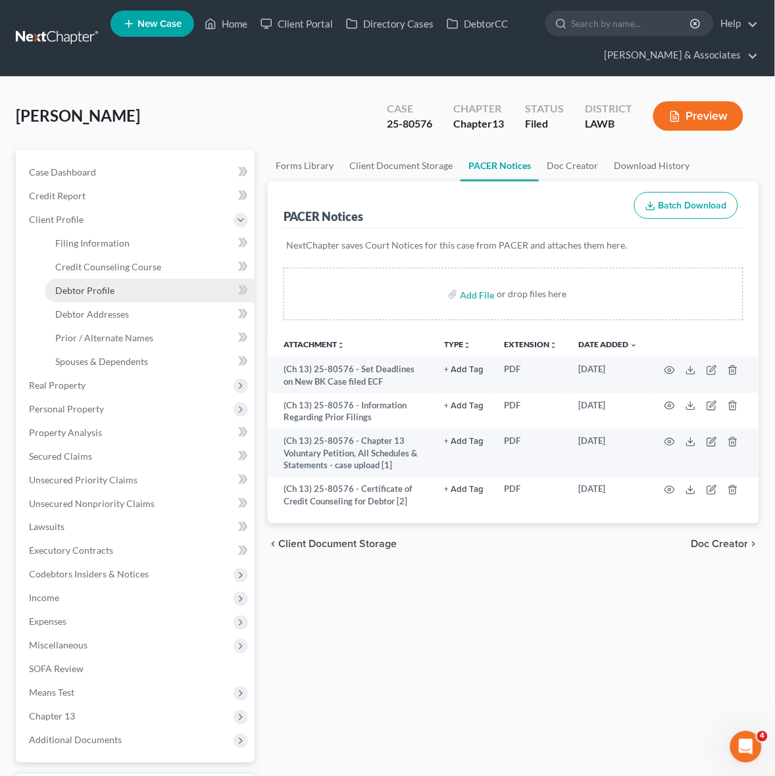
click at [114, 287] on link "Debtor Profile" at bounding box center [150, 291] width 210 height 24
select select "0"
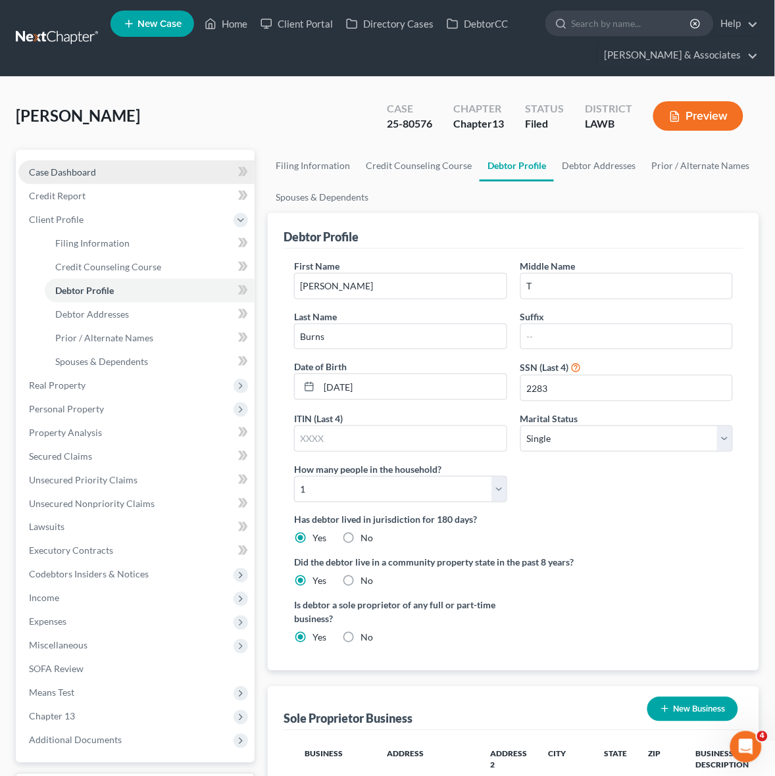
click at [186, 171] on link "Case Dashboard" at bounding box center [136, 173] width 236 height 24
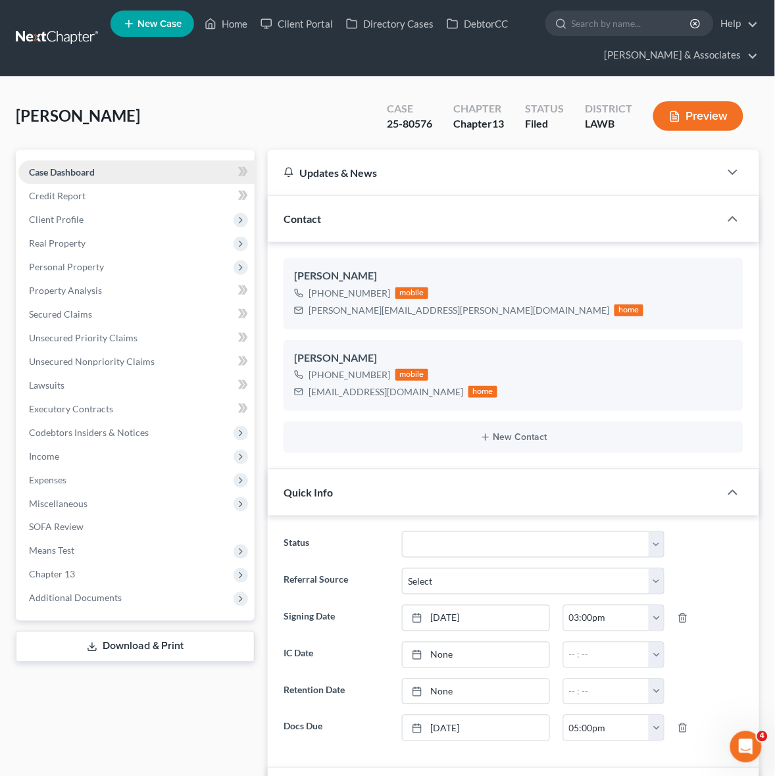
scroll to position [987, 0]
drag, startPoint x: 323, startPoint y: 376, endPoint x: 392, endPoint y: 382, distance: 69.4
click at [392, 382] on div "+1 (318) 437-6373 mobile" at bounding box center [395, 374] width 203 height 17
copy div "318) 437-6373"
drag, startPoint x: 179, startPoint y: 124, endPoint x: 172, endPoint y: 122, distance: 6.9
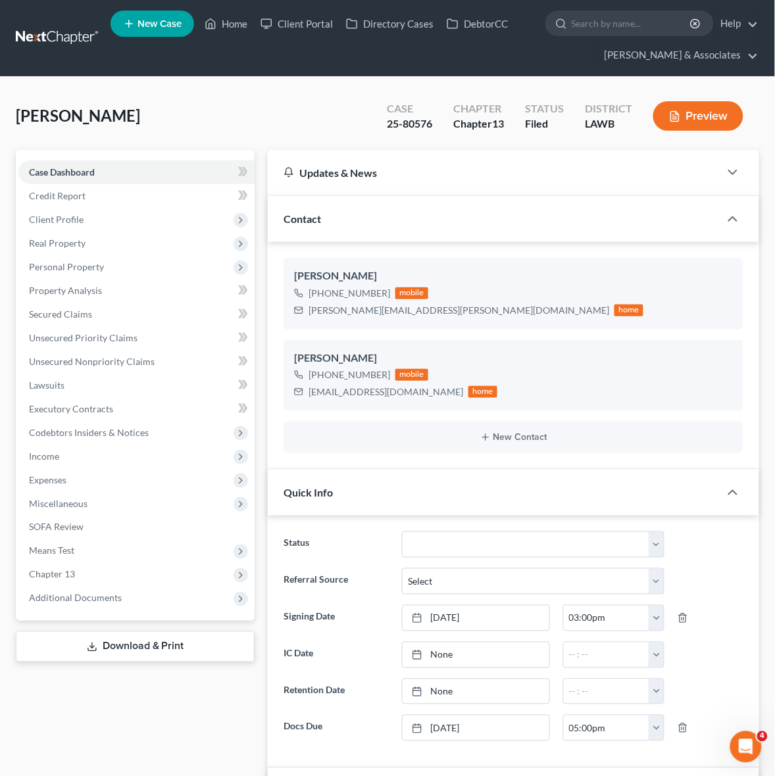
click at [172, 122] on div "Burns, Joyce Upgraded Case 25-80576 Chapter Chapter 13 Status Filed District LA…" at bounding box center [387, 121] width 743 height 57
click at [158, 582] on span "Chapter 13" at bounding box center [136, 575] width 236 height 24
click at [206, 622] on link "Chapter 13 Plan" at bounding box center [150, 622] width 210 height 24
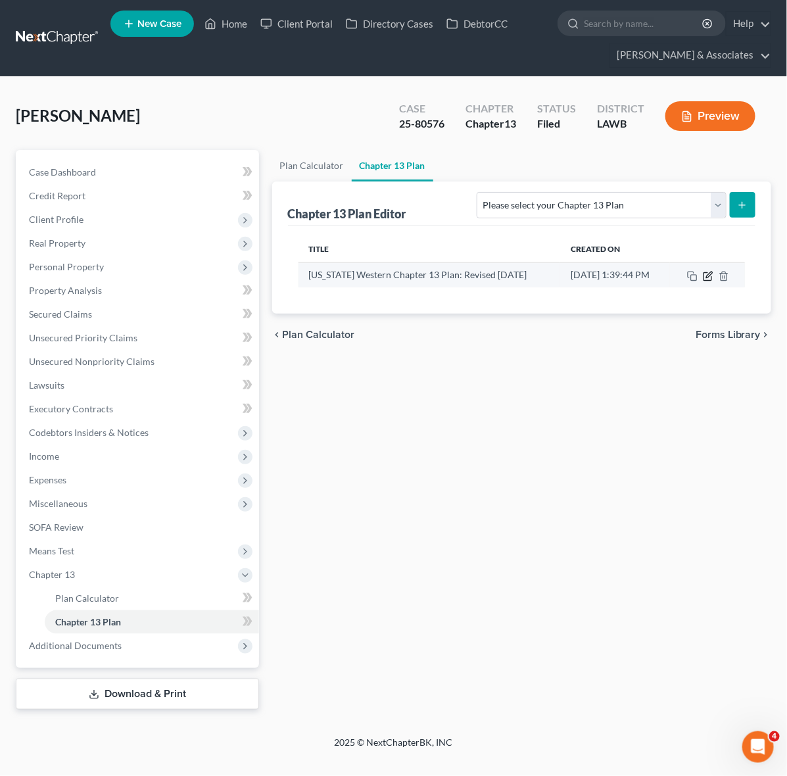
click at [706, 273] on icon "button" at bounding box center [708, 276] width 8 height 8
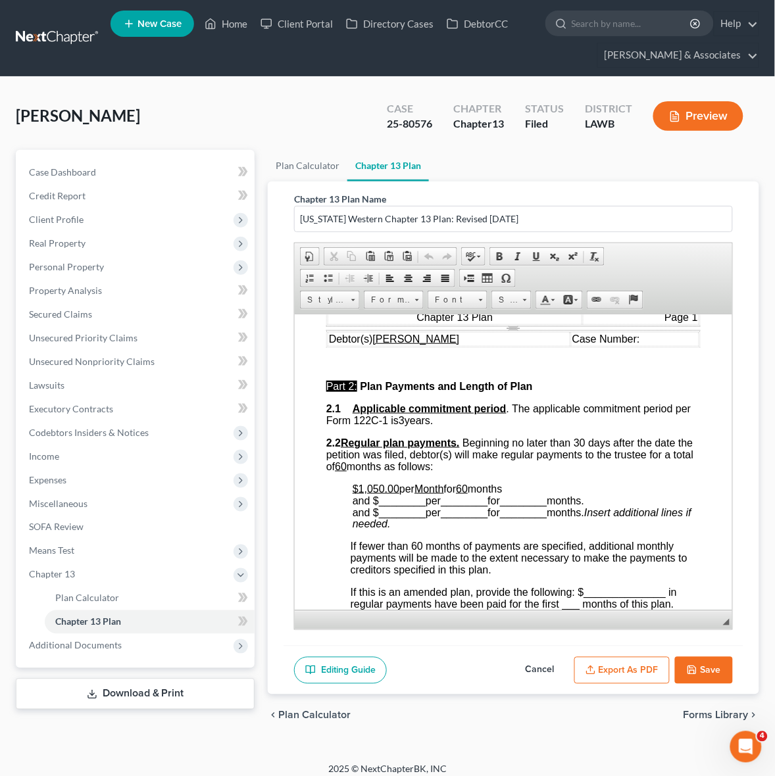
scroll to position [740, 0]
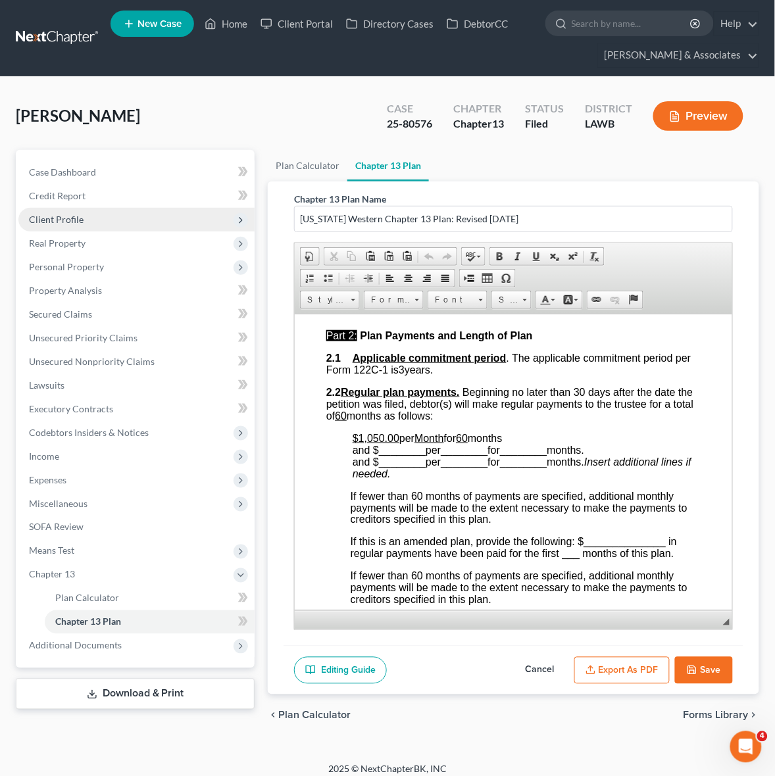
click at [146, 214] on span "Client Profile" at bounding box center [136, 220] width 236 height 24
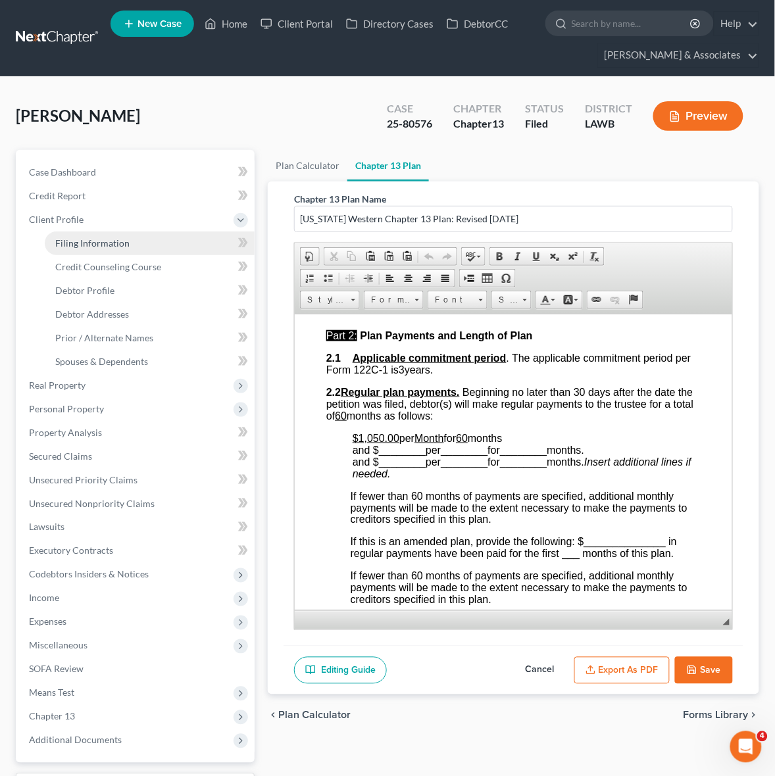
click at [159, 251] on link "Filing Information" at bounding box center [150, 244] width 210 height 24
select select "1"
select select "0"
select select "3"
select select "19"
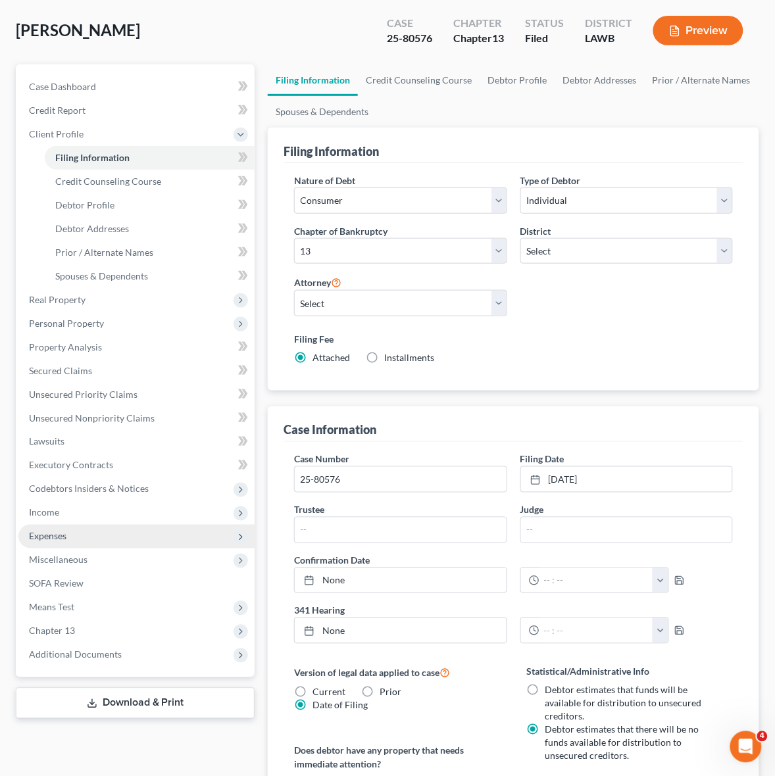
scroll to position [164, 0]
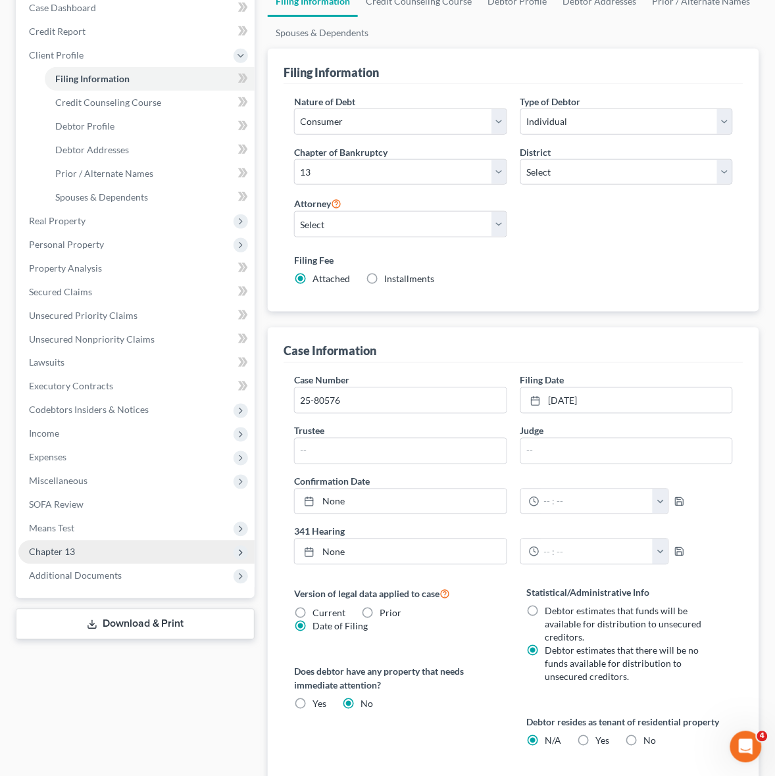
click at [149, 549] on span "Chapter 13" at bounding box center [136, 553] width 236 height 24
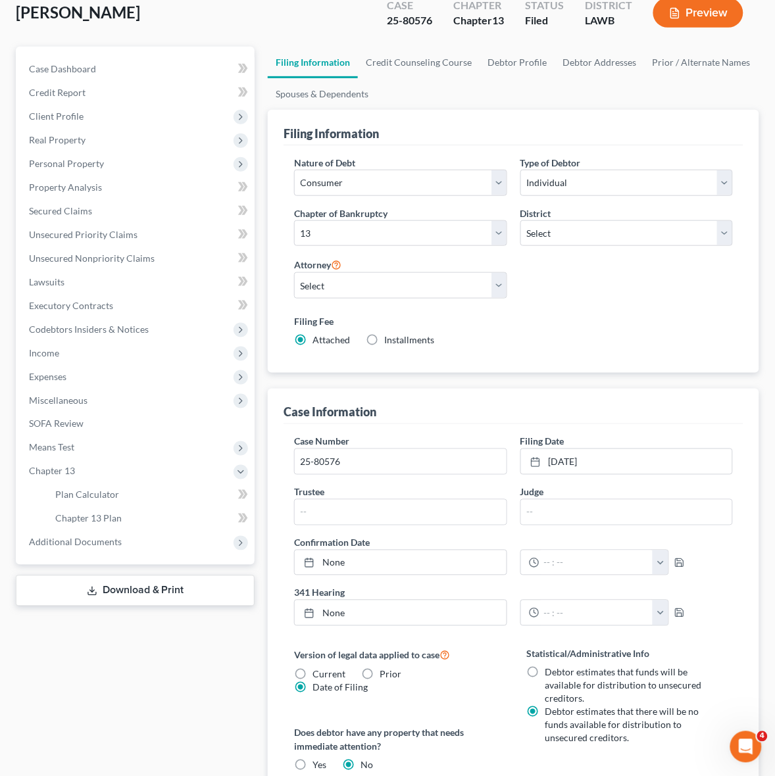
scroll to position [0, 0]
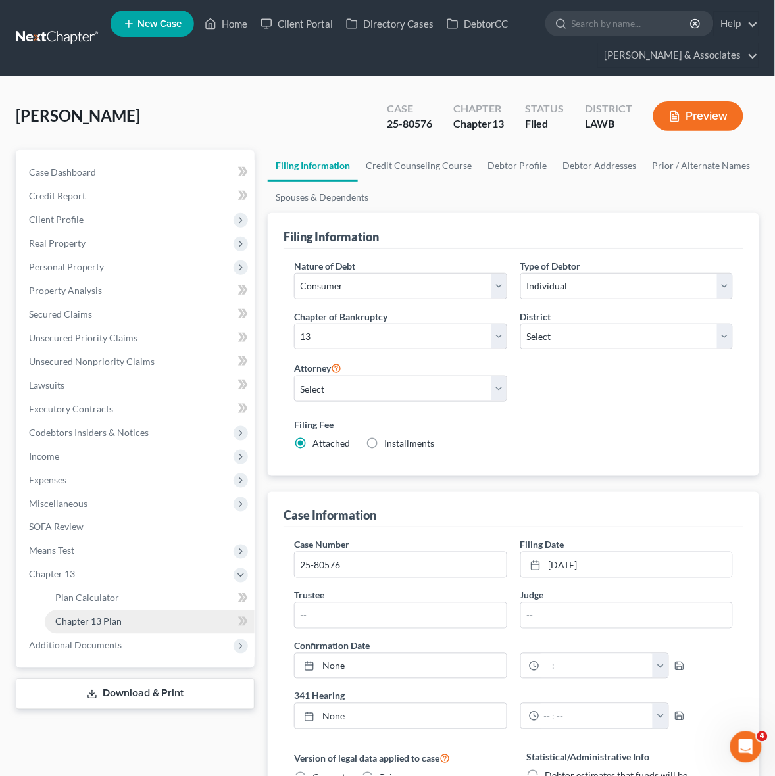
click at [214, 626] on link "Chapter 13 Plan" at bounding box center [150, 622] width 210 height 24
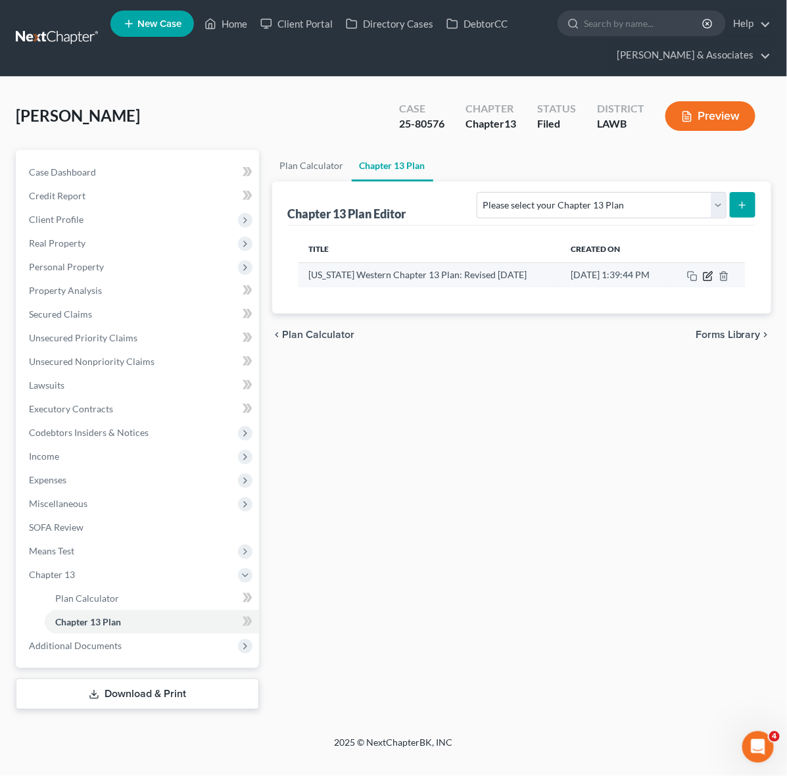
click at [706, 277] on icon "button" at bounding box center [708, 276] width 11 height 11
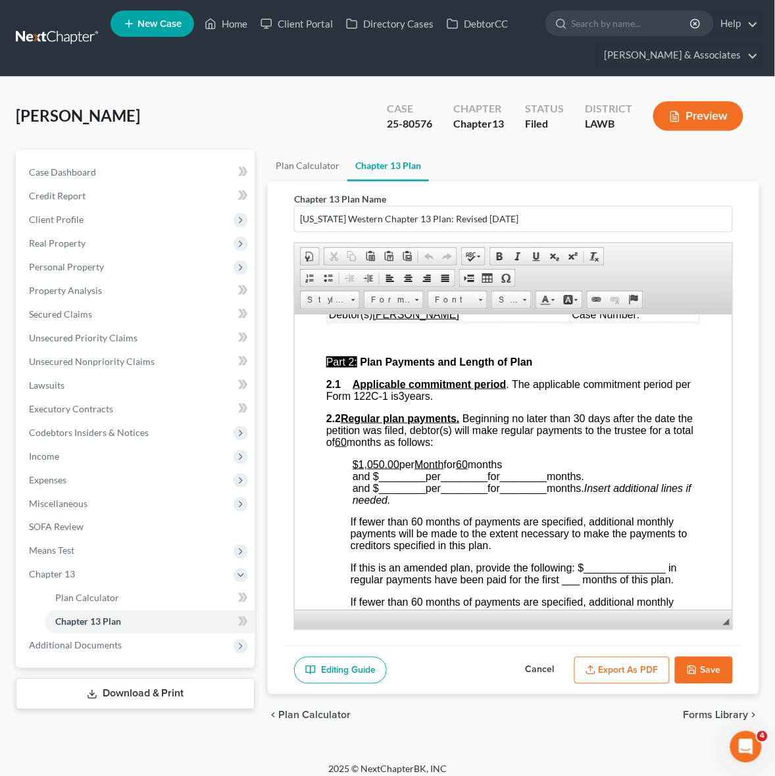
scroll to position [740, 0]
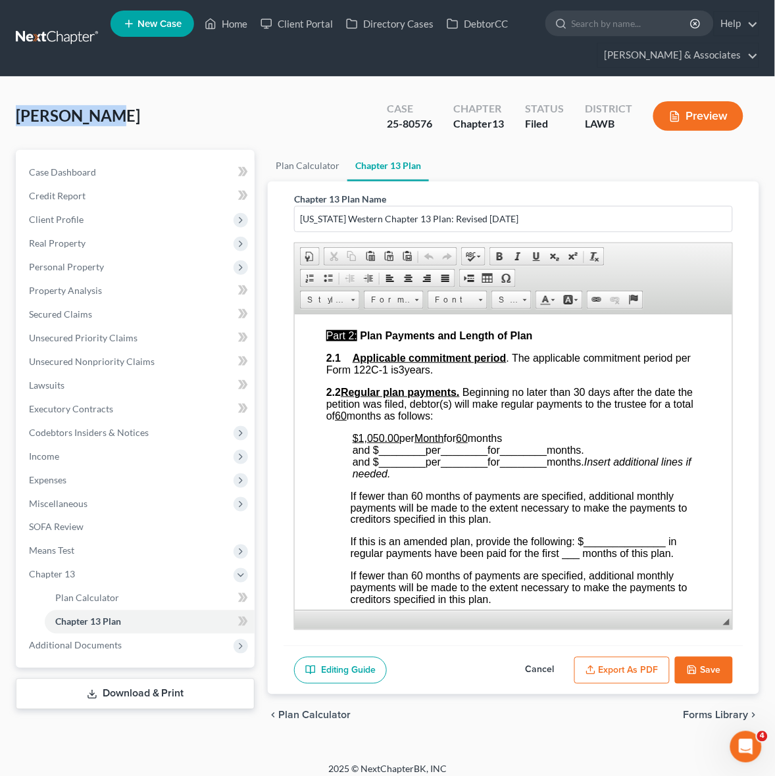
drag, startPoint x: 95, startPoint y: 116, endPoint x: 1, endPoint y: 125, distance: 94.5
click at [1, 125] on div "Burns, Joyce Upgraded Case 25-80576 Chapter Chapter 13 Status Filed District LA…" at bounding box center [387, 420] width 775 height 686
click at [58, 129] on div "Burns, Joyce Upgraded Case 25-80576 Chapter Chapter 13 Status Filed District LA…" at bounding box center [387, 121] width 743 height 57
click at [84, 122] on span "Burns, Joyce" at bounding box center [78, 115] width 124 height 19
click at [203, 112] on div "Burns, Joyce Upgraded Case 25-80576 Chapter Chapter 13 Status Filed District LA…" at bounding box center [387, 121] width 743 height 57
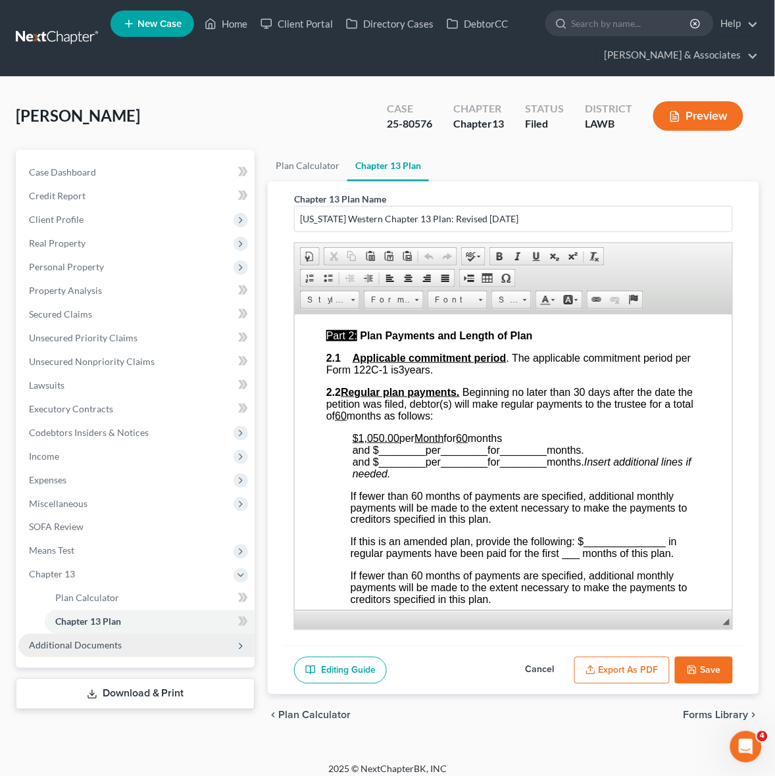
click at [181, 649] on span "Additional Documents" at bounding box center [136, 646] width 236 height 24
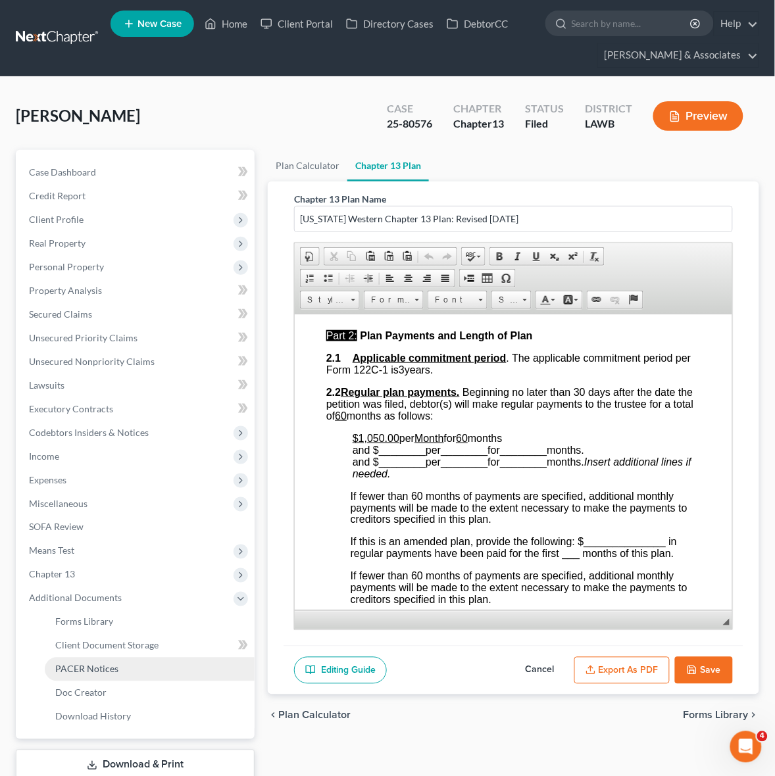
click at [168, 673] on link "PACER Notices" at bounding box center [150, 670] width 210 height 24
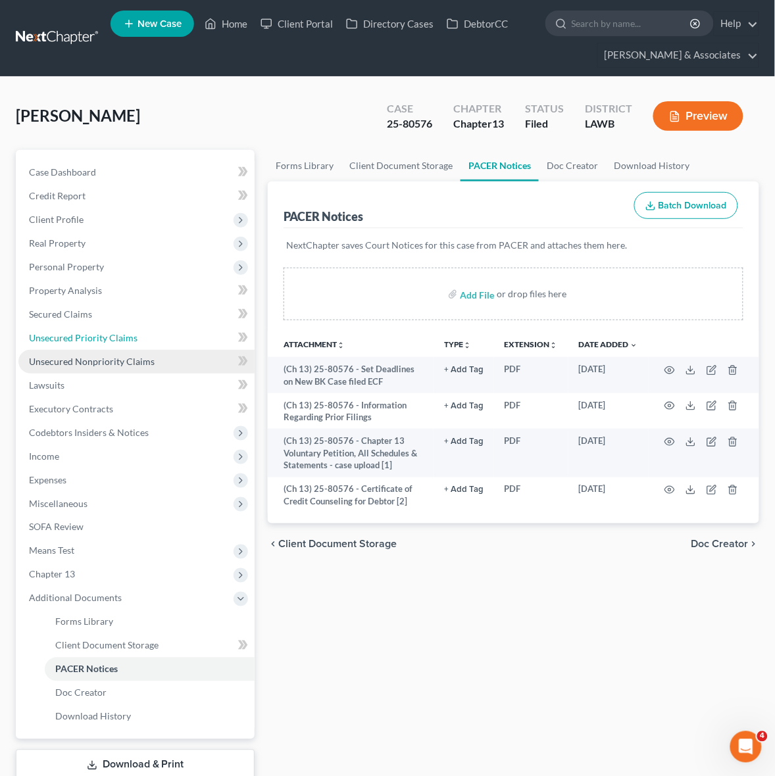
drag, startPoint x: 139, startPoint y: 347, endPoint x: 152, endPoint y: 352, distance: 14.2
click at [139, 347] on link "Unsecured Priority Claims" at bounding box center [136, 338] width 236 height 24
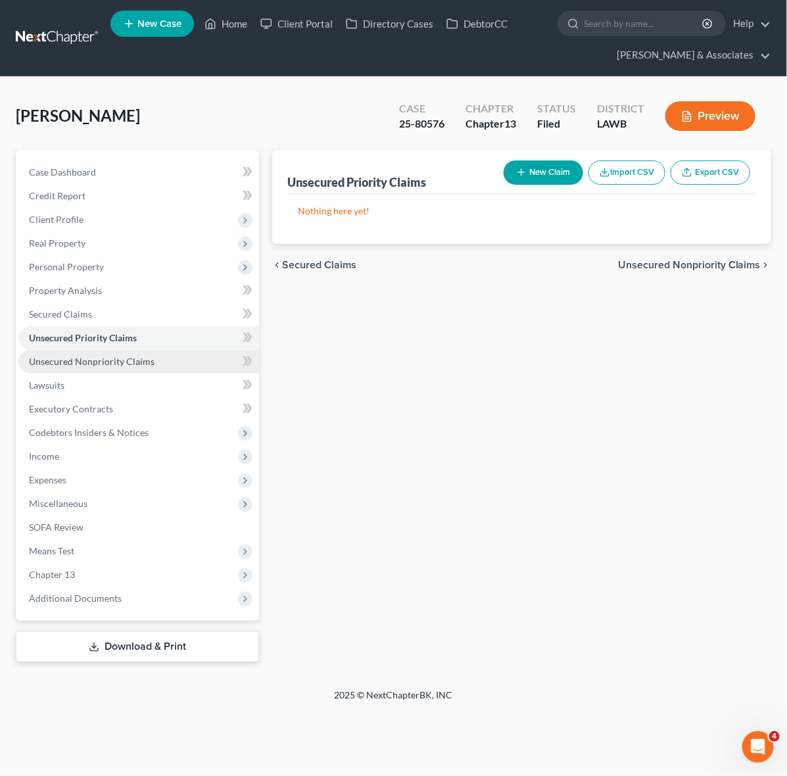
click at [165, 366] on link "Unsecured Nonpriority Claims" at bounding box center [138, 362] width 241 height 24
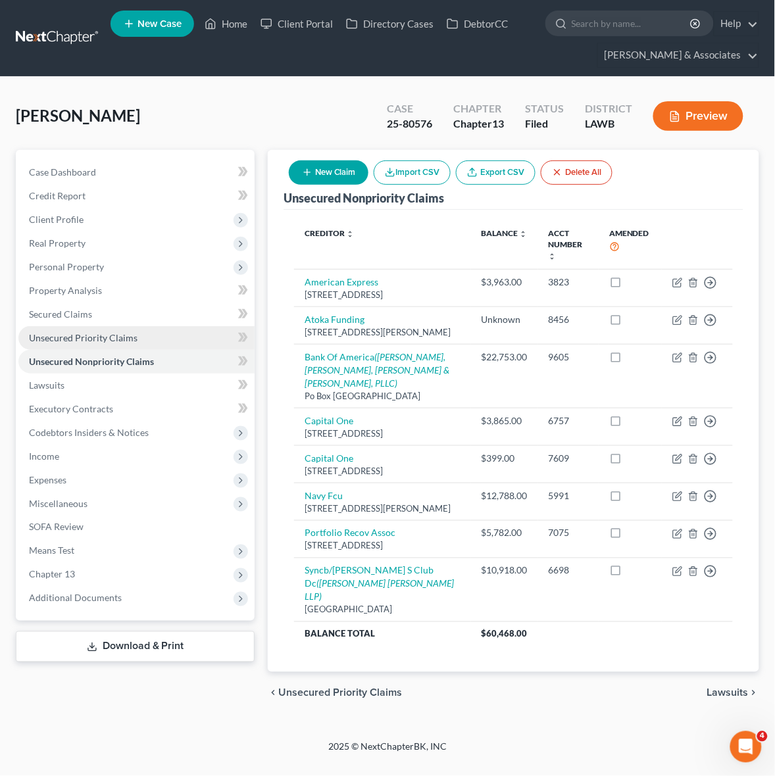
click at [139, 334] on link "Unsecured Priority Claims" at bounding box center [136, 338] width 236 height 24
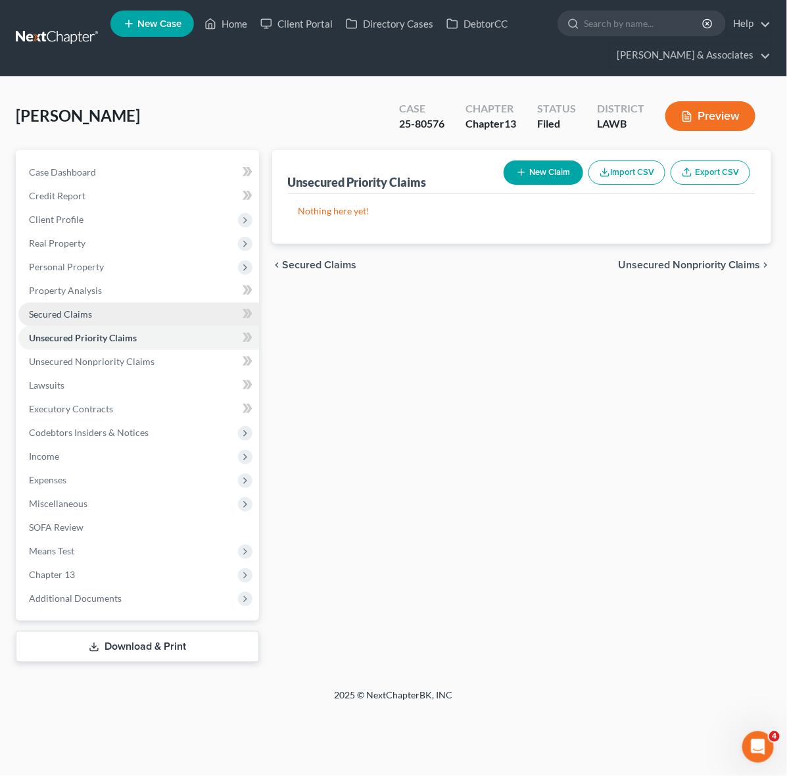
click at [133, 320] on link "Secured Claims" at bounding box center [138, 315] width 241 height 24
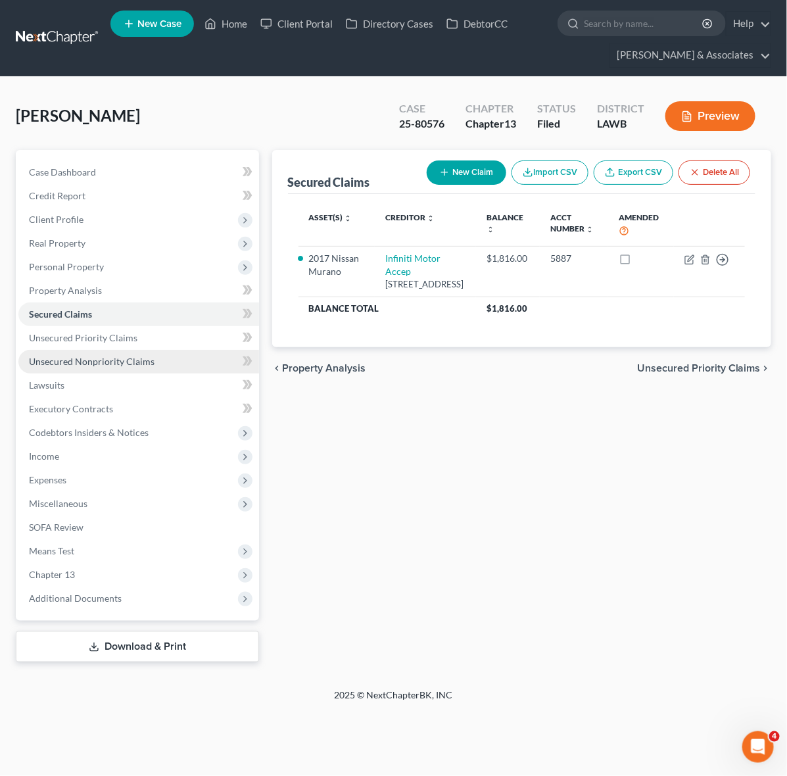
click at [116, 356] on span "Unsecured Nonpriority Claims" at bounding box center [92, 361] width 126 height 11
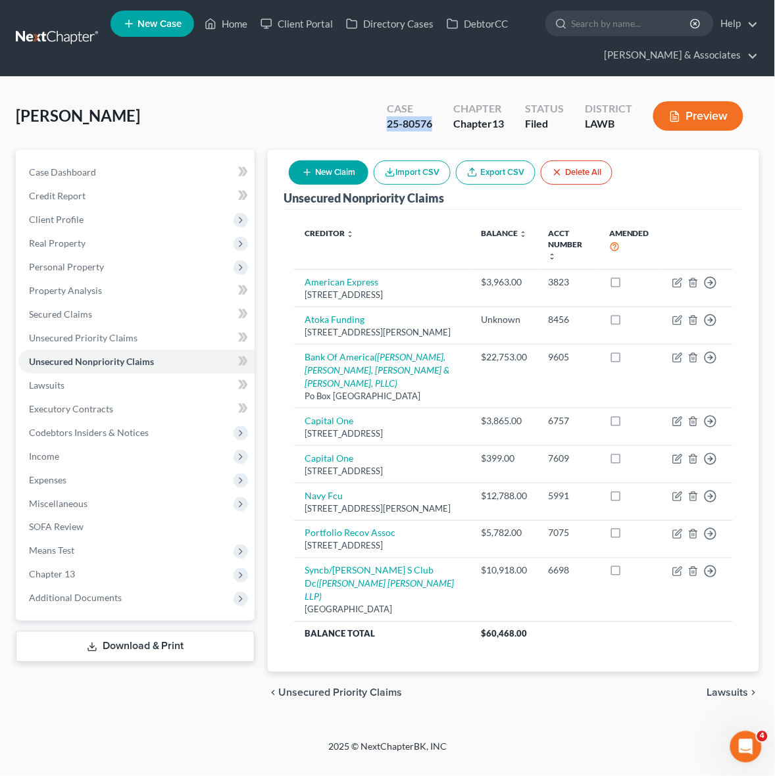
drag, startPoint x: 387, startPoint y: 119, endPoint x: 435, endPoint y: 129, distance: 49.0
click at [435, 129] on div "Case 25-80576" at bounding box center [409, 117] width 66 height 39
copy div "25-80576"
click at [123, 126] on div "Burns, Joyce Upgraded Case 25-80576 Chapter Chapter 13 Status Filed District LA…" at bounding box center [387, 121] width 743 height 57
click at [128, 457] on span "Income" at bounding box center [136, 457] width 236 height 24
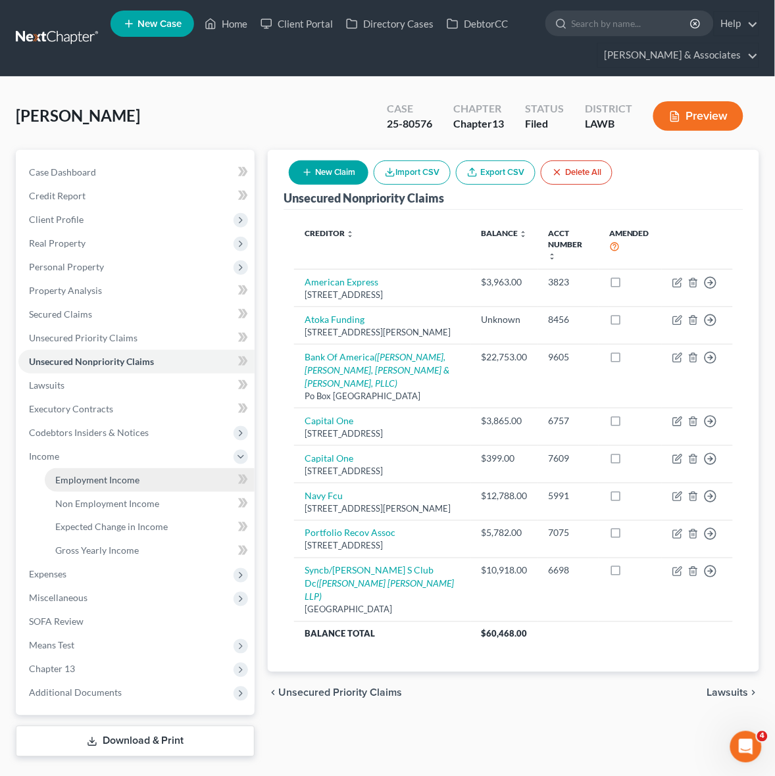
click at [128, 476] on span "Employment Income" at bounding box center [97, 479] width 84 height 11
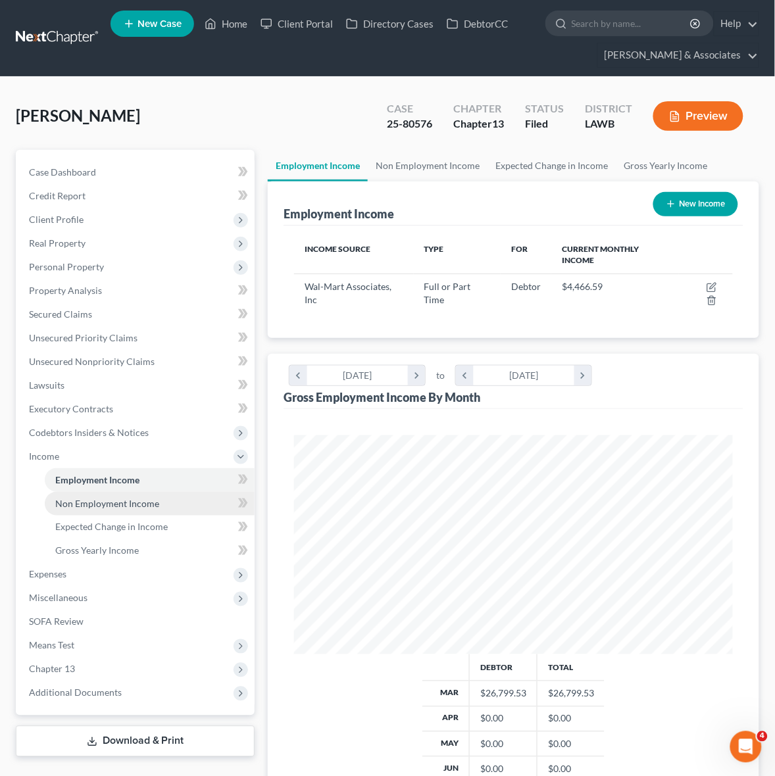
scroll to position [219, 465]
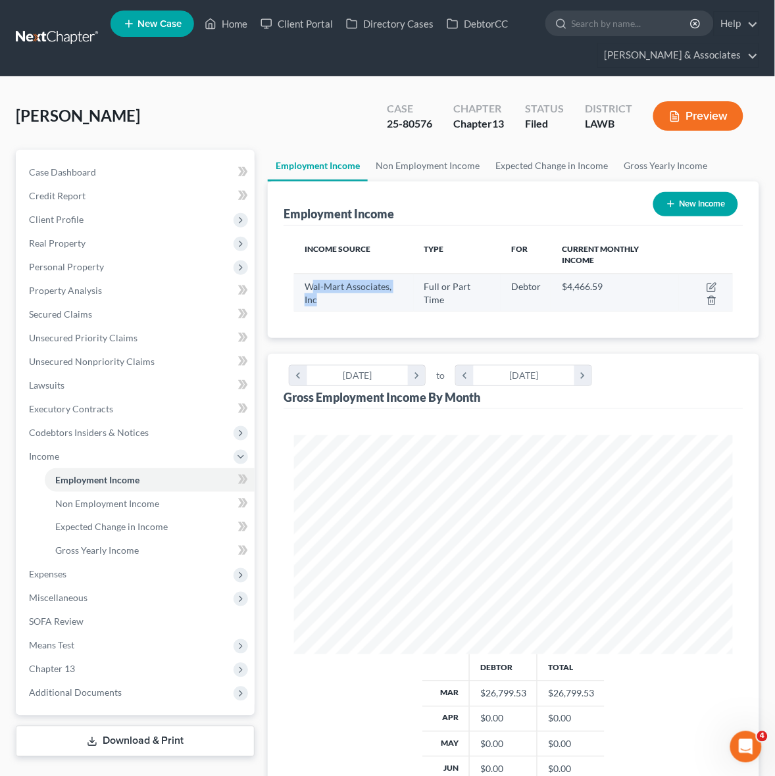
drag, startPoint x: 310, startPoint y: 284, endPoint x: 339, endPoint y: 301, distance: 33.1
click at [339, 299] on div "Wal-Mart Associates, Inc" at bounding box center [354, 293] width 98 height 26
click at [339, 305] on div "Wal-Mart Associates, Inc" at bounding box center [354, 293] width 98 height 26
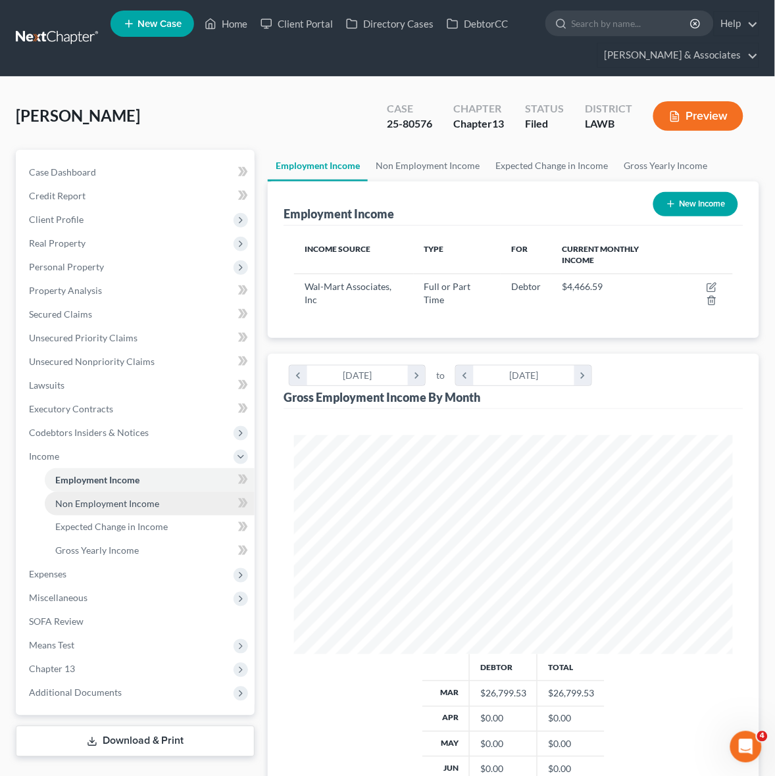
click at [161, 495] on link "Non Employment Income" at bounding box center [150, 504] width 210 height 24
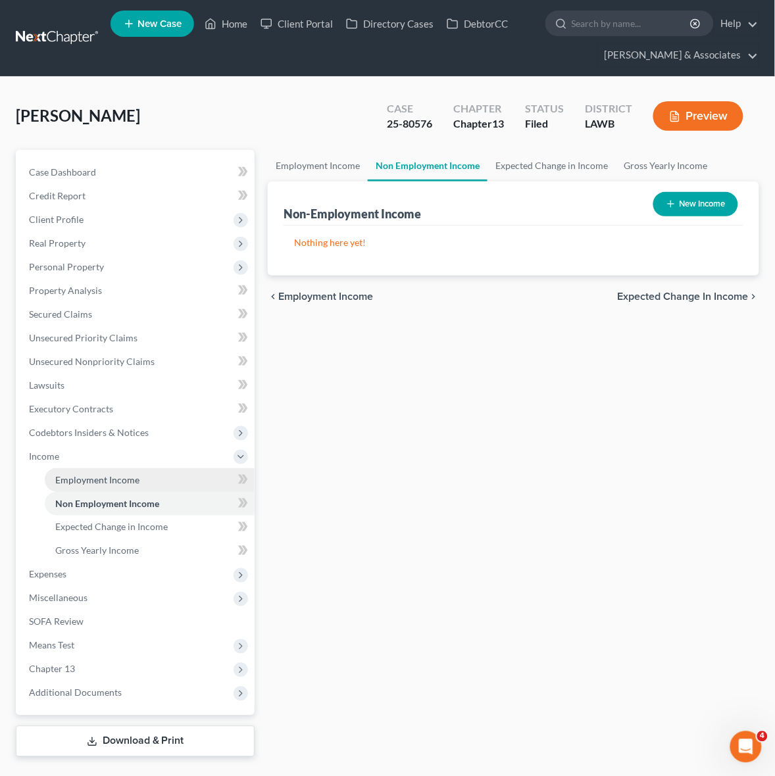
click at [157, 482] on link "Employment Income" at bounding box center [150, 480] width 210 height 24
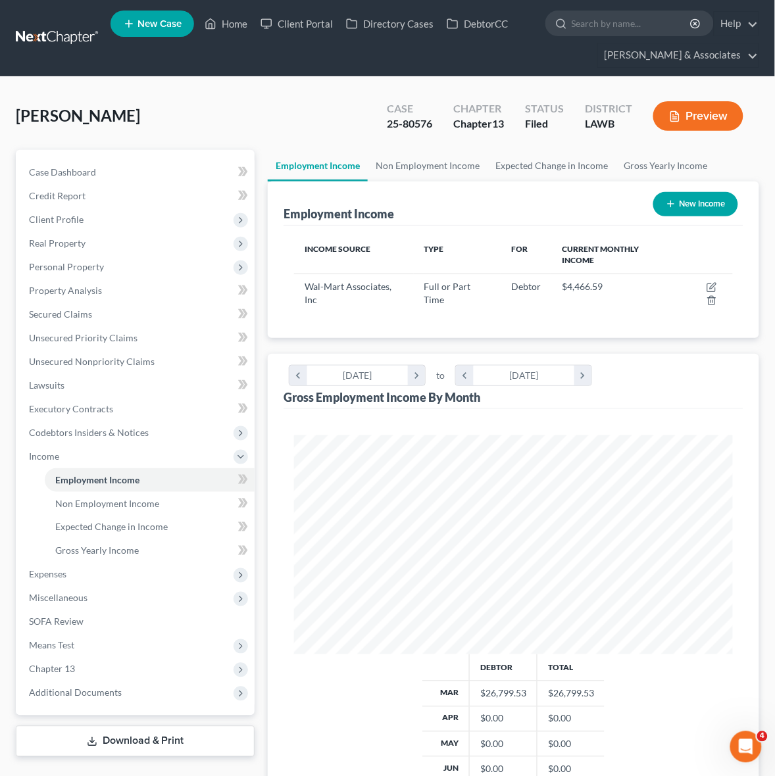
scroll to position [219, 465]
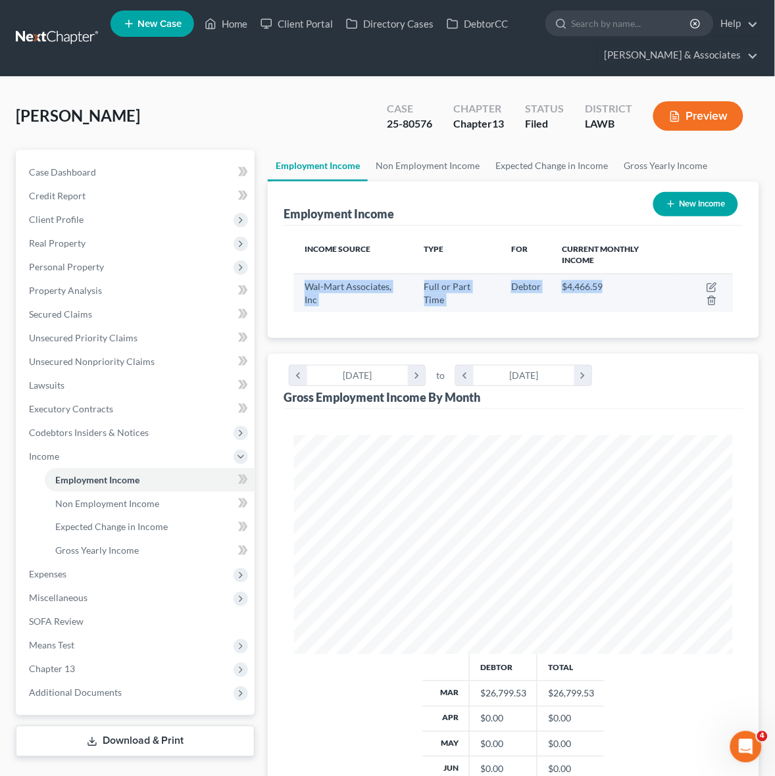
drag, startPoint x: 306, startPoint y: 288, endPoint x: 607, endPoint y: 291, distance: 301.3
click at [607, 291] on tr "Wal-Mart Associates, Inc Full or Part Time Debtor $4,466.59" at bounding box center [513, 293] width 439 height 38
click at [607, 291] on div "$4,466.59" at bounding box center [615, 286] width 107 height 13
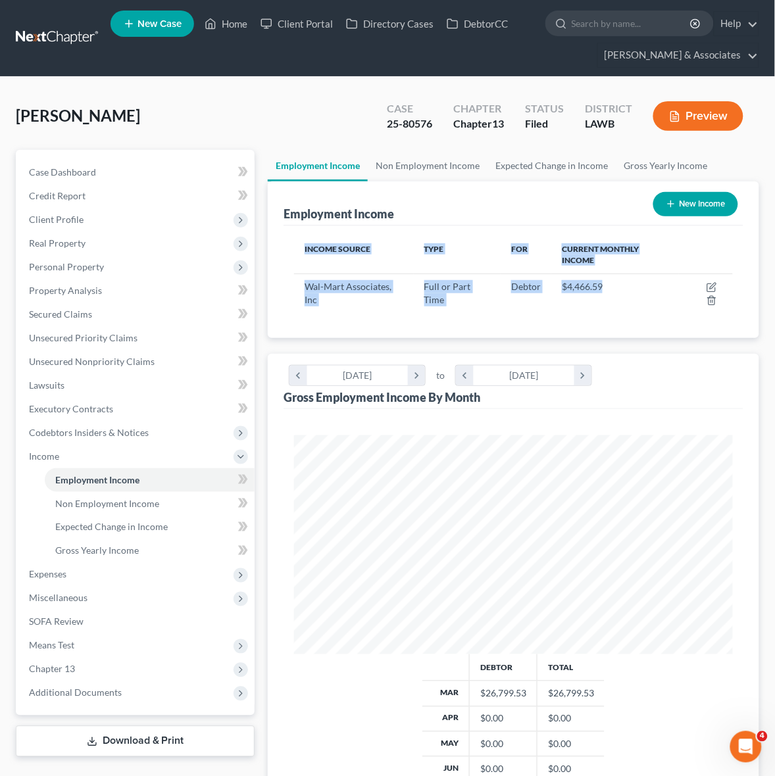
drag, startPoint x: 608, startPoint y: 287, endPoint x: 293, endPoint y: 290, distance: 315.8
click at [293, 290] on div "Income Source Type For Current Monthly Income Wal-Mart Associates, Inc Full or …" at bounding box center [514, 282] width 460 height 113
click at [316, 291] on div "Wal-Mart Associates, Inc" at bounding box center [354, 293] width 98 height 26
drag, startPoint x: 339, startPoint y: 301, endPoint x: 303, endPoint y: 264, distance: 52.1
click at [303, 264] on table "Income Source Type For Current Monthly Income Wal-Mart Associates, Inc Full or …" at bounding box center [513, 274] width 439 height 76
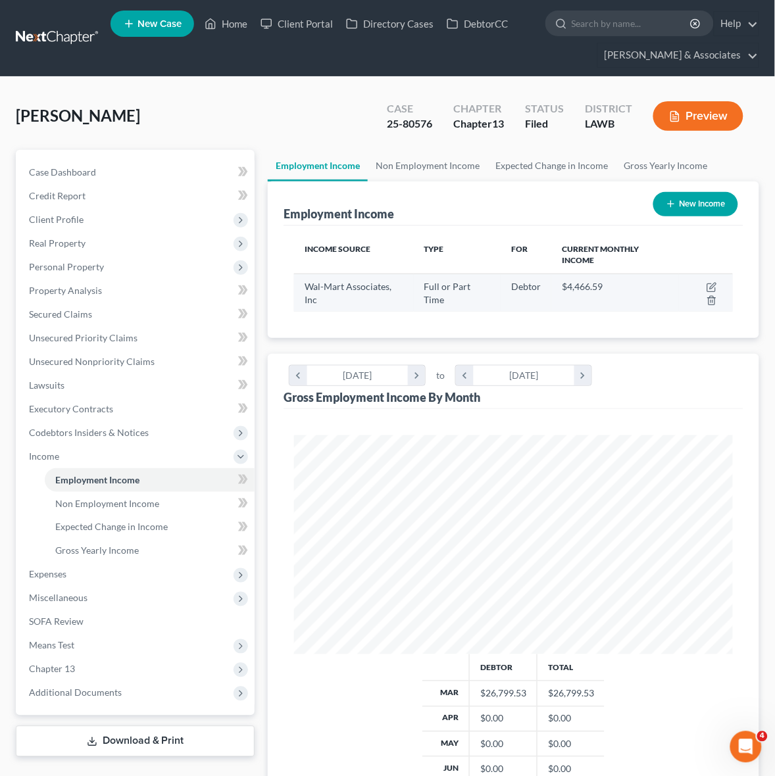
click at [487, 284] on div "Full or Part Time" at bounding box center [457, 293] width 66 height 26
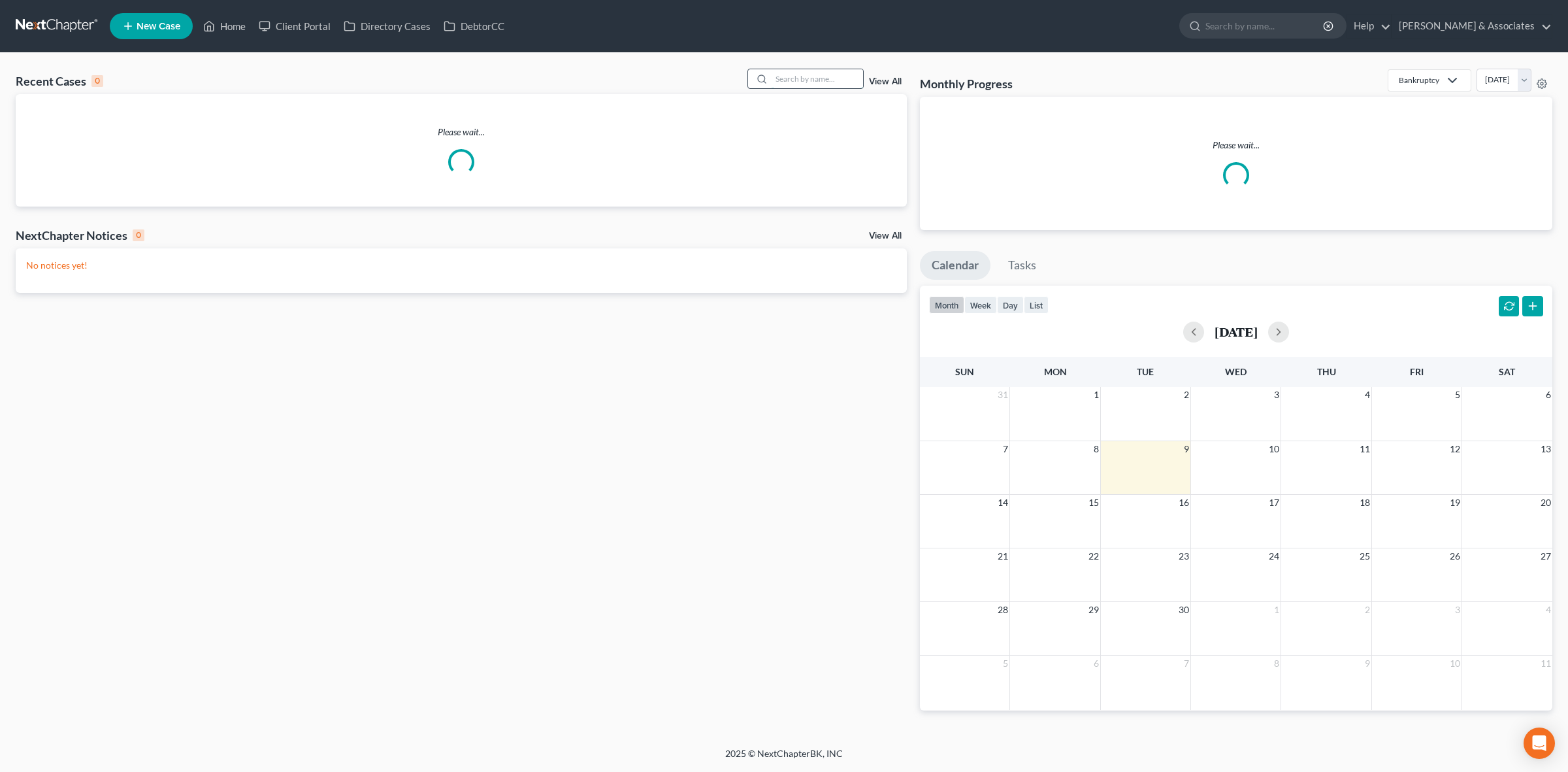
click at [779, 73] on input "search" at bounding box center [817, 78] width 91 height 19
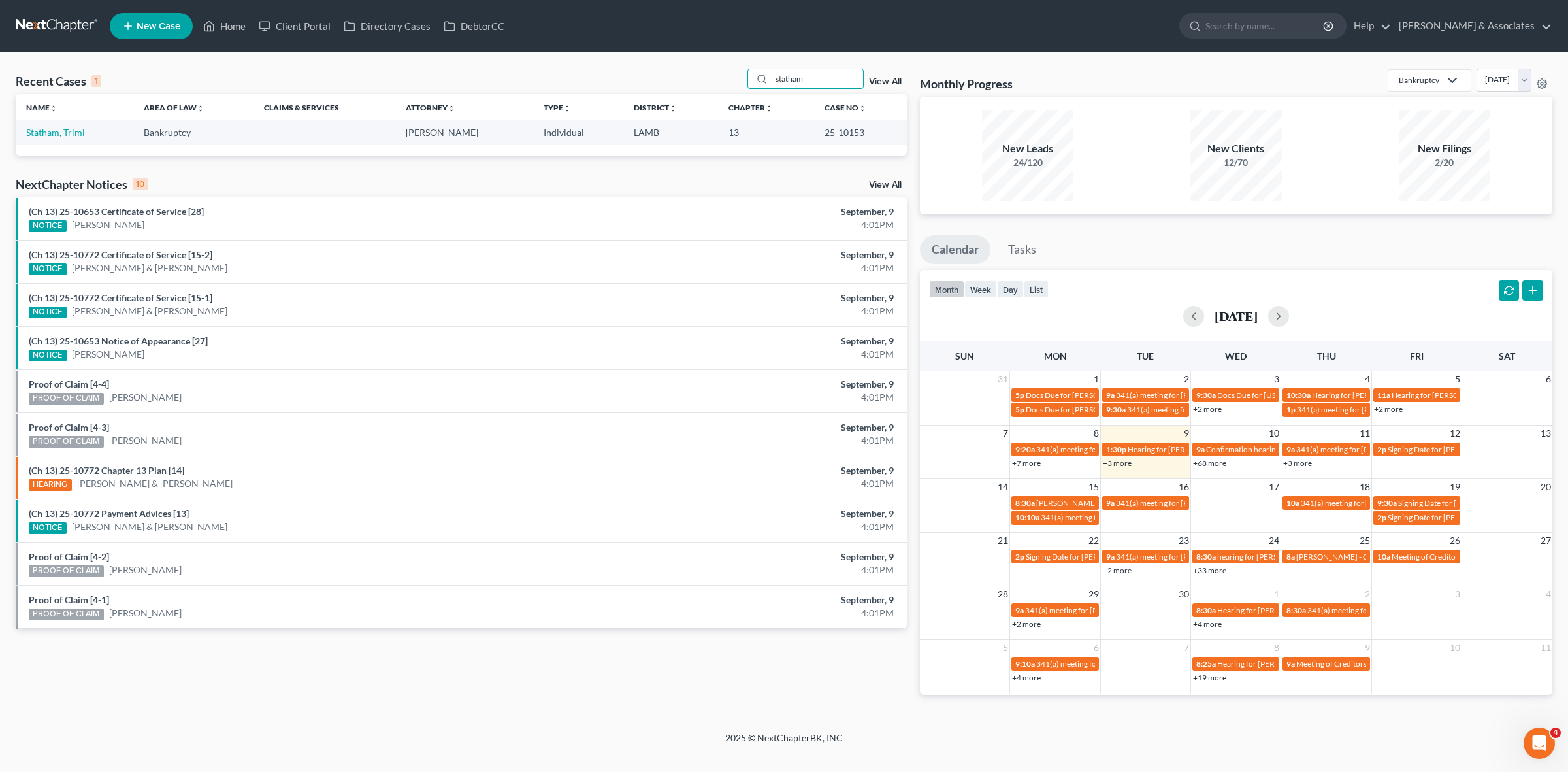
type input "statham"
click at [57, 127] on link "Statham, Trimi" at bounding box center [55, 132] width 59 height 11
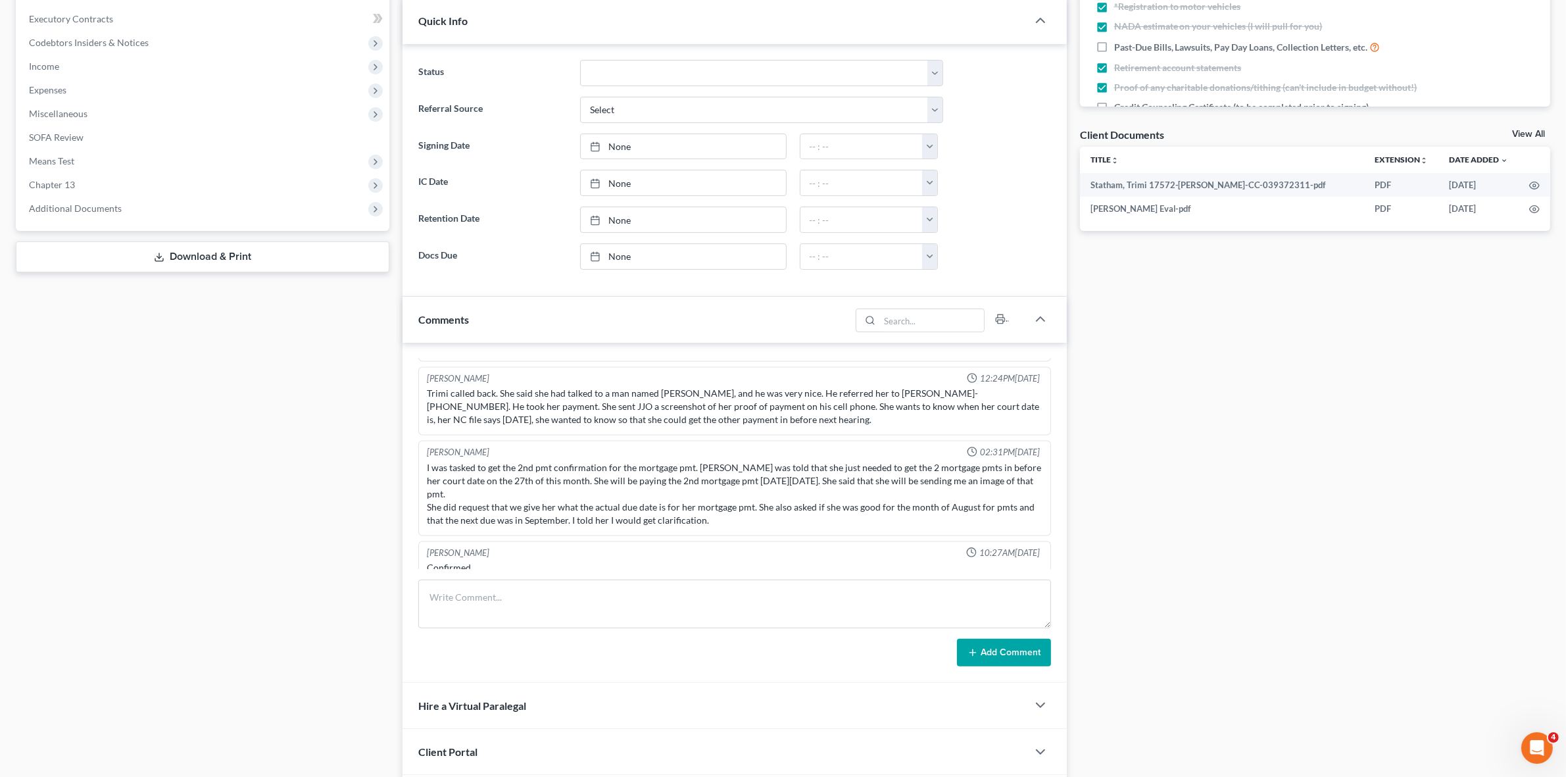
scroll to position [411, 0]
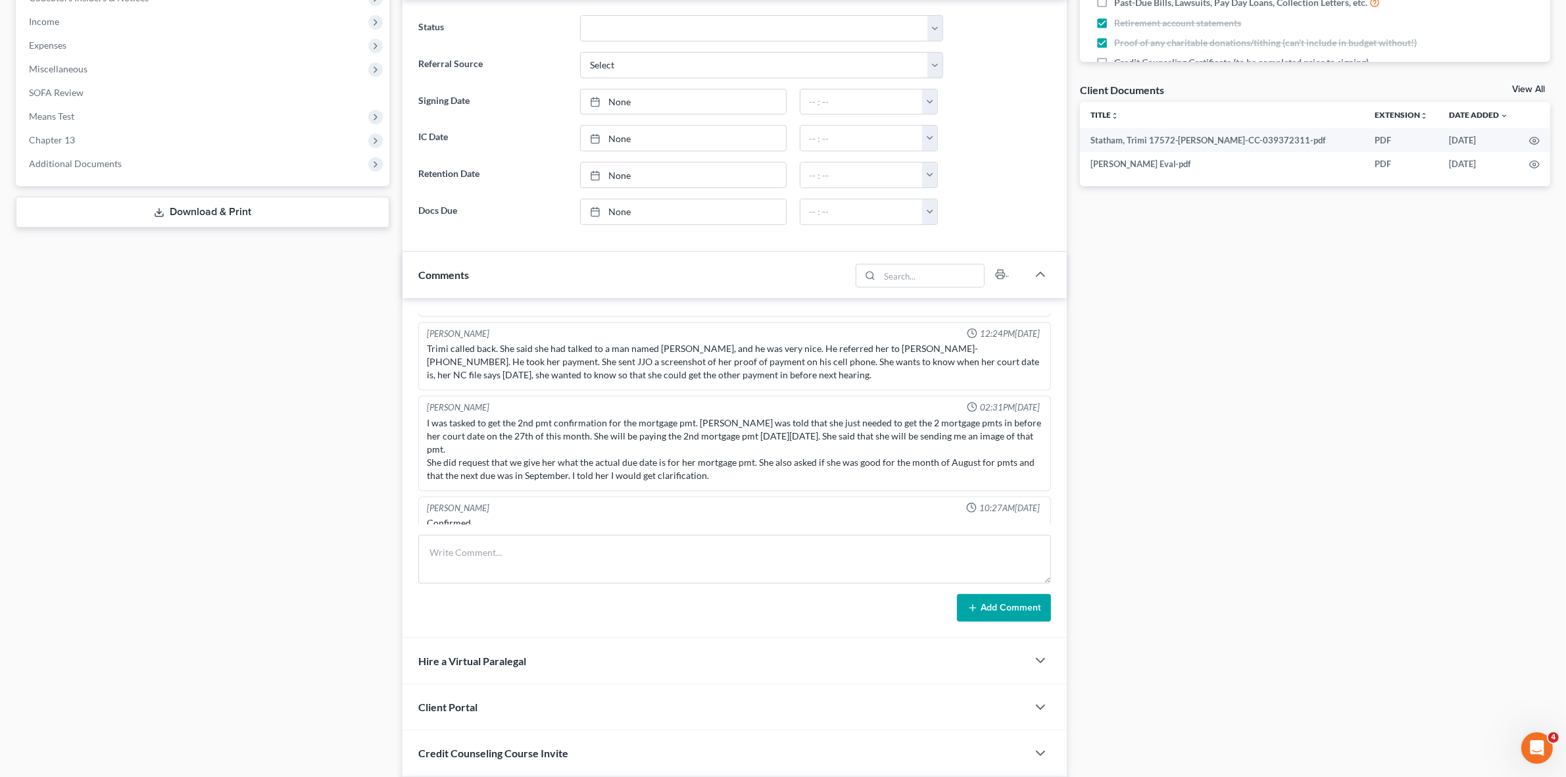
click at [481, 439] on div "I was tasked to get the 2nd pmt confirmation for the mortgage pmt. [PERSON_NAME…" at bounding box center [734, 450] width 615 height 66
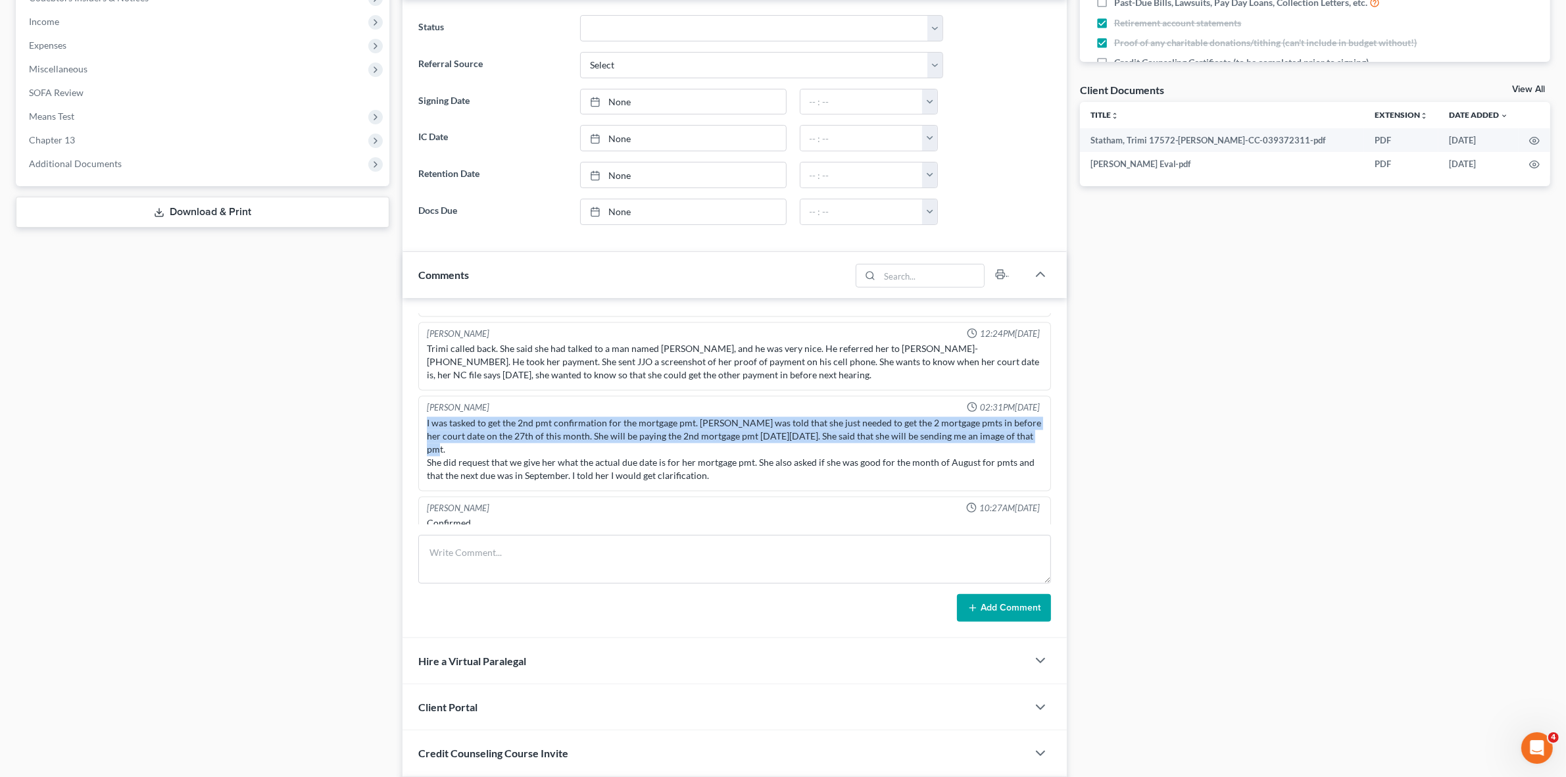
click at [481, 439] on div "I was tasked to get the 2nd pmt confirmation for the mortgage pmt. [PERSON_NAME…" at bounding box center [734, 450] width 615 height 66
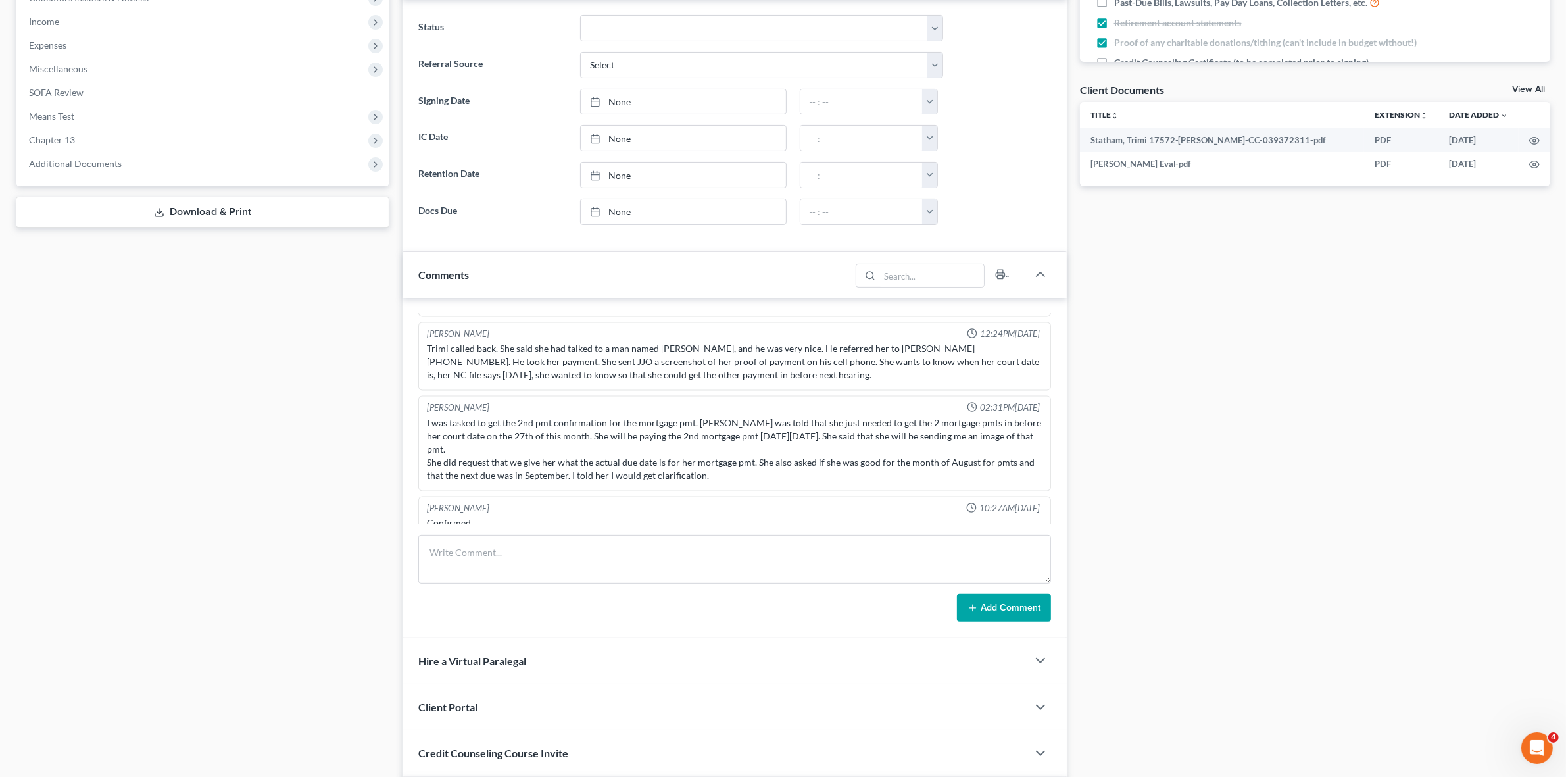
click at [531, 466] on div "I was tasked to get the 2nd pmt confirmation for the mortgage pmt. [PERSON_NAME…" at bounding box center [734, 450] width 615 height 66
drag, startPoint x: 906, startPoint y: 278, endPoint x: 909, endPoint y: 284, distance: 6.8
click at [906, 278] on input "search" at bounding box center [932, 275] width 105 height 22
type input "trailer"
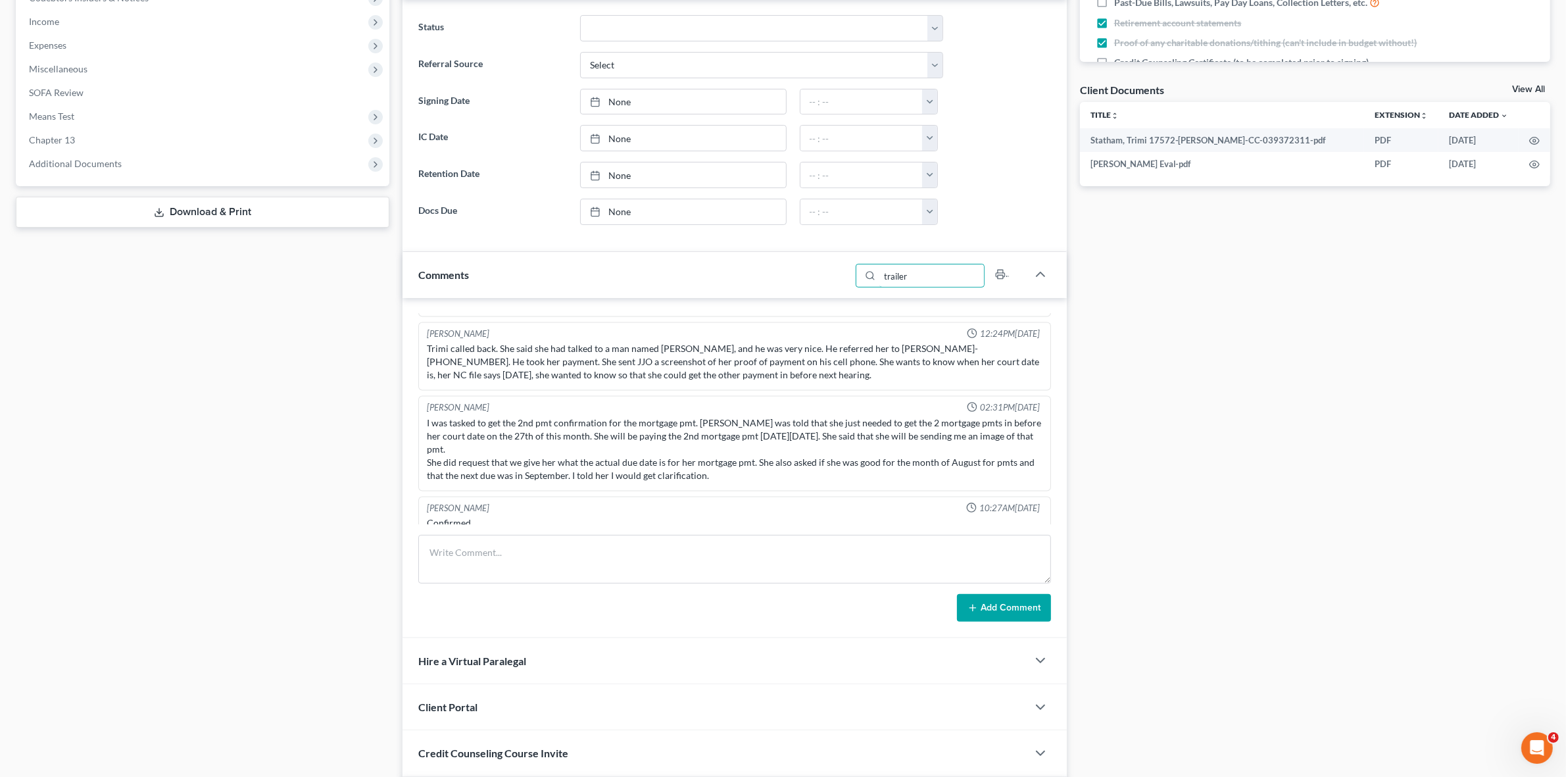
scroll to position [306, 0]
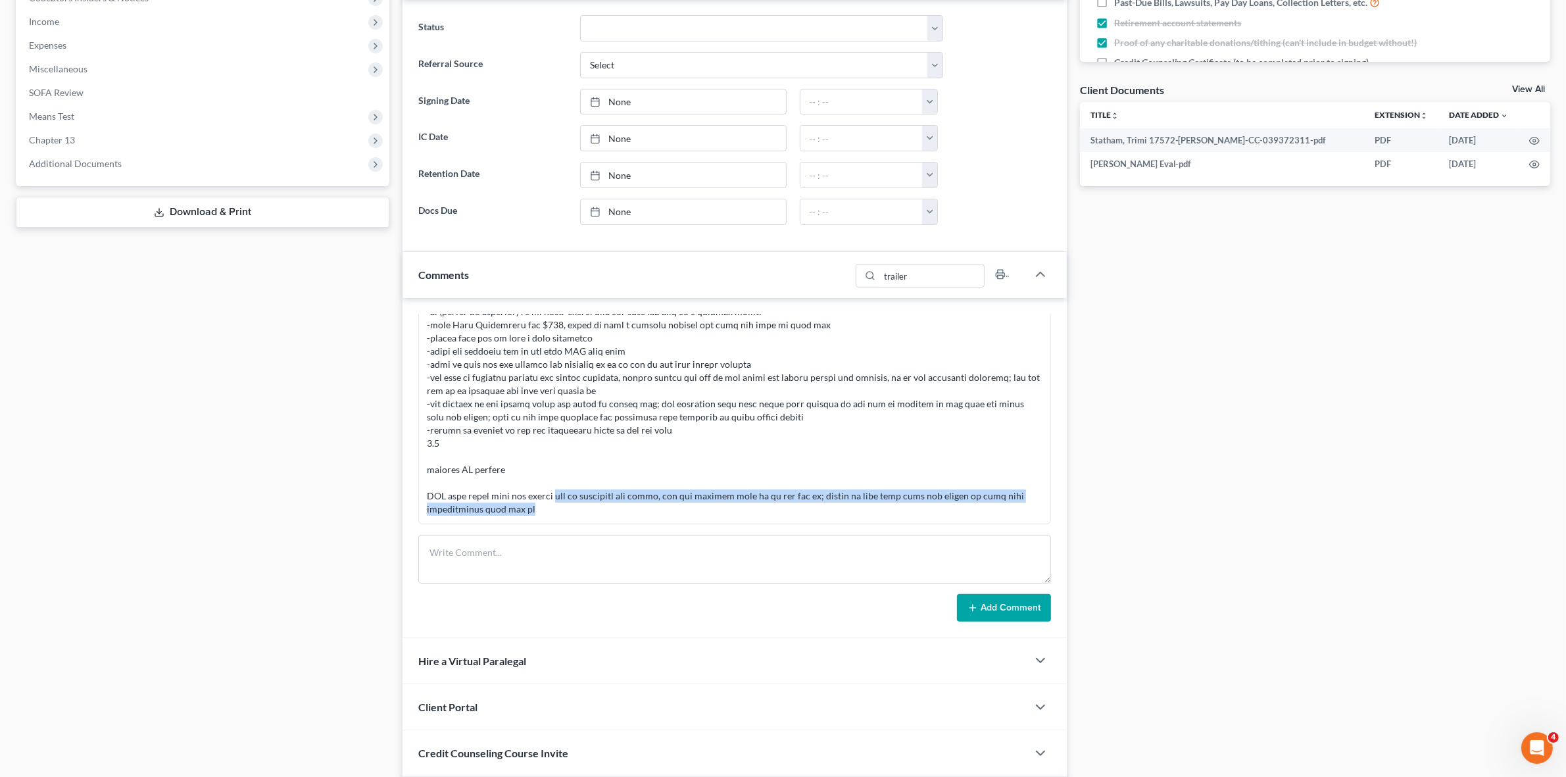
drag, startPoint x: 553, startPoint y: 495, endPoint x: 653, endPoint y: 507, distance: 100.6
click at [653, 507] on div at bounding box center [734, 272] width 615 height 487
click at [655, 470] on div at bounding box center [734, 272] width 615 height 487
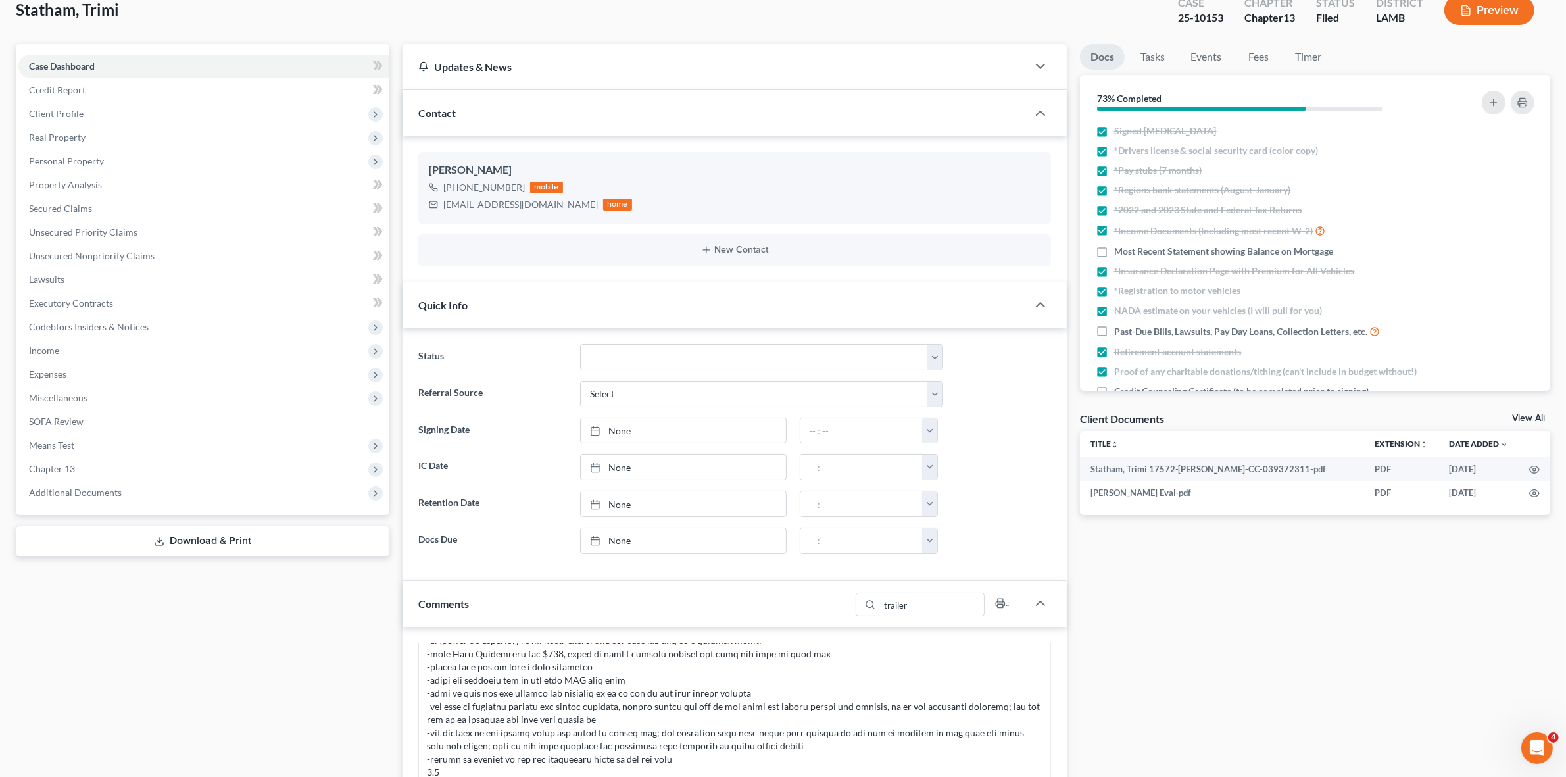
scroll to position [0, 0]
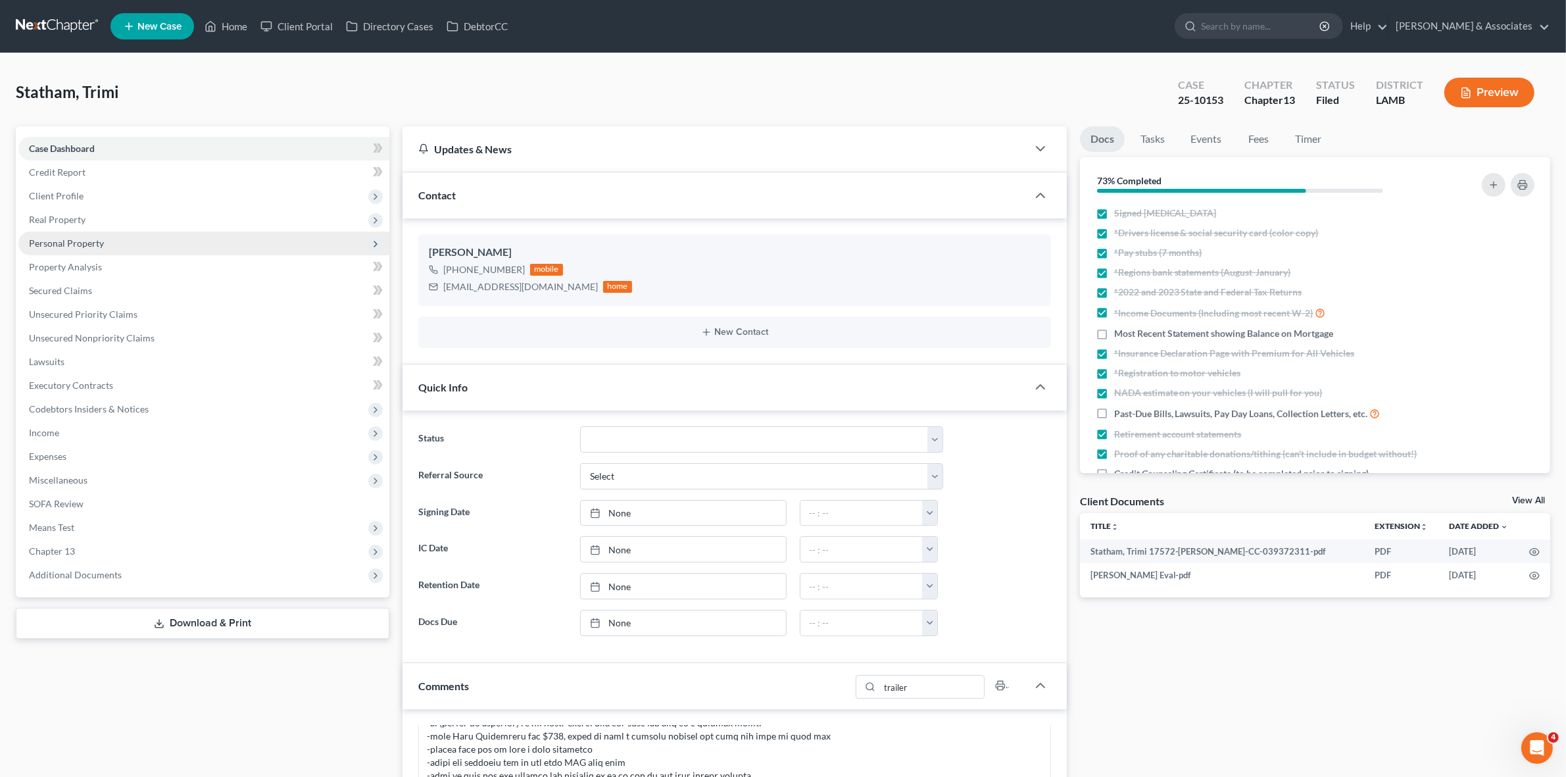
click at [226, 241] on span "Personal Property" at bounding box center [203, 244] width 371 height 24
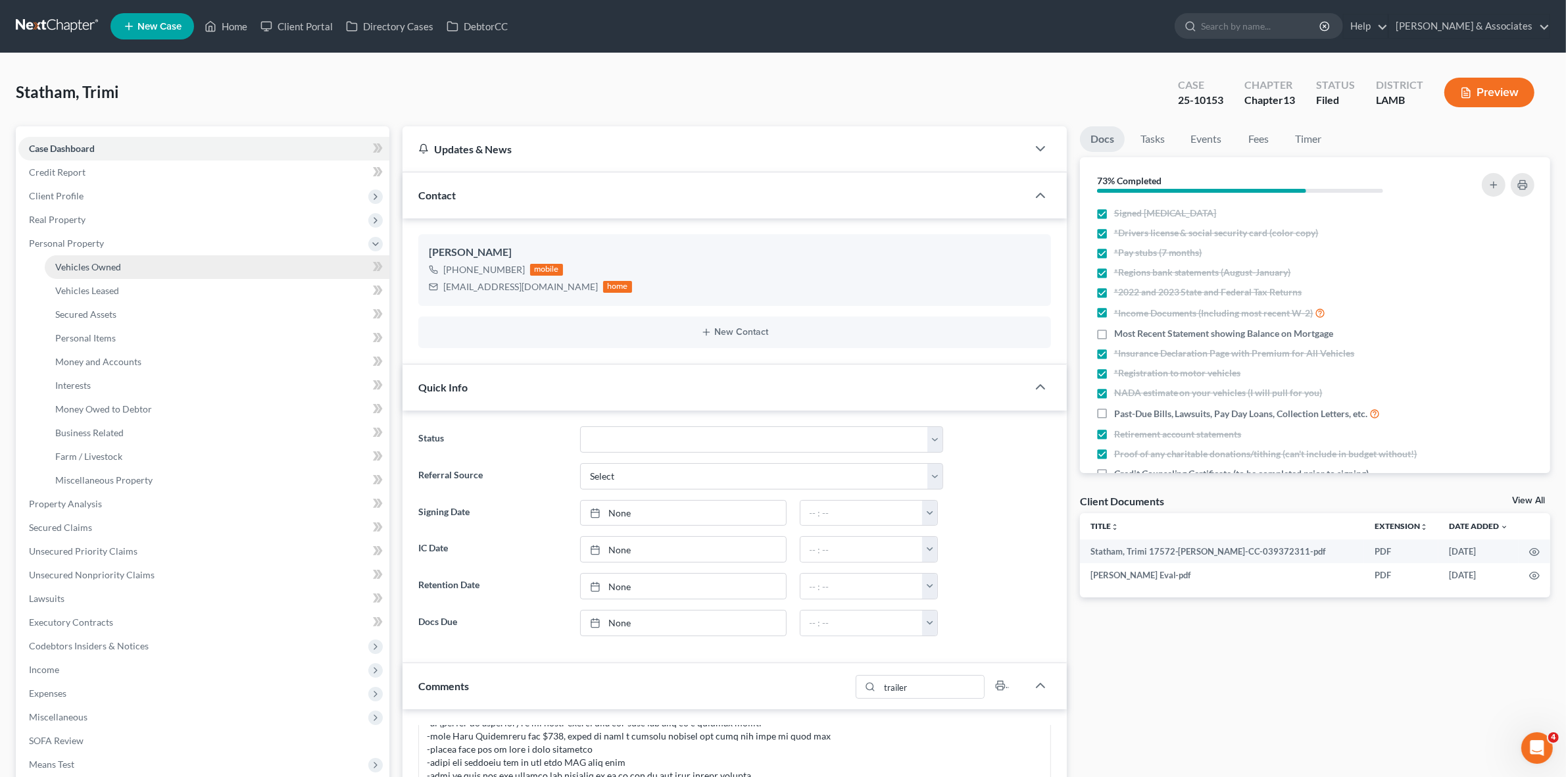
click at [232, 261] on link "Vehicles Owned" at bounding box center [217, 267] width 345 height 24
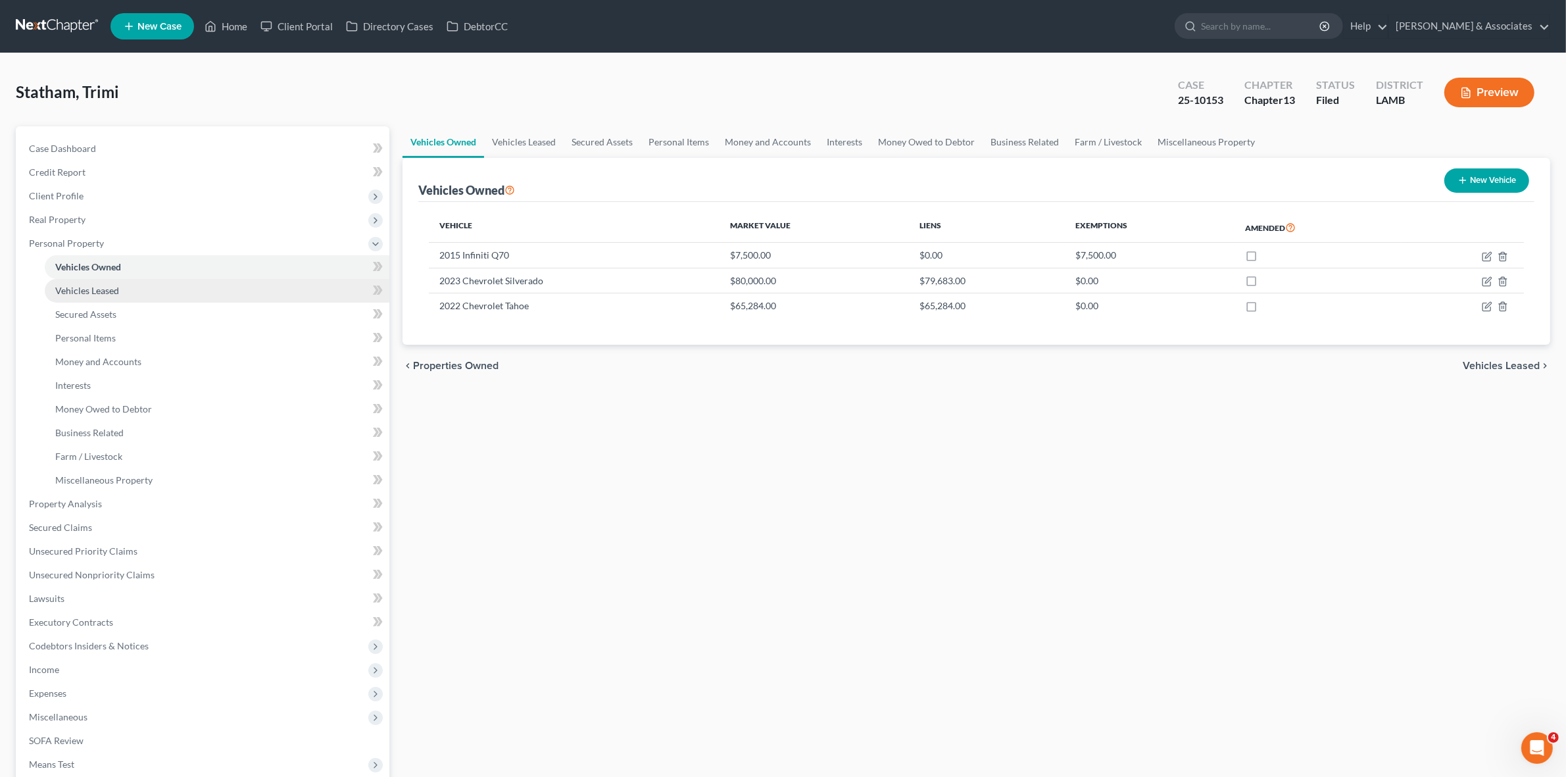
click at [232, 285] on link "Vehicles Leased" at bounding box center [217, 291] width 345 height 24
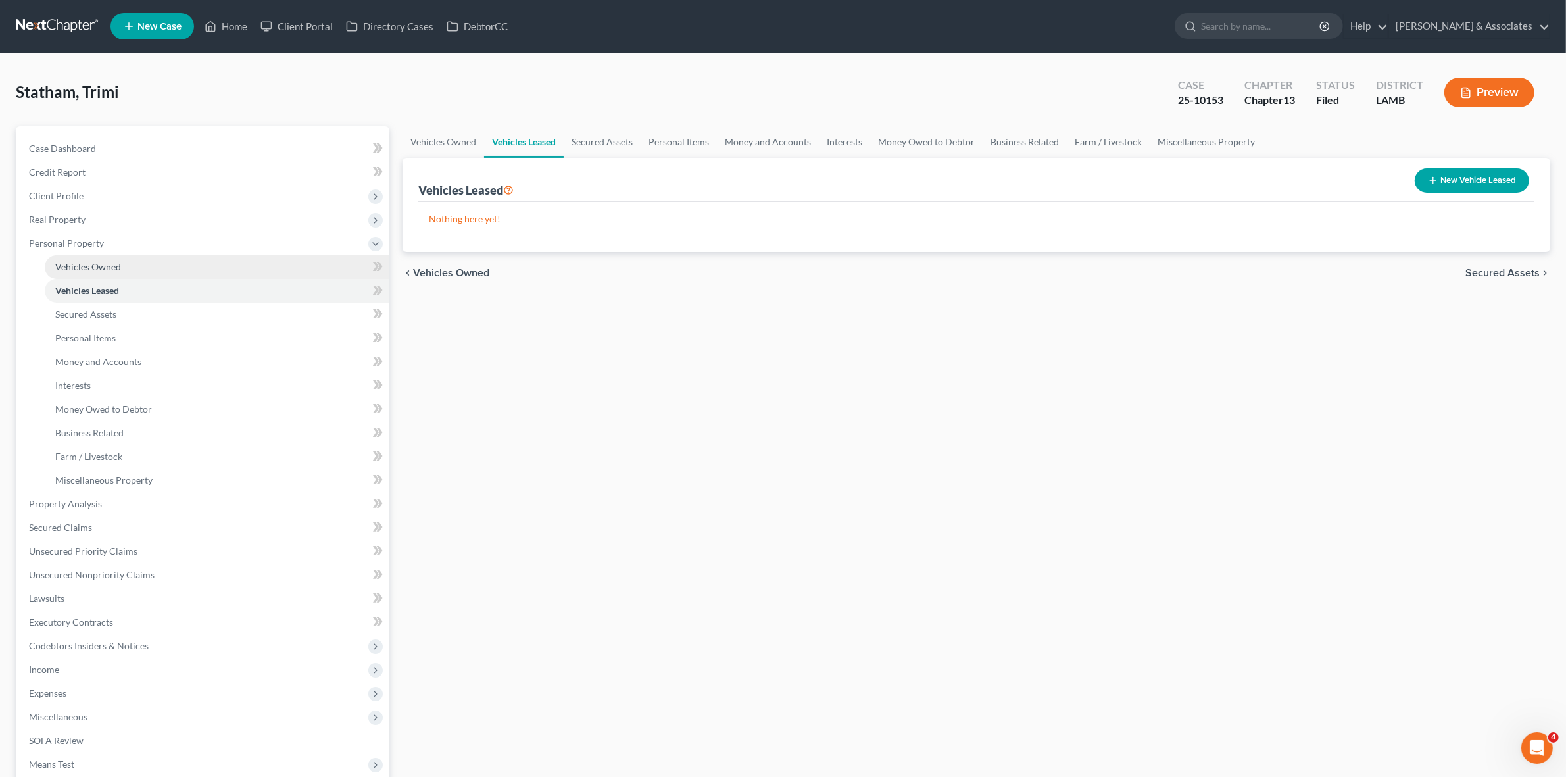
click at [222, 264] on link "Vehicles Owned" at bounding box center [217, 267] width 345 height 24
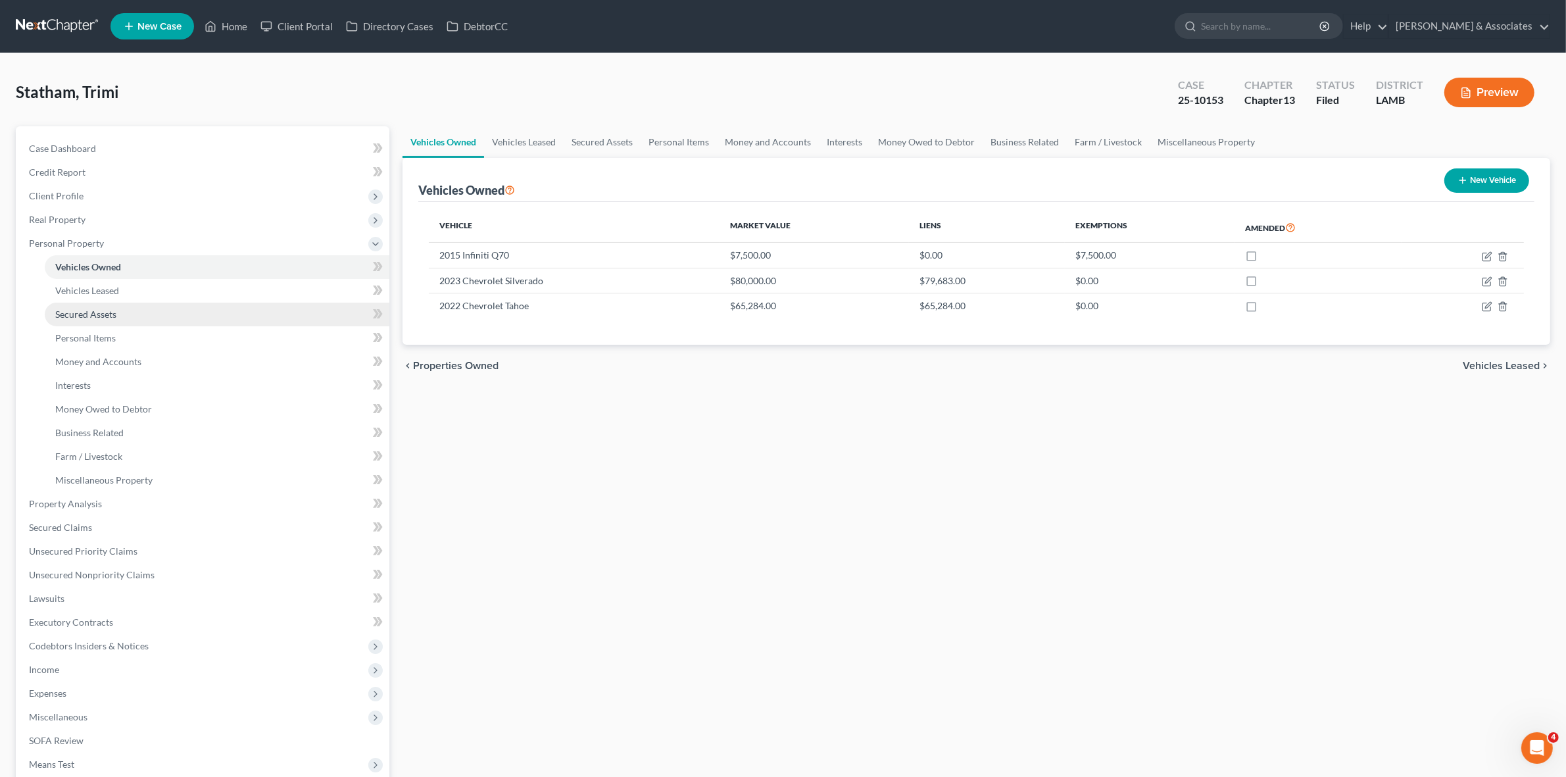
click at [334, 321] on link "Secured Assets" at bounding box center [217, 315] width 345 height 24
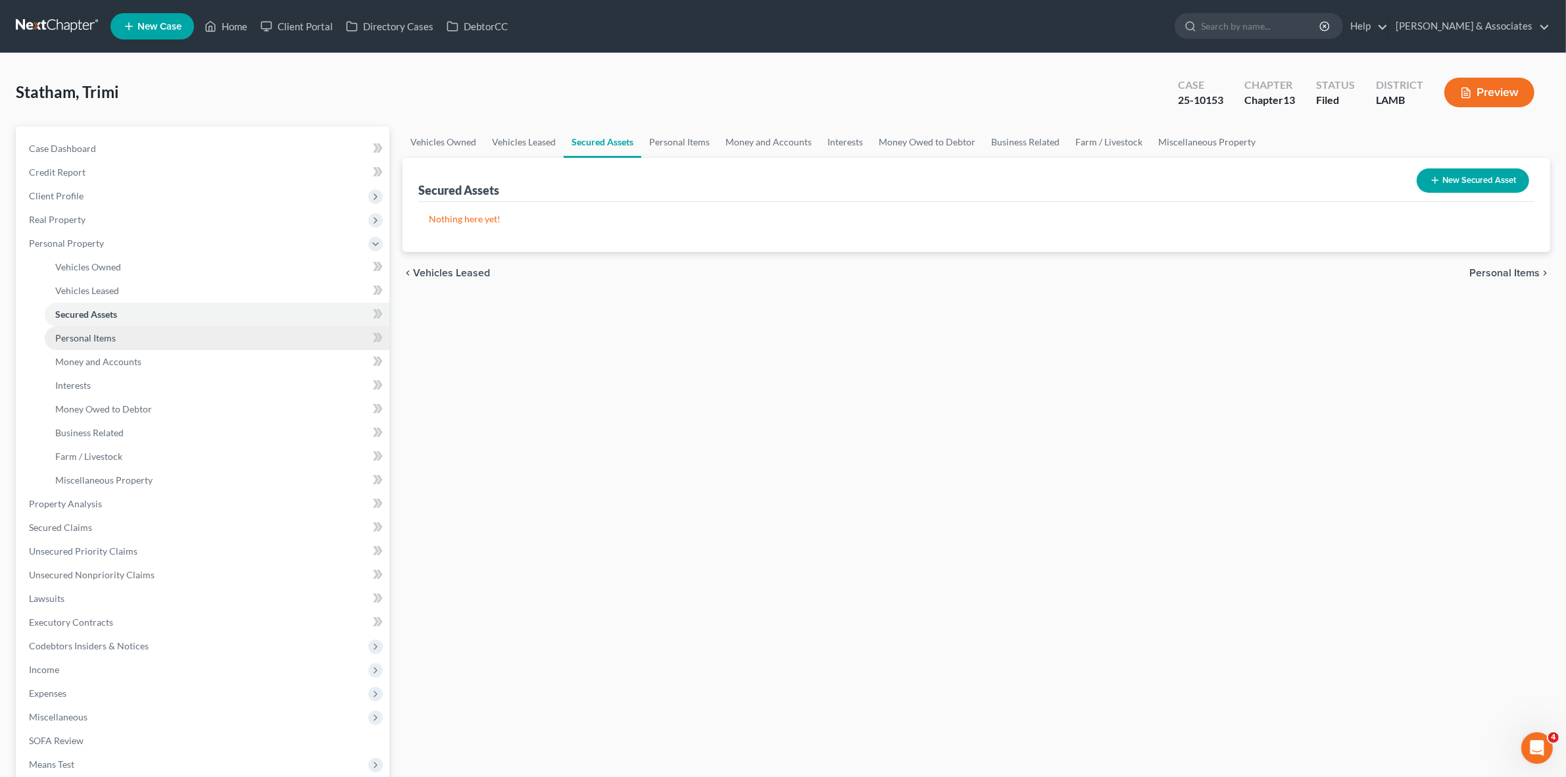
click at [284, 334] on link "Personal Items" at bounding box center [217, 338] width 345 height 24
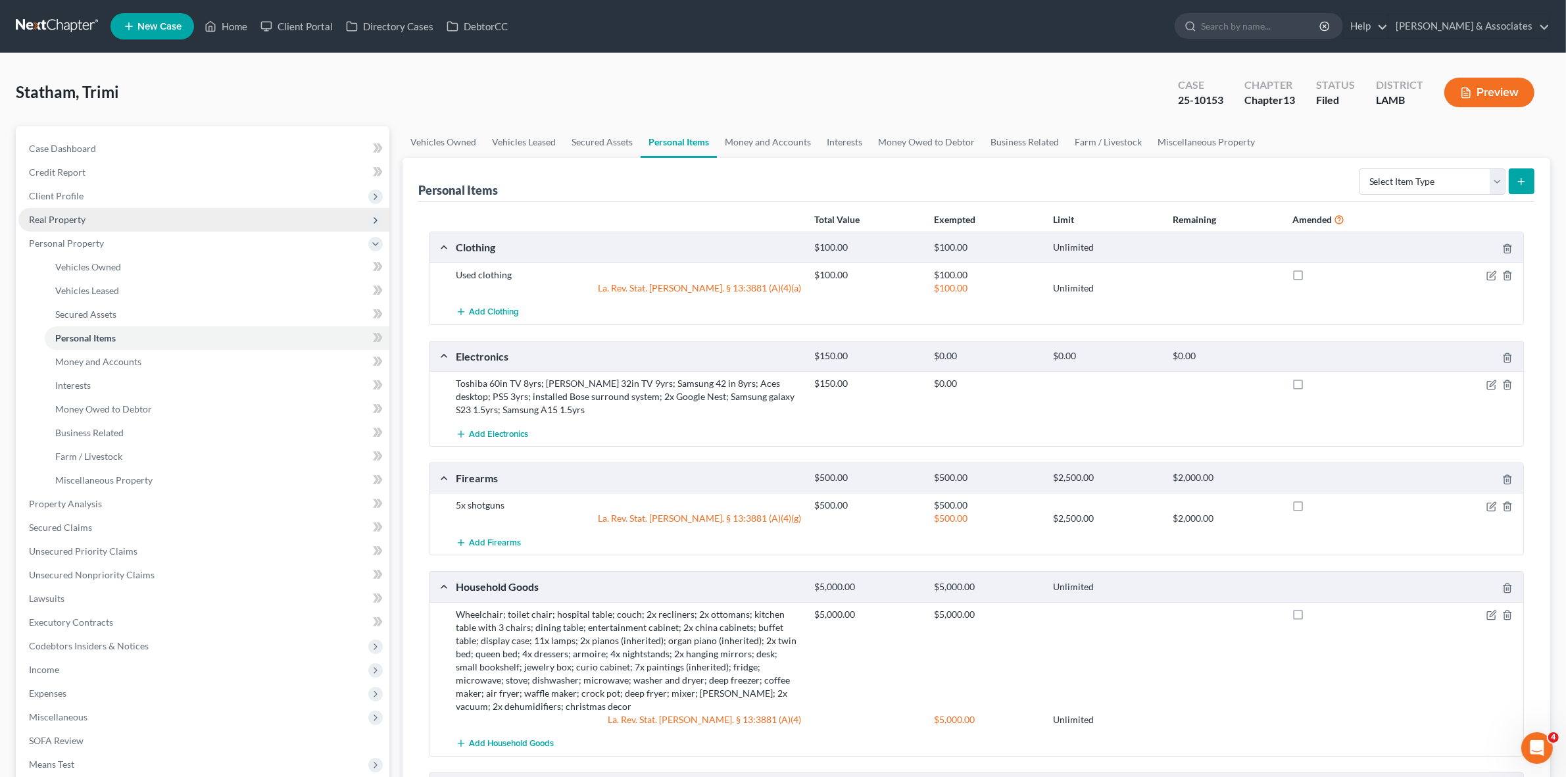
click at [253, 219] on span "Real Property" at bounding box center [203, 220] width 371 height 24
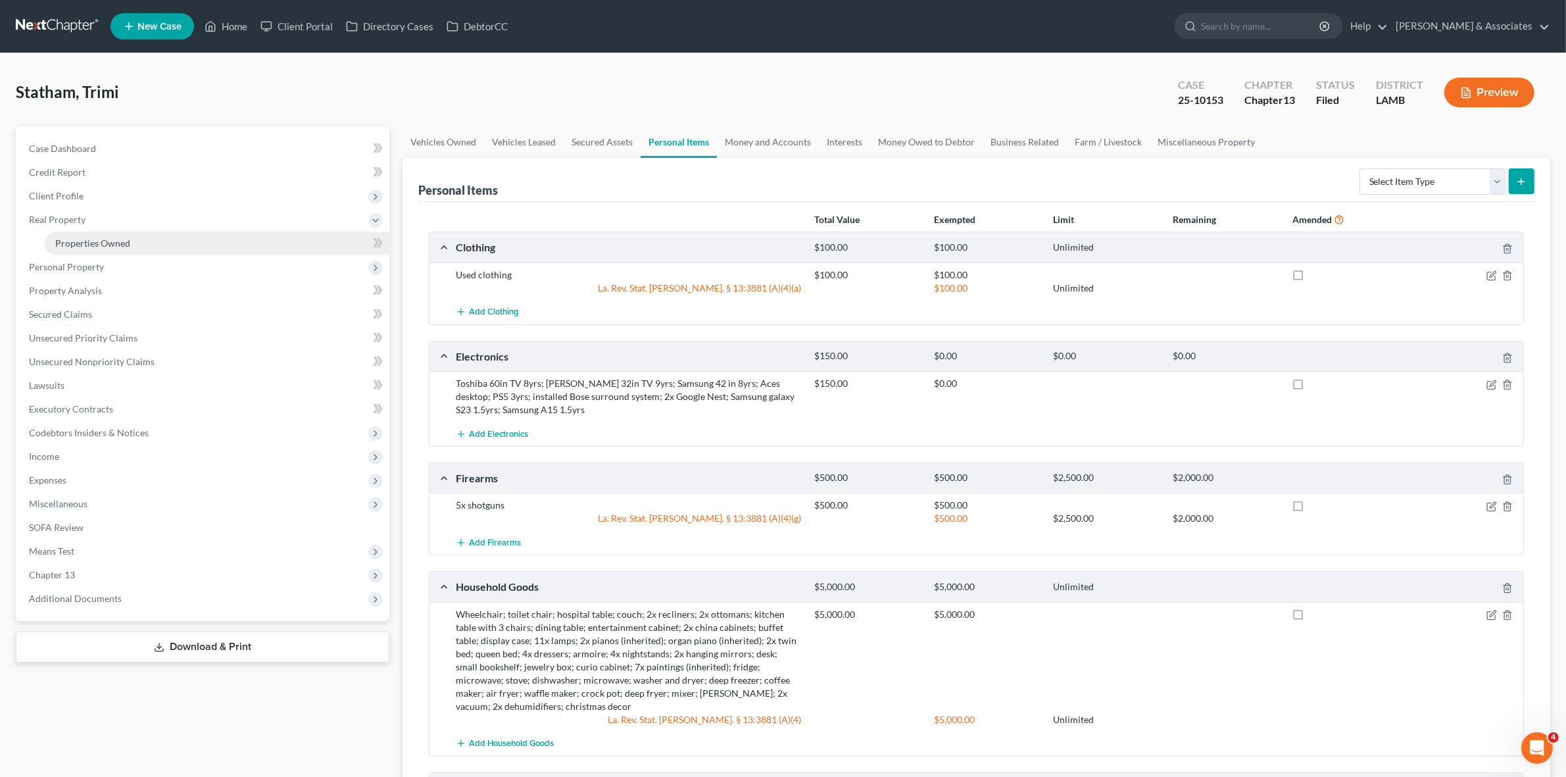
click at [252, 242] on link "Properties Owned" at bounding box center [217, 244] width 345 height 24
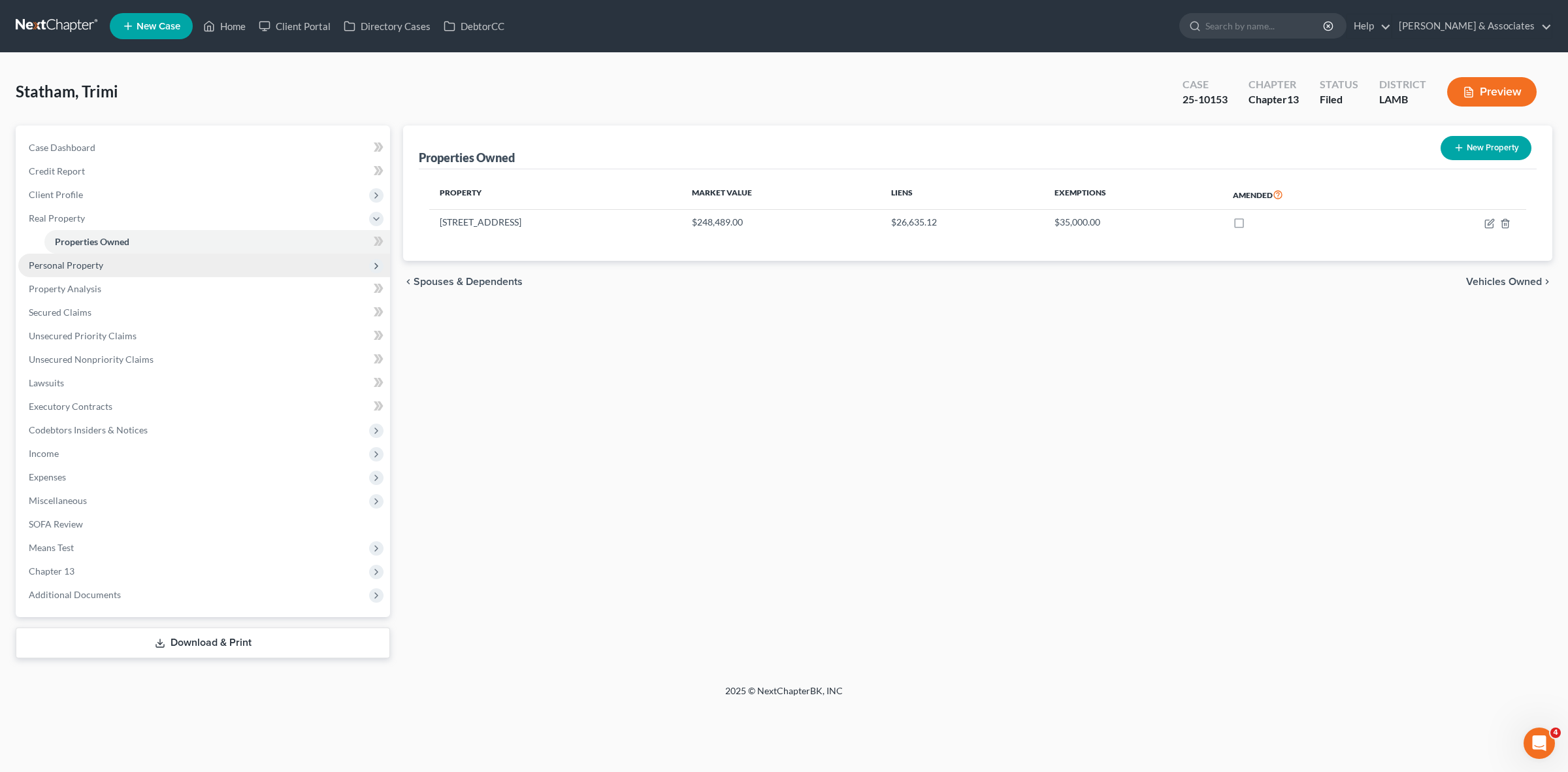
click at [213, 272] on span "Personal Property" at bounding box center [204, 265] width 371 height 24
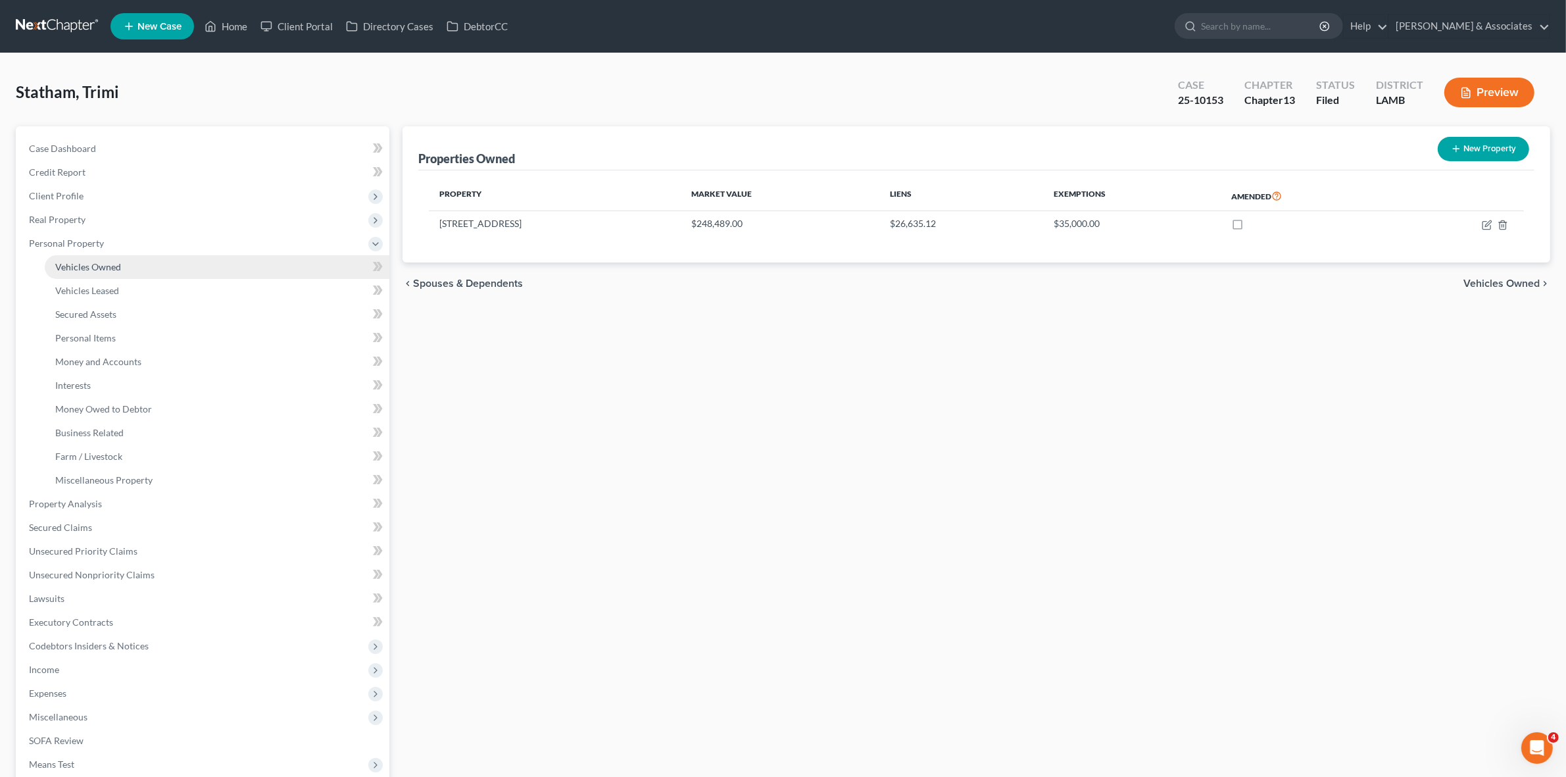
click at [222, 262] on link "Vehicles Owned" at bounding box center [217, 267] width 345 height 24
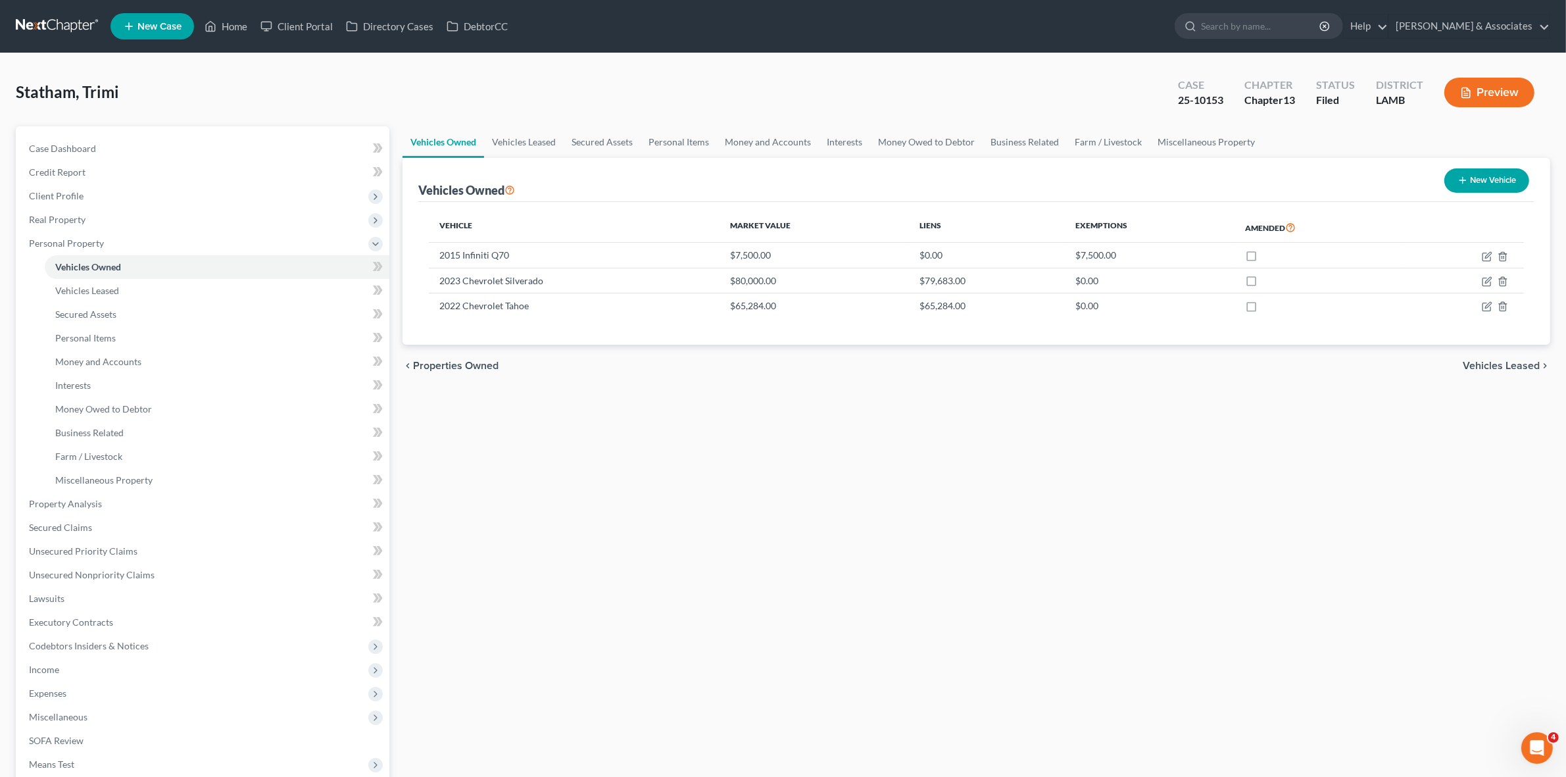
click at [995, 522] on div "Vehicles Owned Vehicles Leased Secured Assets Personal Items Money and Accounts…" at bounding box center [976, 500] width 1161 height 749
click at [130, 148] on link "Case Dashboard" at bounding box center [203, 149] width 371 height 24
select select "8"
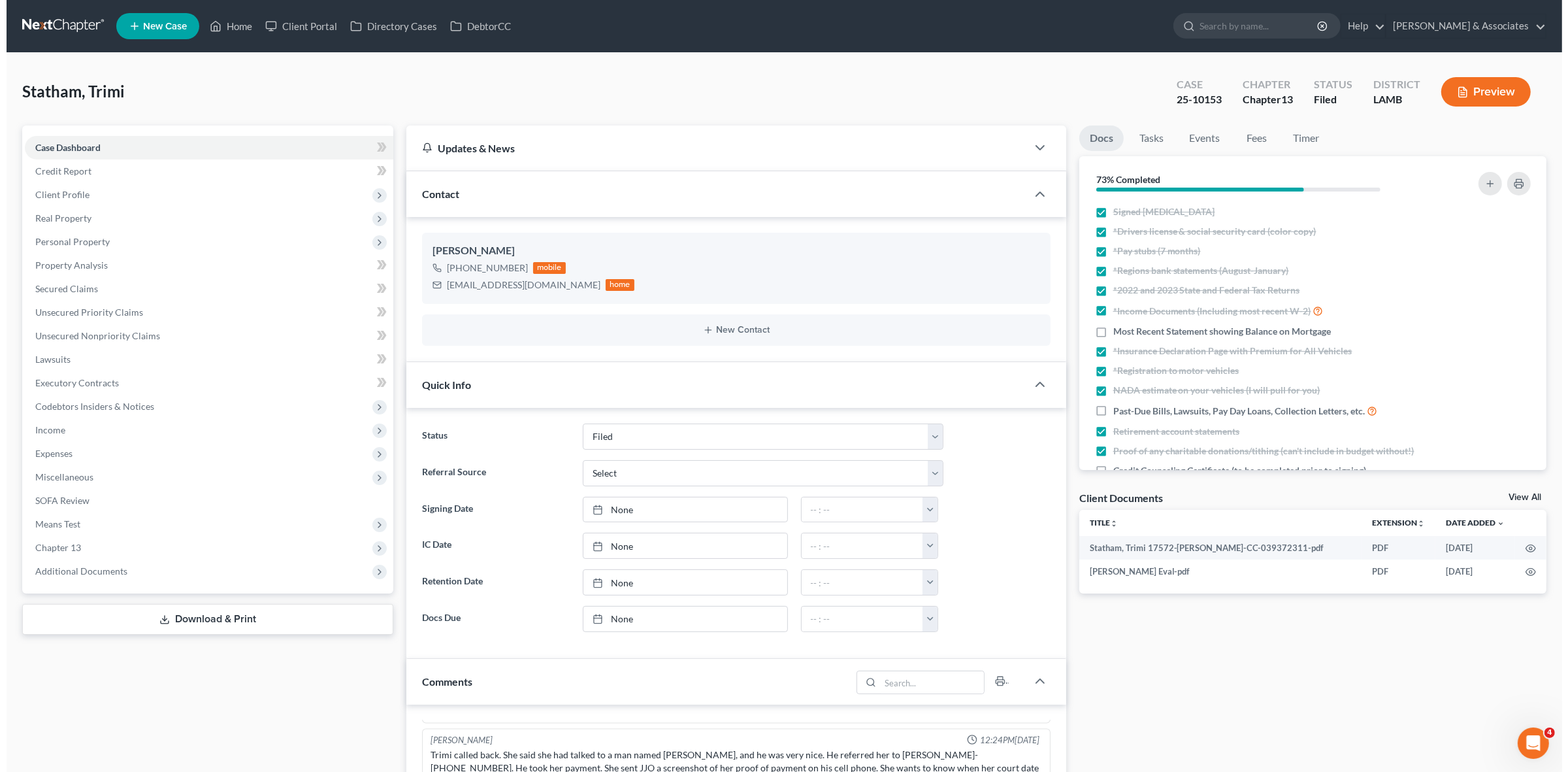
scroll to position [138, 0]
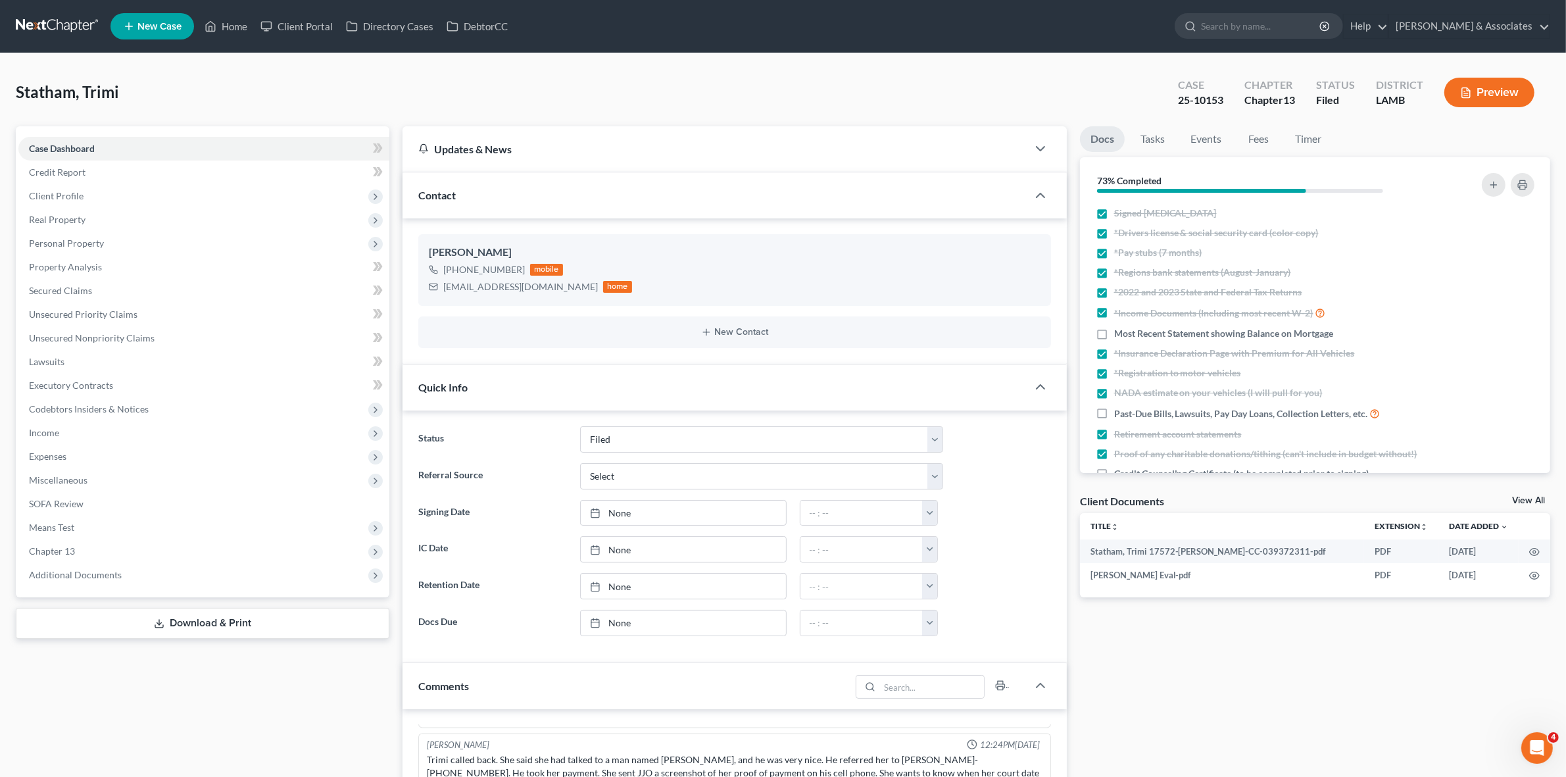
click at [214, 316] on link "Unsecured Priority Claims" at bounding box center [203, 315] width 371 height 24
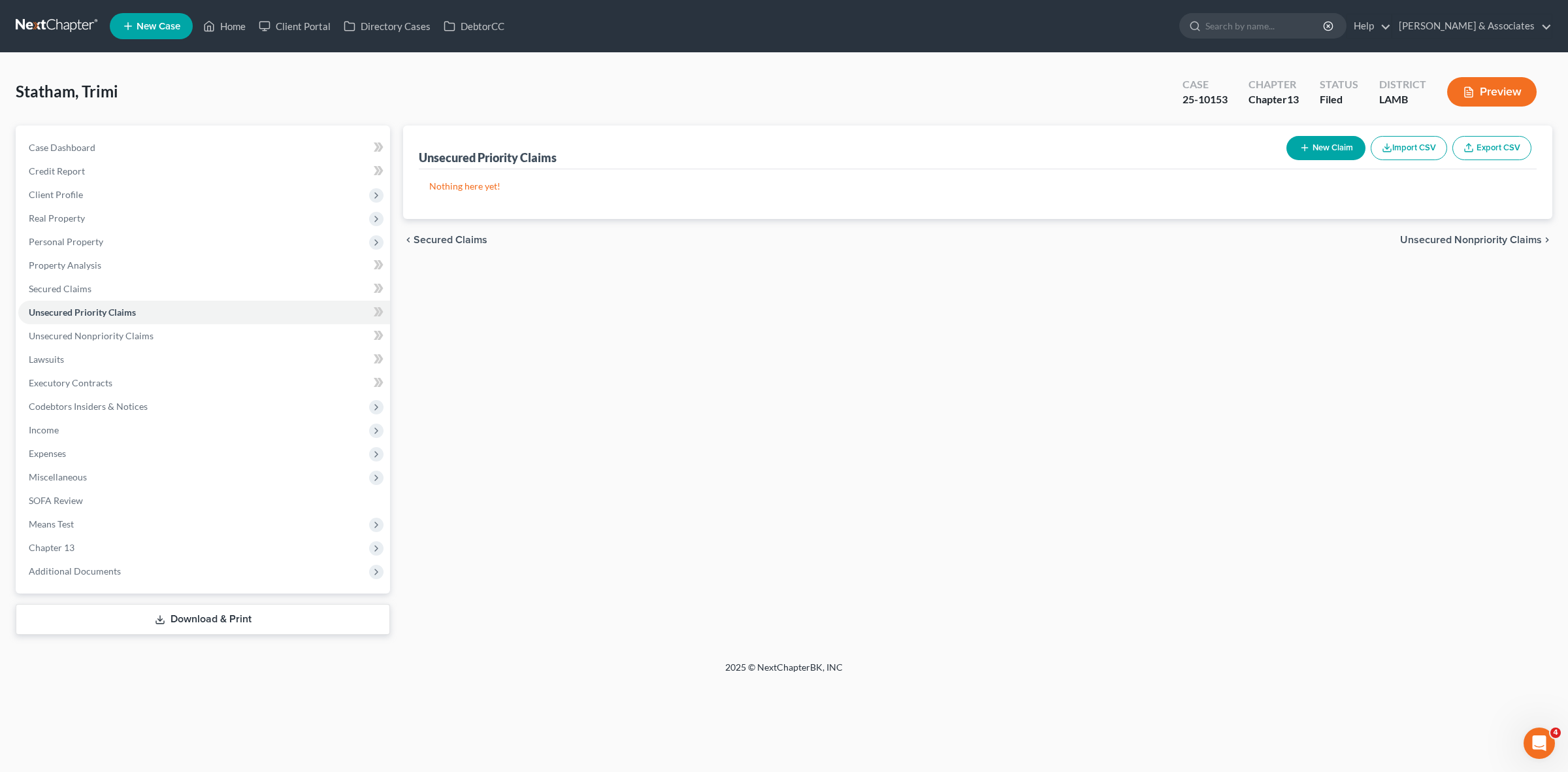
click at [71, 45] on nav "Home New Case Client Portal Directory Cases DebtorCC Diment & Associates jjo@di…" at bounding box center [784, 26] width 1568 height 53
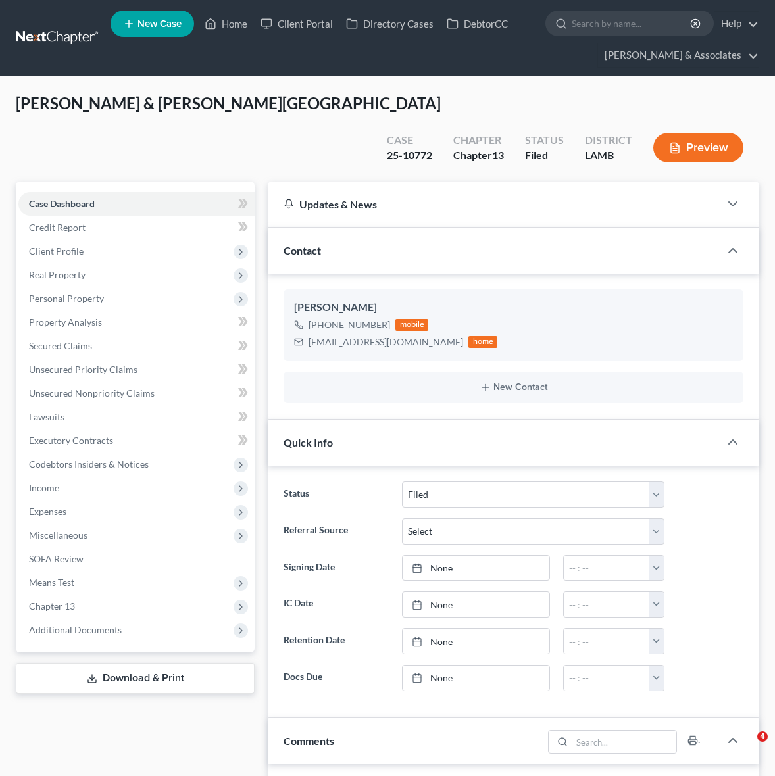
select select "8"
drag, startPoint x: 0, startPoint y: 0, endPoint x: 64, endPoint y: 28, distance: 69.8
click at [64, 28] on link at bounding box center [58, 38] width 84 height 24
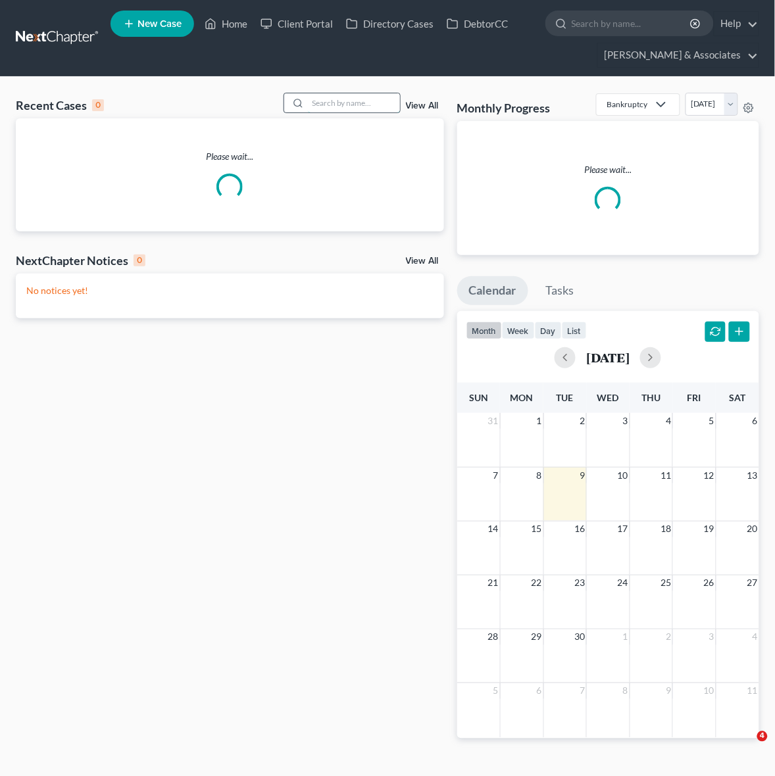
click at [345, 107] on input "search" at bounding box center [354, 102] width 92 height 19
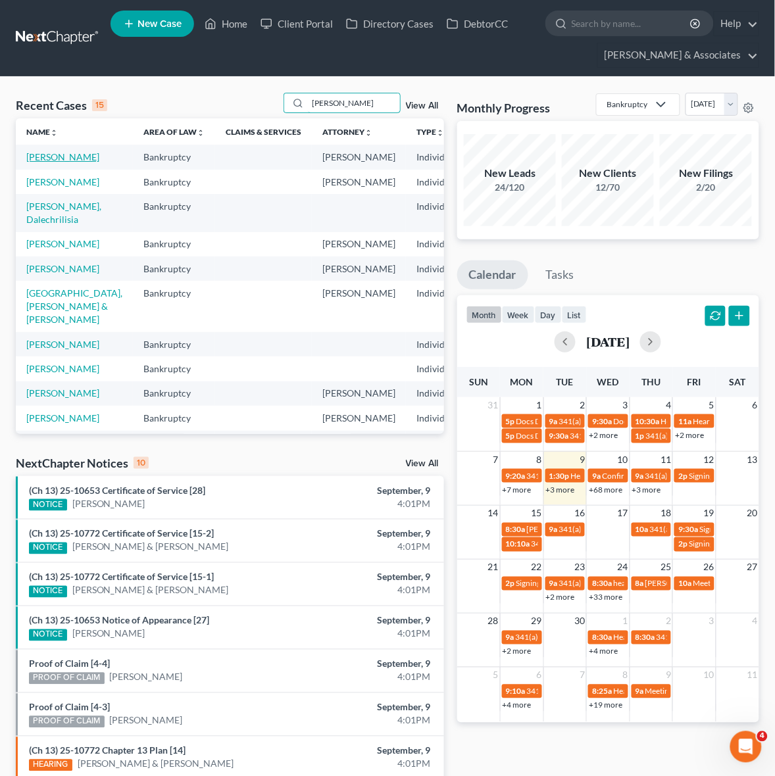
type input "landry"
click at [45, 162] on link "Landry, Vivian" at bounding box center [62, 156] width 73 height 11
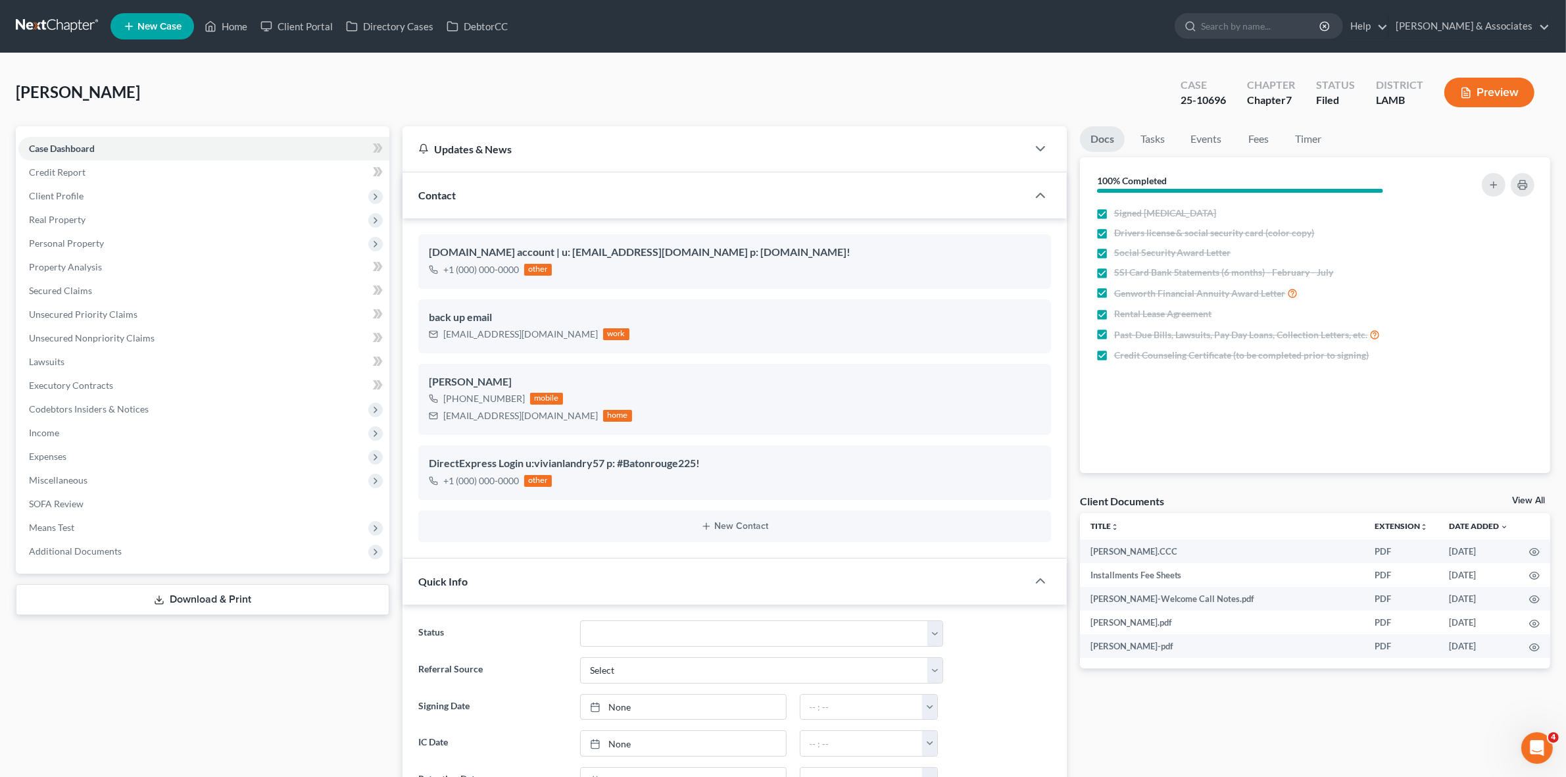
scroll to position [895, 0]
click at [787, 643] on icon "button" at bounding box center [1534, 647] width 11 height 11
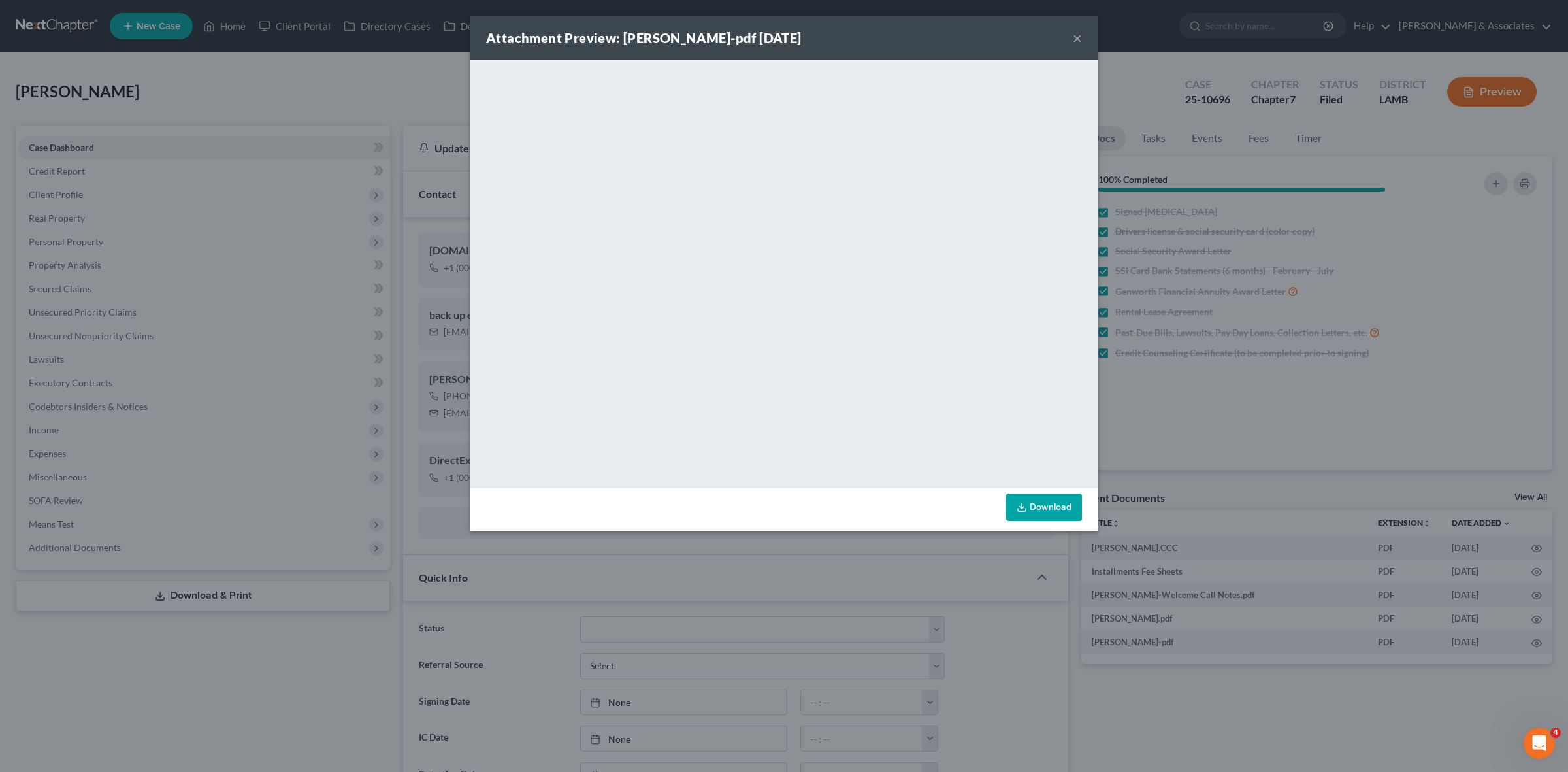
click at [348, 633] on div "Attachment Preview: Vivian Landry Eval-pdf 06/16/2025 × <object ng-attr-data='h…" at bounding box center [784, 386] width 1568 height 772
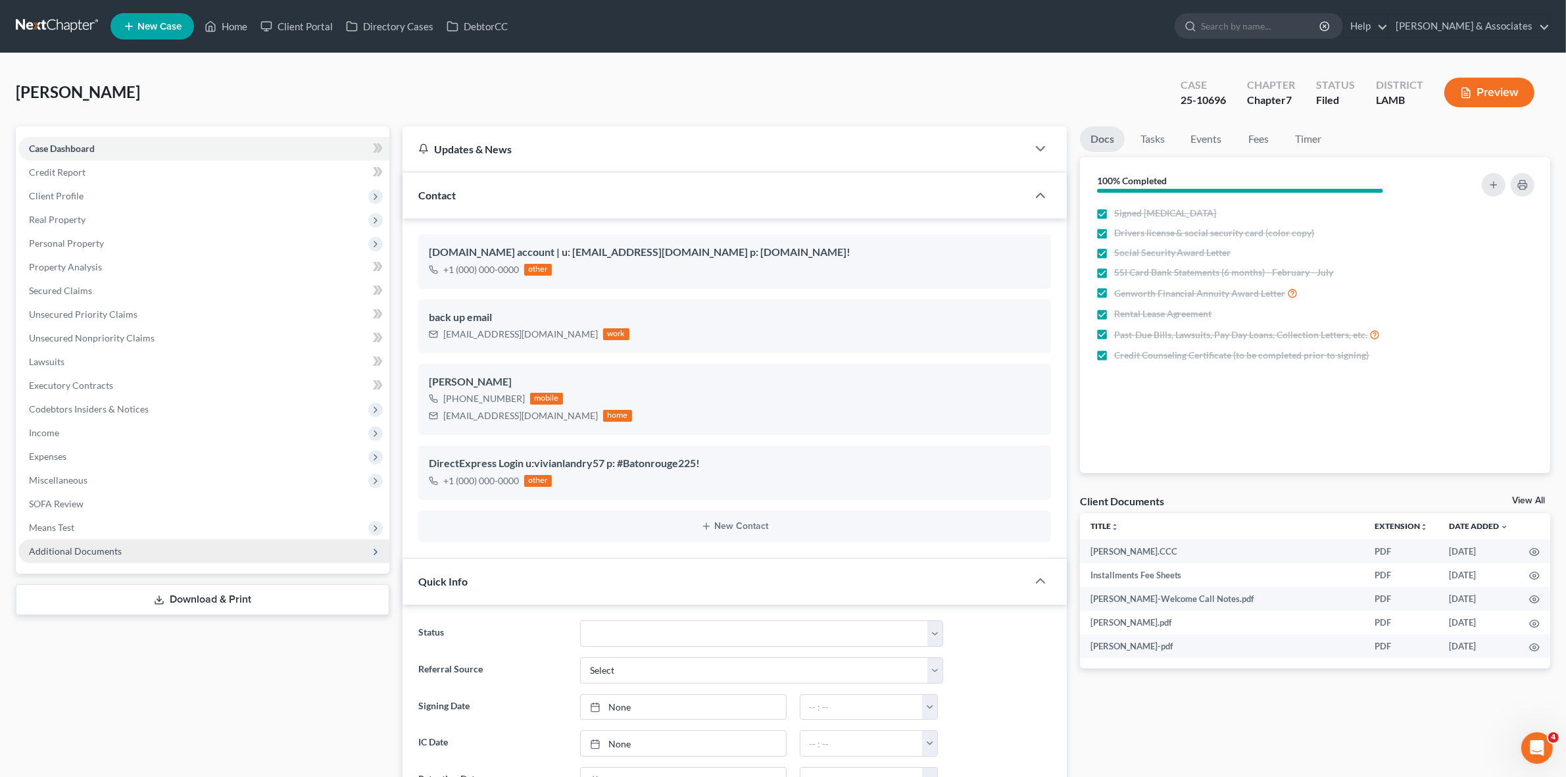
click at [310, 547] on span "Additional Documents" at bounding box center [203, 551] width 371 height 24
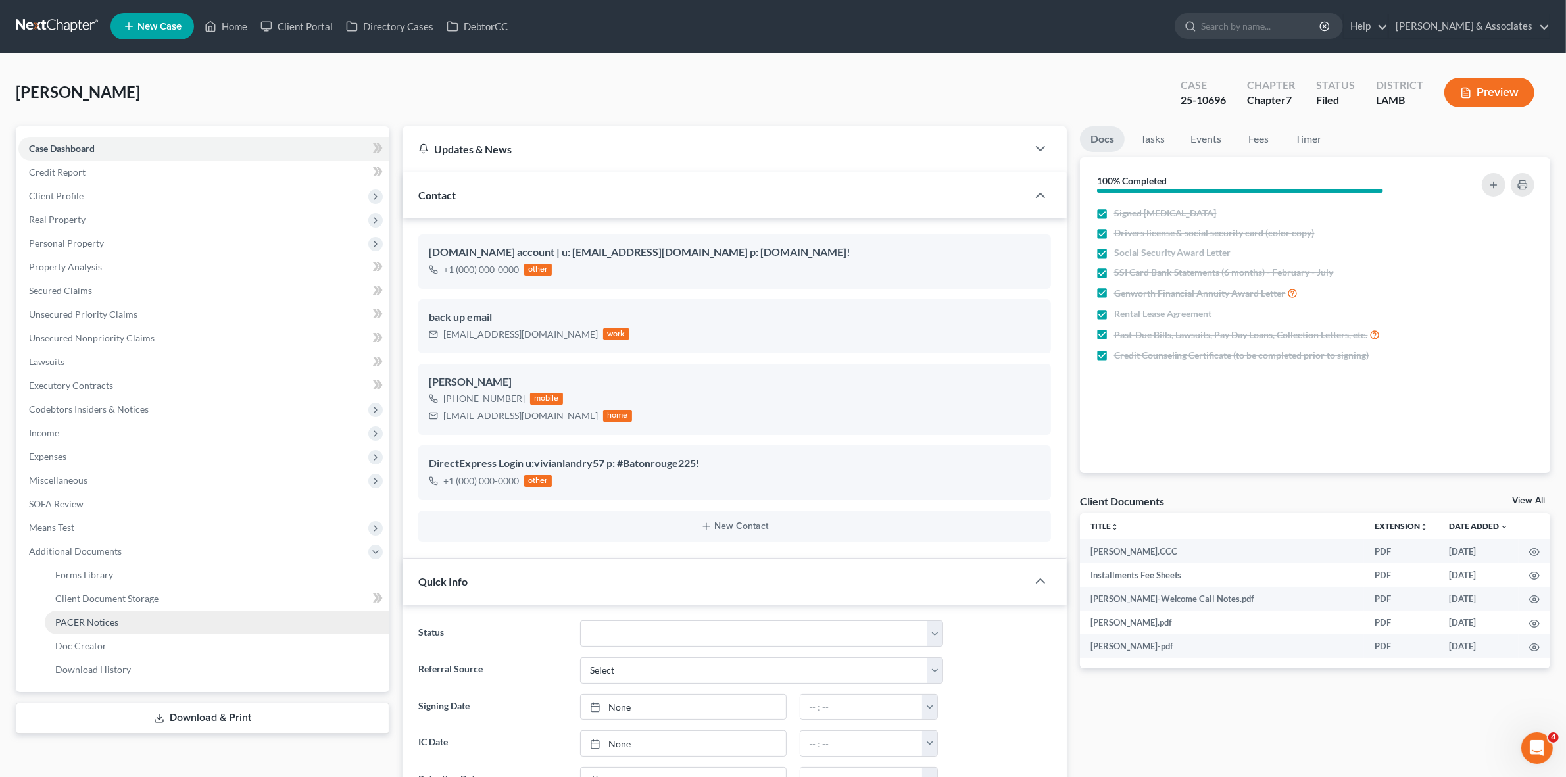
click at [310, 620] on link "PACER Notices" at bounding box center [217, 622] width 345 height 24
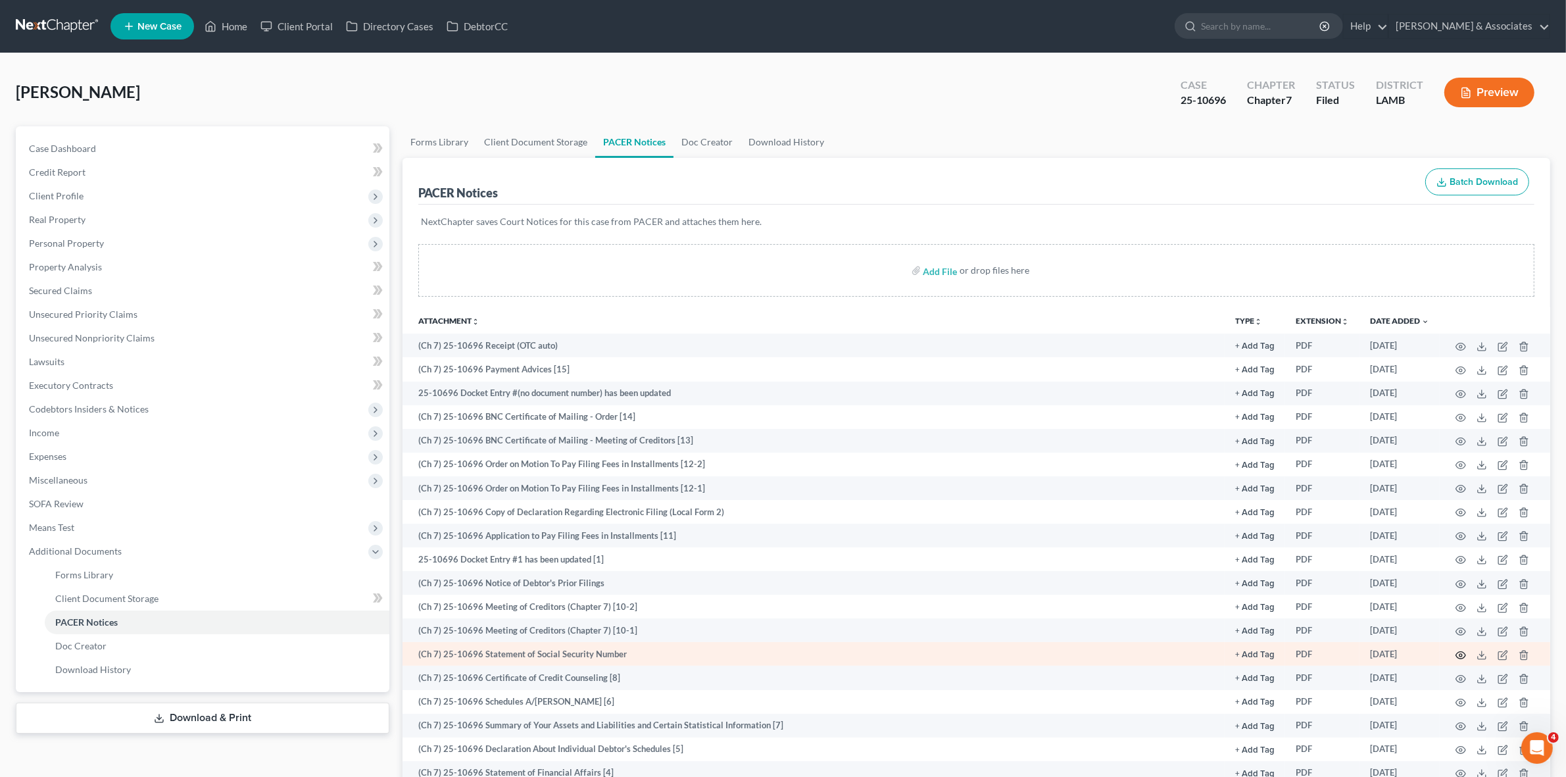
click at [787, 650] on icon "button" at bounding box center [1461, 655] width 11 height 11
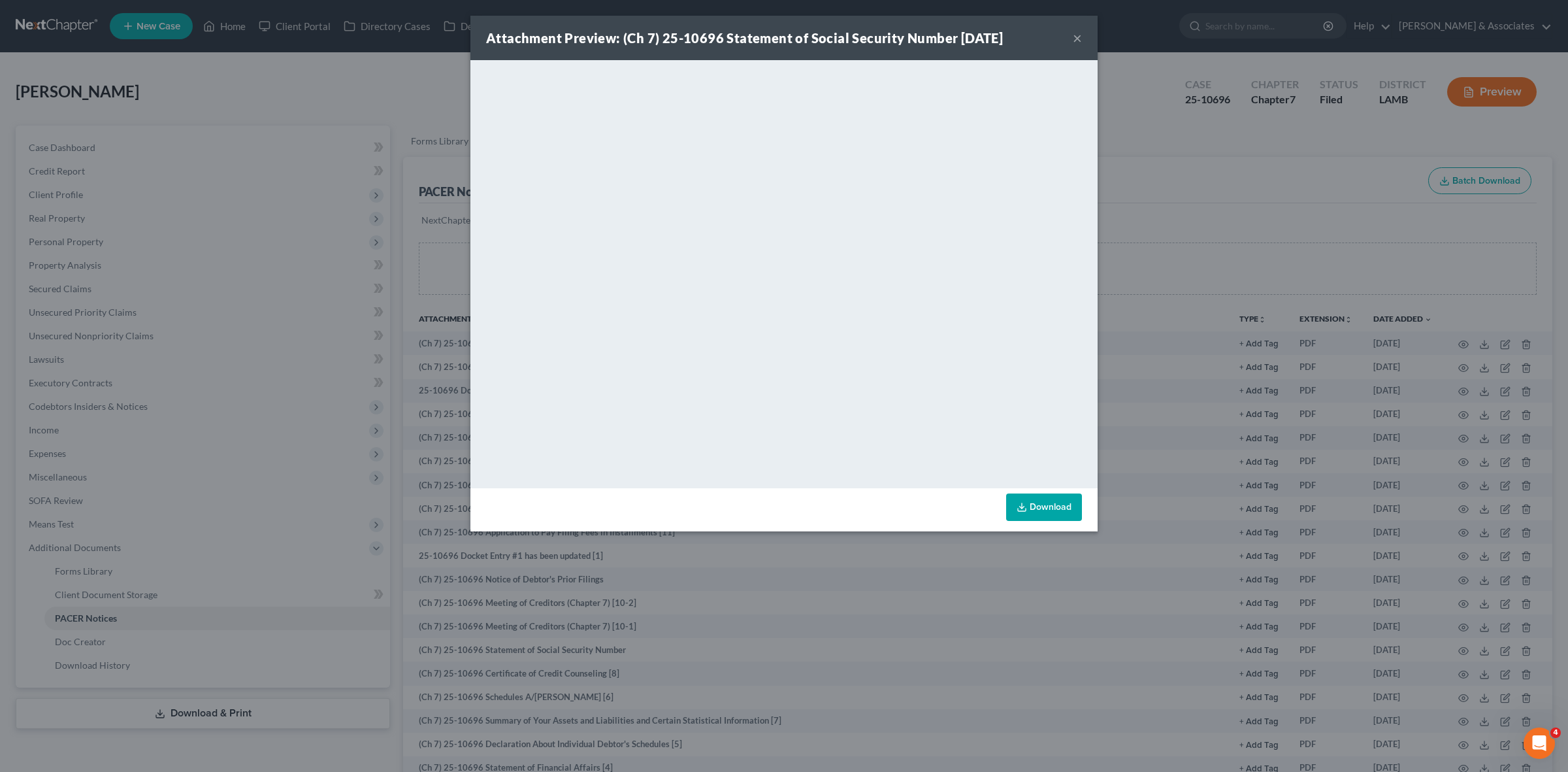
click at [359, 86] on div "Attachment Preview: (Ch 7) 25-10696 Statement of Social Security Number 08/12/2…" at bounding box center [784, 386] width 1568 height 772
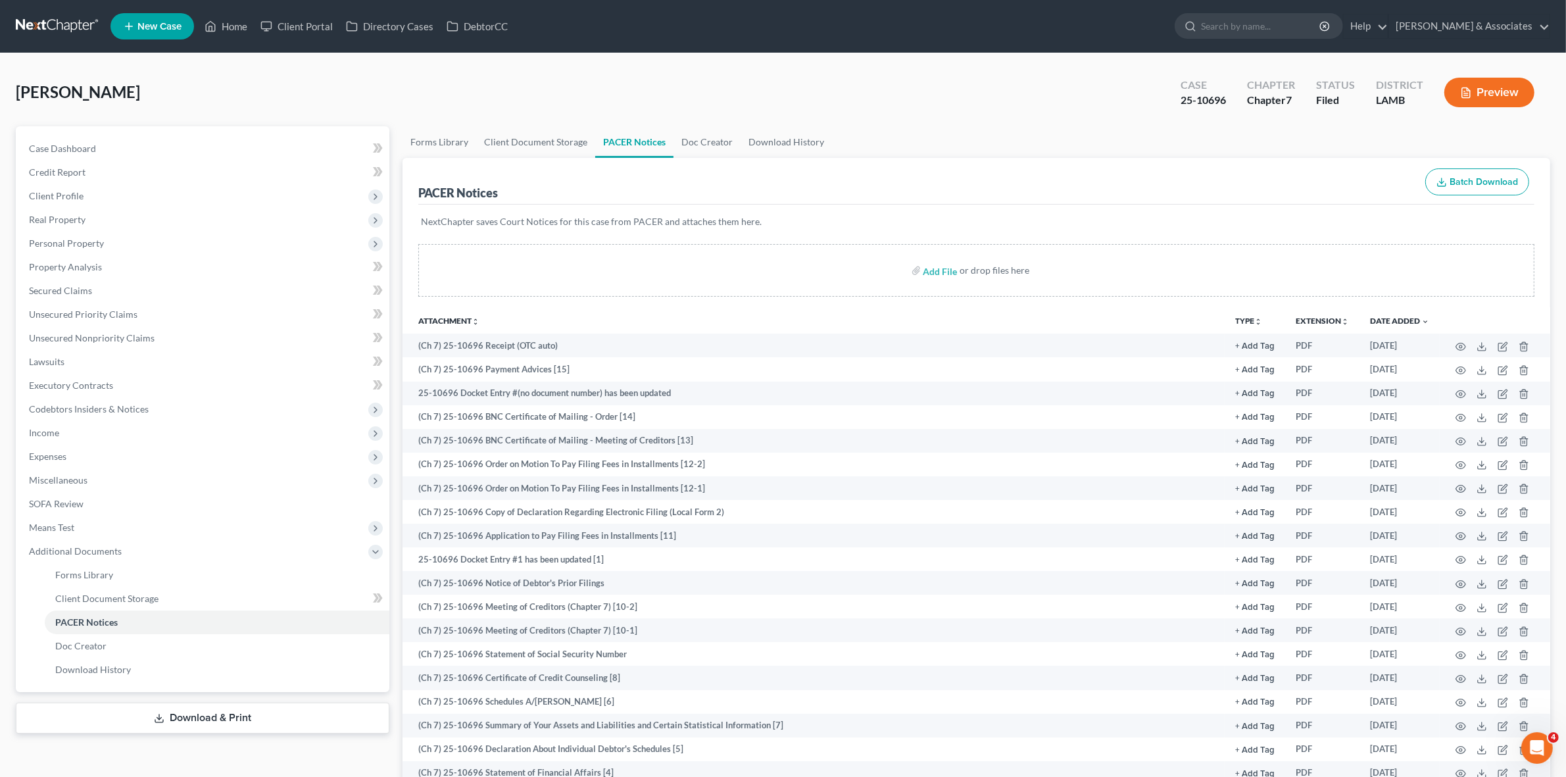
click at [60, 20] on link at bounding box center [58, 26] width 84 height 24
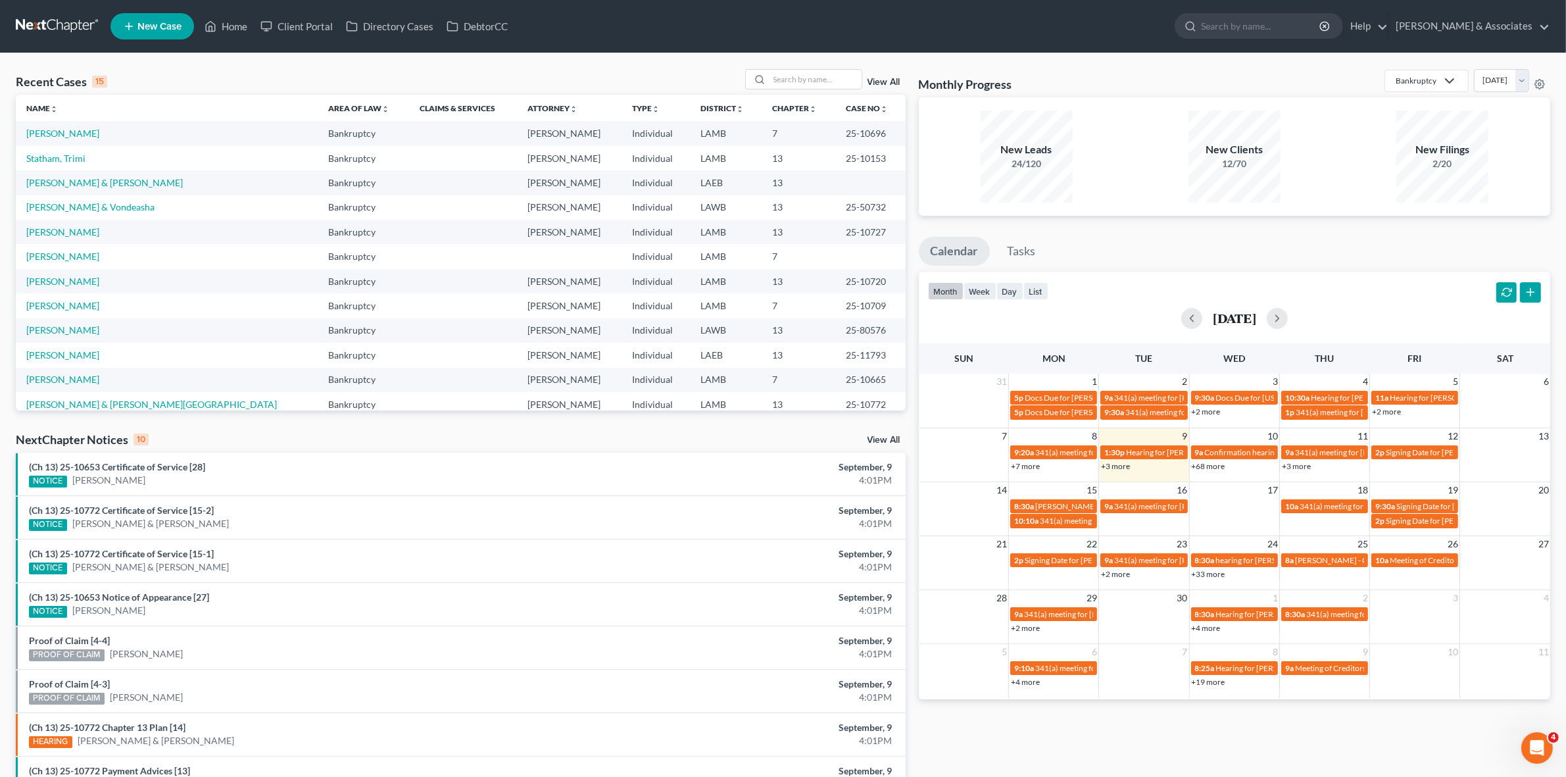
drag, startPoint x: 910, startPoint y: 36, endPoint x: 885, endPoint y: 46, distance: 26.3
click at [910, 36] on ul "New Case Home Client Portal Directory Cases DebtorCC - No Result - See all resu…" at bounding box center [831, 26] width 1440 height 34
click at [806, 78] on input "search" at bounding box center [816, 79] width 92 height 19
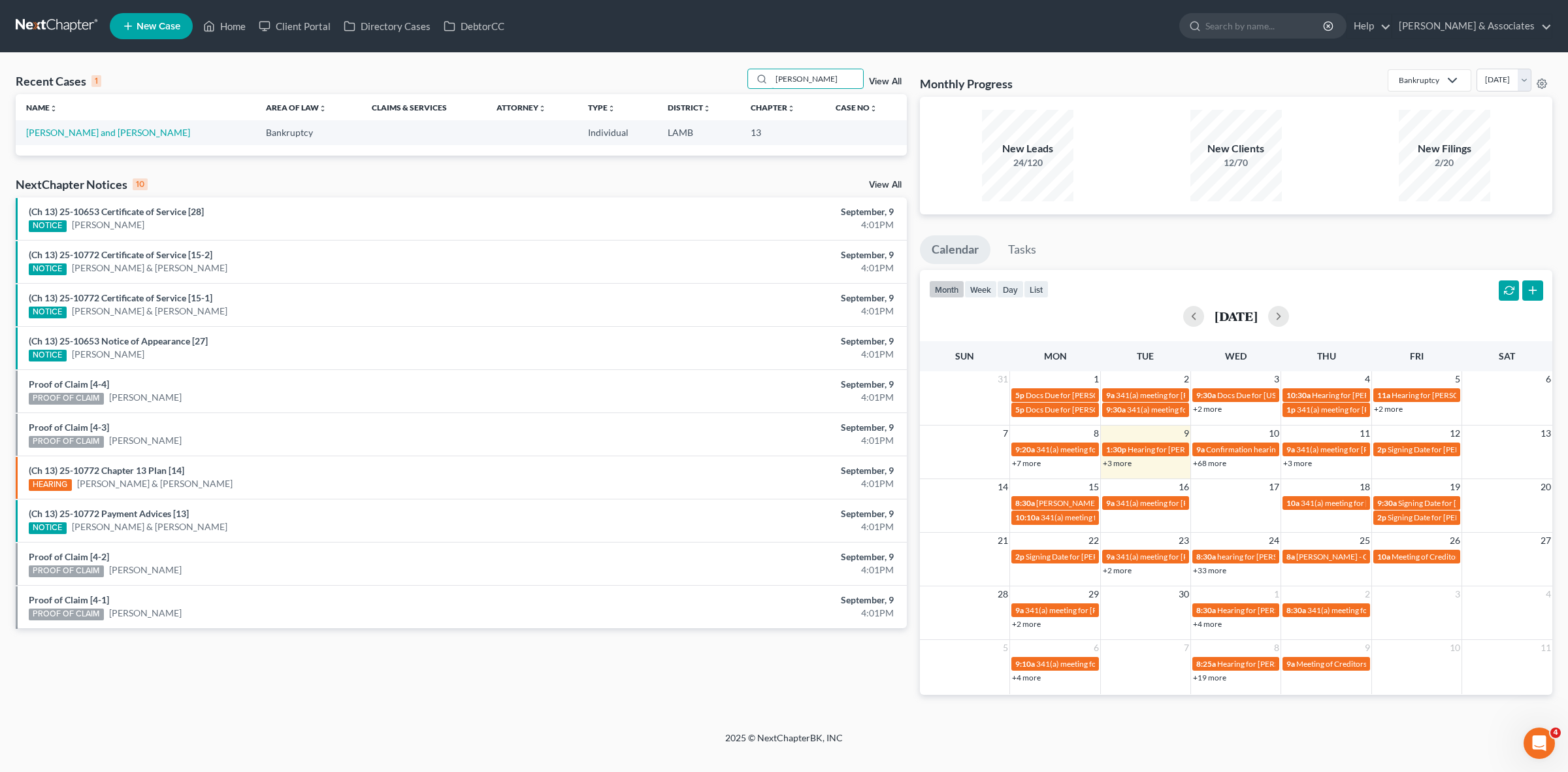
type input "starn"
click at [108, 125] on td "Starns, Reagan and Adam" at bounding box center [135, 132] width 239 height 24
click at [108, 128] on link "Starns, Reagan and Adam" at bounding box center [107, 132] width 164 height 11
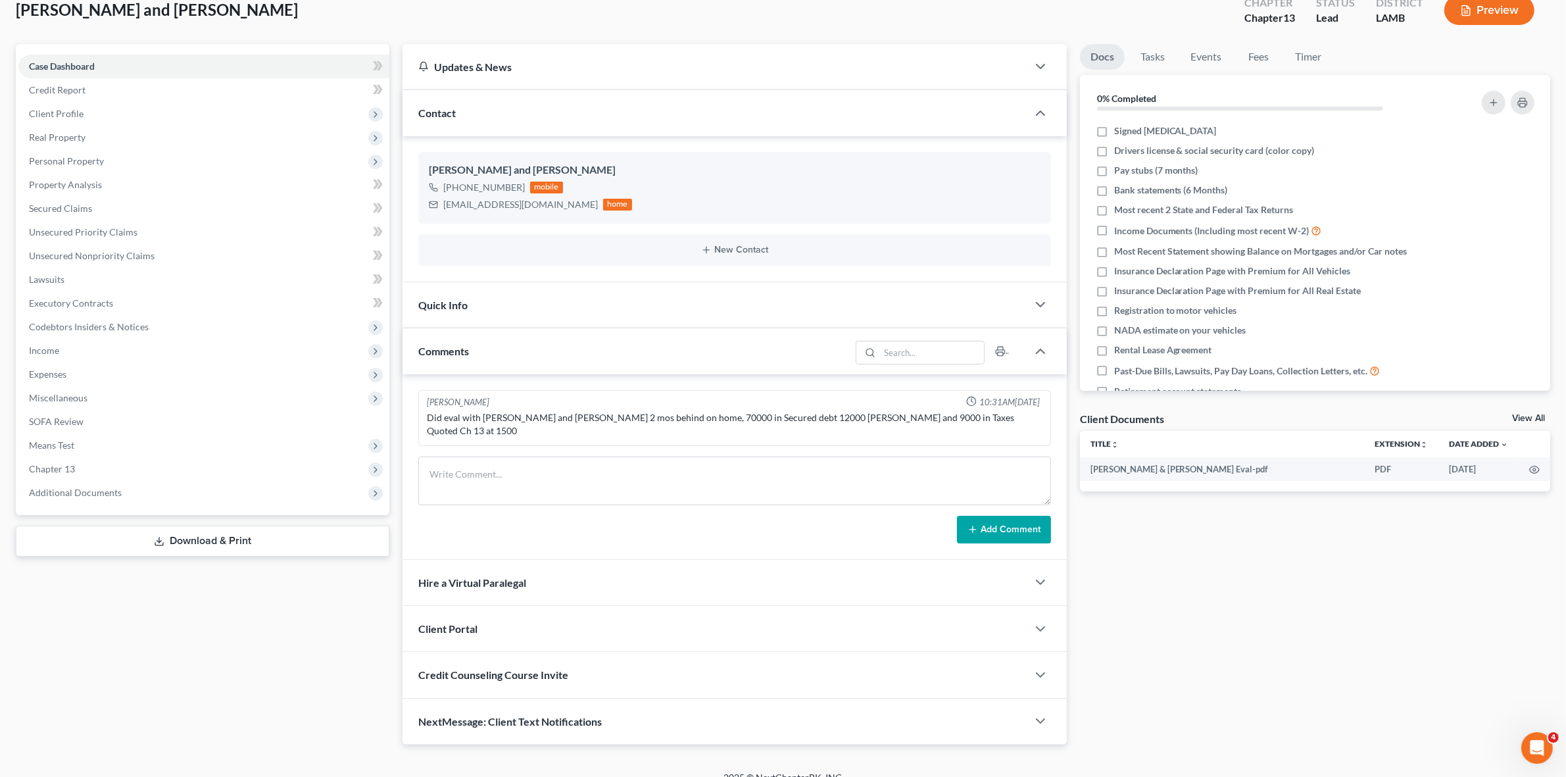
scroll to position [87, 0]
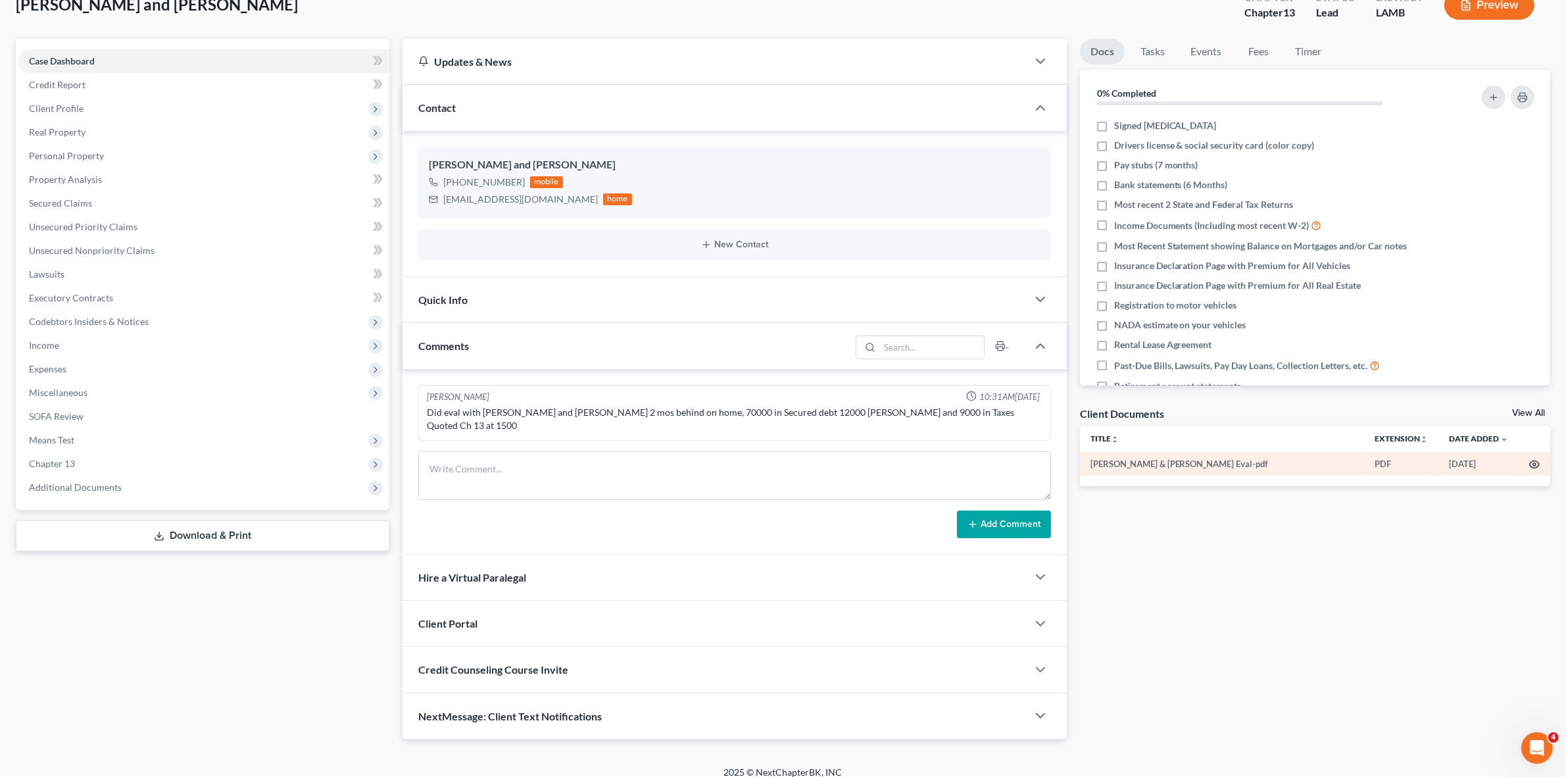
click at [1533, 464] on icon "button" at bounding box center [1534, 464] width 11 height 11
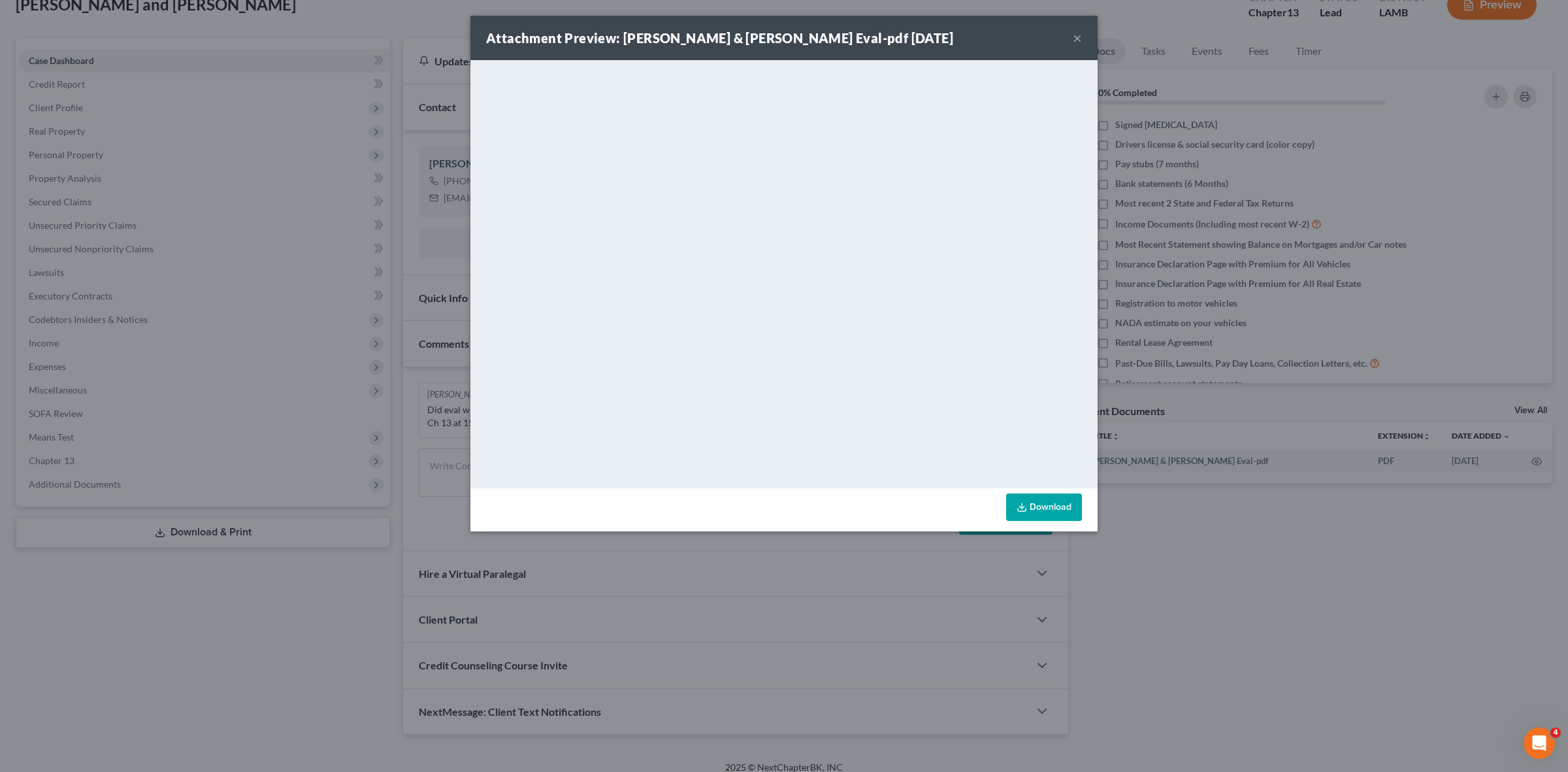
click at [1075, 36] on button "×" at bounding box center [1076, 38] width 9 height 16
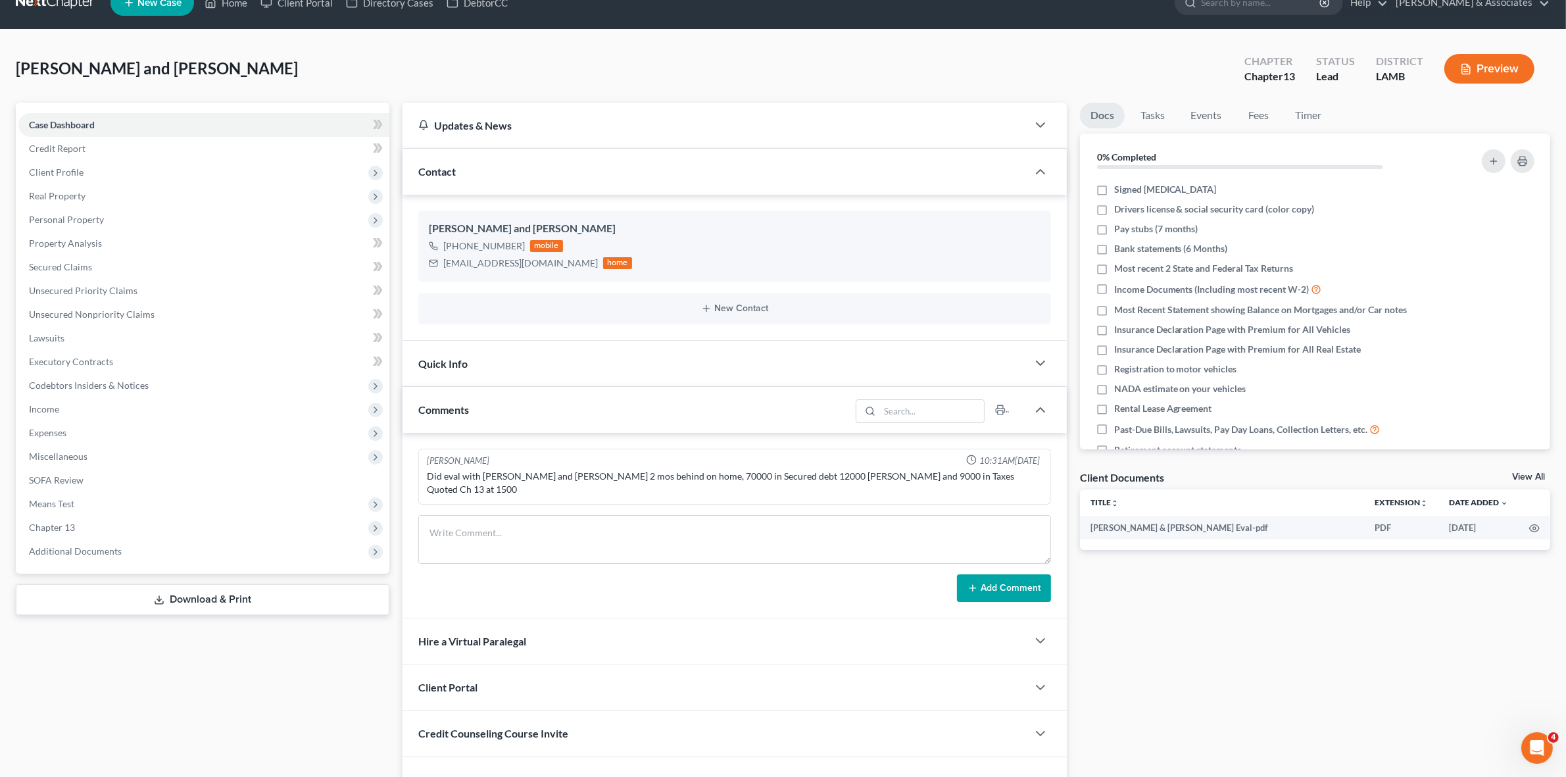
scroll to position [0, 0]
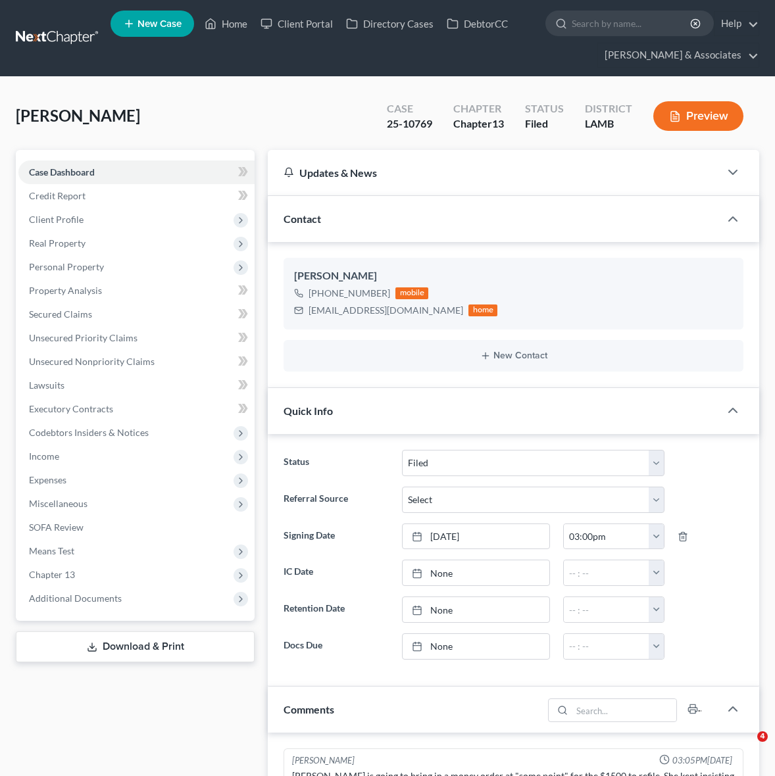
select select "8"
click at [67, 45] on link at bounding box center [58, 38] width 84 height 24
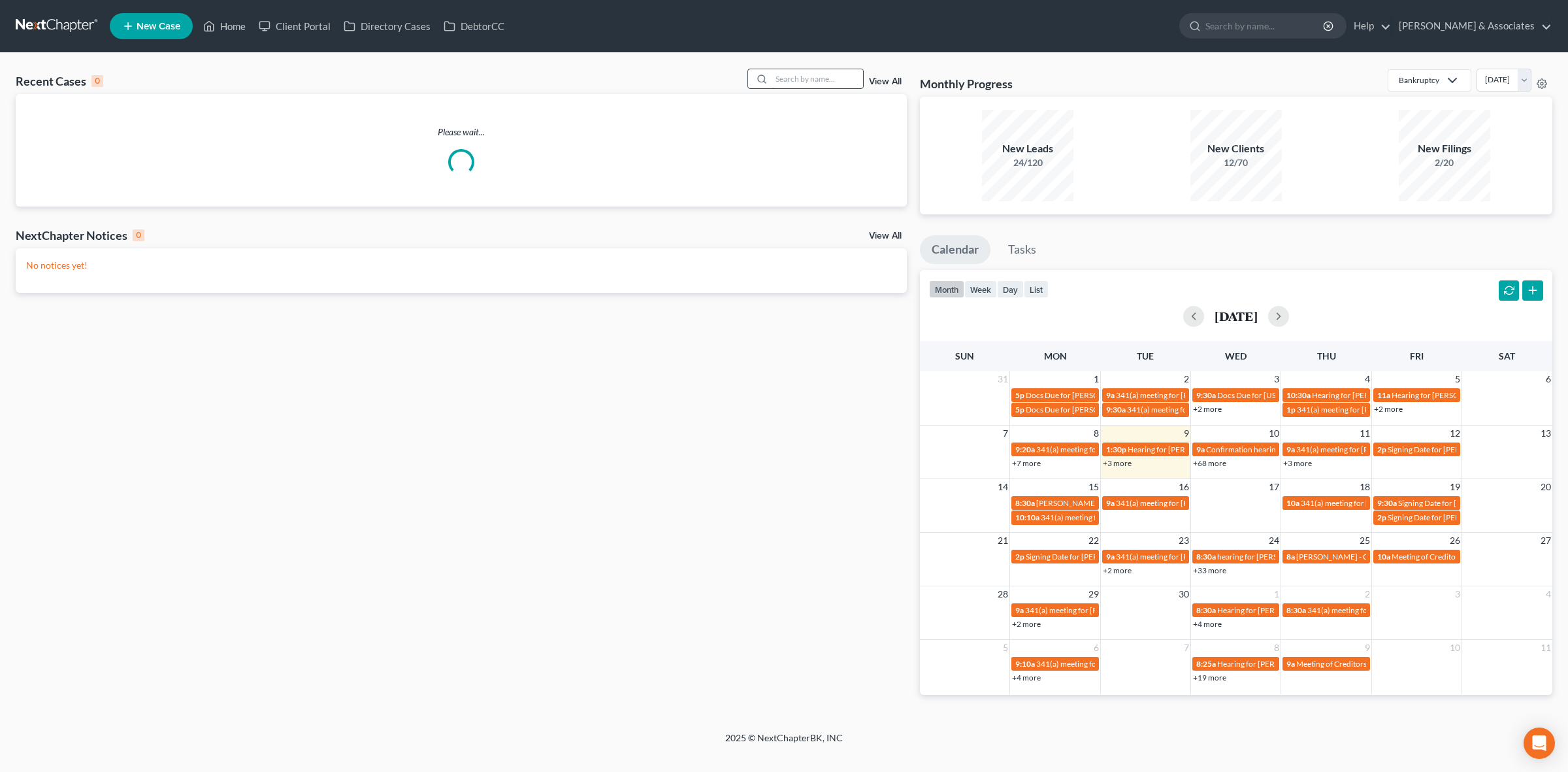
click at [808, 83] on input "search" at bounding box center [817, 78] width 91 height 19
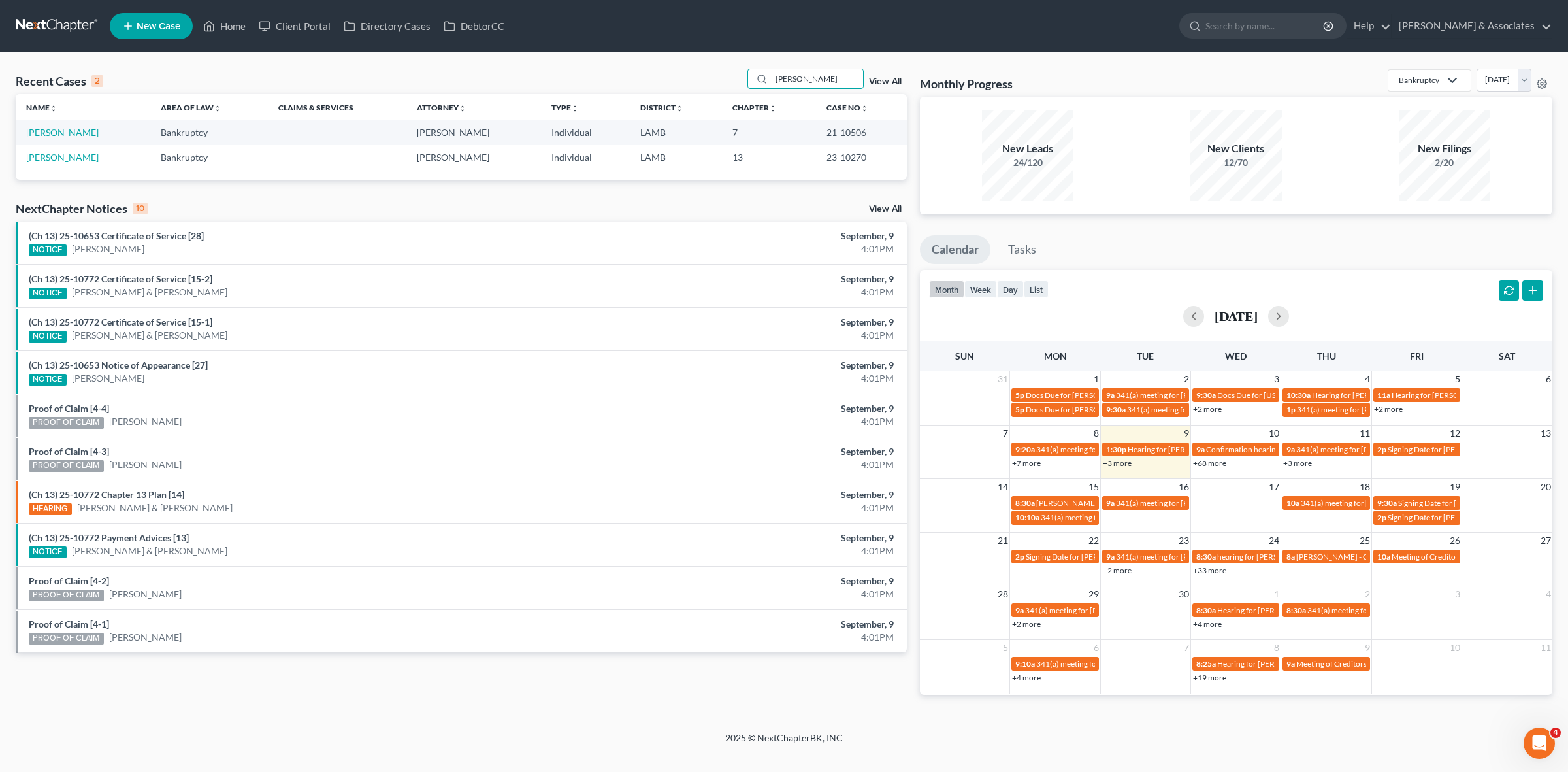
type input "leduff"
click at [46, 135] on link "[PERSON_NAME]" at bounding box center [62, 132] width 72 height 11
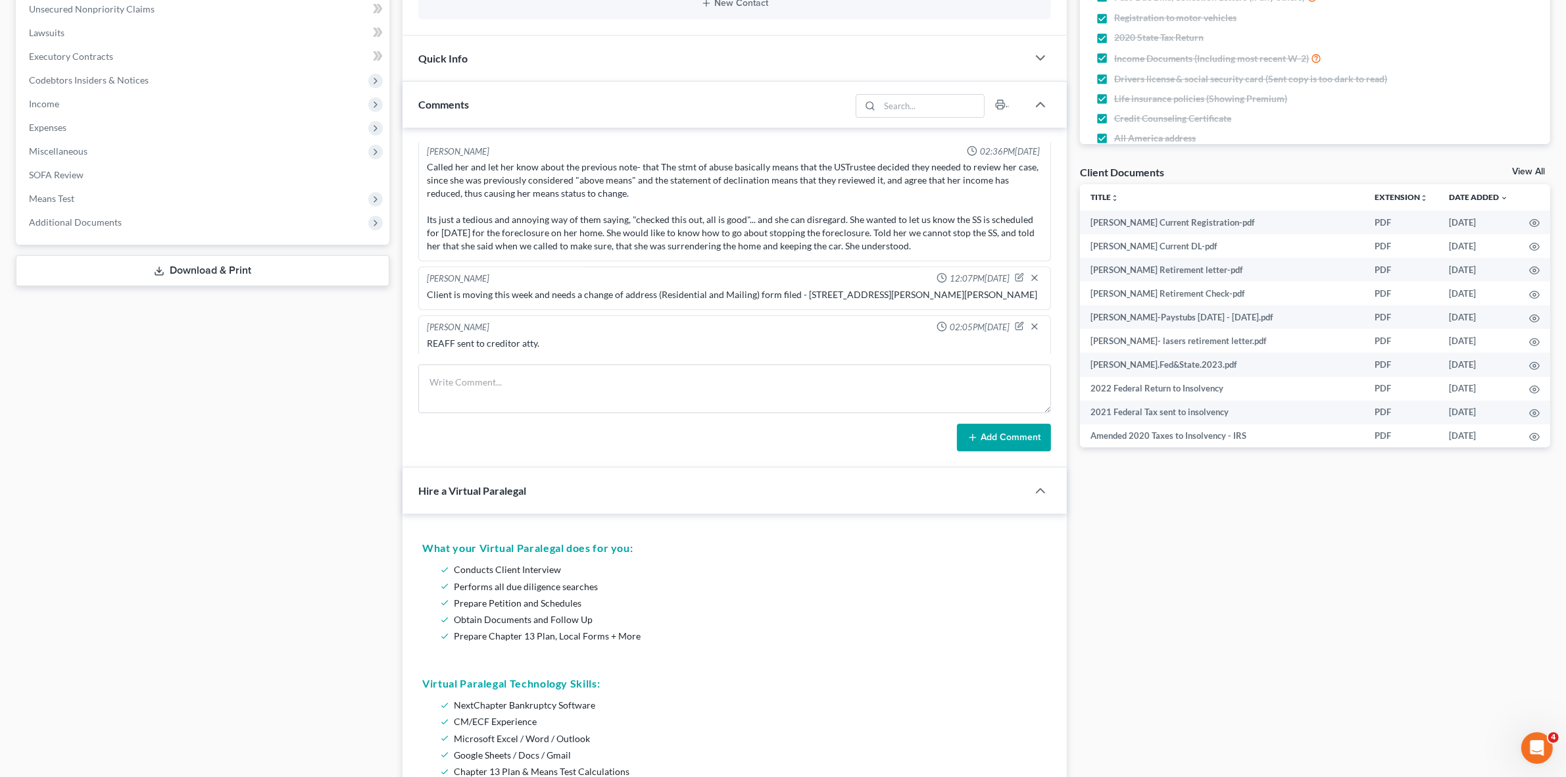
scroll to position [1997, 0]
click at [237, 222] on span "Additional Documents" at bounding box center [203, 223] width 371 height 24
click at [239, 287] on link "PACER Notices" at bounding box center [217, 294] width 345 height 24
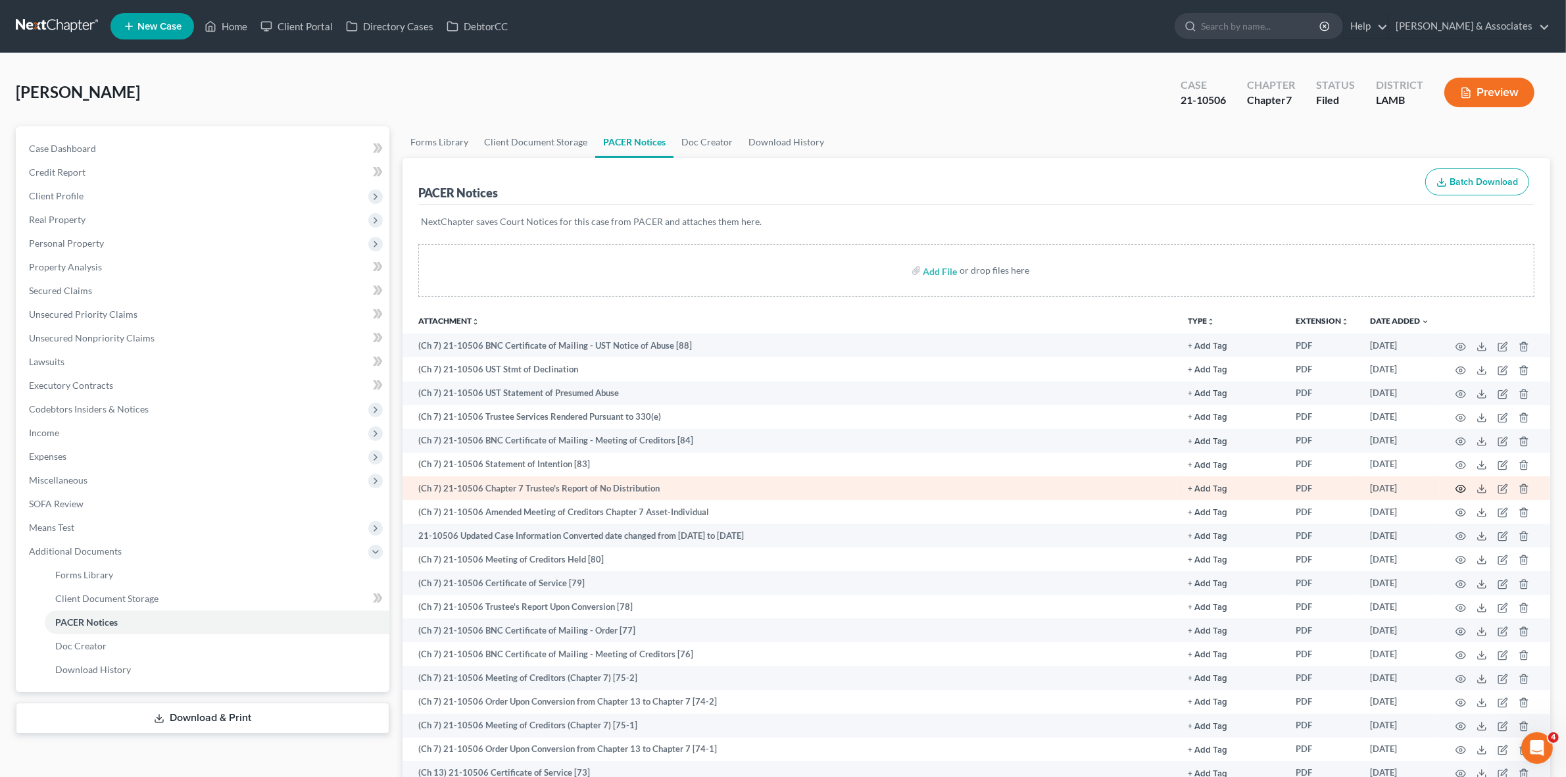
click at [1461, 487] on circle "button" at bounding box center [1461, 488] width 3 height 3
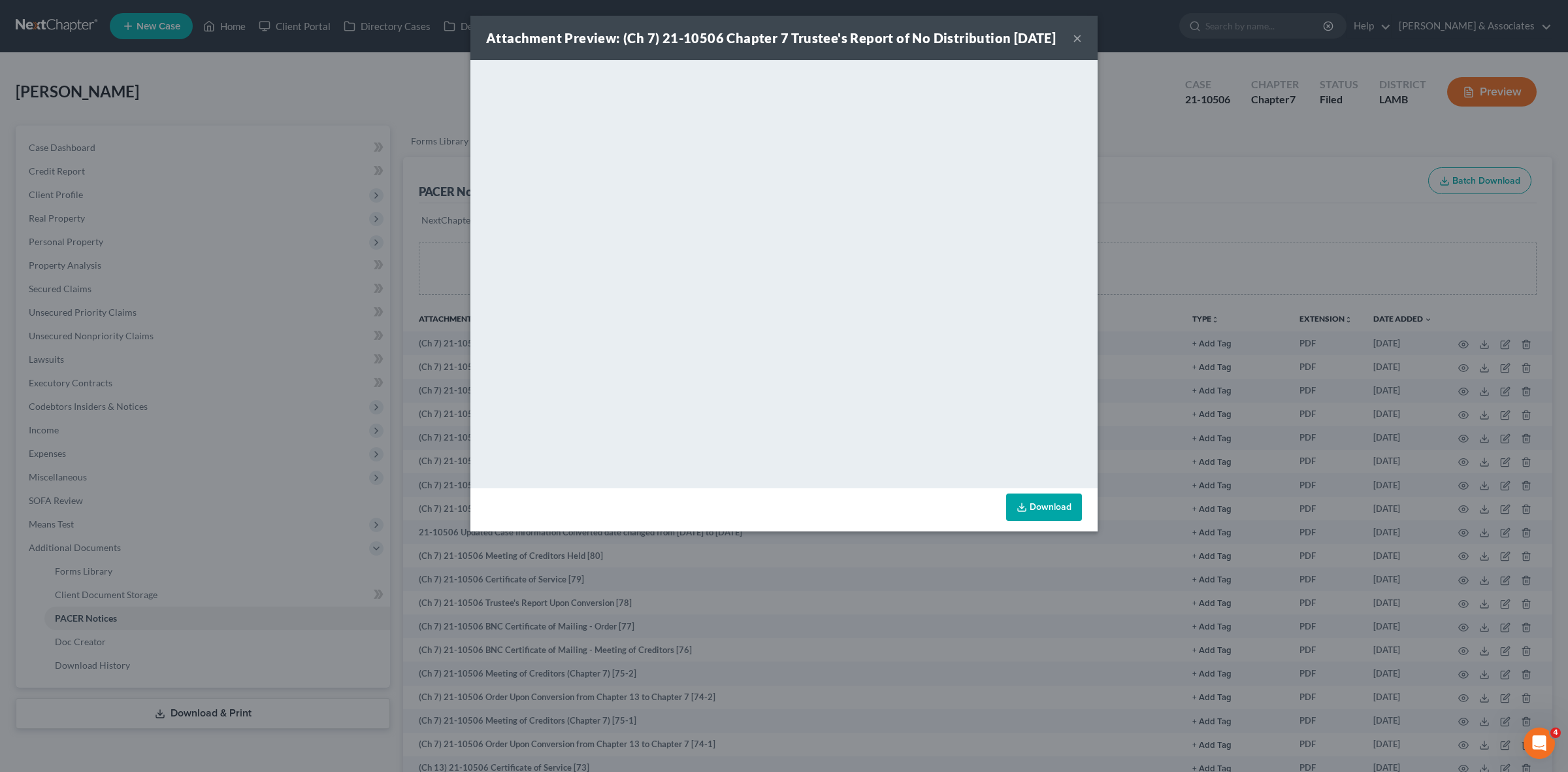
click at [1207, 240] on div "Attachment Preview: (Ch 7) 21-10506 Chapter 7 Trustee's Report of No Distributi…" at bounding box center [784, 386] width 1568 height 772
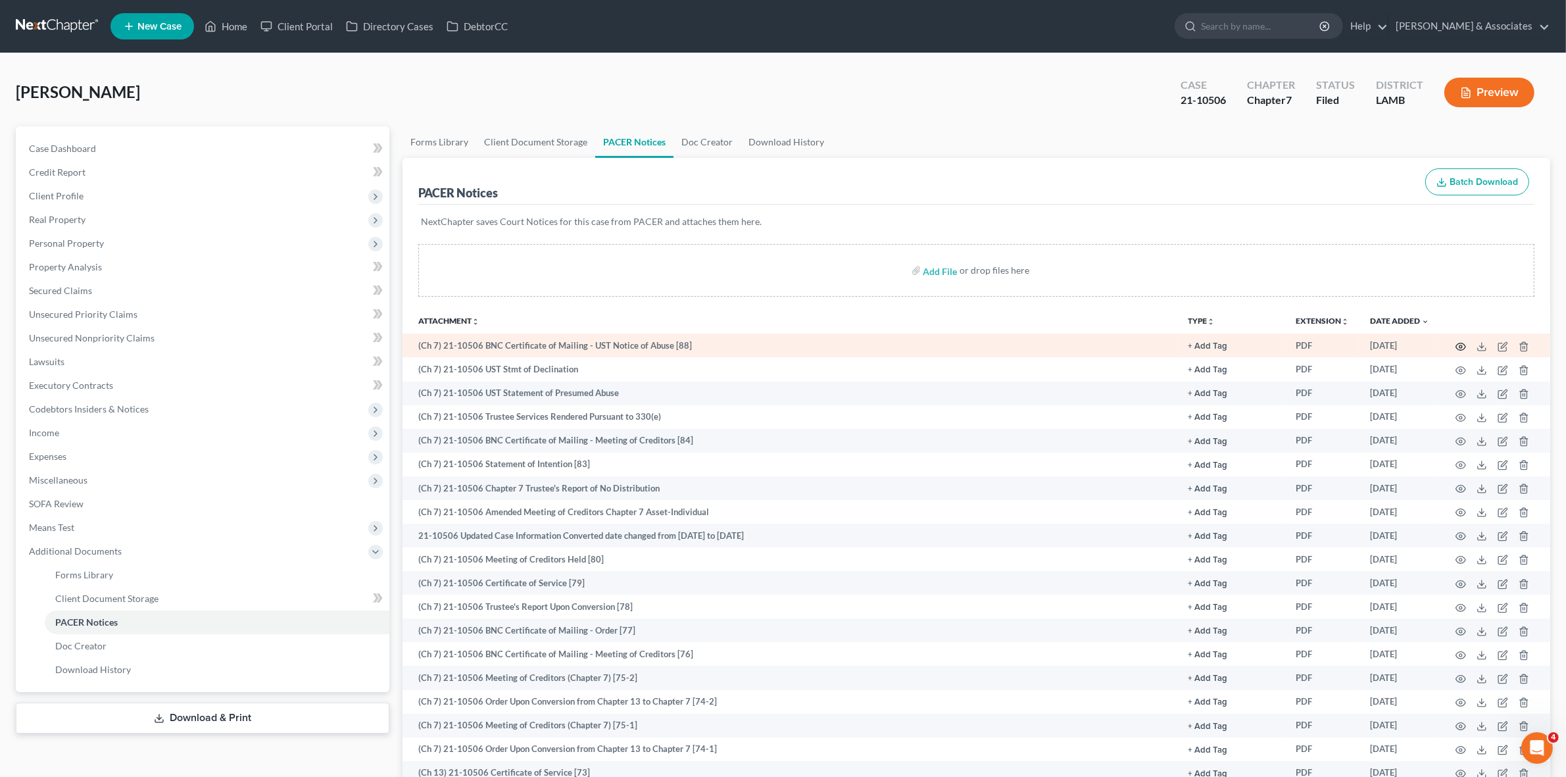
click at [1465, 345] on icon "button" at bounding box center [1461, 346] width 10 height 7
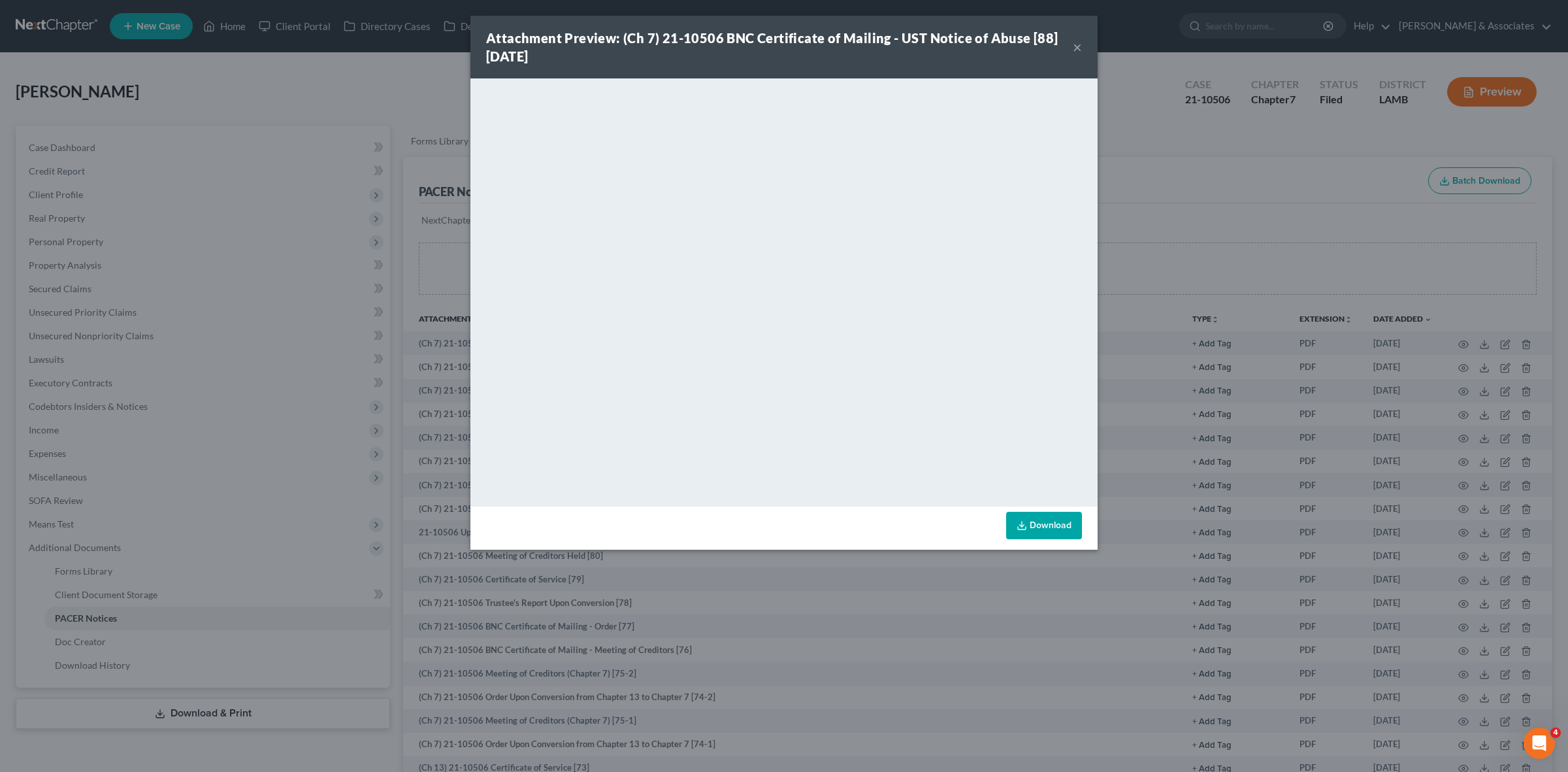
drag, startPoint x: 1204, startPoint y: 148, endPoint x: 1078, endPoint y: 154, distance: 126.1
click at [1204, 148] on div "Attachment Preview: (Ch 7) 21-10506 BNC Certificate of Mailing - UST Notice of …" at bounding box center [784, 386] width 1568 height 772
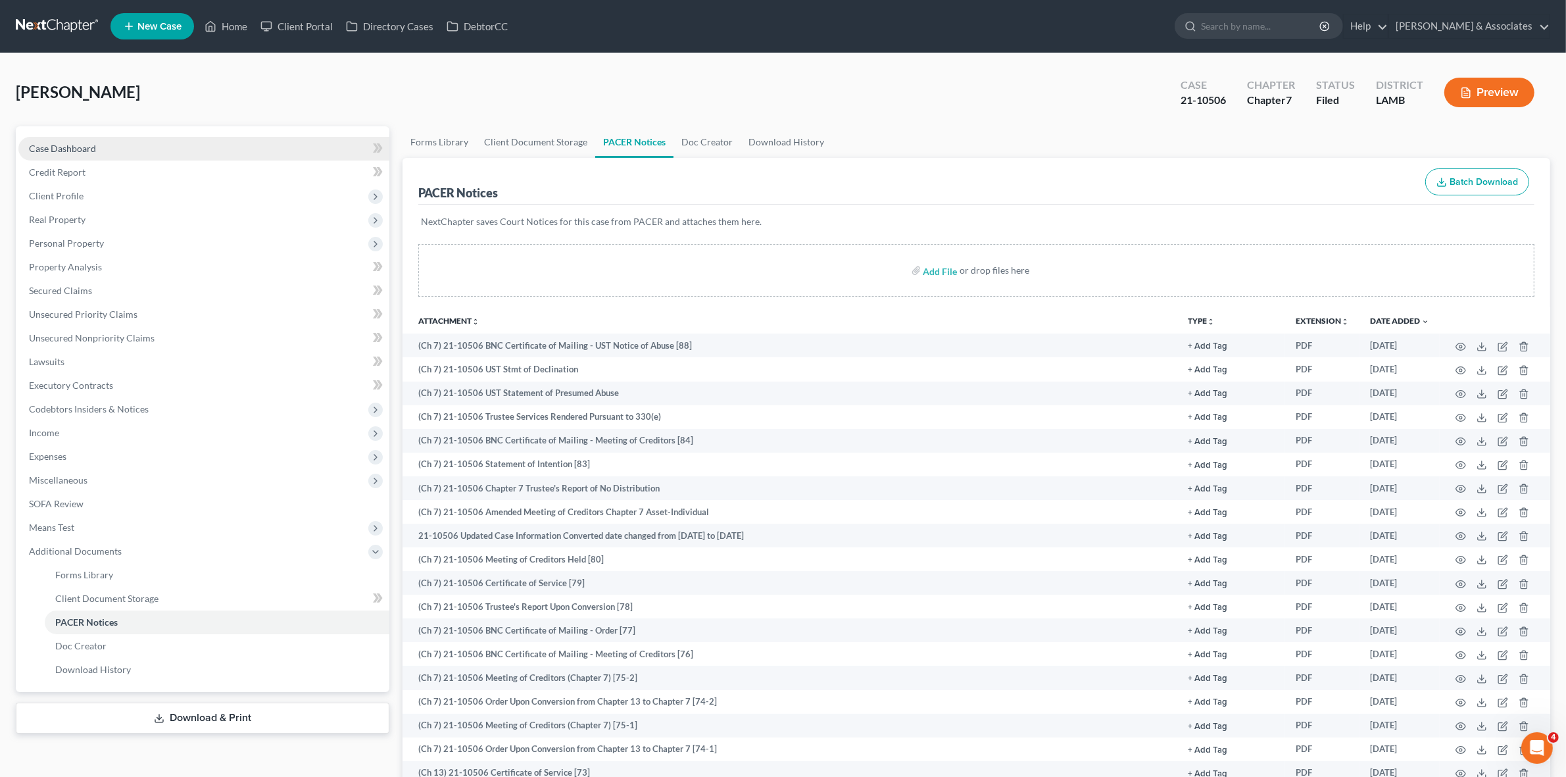
click at [205, 142] on link "Case Dashboard" at bounding box center [203, 149] width 371 height 24
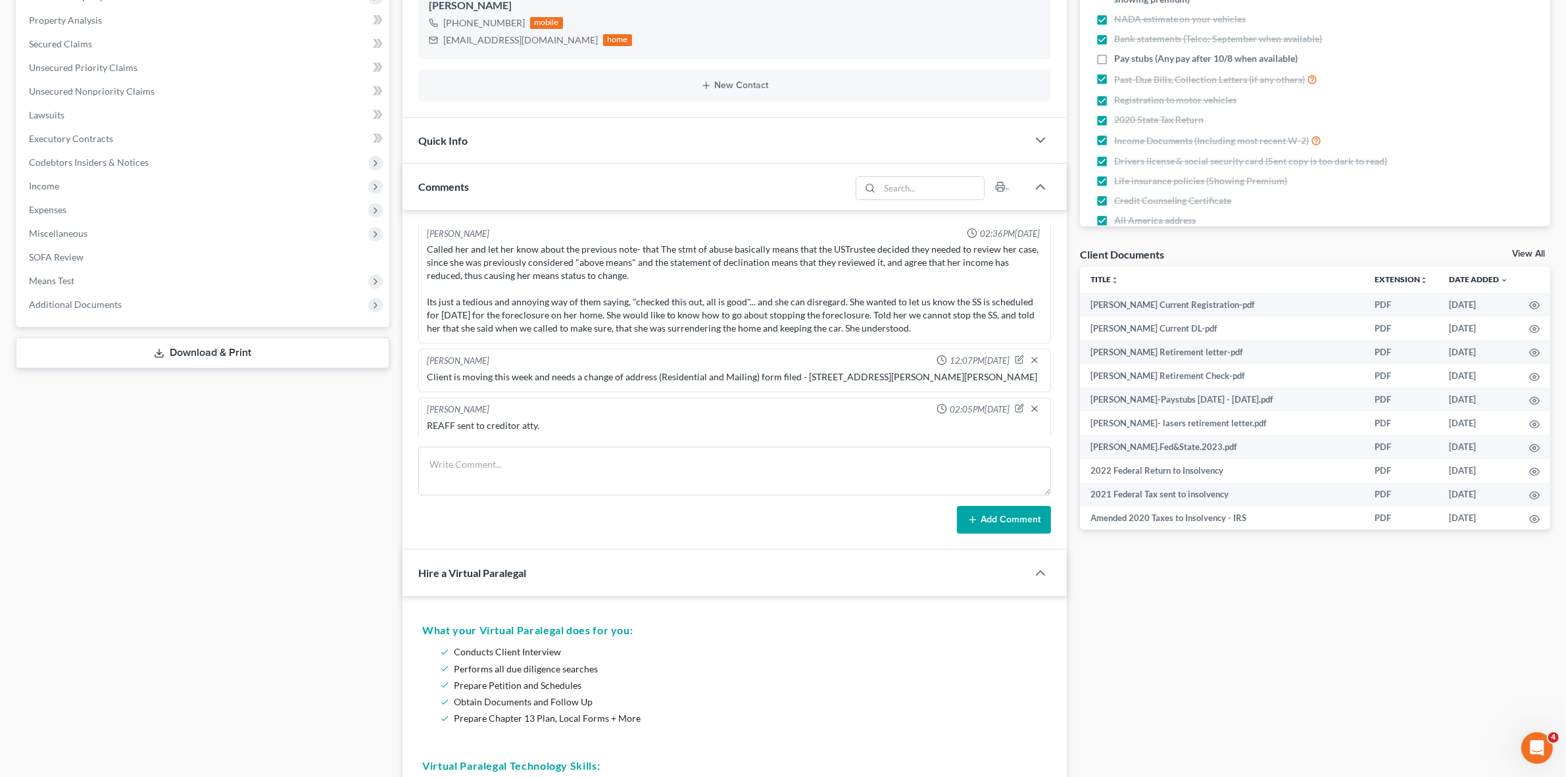
scroll to position [1997, 0]
drag, startPoint x: 800, startPoint y: 370, endPoint x: 855, endPoint y: 380, distance: 56.3
click at [855, 380] on div "Client is moving this week and needs a change of address (Residential and Maili…" at bounding box center [734, 377] width 620 height 18
copy div "814 Bohne rd"
drag, startPoint x: 866, startPoint y: 372, endPoint x: 985, endPoint y: 384, distance: 119.7
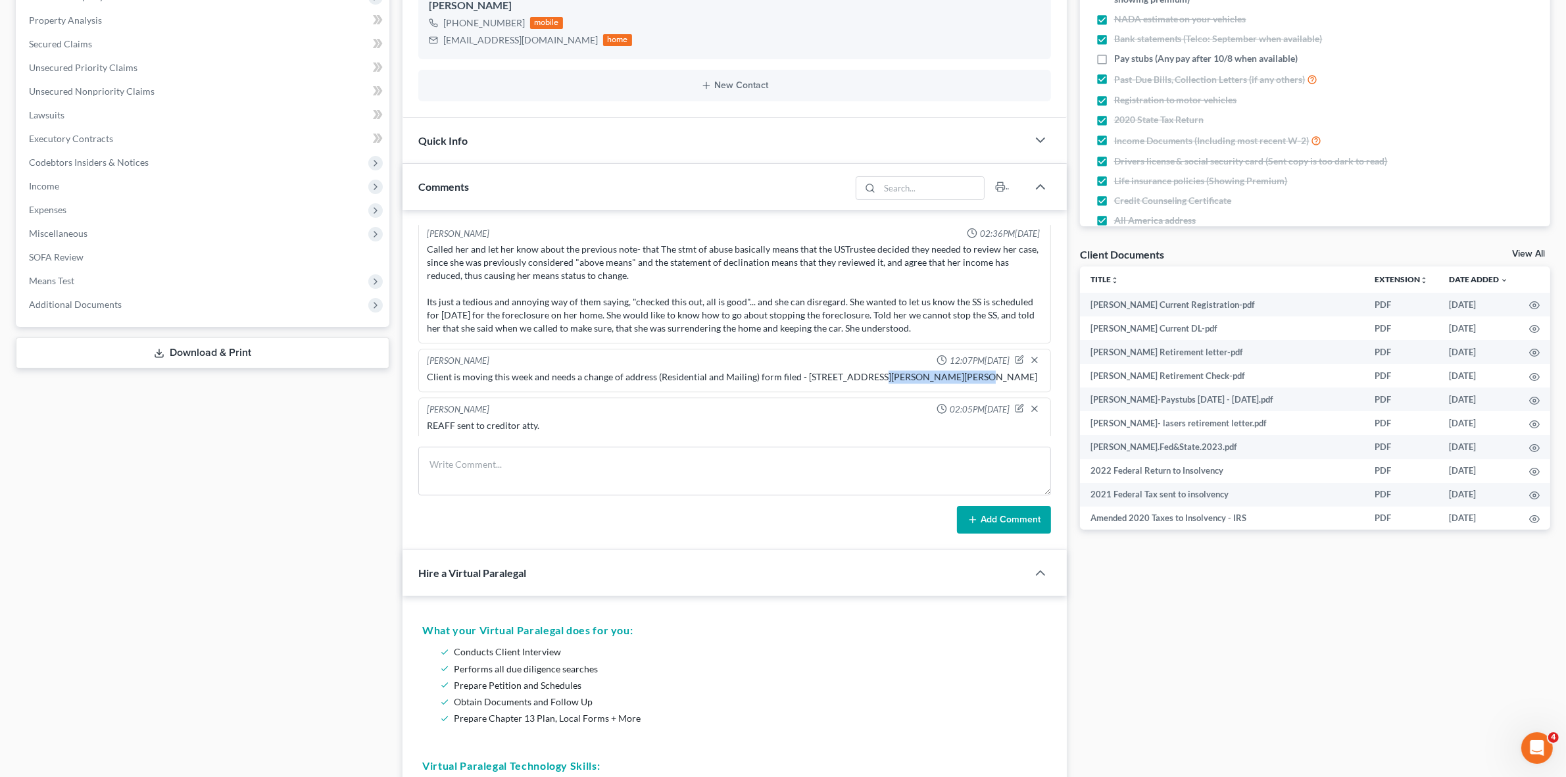
click at [985, 384] on div "Josh O'Connell 12:07PM, 09/08/2025 Client is moving this week and needs a chang…" at bounding box center [734, 370] width 632 height 43
copy div "Port Allen, LA 70767"
click at [718, 455] on textarea at bounding box center [734, 471] width 632 height 49
type textarea "COA Filed"
click at [981, 514] on button "Add Comment" at bounding box center [1004, 520] width 94 height 28
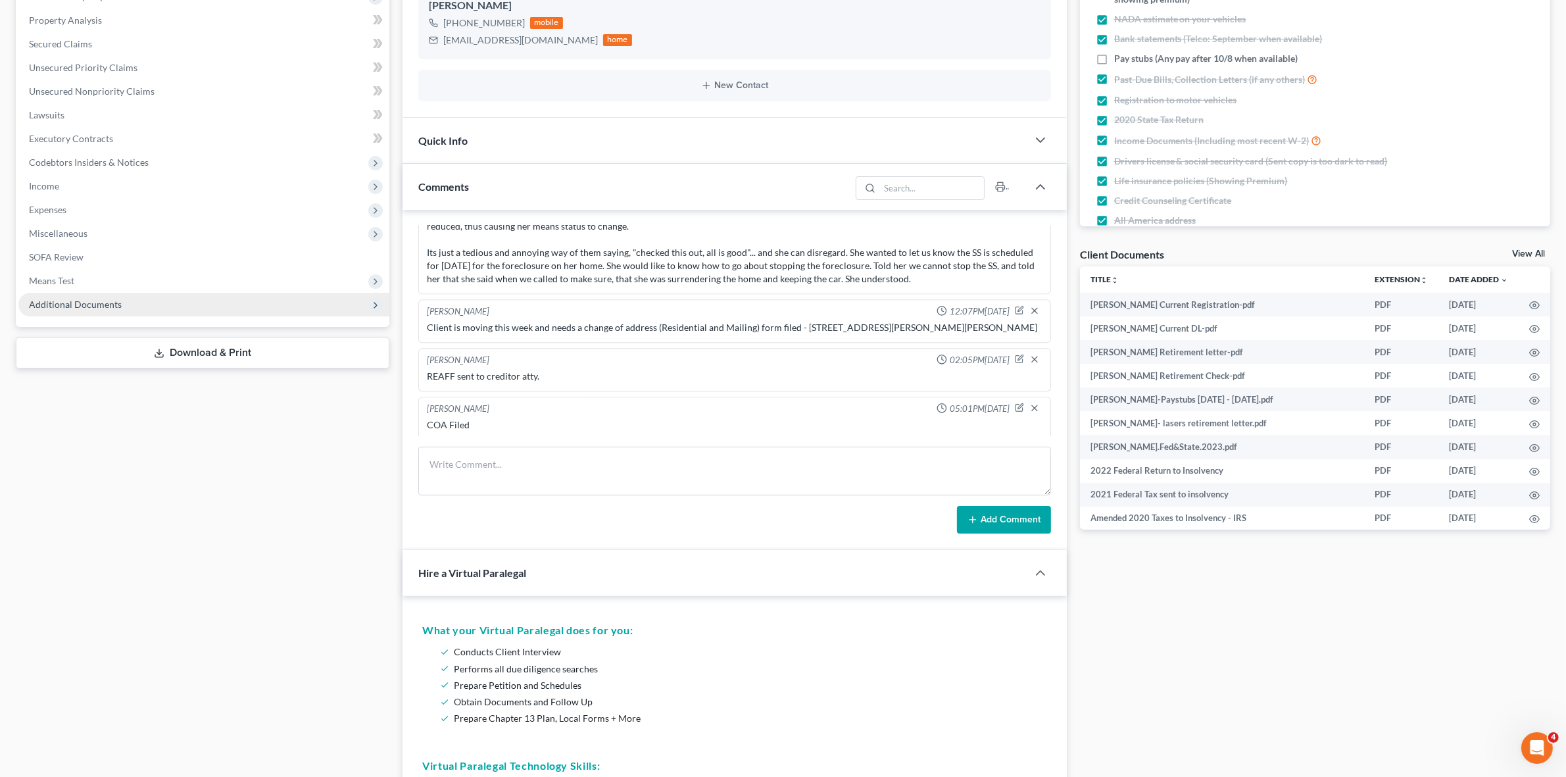
scroll to position [0, 0]
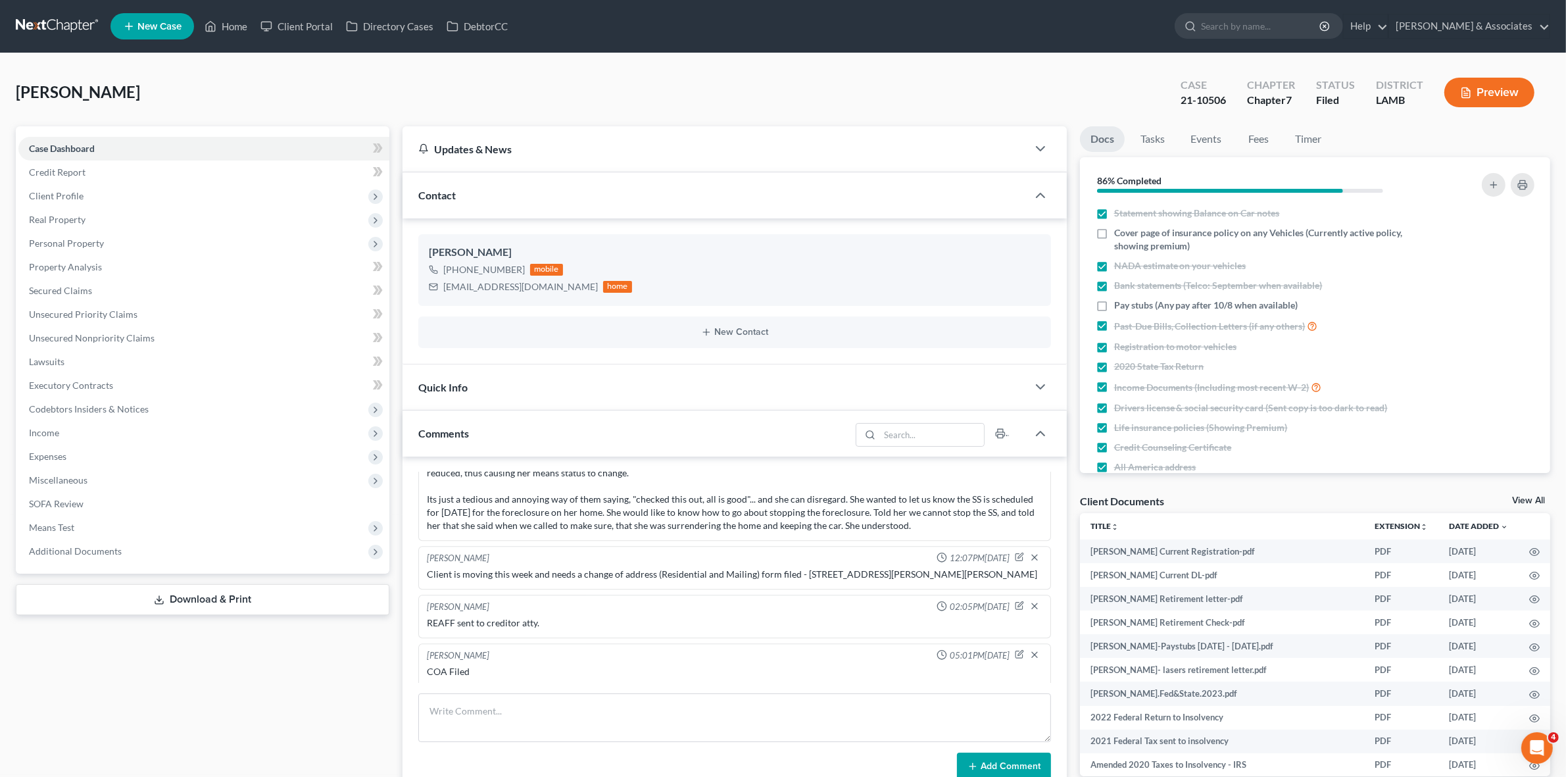
click at [87, 23] on link at bounding box center [58, 26] width 84 height 24
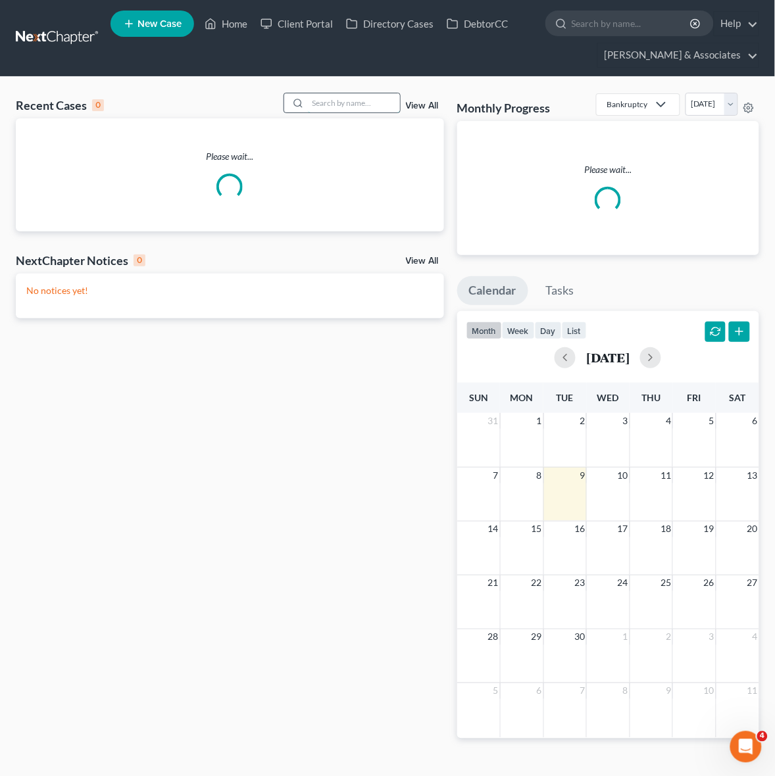
click at [359, 103] on input "search" at bounding box center [354, 102] width 92 height 19
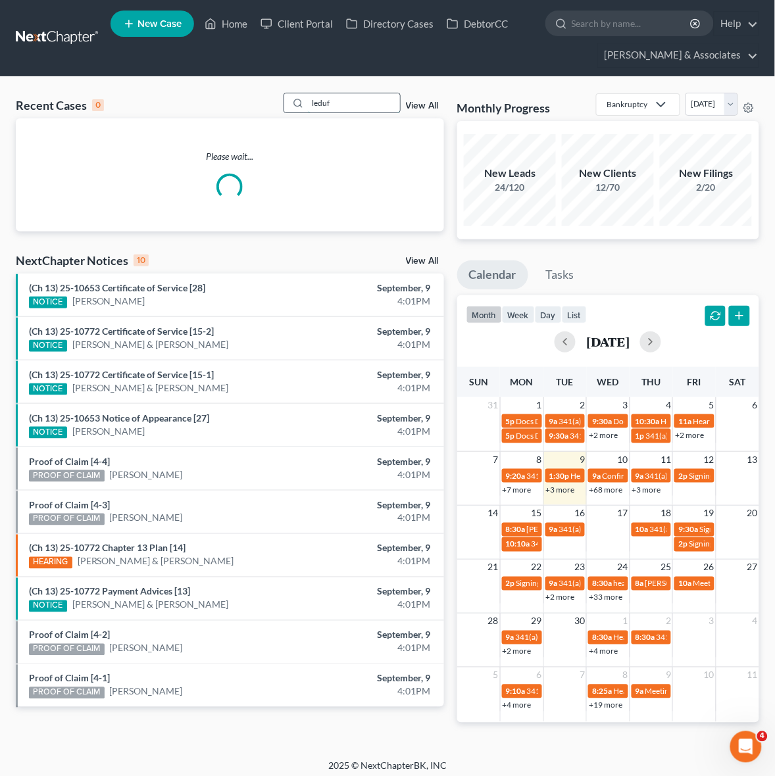
type input "[PERSON_NAME]"
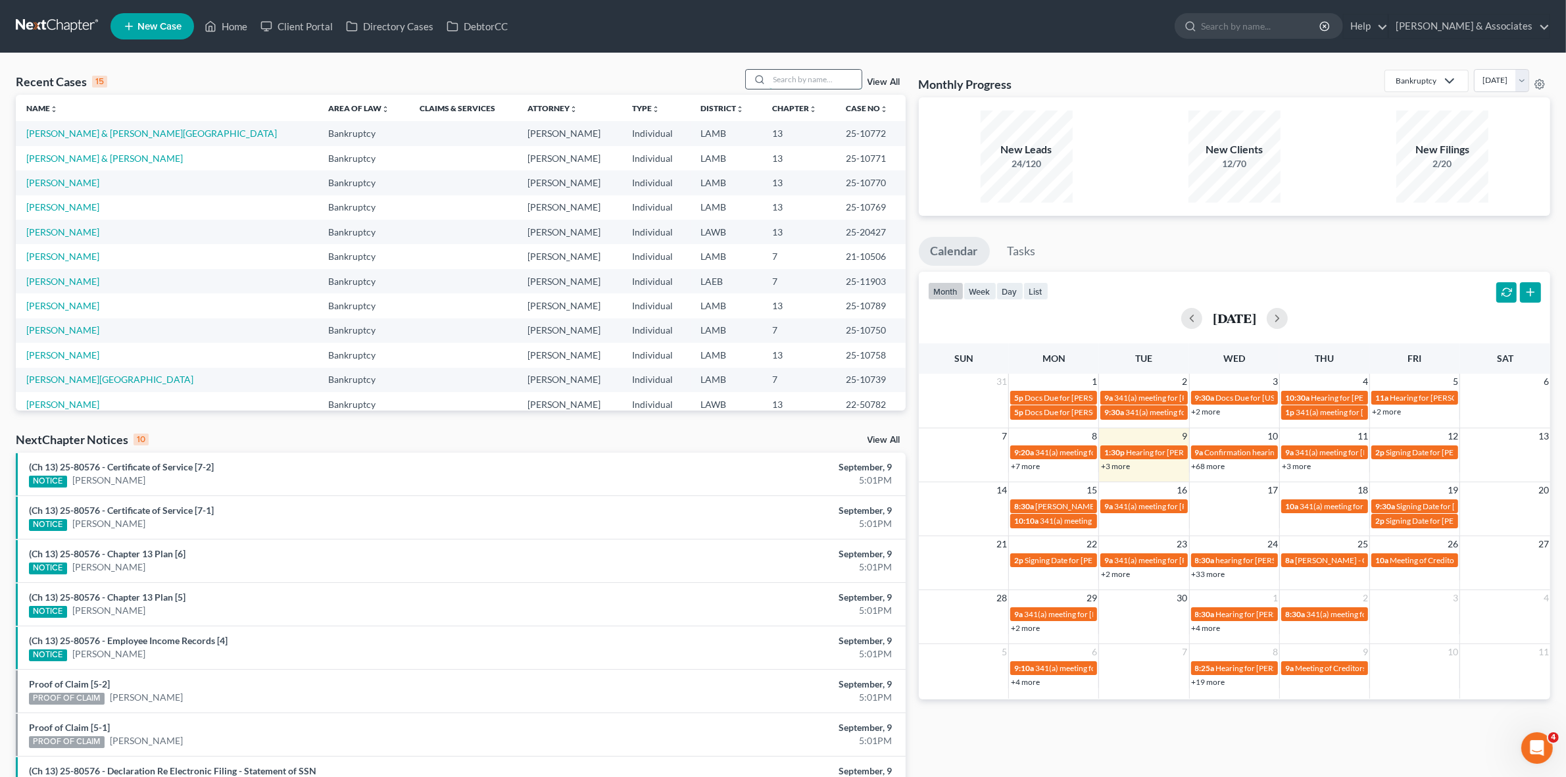
click at [814, 81] on input "search" at bounding box center [816, 79] width 92 height 19
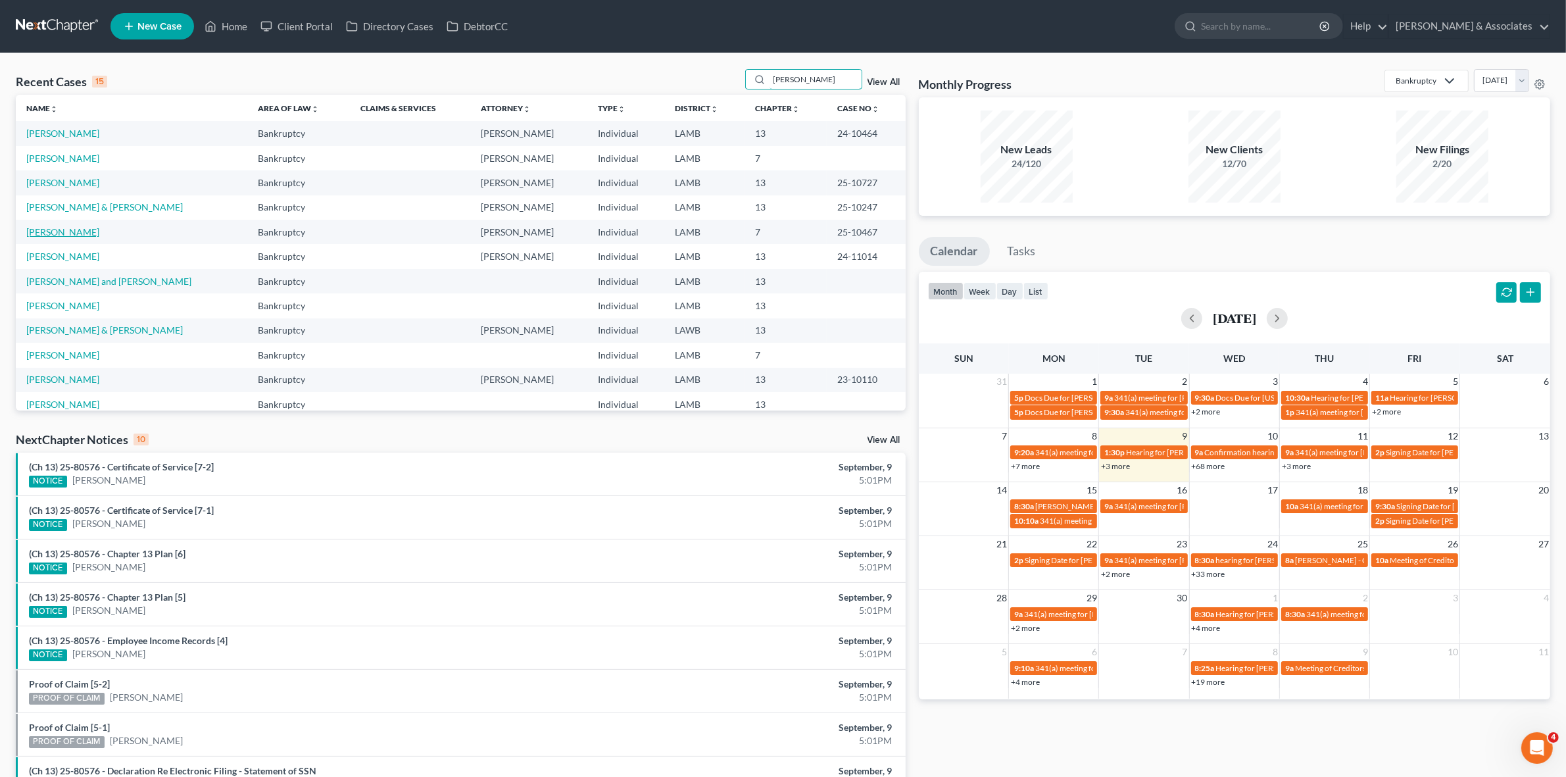
type input "[PERSON_NAME]"
click at [62, 229] on link "[PERSON_NAME]" at bounding box center [62, 231] width 73 height 11
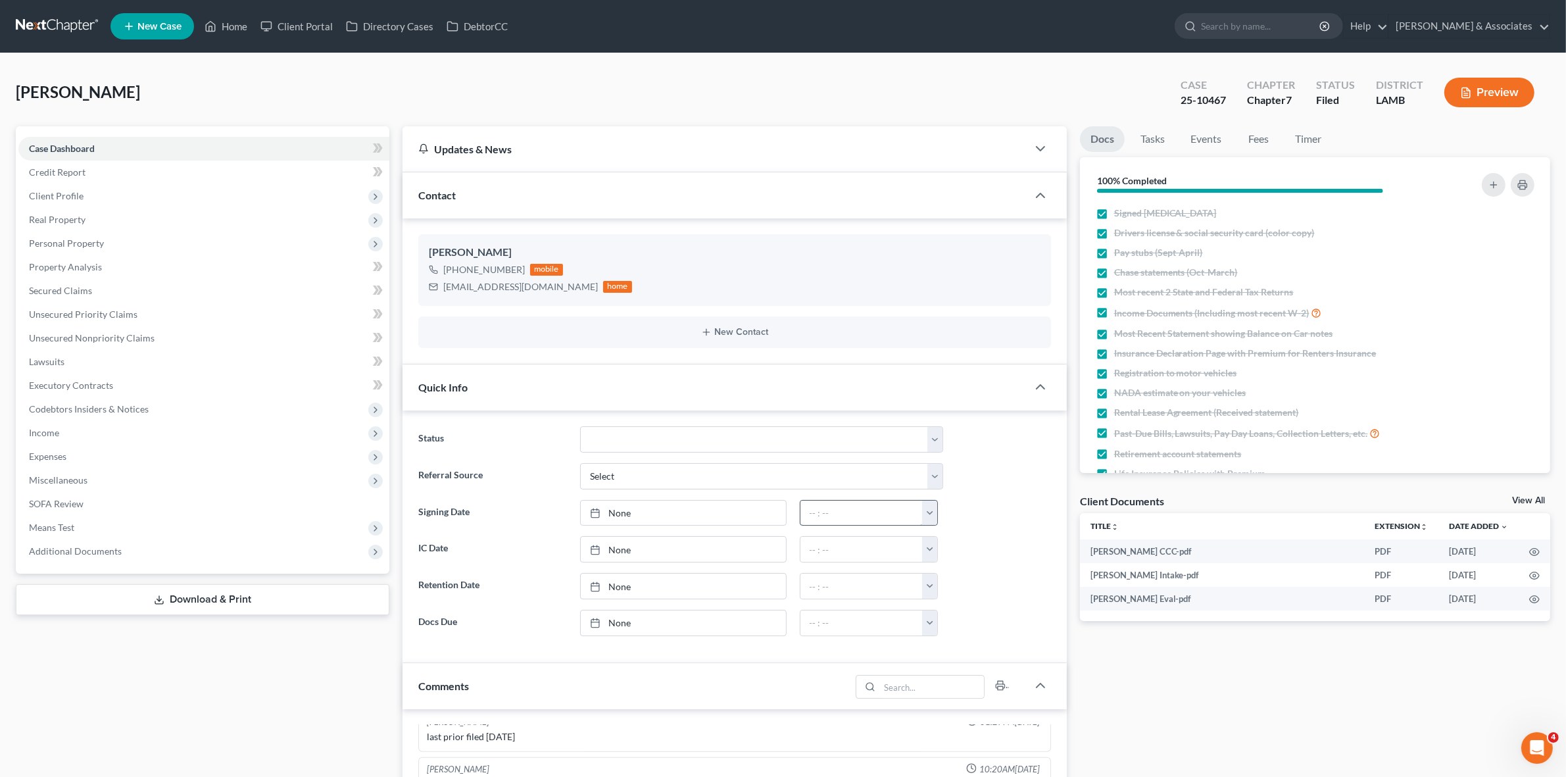
scroll to position [247, 0]
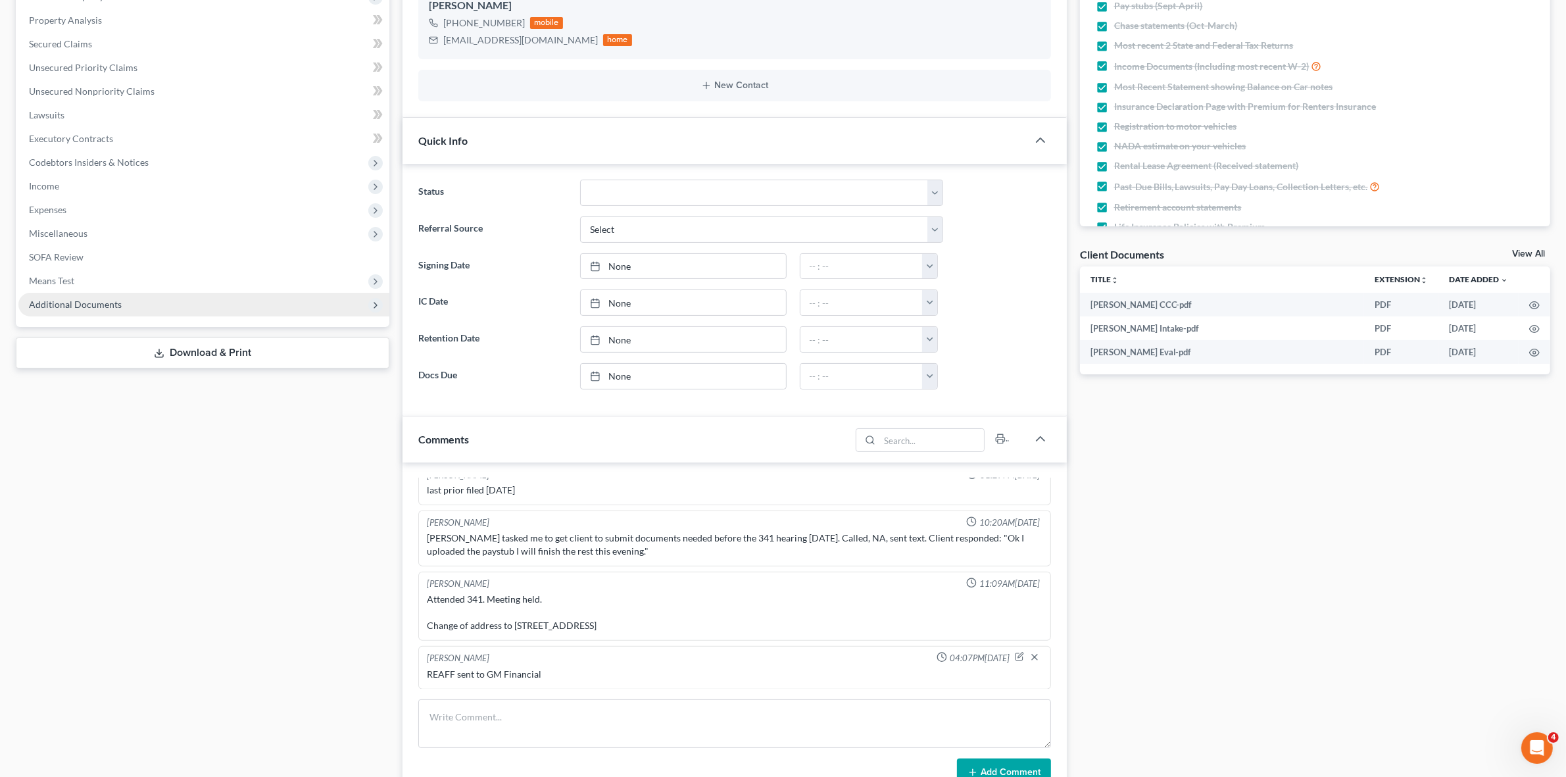
click at [262, 300] on span "Additional Documents" at bounding box center [203, 305] width 371 height 24
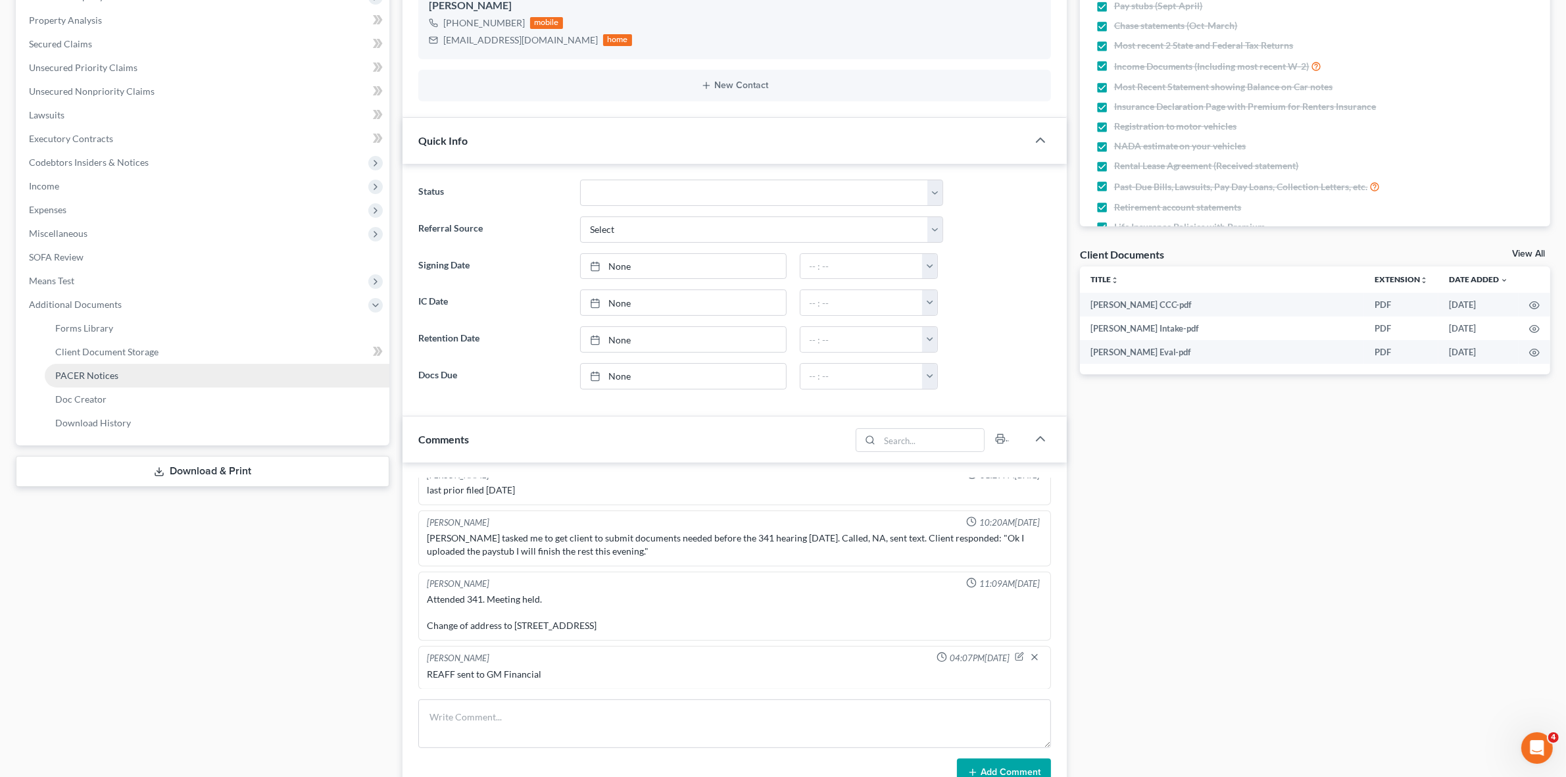
click at [257, 380] on link "PACER Notices" at bounding box center [217, 376] width 345 height 24
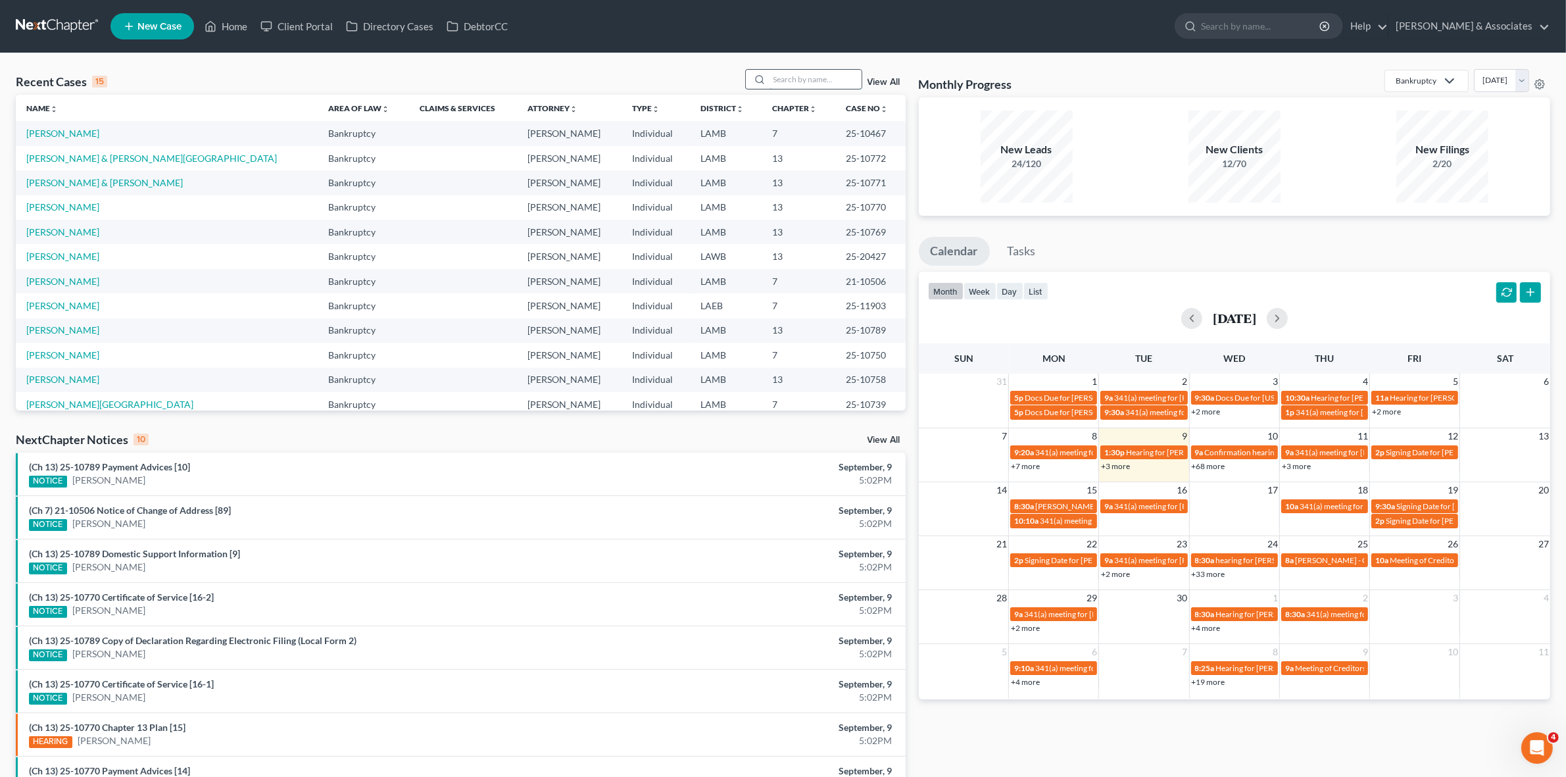
click at [801, 83] on input "search" at bounding box center [816, 79] width 92 height 19
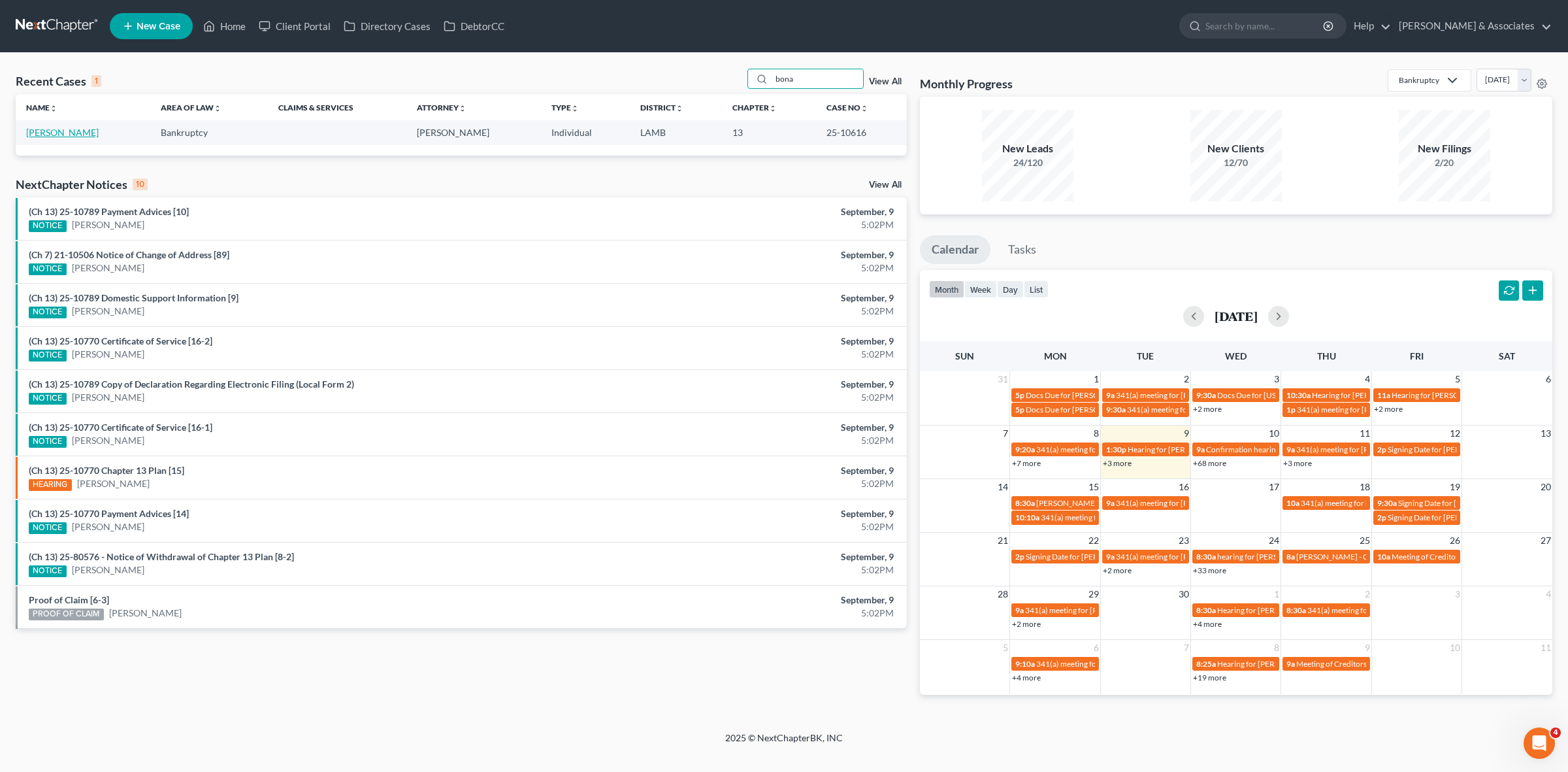
type input "bona"
click at [70, 137] on link "[PERSON_NAME]" at bounding box center [62, 132] width 72 height 11
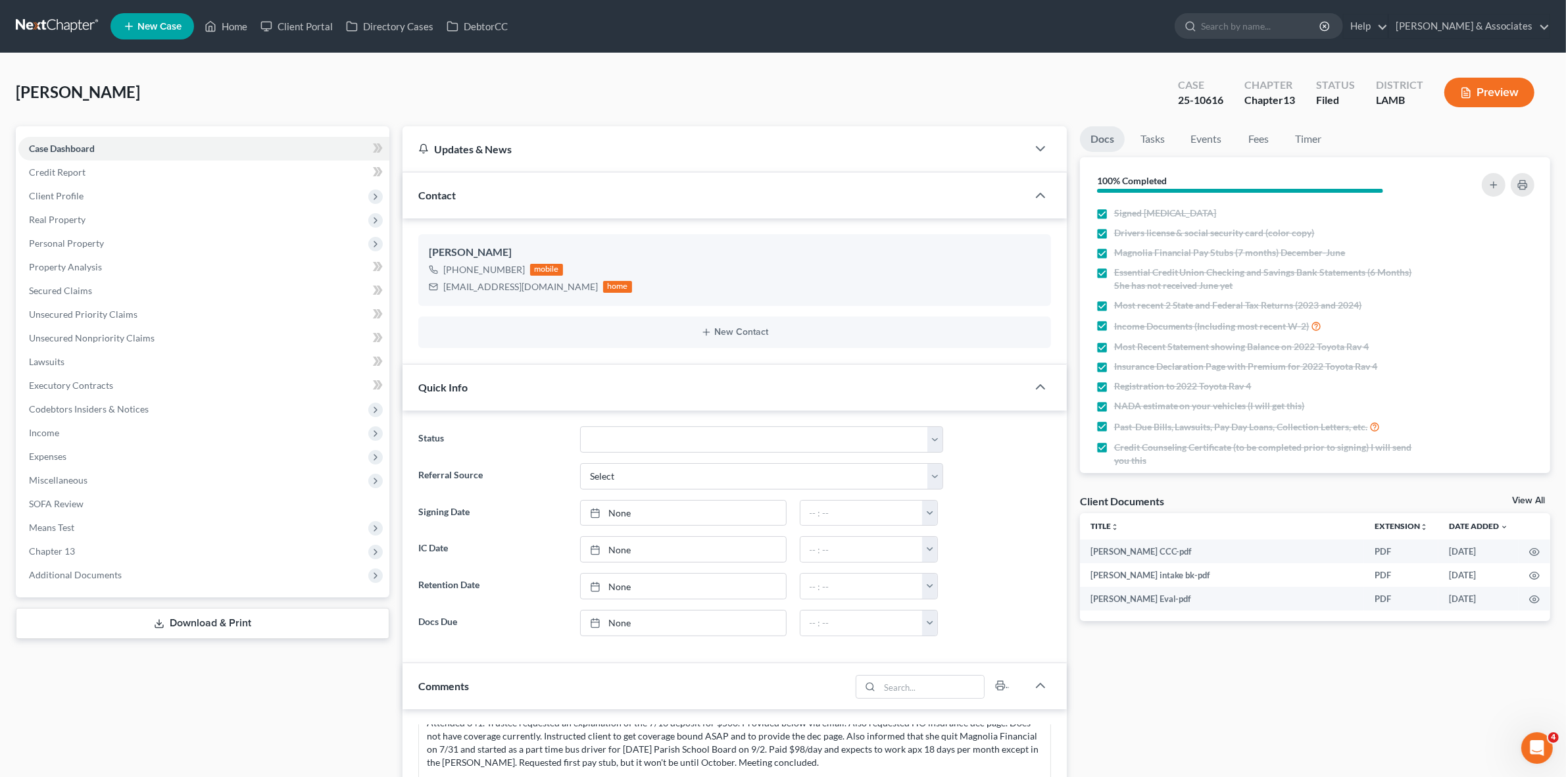
scroll to position [247, 0]
drag, startPoint x: 76, startPoint y: 89, endPoint x: 0, endPoint y: 96, distance: 76.7
copy span "[PERSON_NAME]"
click at [1191, 99] on div "25-10616" at bounding box center [1200, 100] width 45 height 15
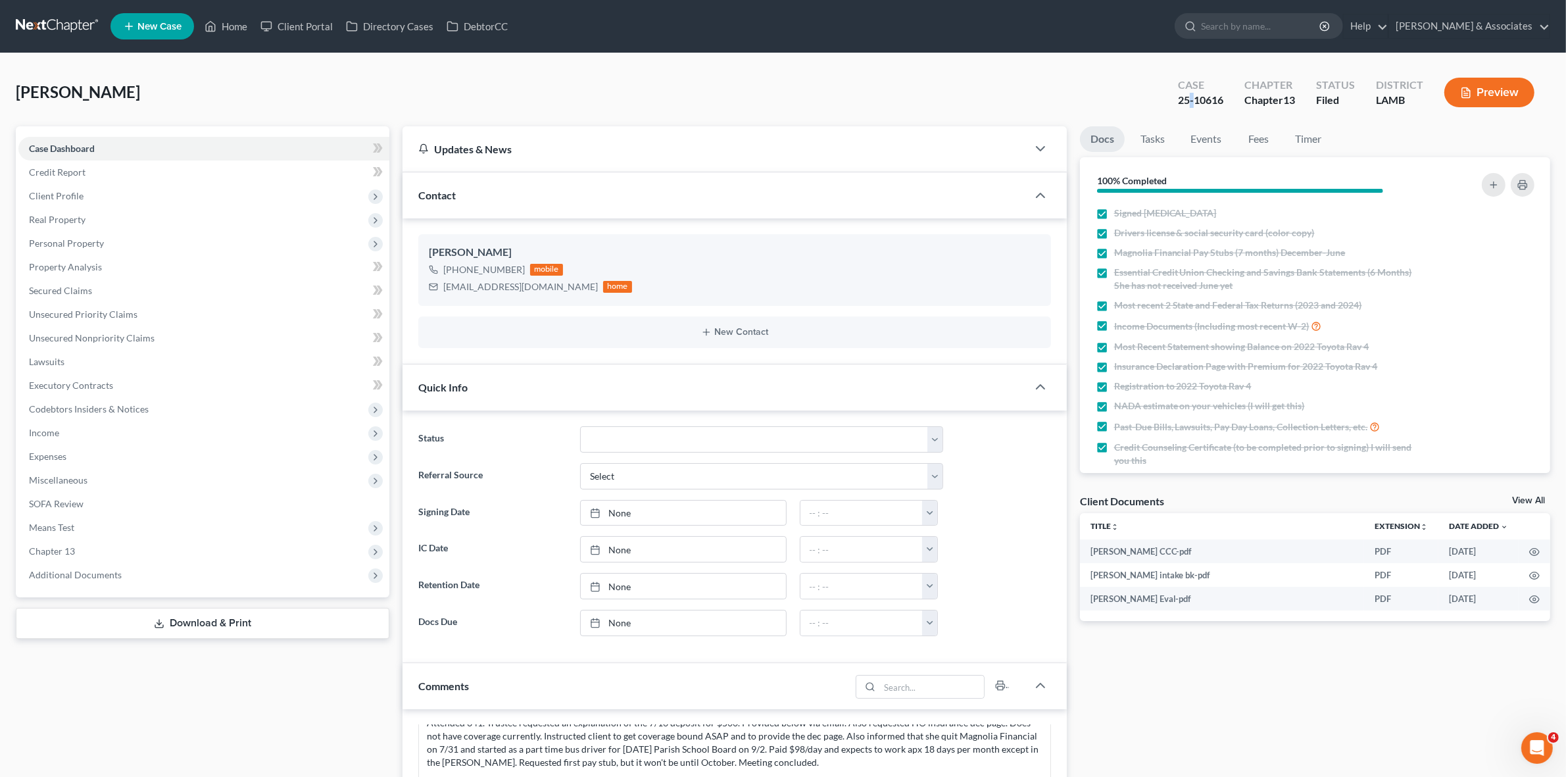
click at [1191, 99] on div "25-10616" at bounding box center [1200, 100] width 45 height 15
copy div "25-10616"
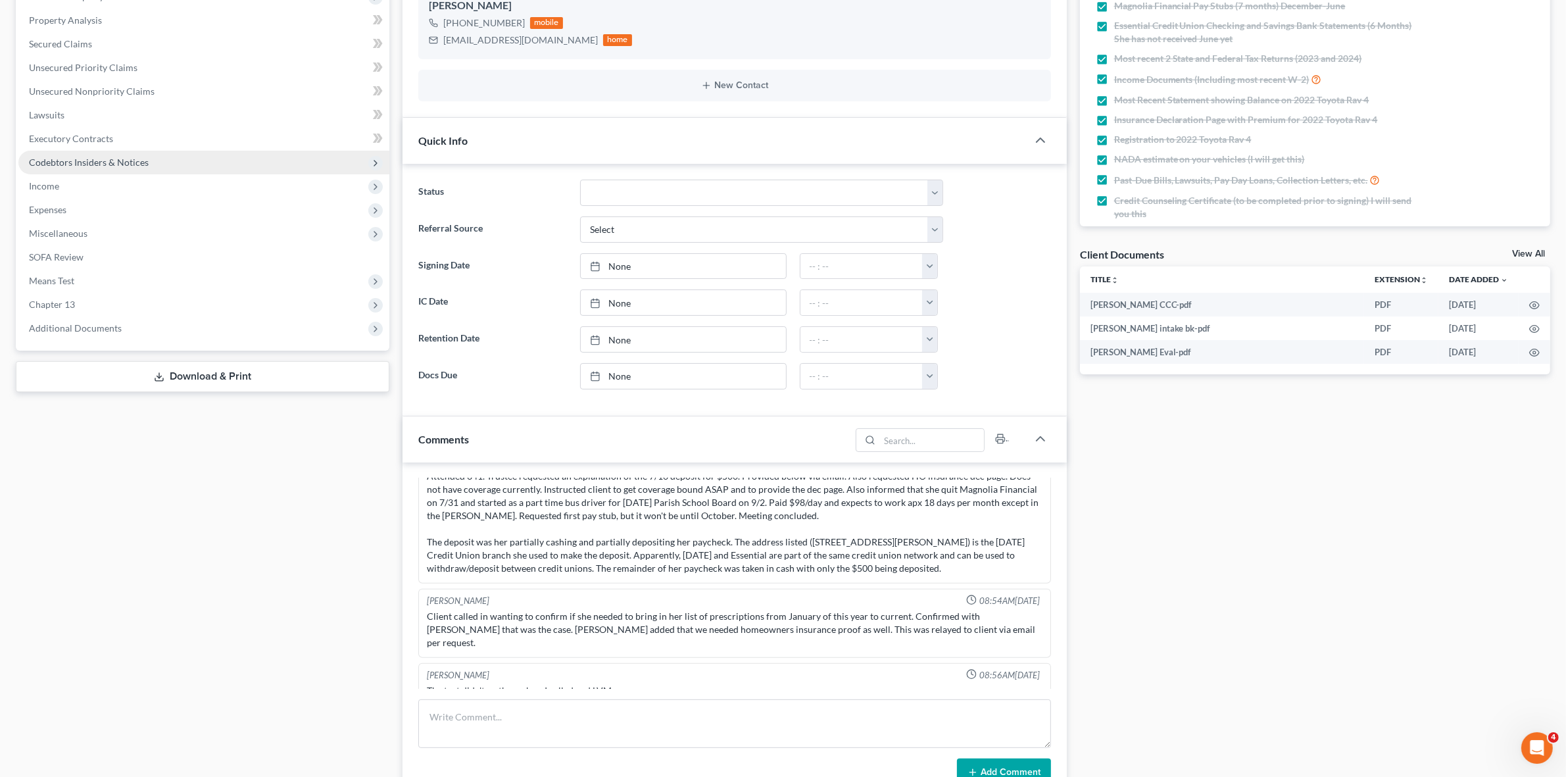
scroll to position [82, 0]
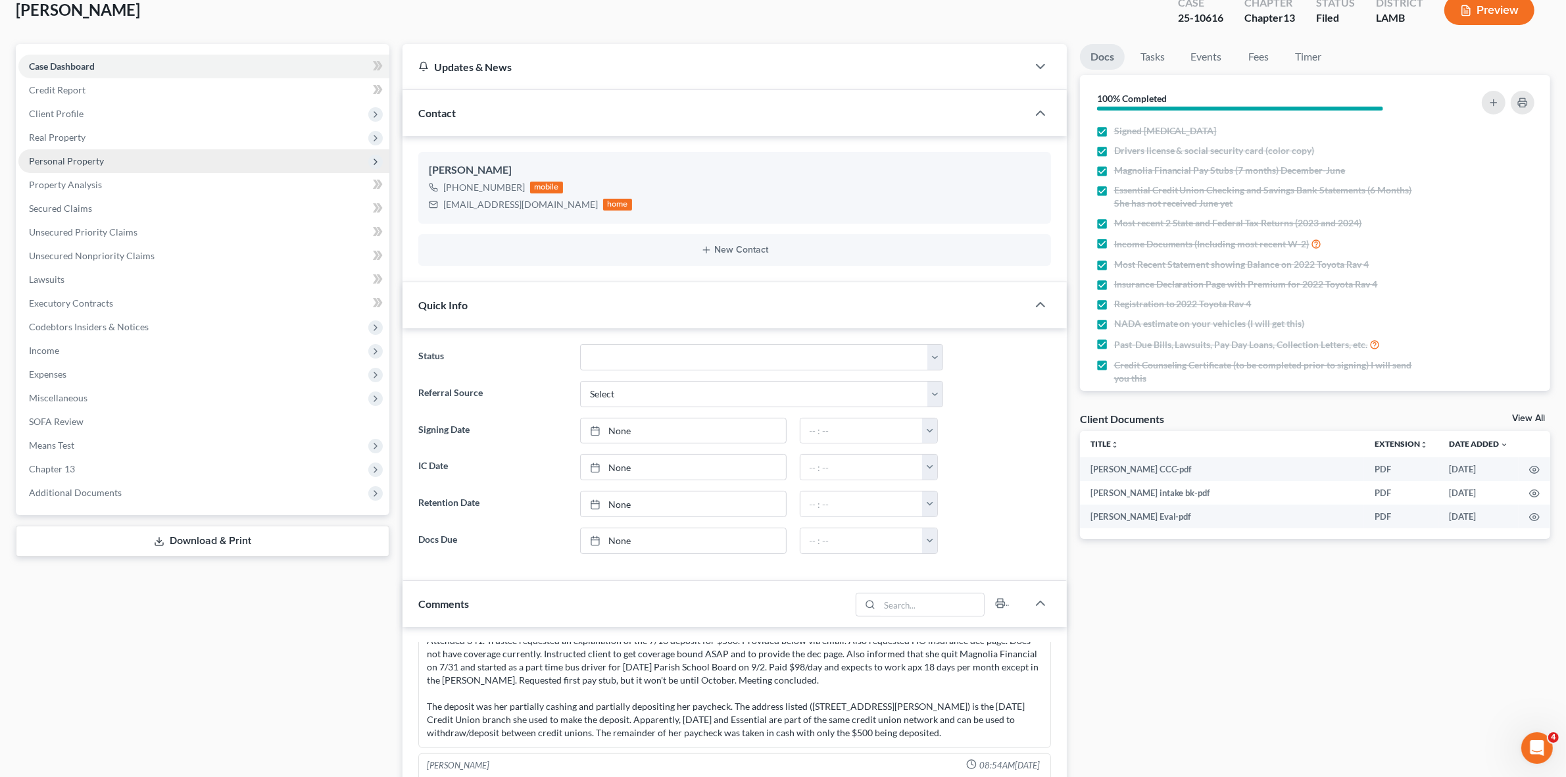
click at [212, 155] on span "Personal Property" at bounding box center [203, 161] width 371 height 24
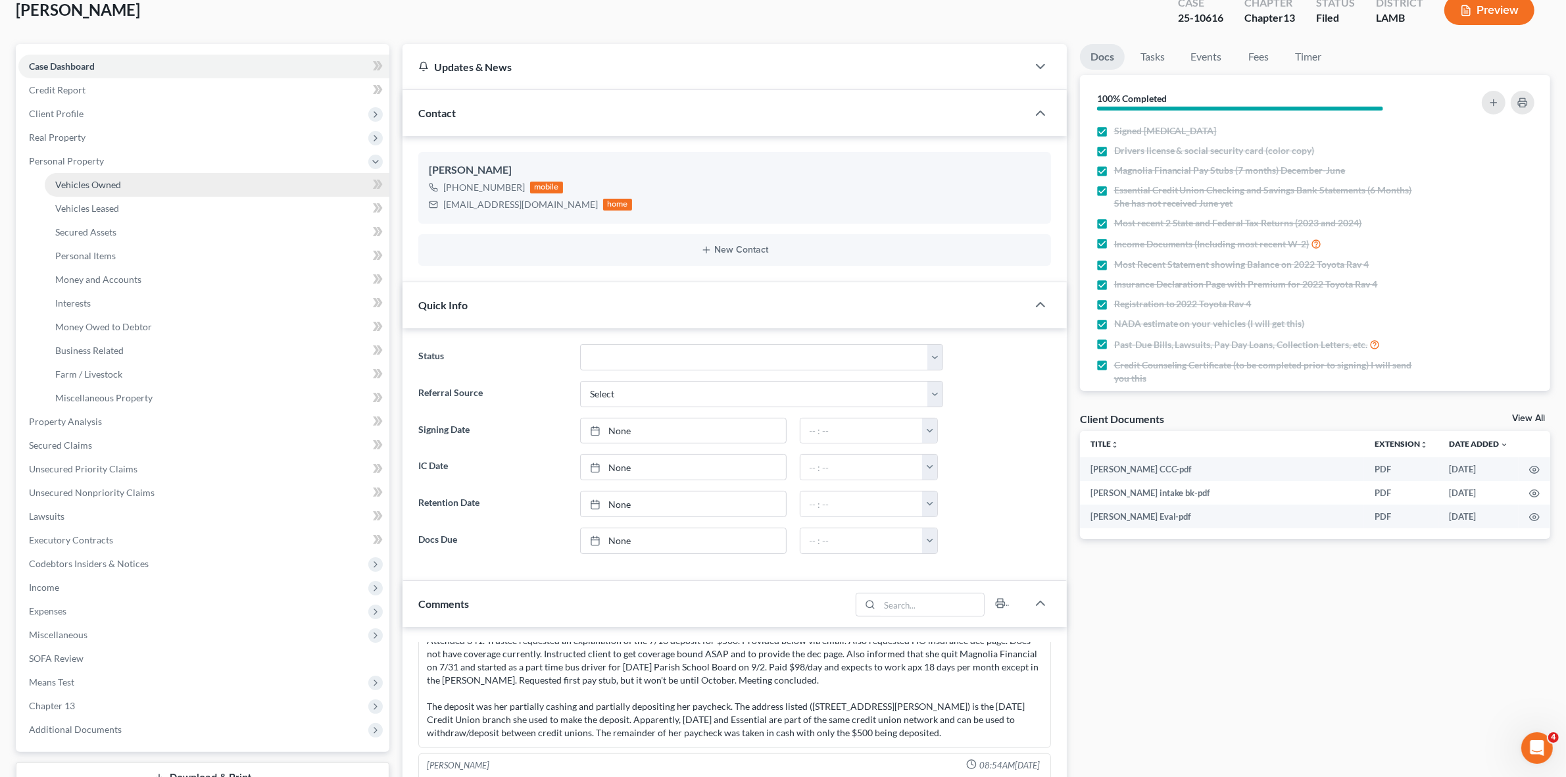
click at [212, 186] on link "Vehicles Owned" at bounding box center [217, 185] width 345 height 24
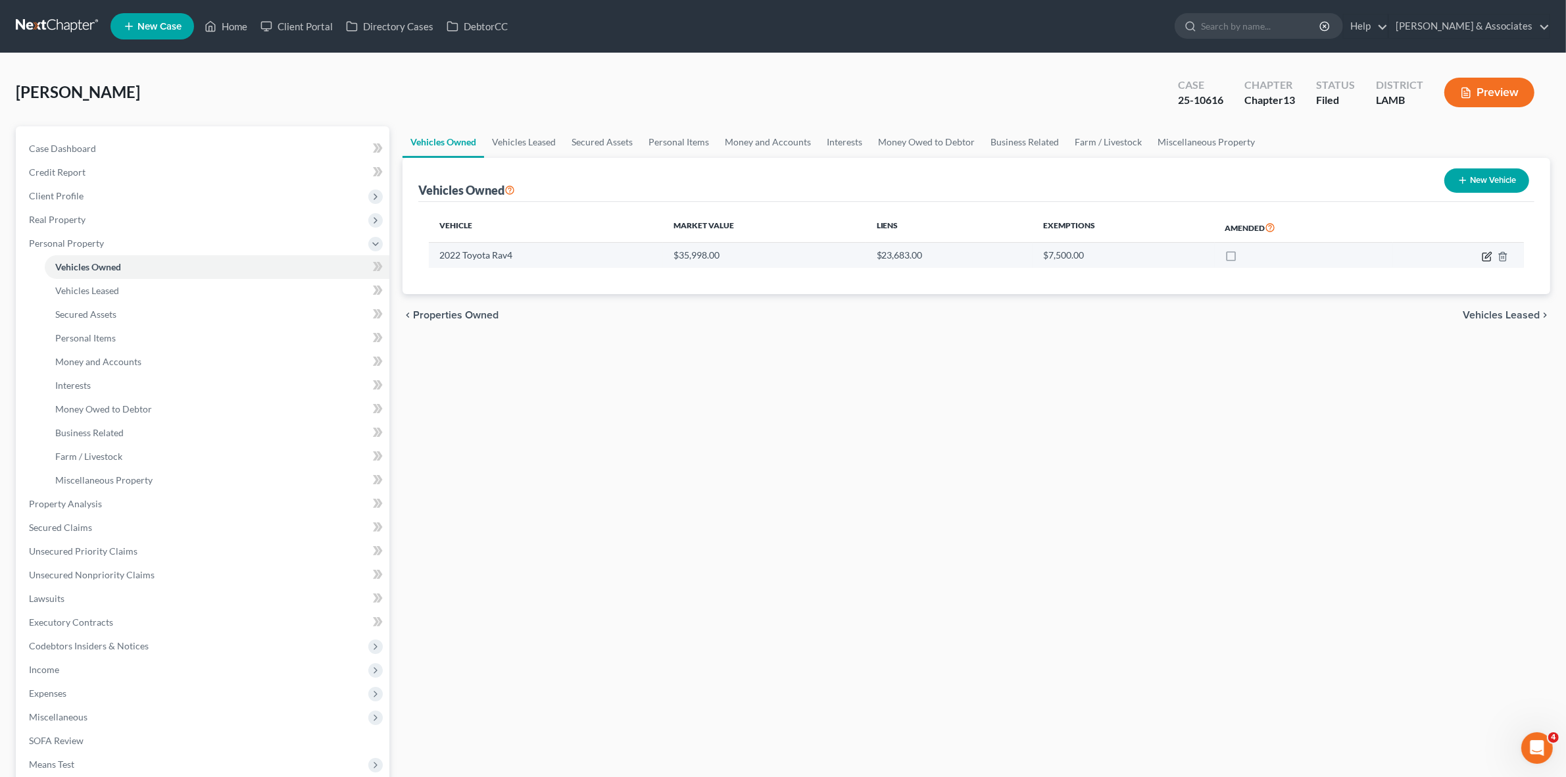
click at [1491, 255] on icon "button" at bounding box center [1487, 256] width 11 height 11
select select "0"
select select "4"
select select "2"
select select "0"
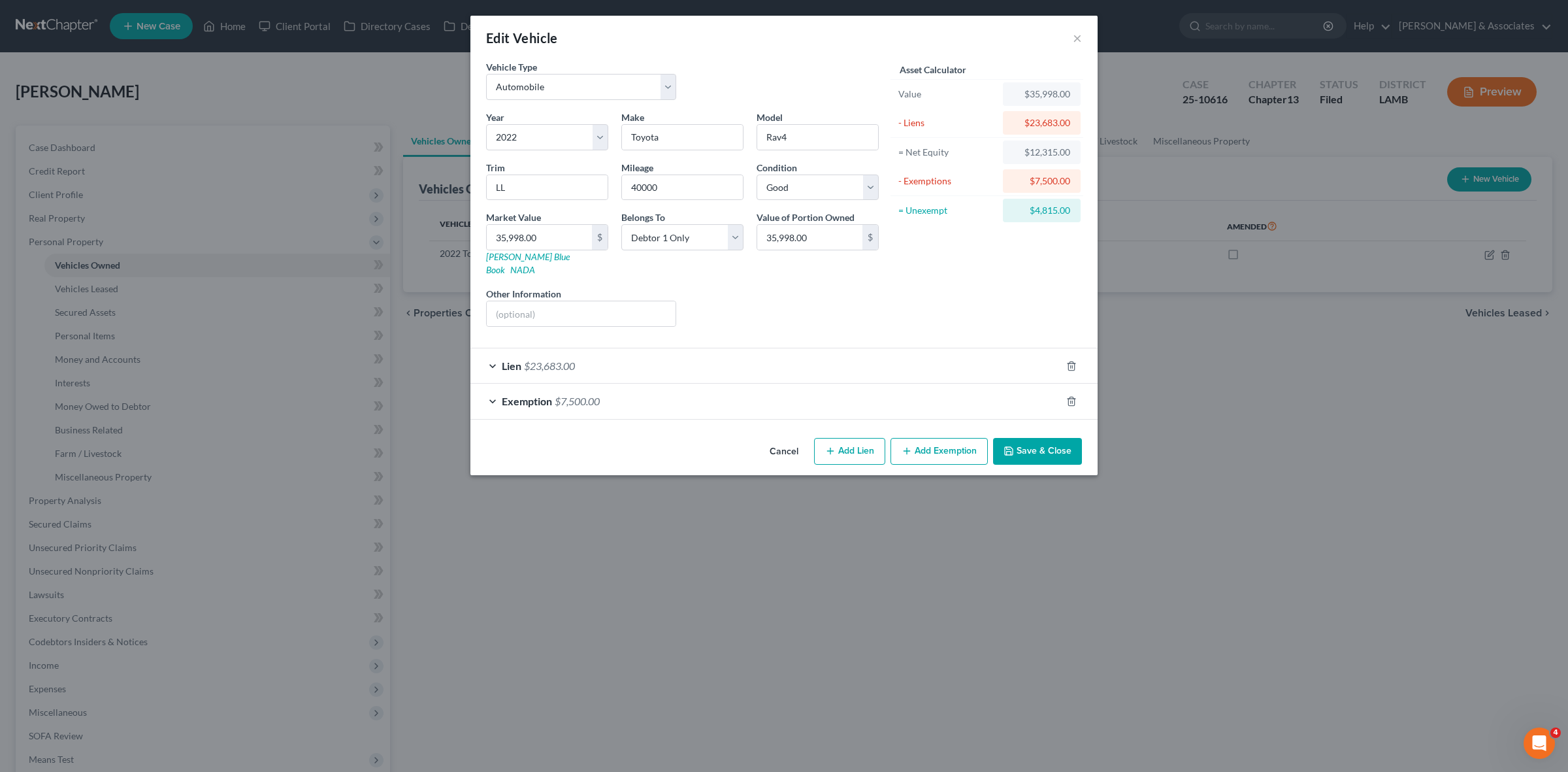
click at [703, 489] on div "Edit Vehicle × Vehicle Type Select Automobile Truck Trailer Watercraft Aircraft…" at bounding box center [784, 386] width 1568 height 772
click at [376, 79] on div "Edit Vehicle × Vehicle Type Select Automobile Truck Trailer Watercraft Aircraft…" at bounding box center [784, 386] width 1568 height 772
click at [1078, 37] on button "×" at bounding box center [1076, 38] width 9 height 16
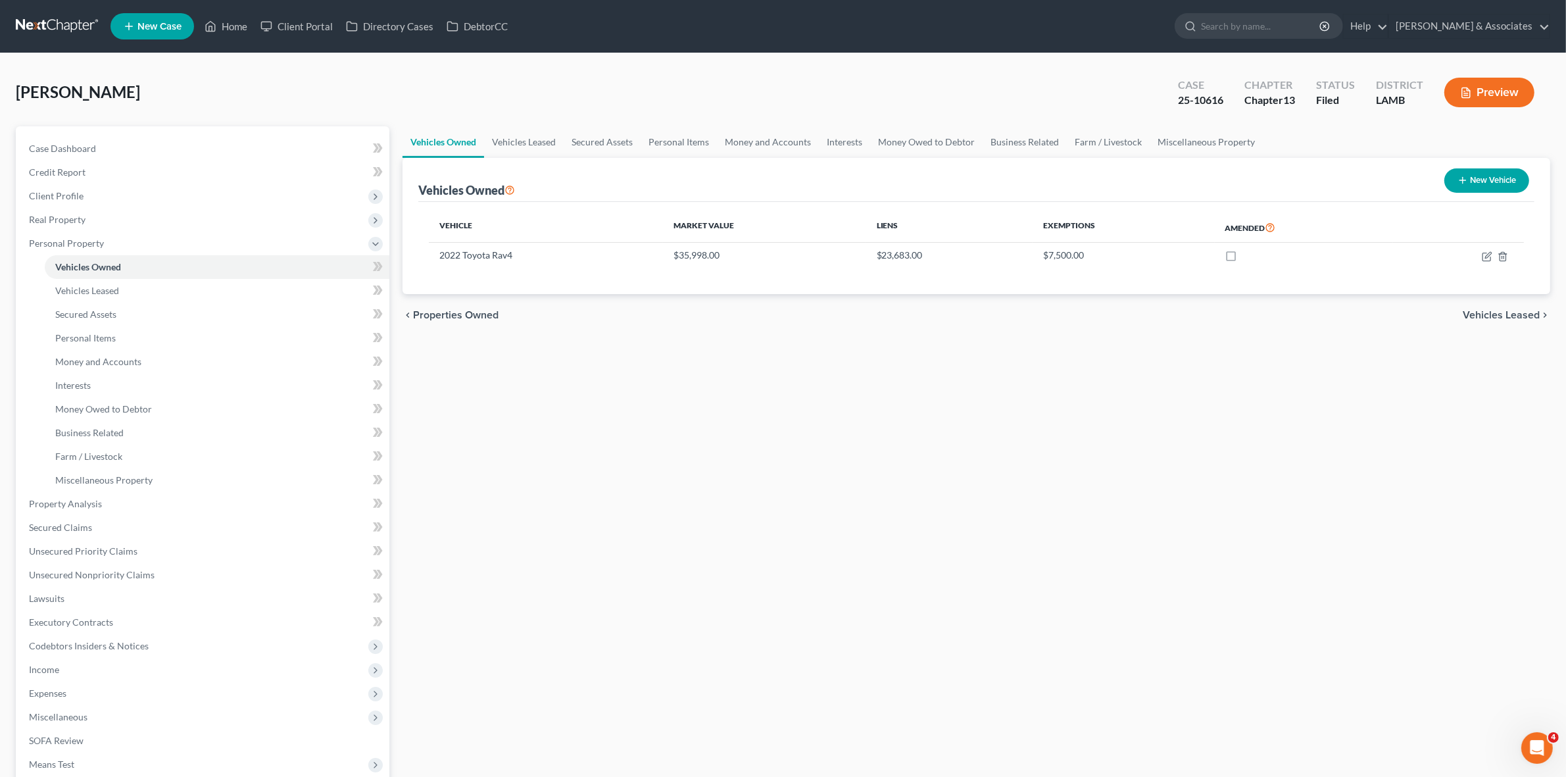
click at [66, 14] on link at bounding box center [58, 26] width 84 height 24
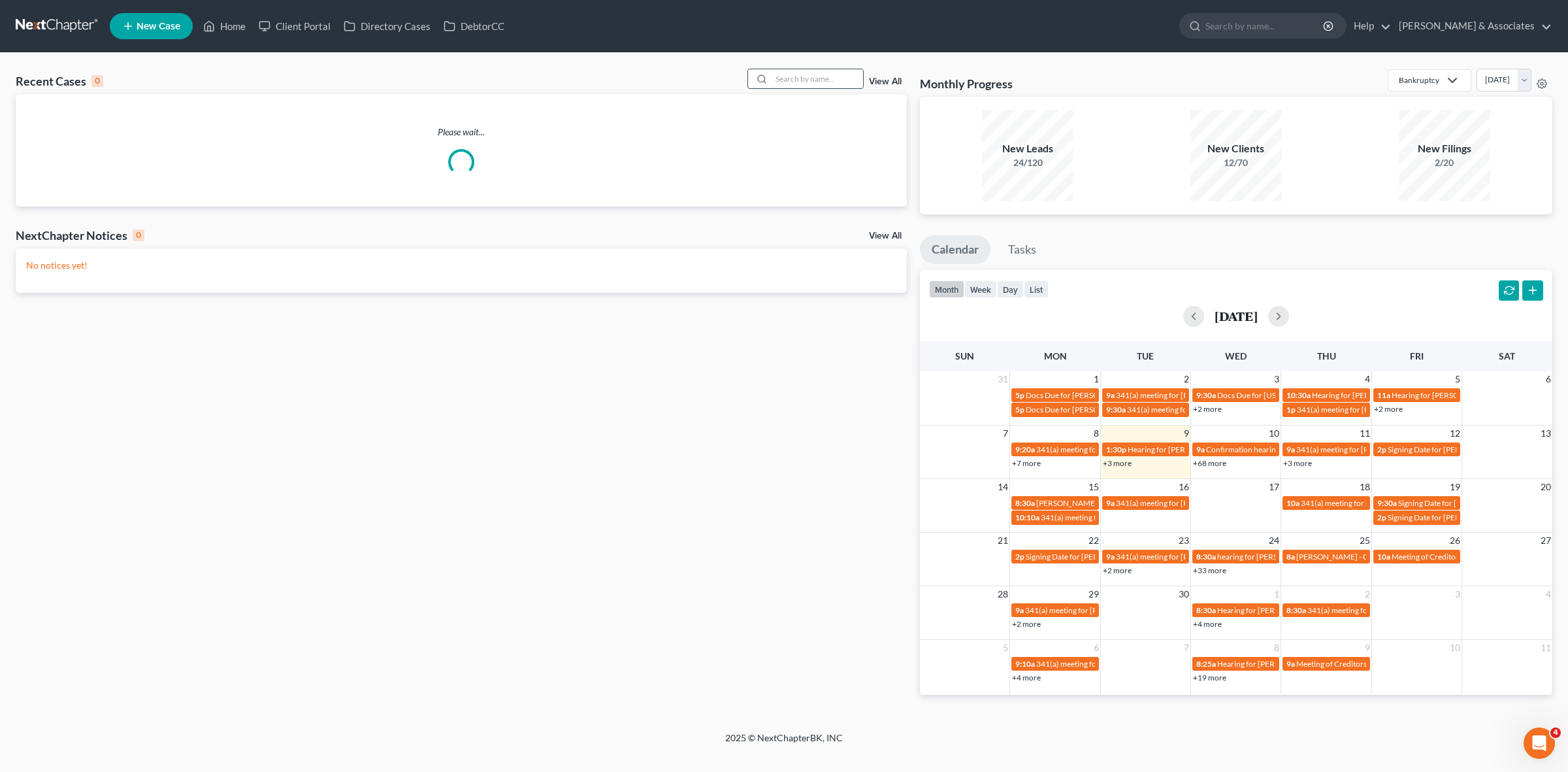
click at [778, 79] on input "search" at bounding box center [817, 78] width 91 height 19
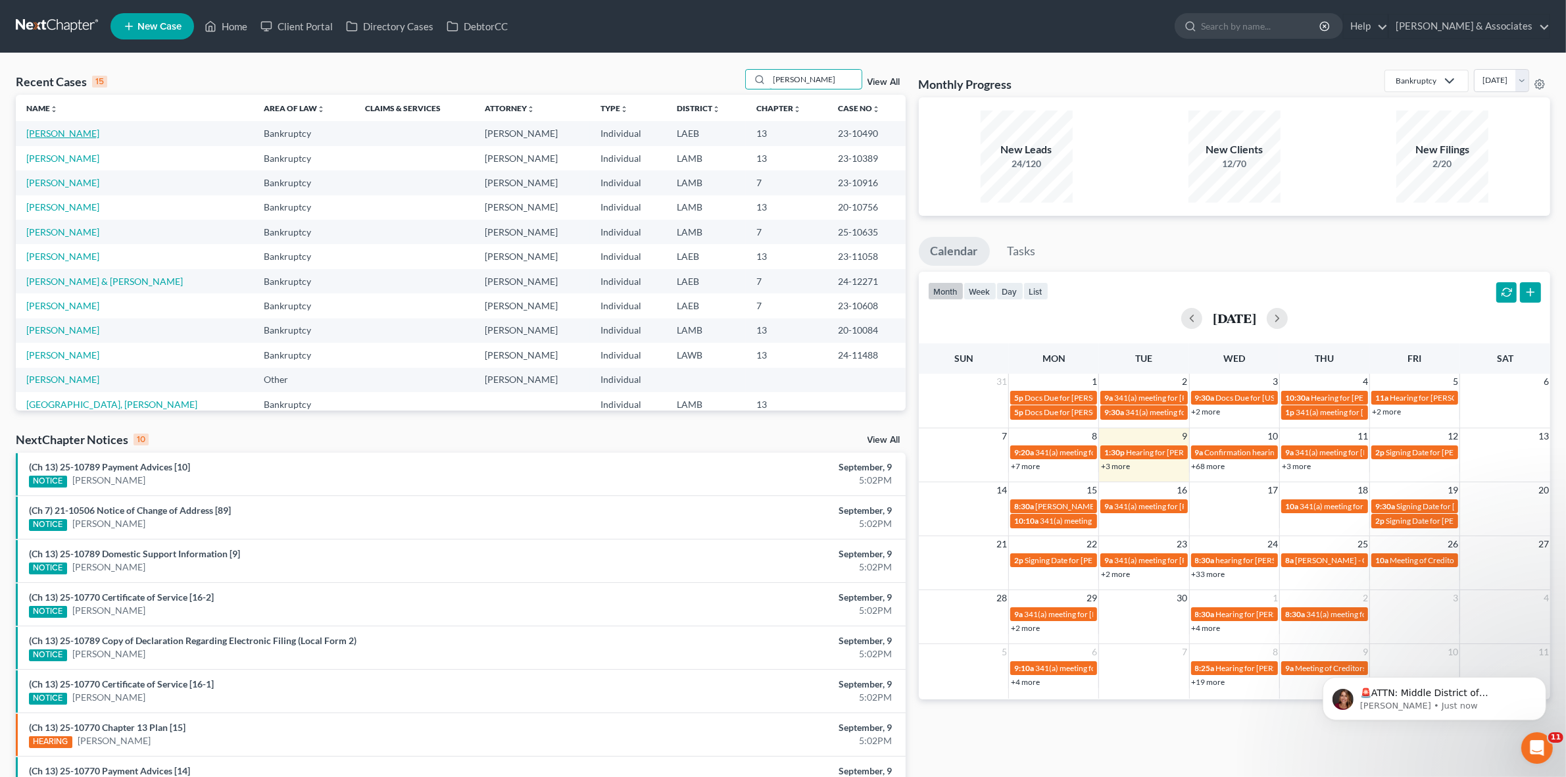
type input "[PERSON_NAME]"
click at [67, 136] on link "[PERSON_NAME]" at bounding box center [62, 133] width 73 height 11
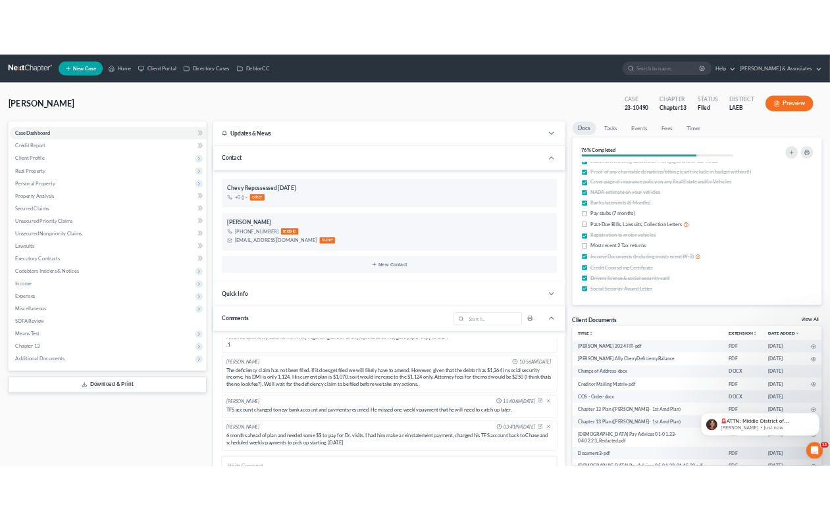
scroll to position [82, 0]
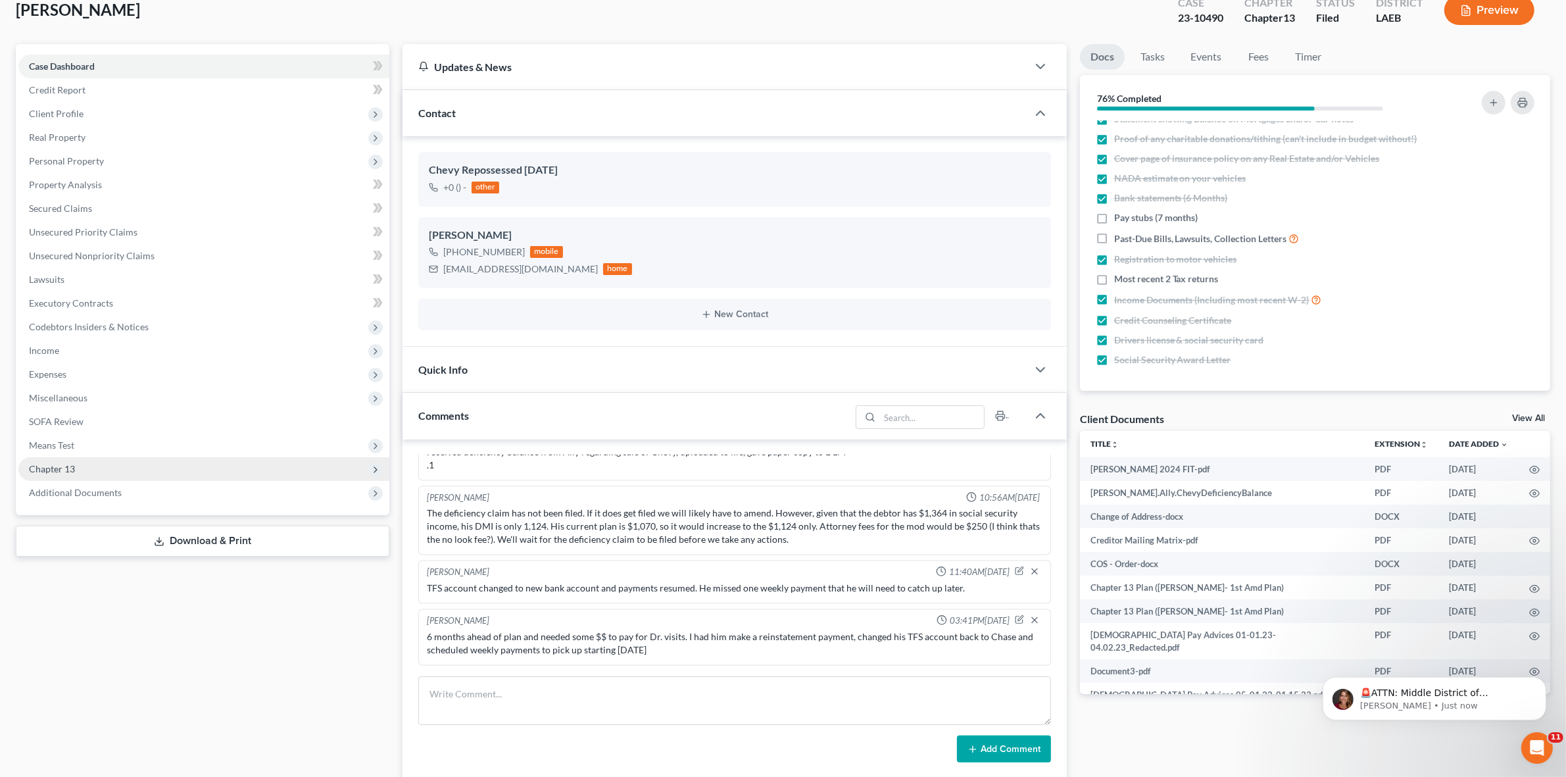
click at [89, 472] on span "Chapter 13" at bounding box center [203, 469] width 371 height 24
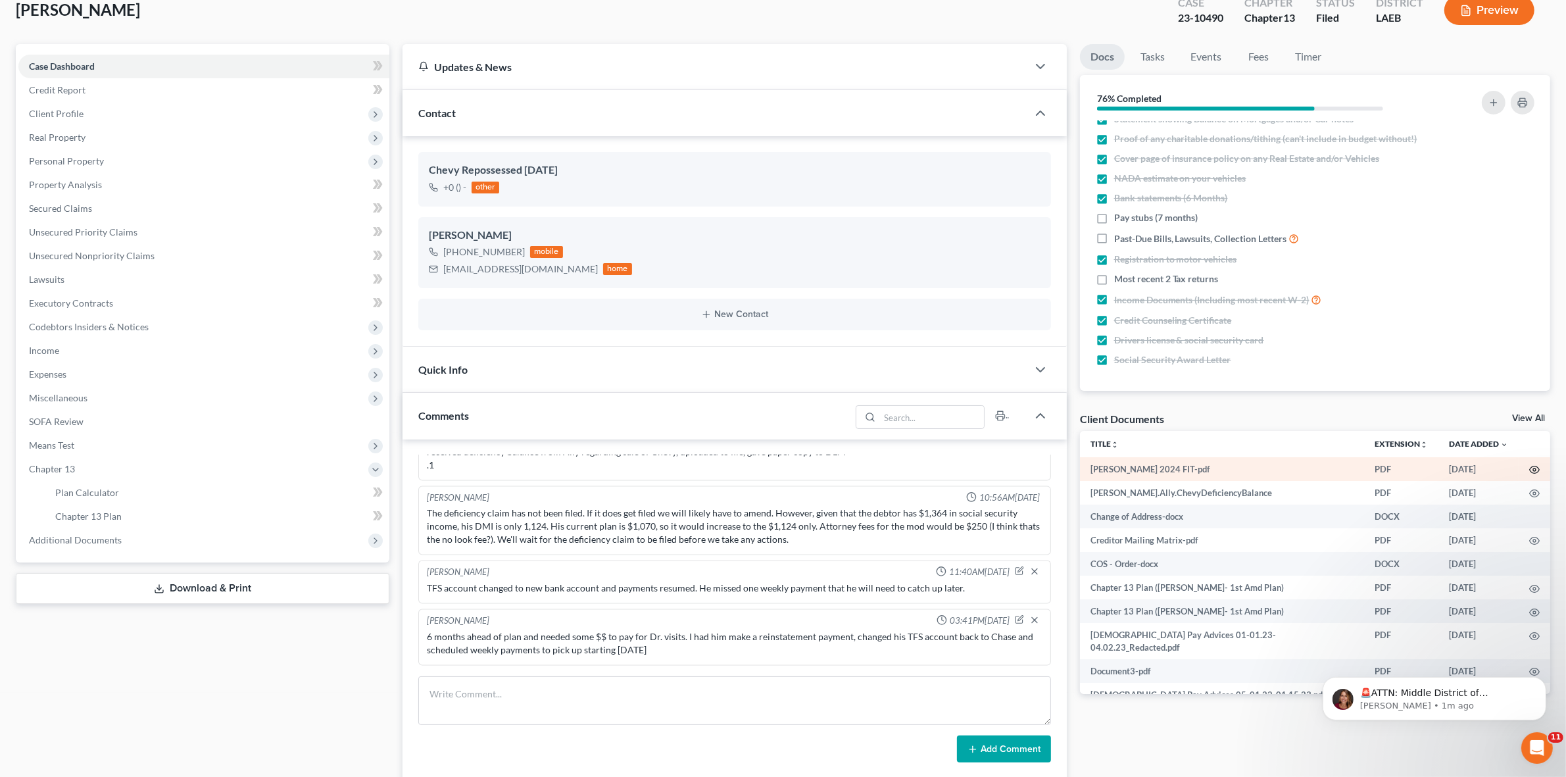
click at [1529, 472] on icon "button" at bounding box center [1534, 469] width 11 height 11
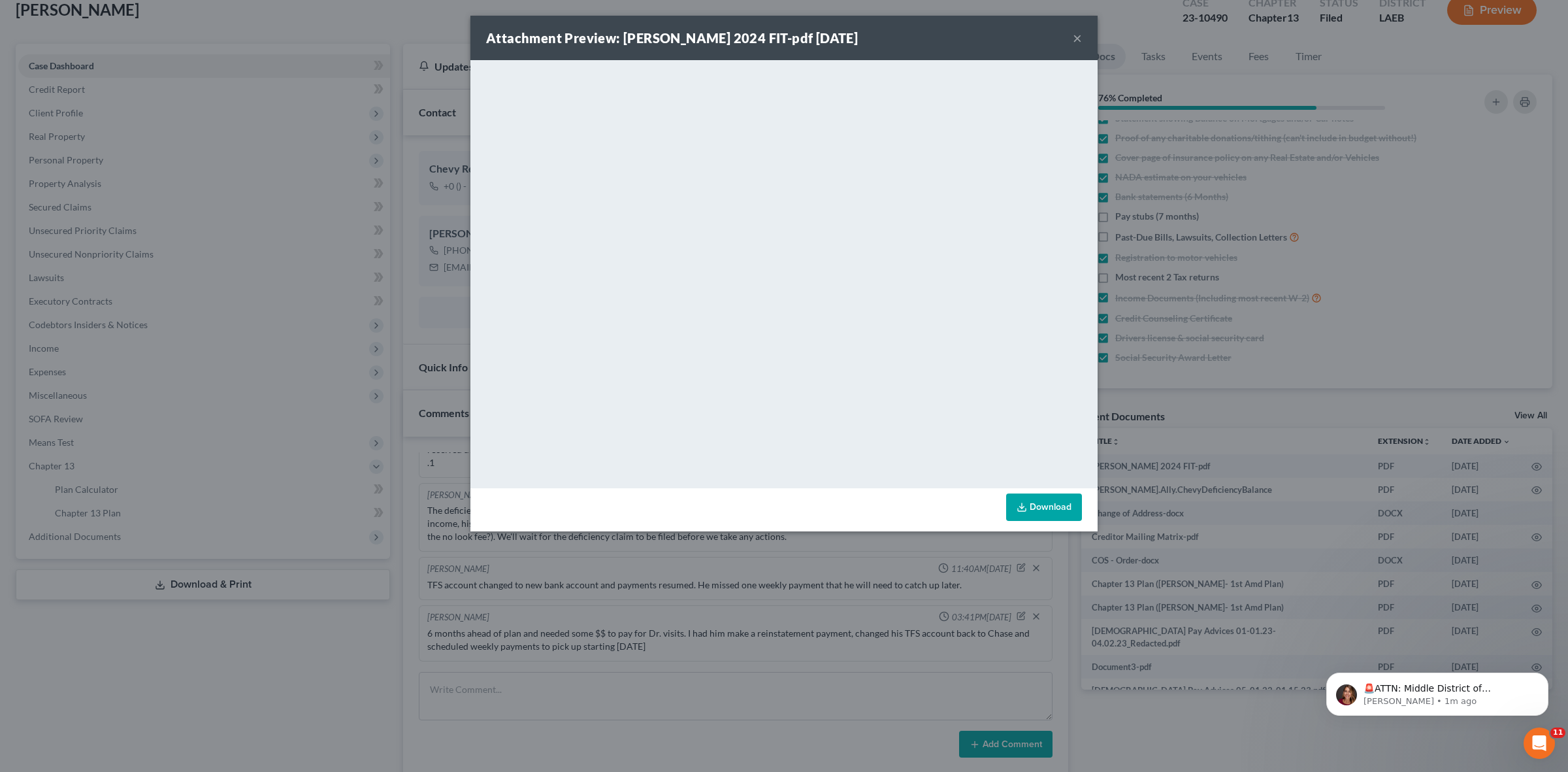
click at [1079, 35] on button "×" at bounding box center [1076, 38] width 9 height 16
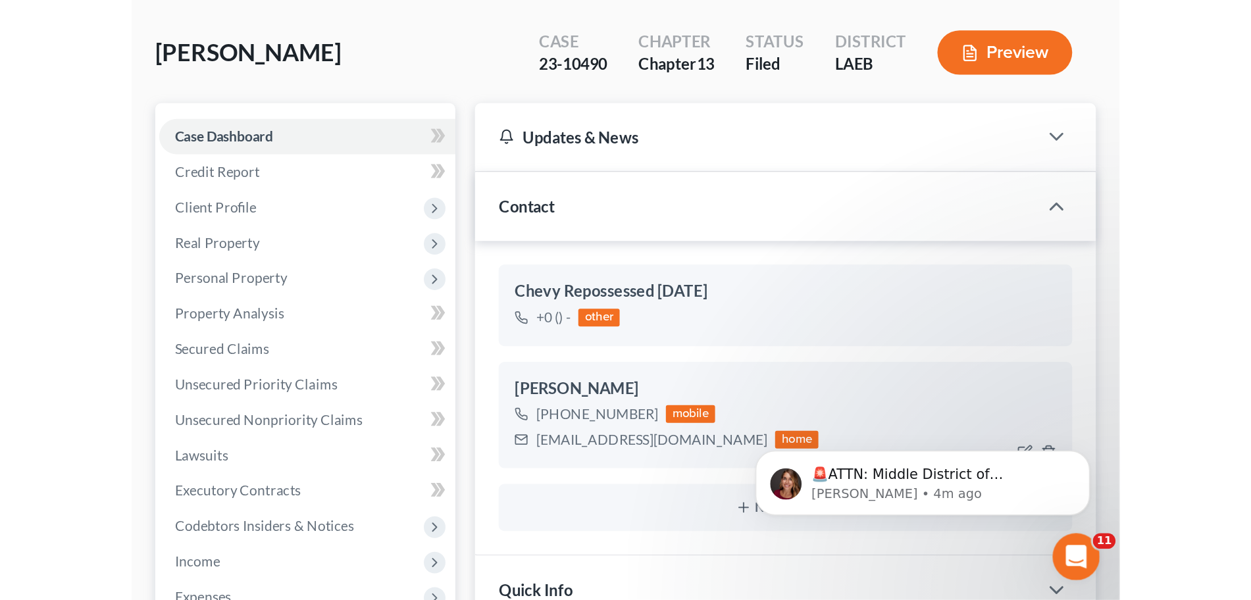
scroll to position [38, 0]
